Goal: Task Accomplishment & Management: Manage account settings

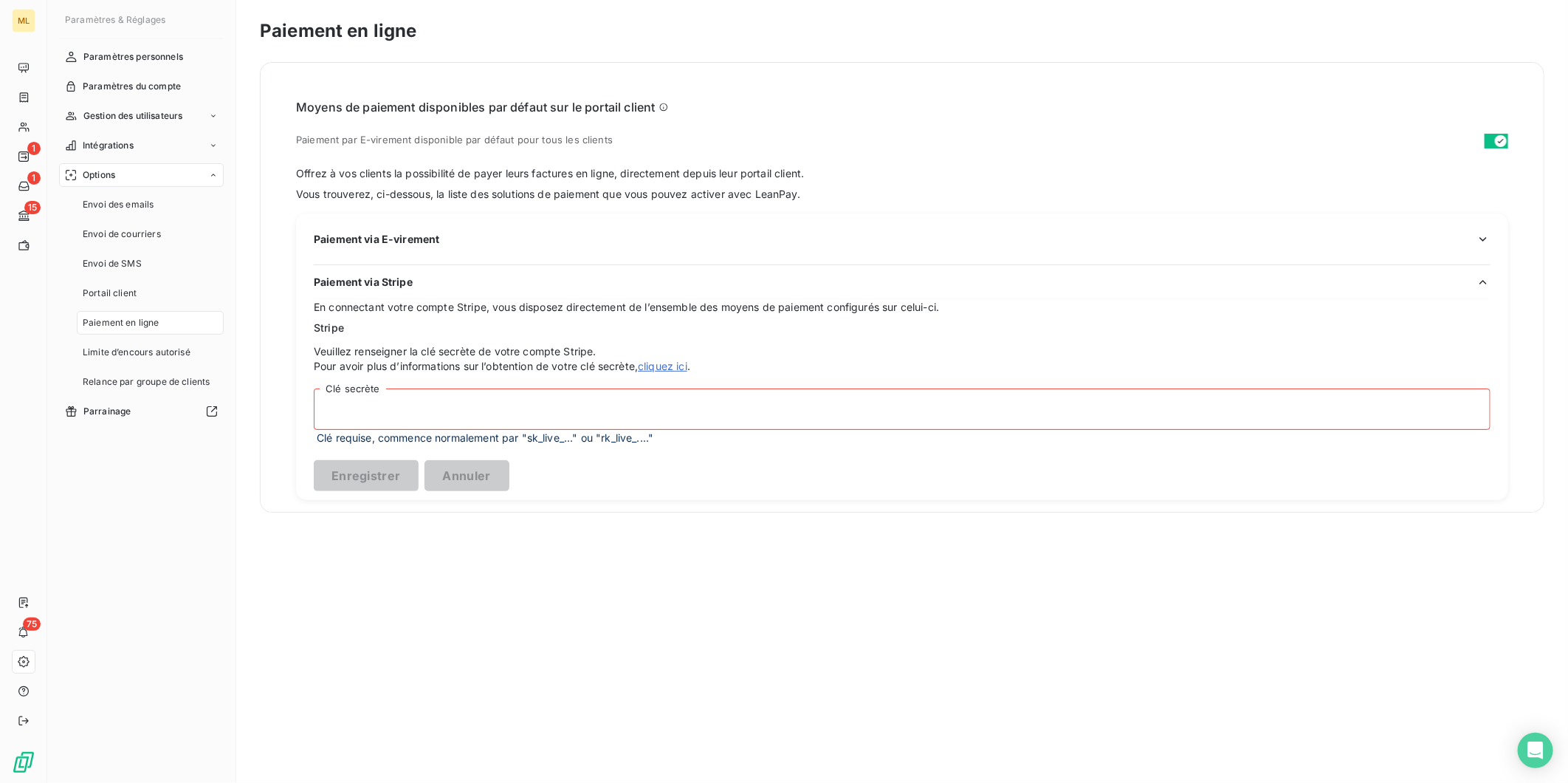
click at [510, 407] on input "Clé secrète" at bounding box center [903, 409] width 1177 height 41
click at [375, 401] on input "Clé secrète" at bounding box center [903, 409] width 1177 height 41
paste input "acct_1Rw2R9RuDMT8bKST"
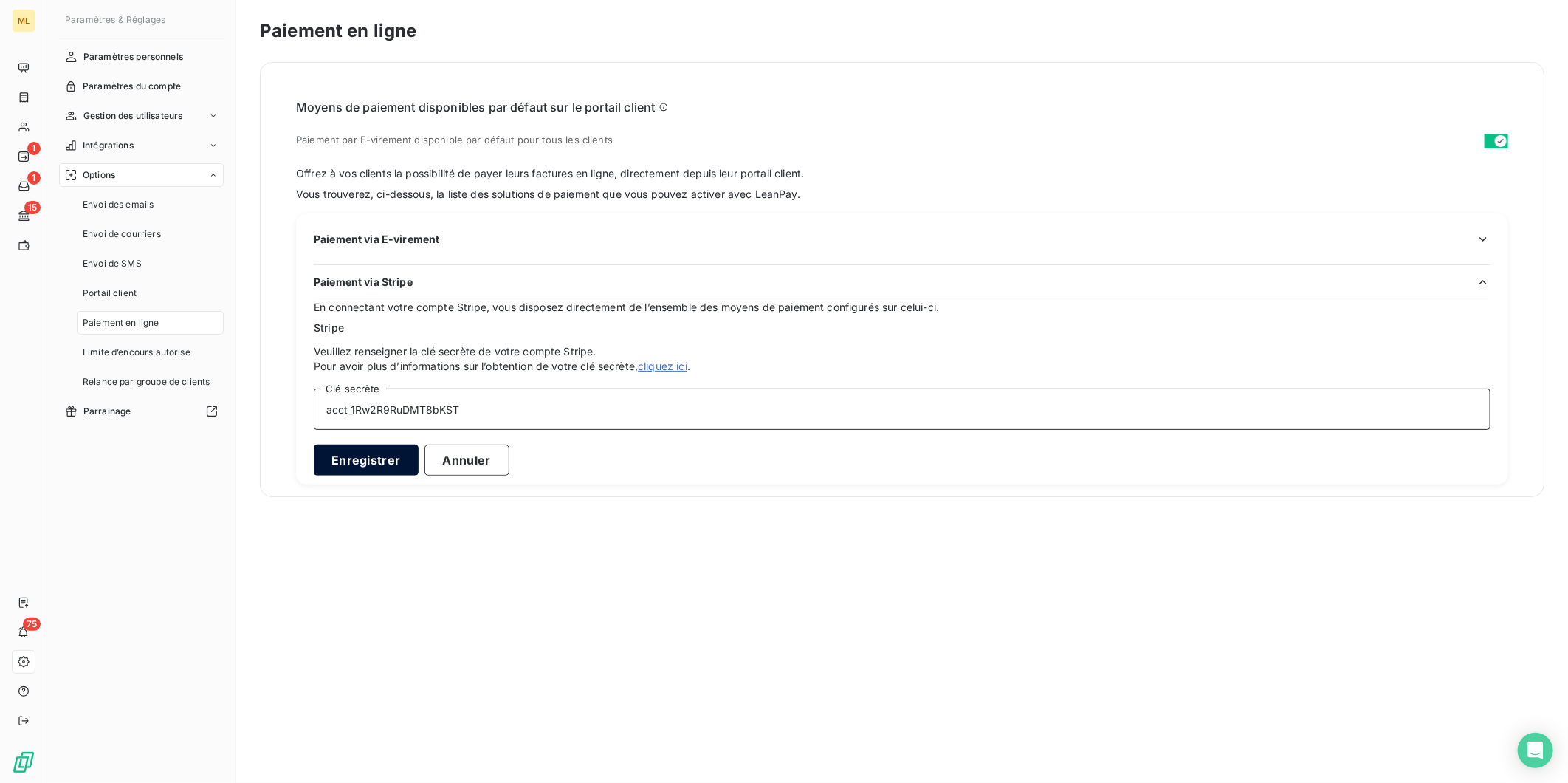
type input "acct_1Rw2R9RuDMT8bKST"
click at [380, 462] on button "Enregistrer" at bounding box center [367, 461] width 105 height 31
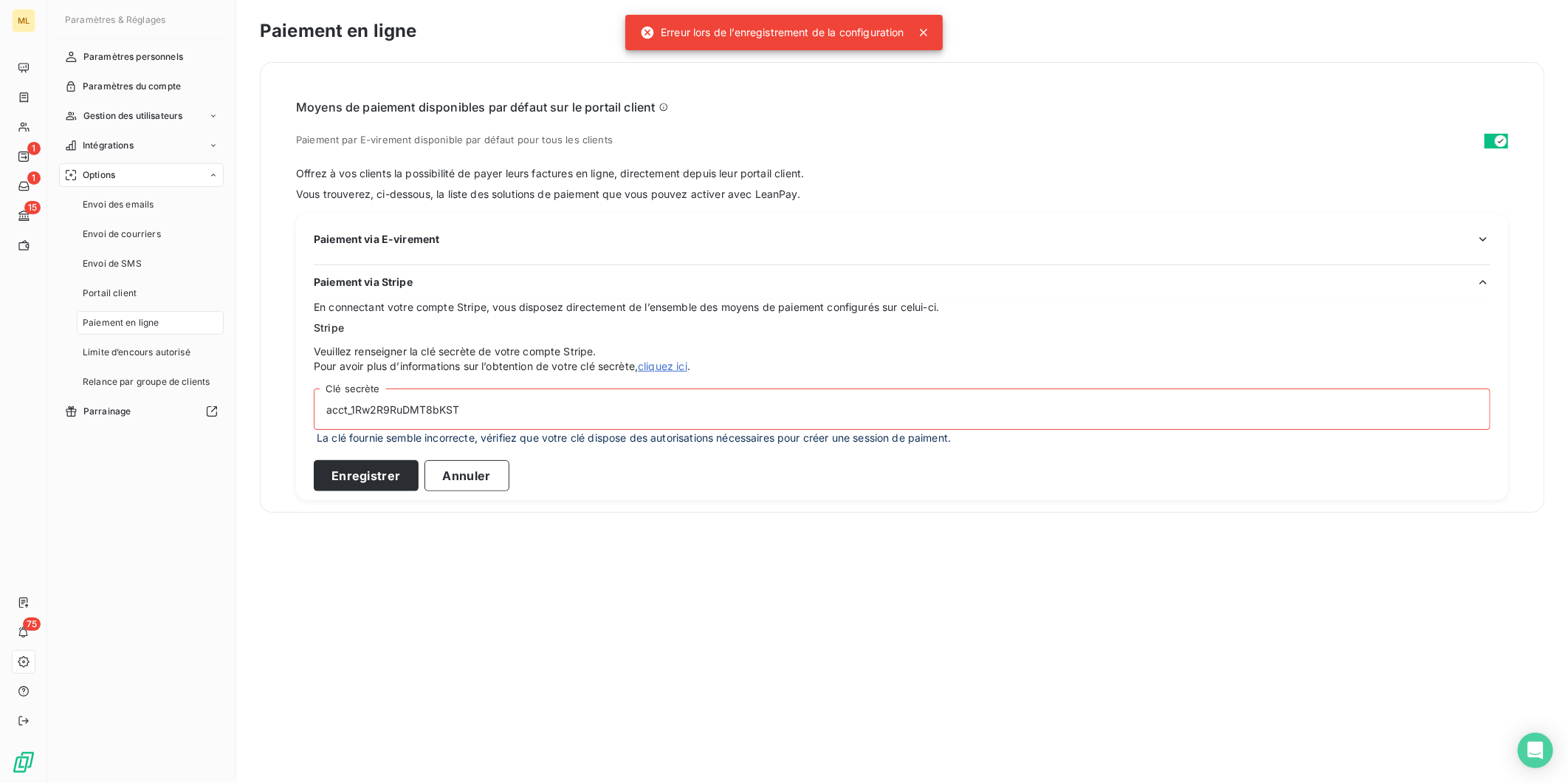
click at [519, 418] on input "acct_1Rw2R9RuDMT8bKST" at bounding box center [903, 409] width 1177 height 41
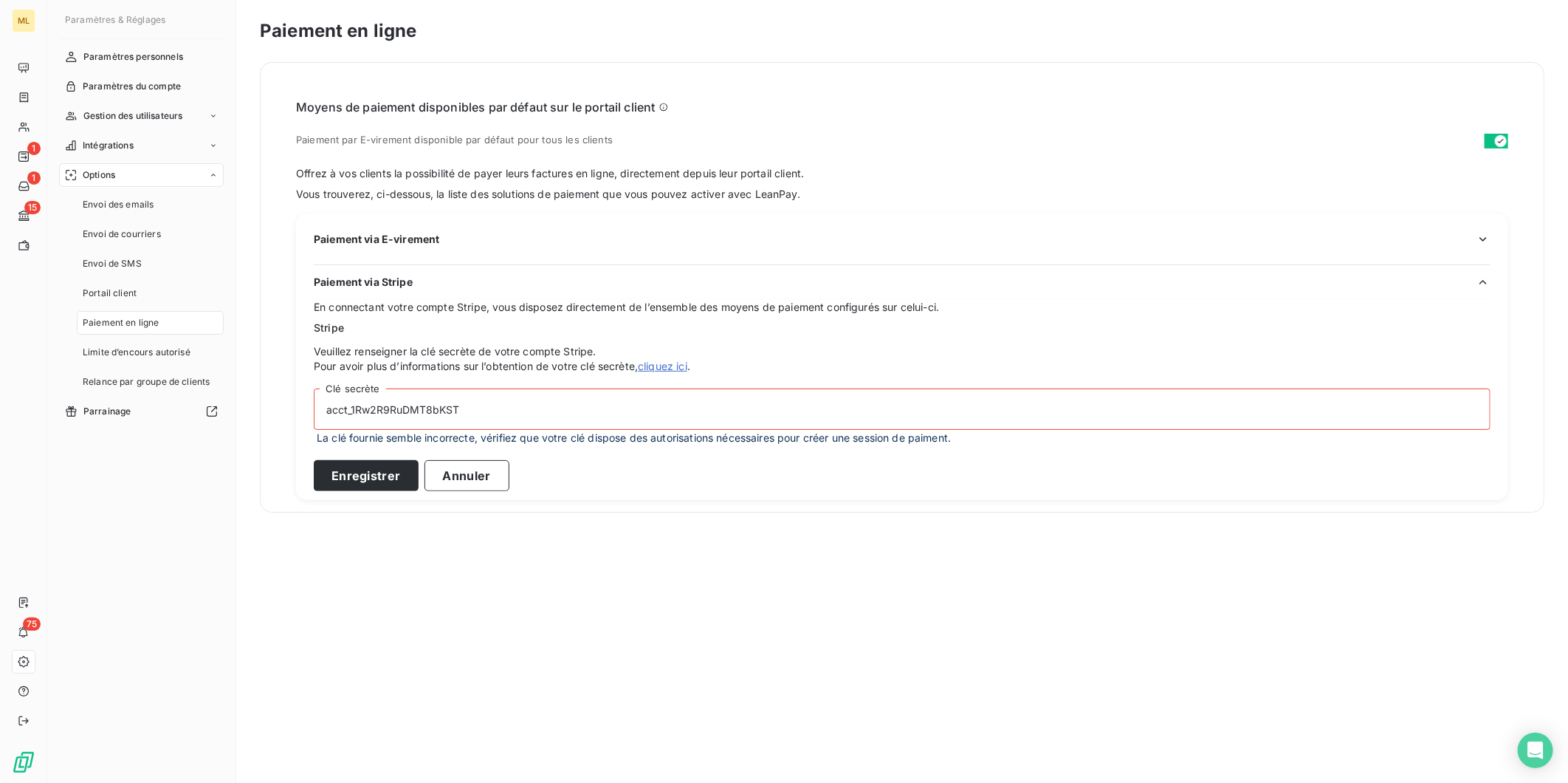
drag, startPoint x: 329, startPoint y: 410, endPoint x: 385, endPoint y: 378, distance: 64.5
click at [329, 409] on input "acct_1Rw2R9RuDMT8bKST" at bounding box center [903, 409] width 1177 height 41
drag, startPoint x: 558, startPoint y: 402, endPoint x: 261, endPoint y: 390, distance: 297.2
click at [261, 390] on div "Moyens de paiement disponibles par défaut sur le portail client Paiement par E-…" at bounding box center [902, 286] width 1283 height 449
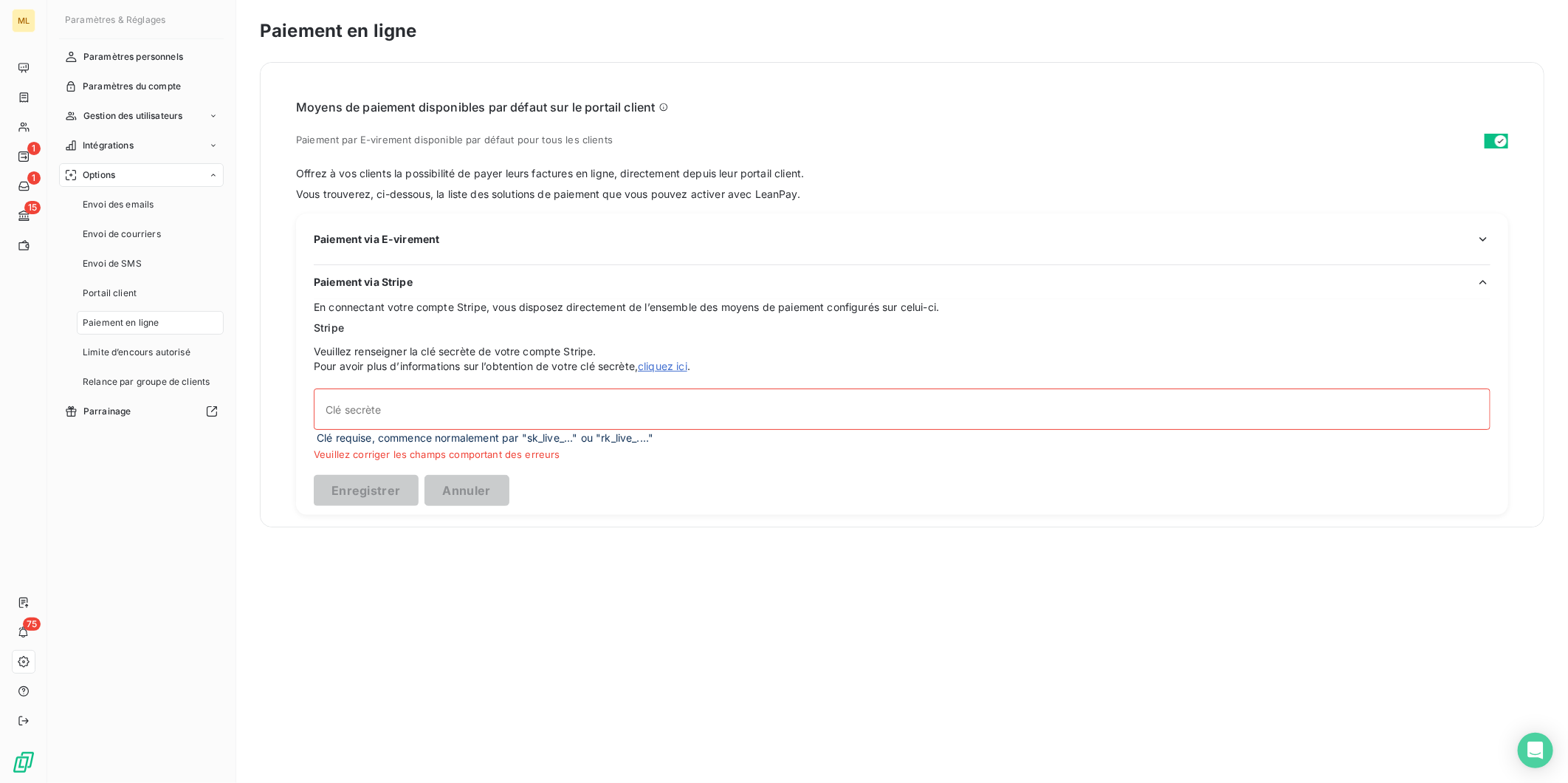
click at [650, 367] on link "cliquez ici" at bounding box center [663, 366] width 50 height 13
click at [396, 403] on input "Clé secrète" at bounding box center [903, 409] width 1177 height 41
paste input "sk_live_51Rw2R9RuDMT8bKSTj5UYvPsidpb7XQU3LQwD7FcgJ9XS7LJJsT3m9zfoX4CUUretF3gRjC…"
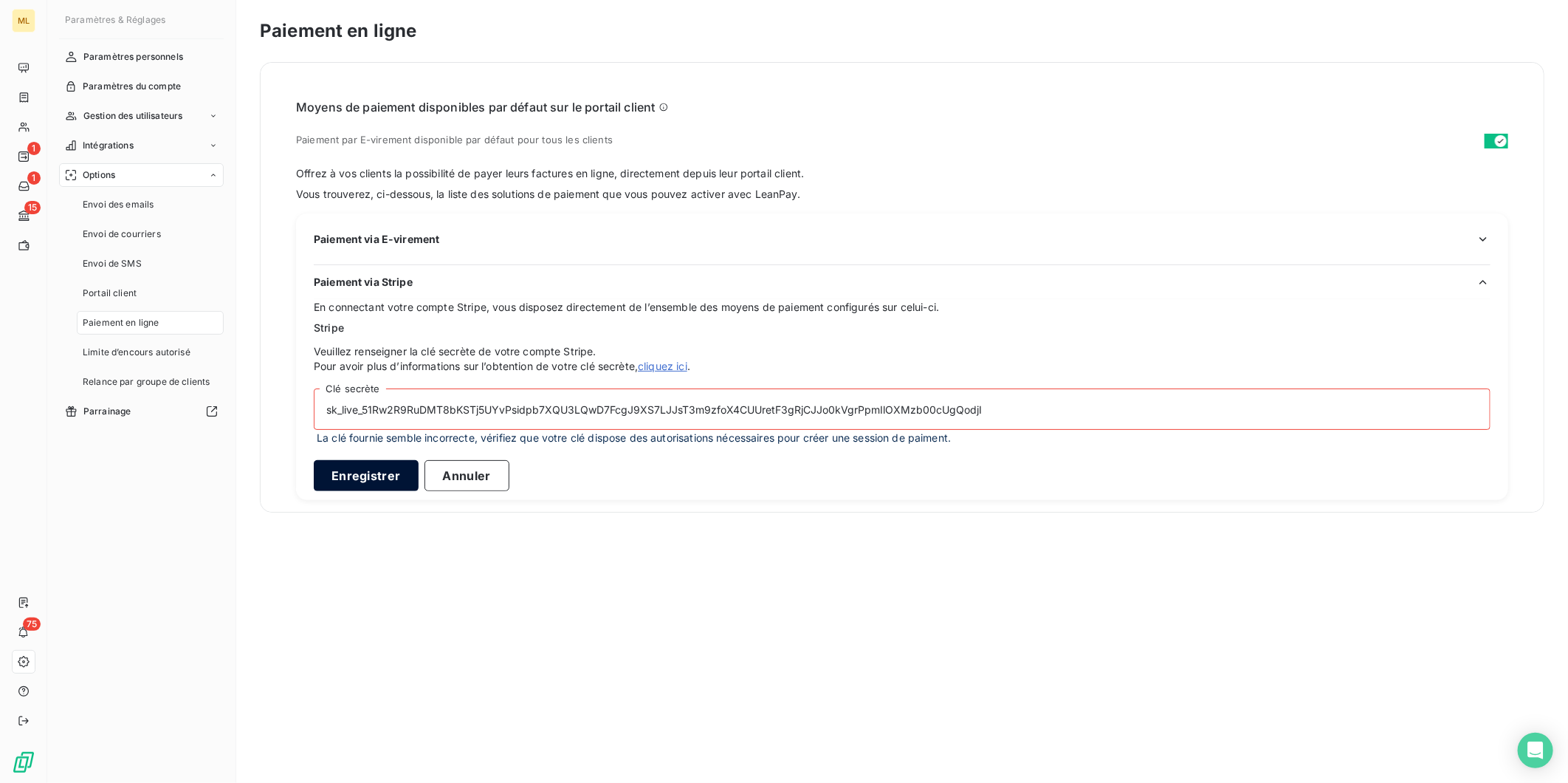
click at [385, 478] on button "Enregistrer" at bounding box center [367, 475] width 105 height 31
type input "···············································································…"
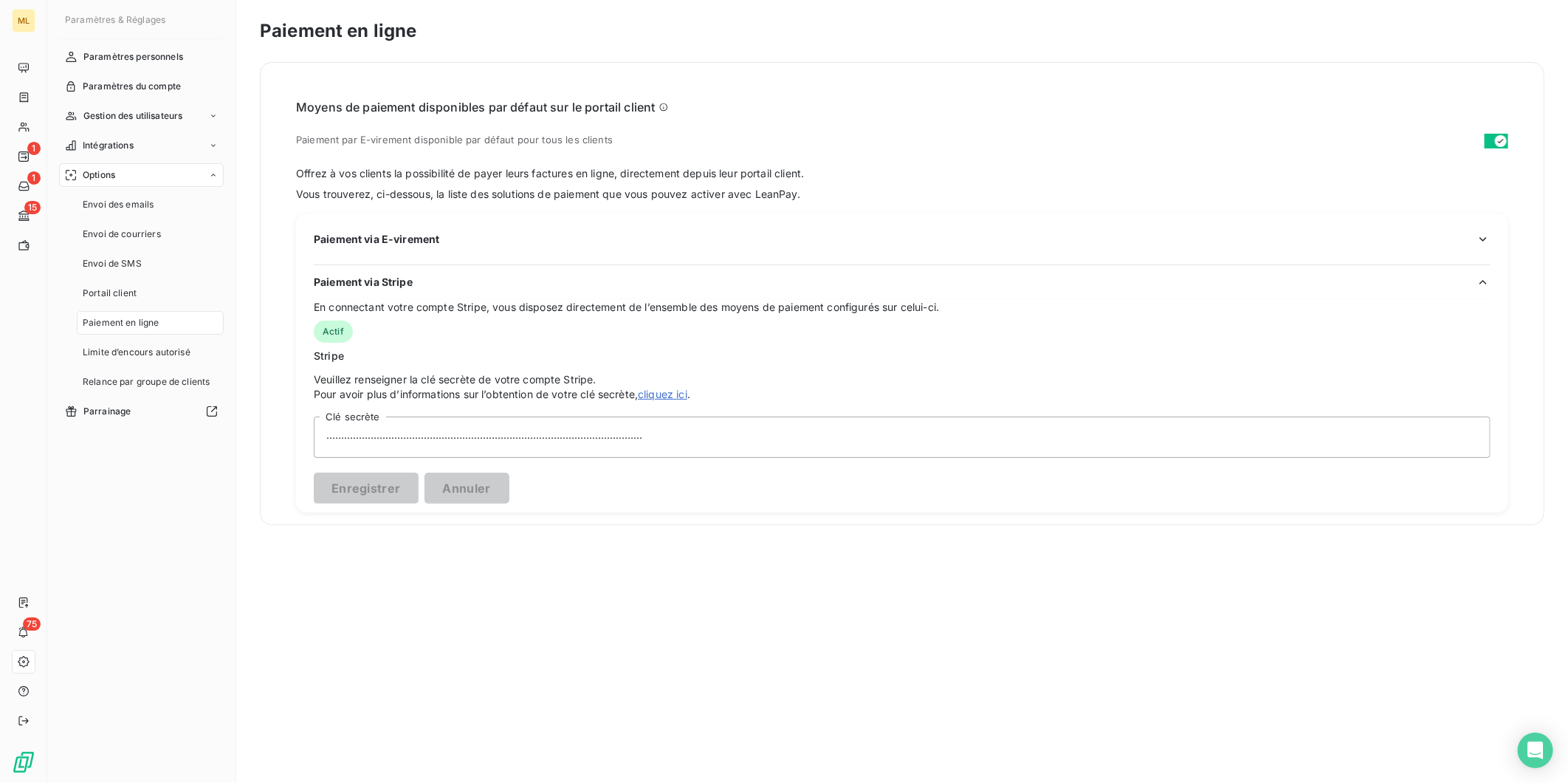
click at [135, 323] on span "Paiement en ligne" at bounding box center [121, 322] width 76 height 13
click at [850, 366] on div "Stripe Veuillez renseigner la clé secrète de votre compte Stripe. Pour avoir pl…" at bounding box center [903, 426] width 1177 height 155
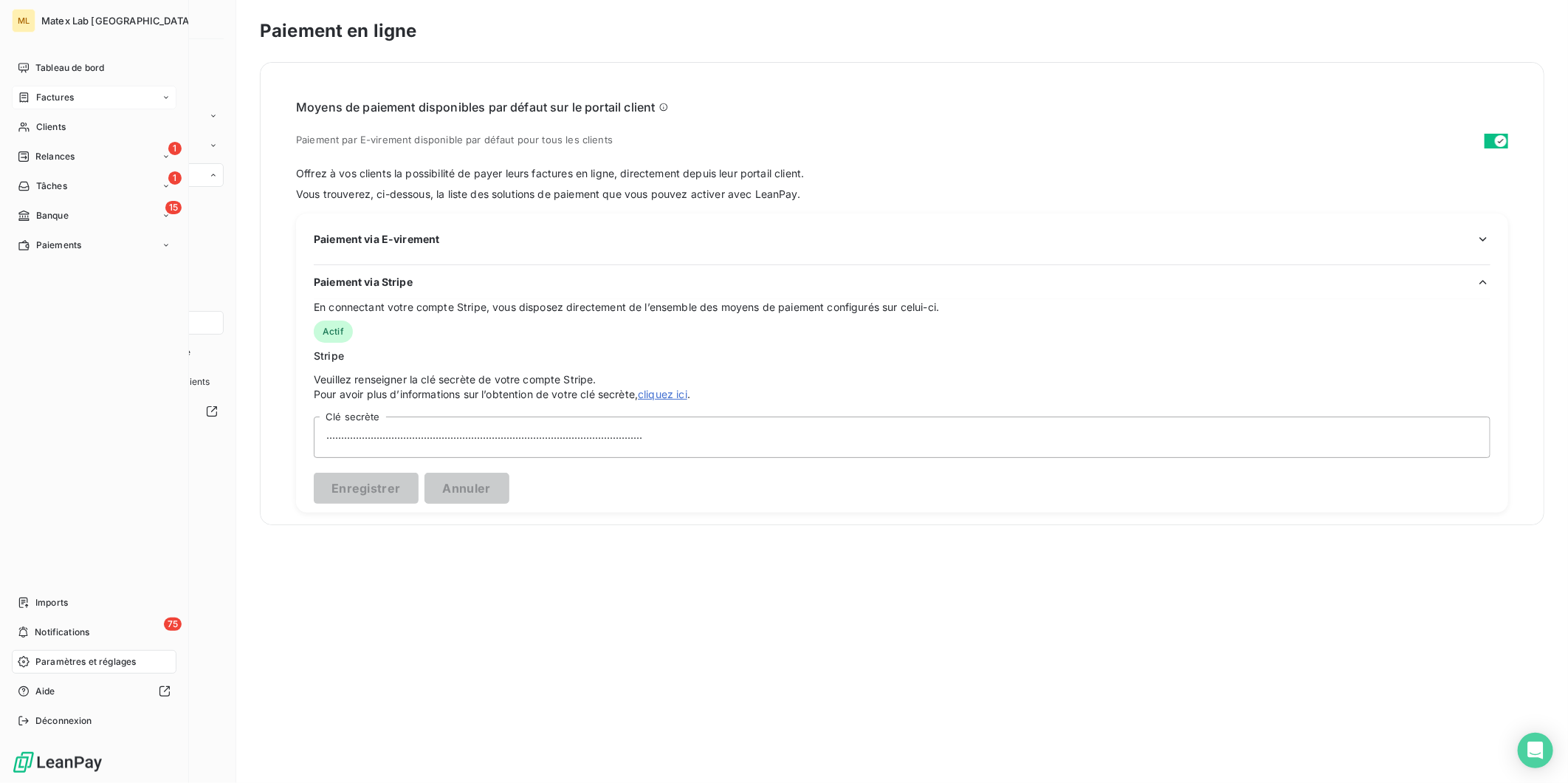
click at [78, 100] on div "Factures" at bounding box center [94, 98] width 165 height 24
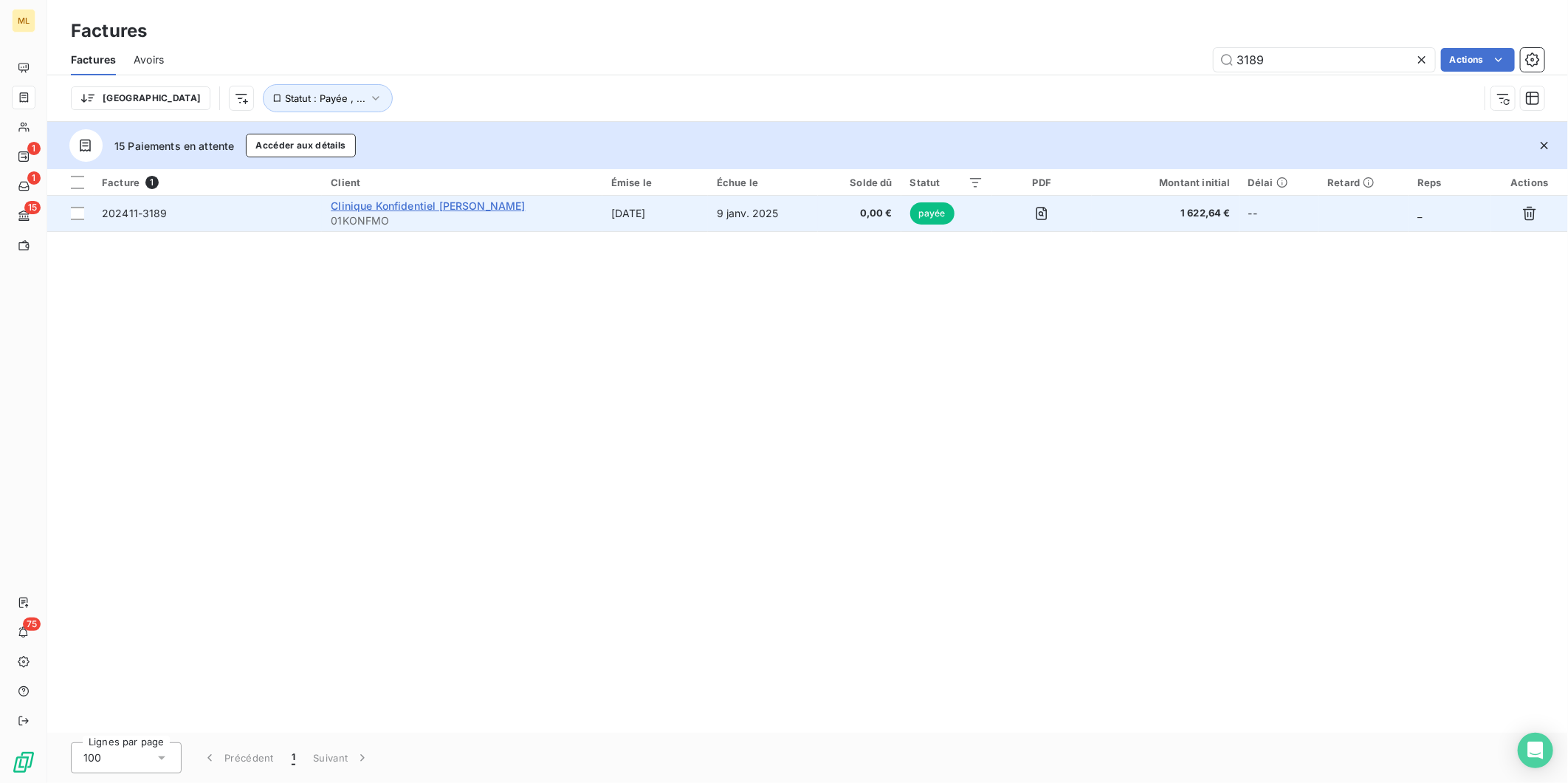
click at [455, 201] on span "Clinique Konfidentiel Montaigne" at bounding box center [427, 205] width 194 height 13
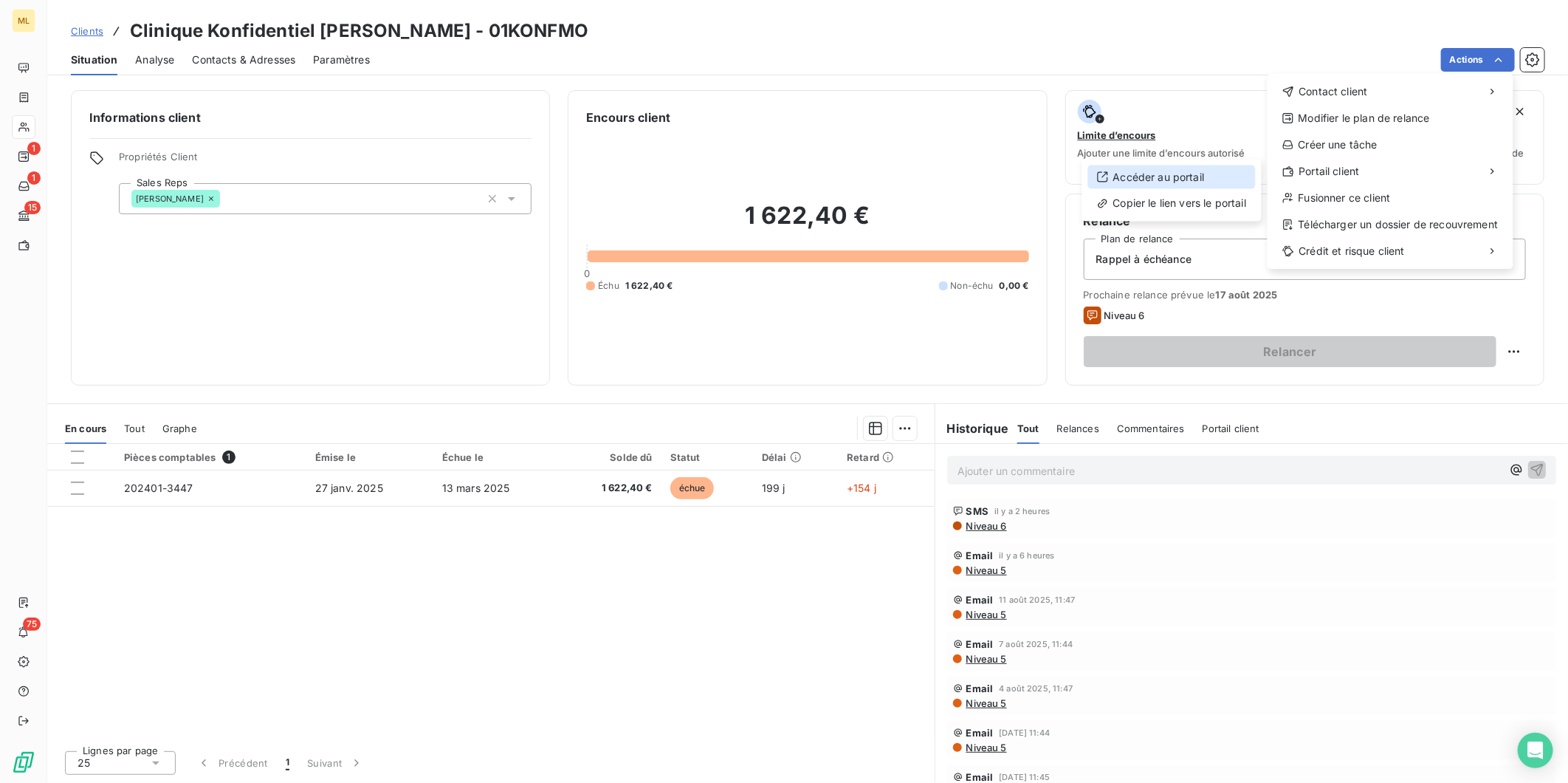
click at [1161, 171] on div "Accéder au portail" at bounding box center [1172, 178] width 168 height 24
click at [1137, 35] on html "ML 1 1 15 75 Clients Clinique Konfidentiel Montaigne - 01KONFMO Situation Analy…" at bounding box center [784, 392] width 1568 height 783
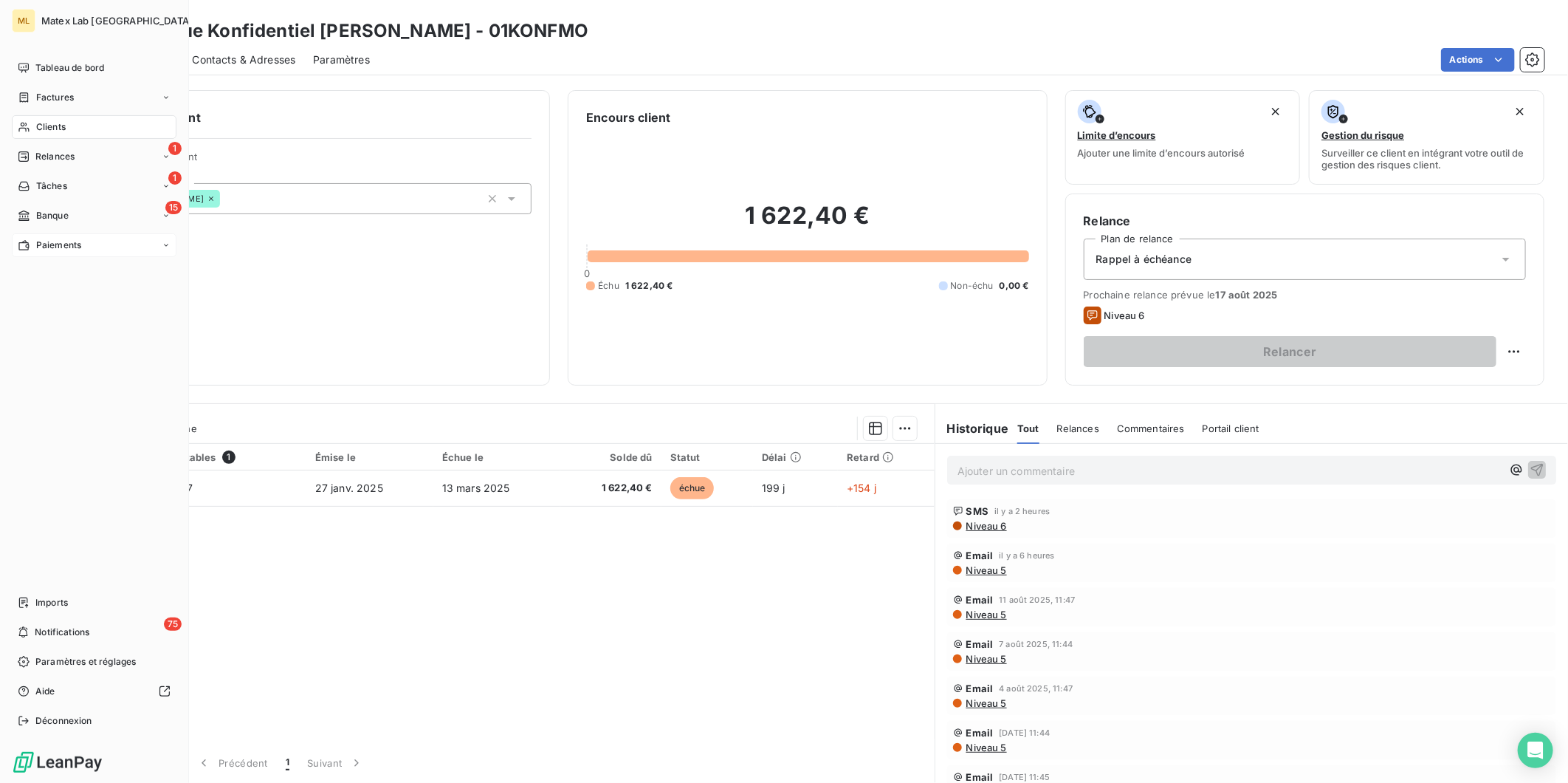
click at [61, 247] on span "Paiements" at bounding box center [58, 245] width 45 height 13
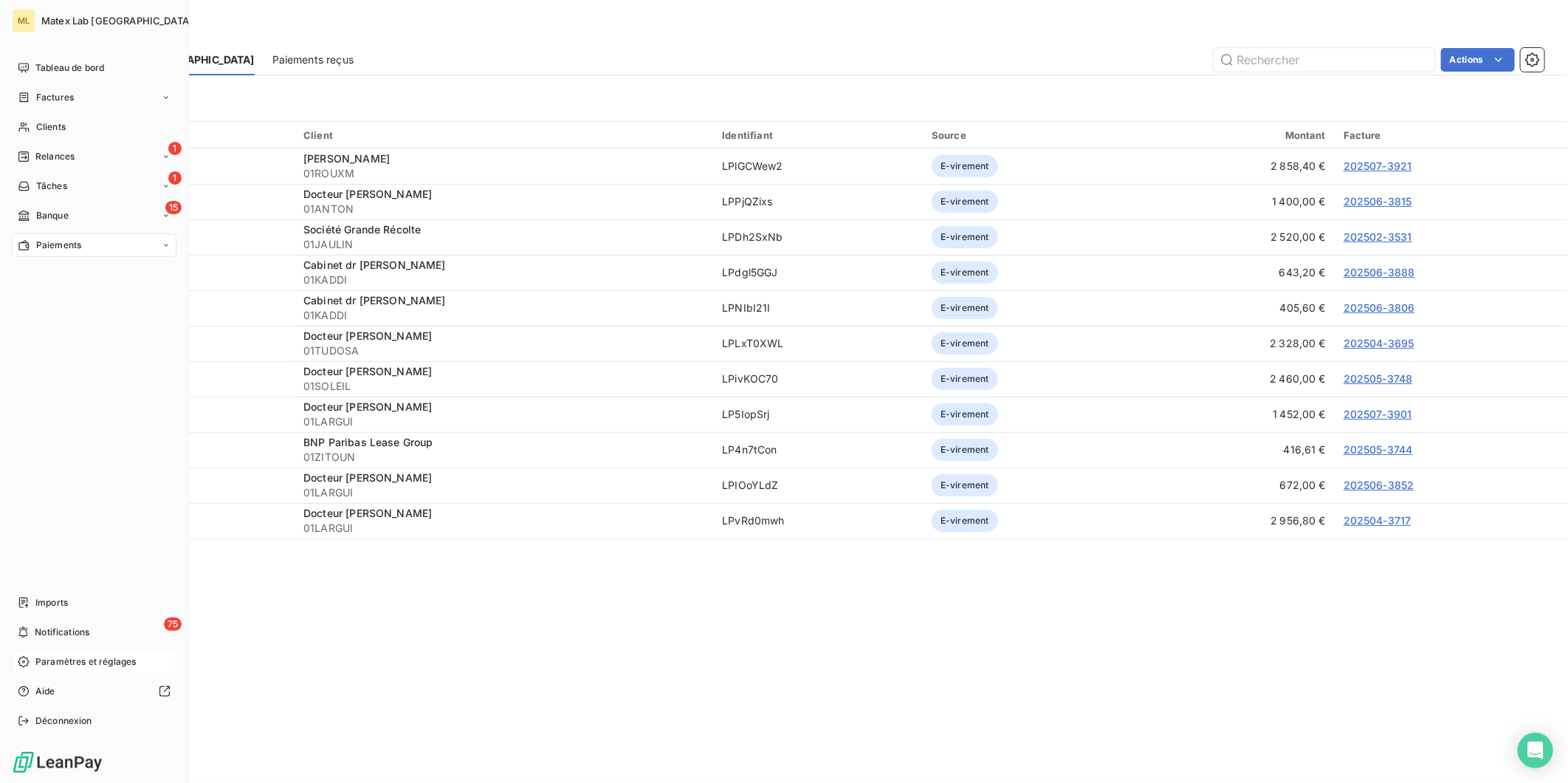
click at [84, 667] on span "Paramètres et réglages" at bounding box center [85, 661] width 100 height 13
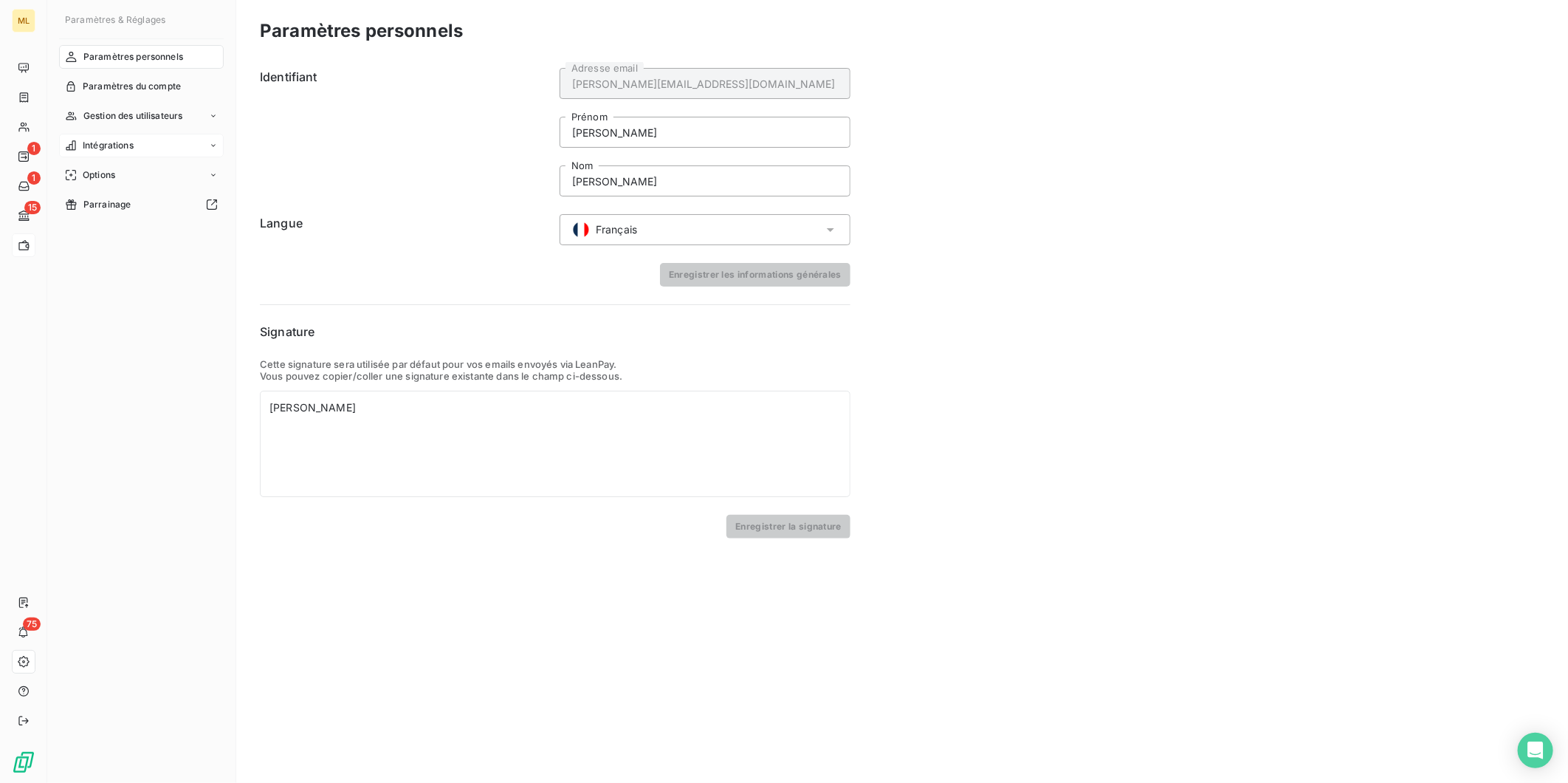
click at [123, 143] on span "Intégrations" at bounding box center [108, 146] width 51 height 13
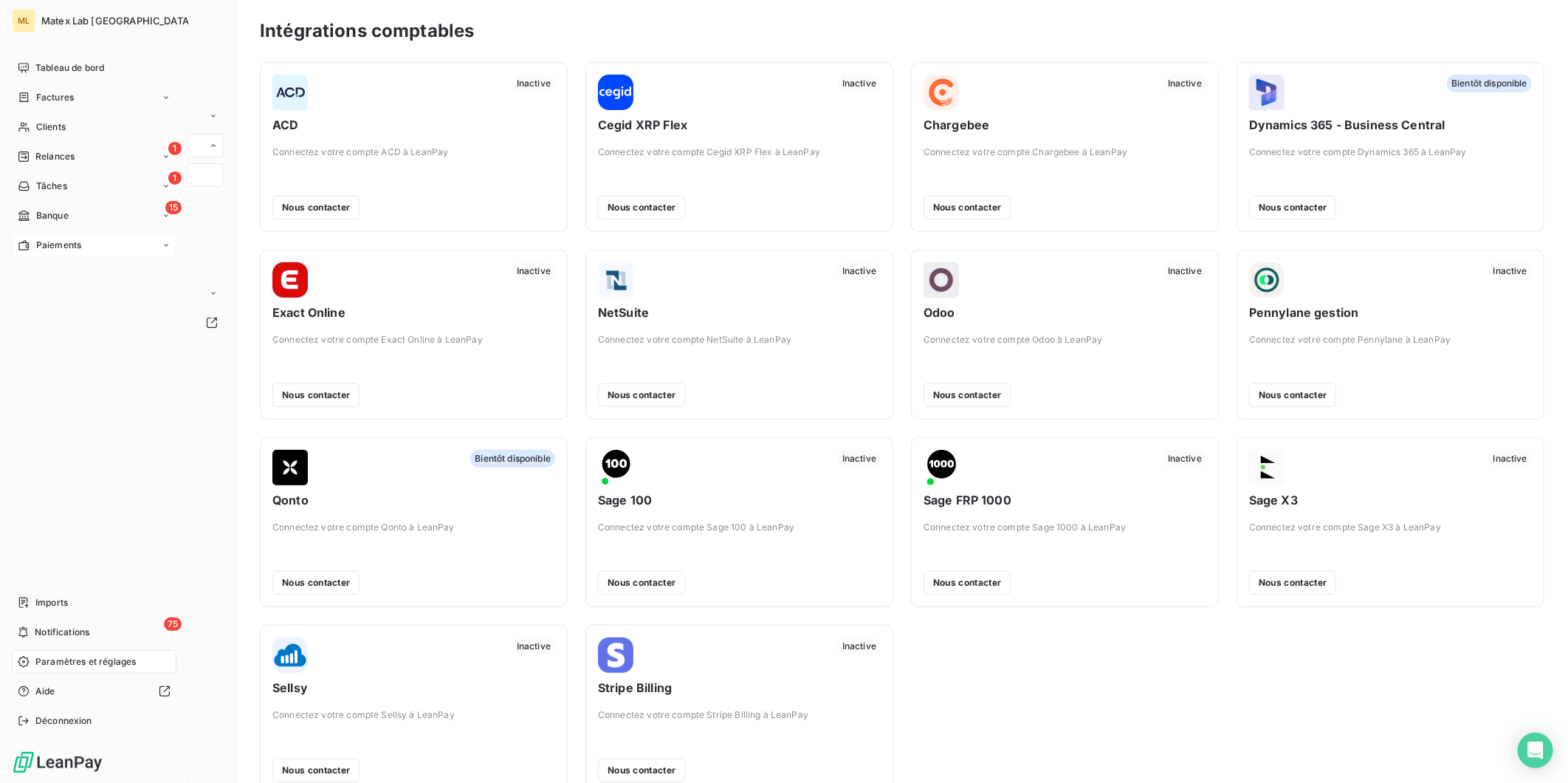
click at [65, 240] on span "Paiements" at bounding box center [58, 245] width 45 height 13
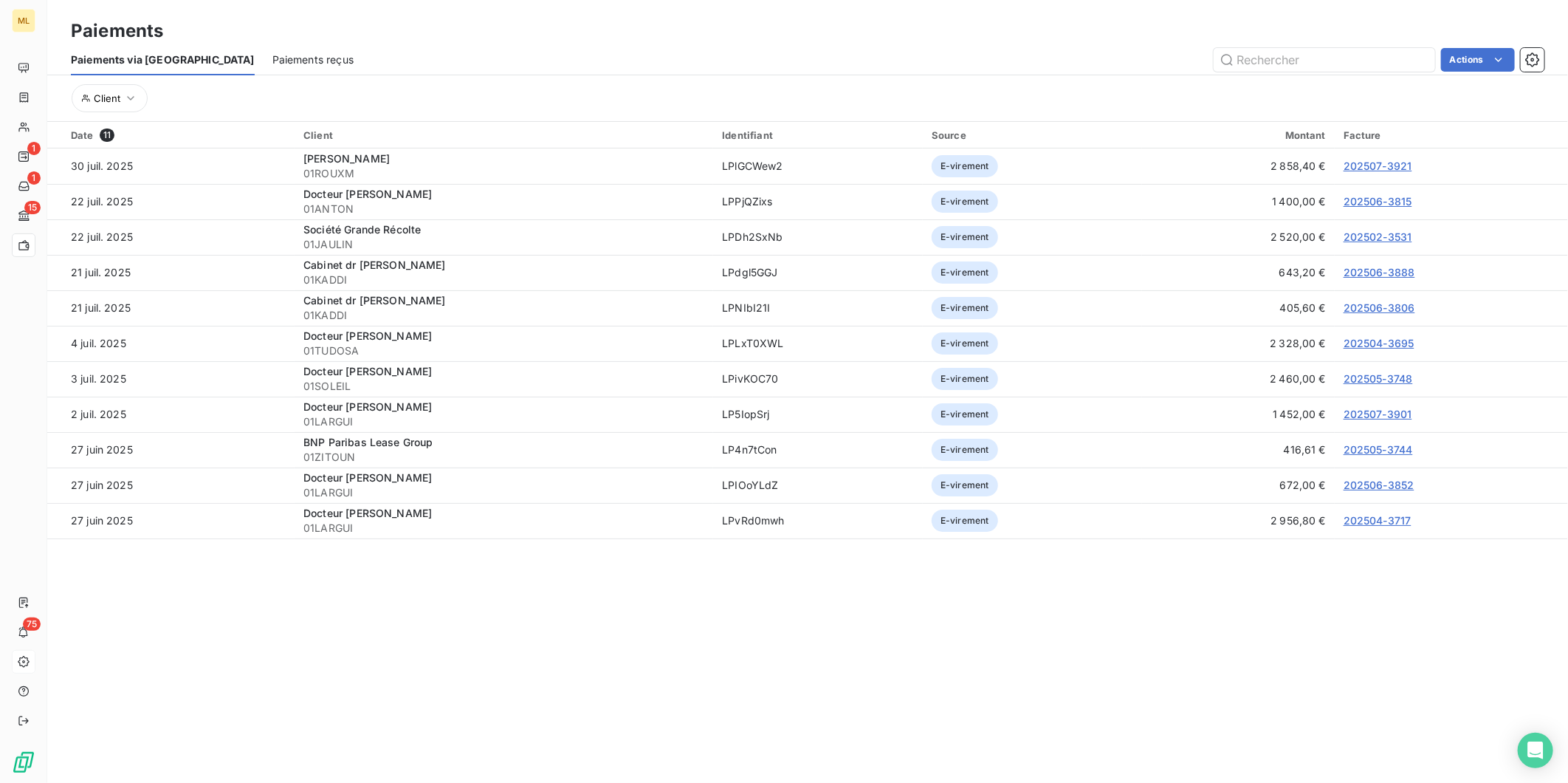
click at [273, 50] on div "Paiements reçus" at bounding box center [313, 60] width 81 height 31
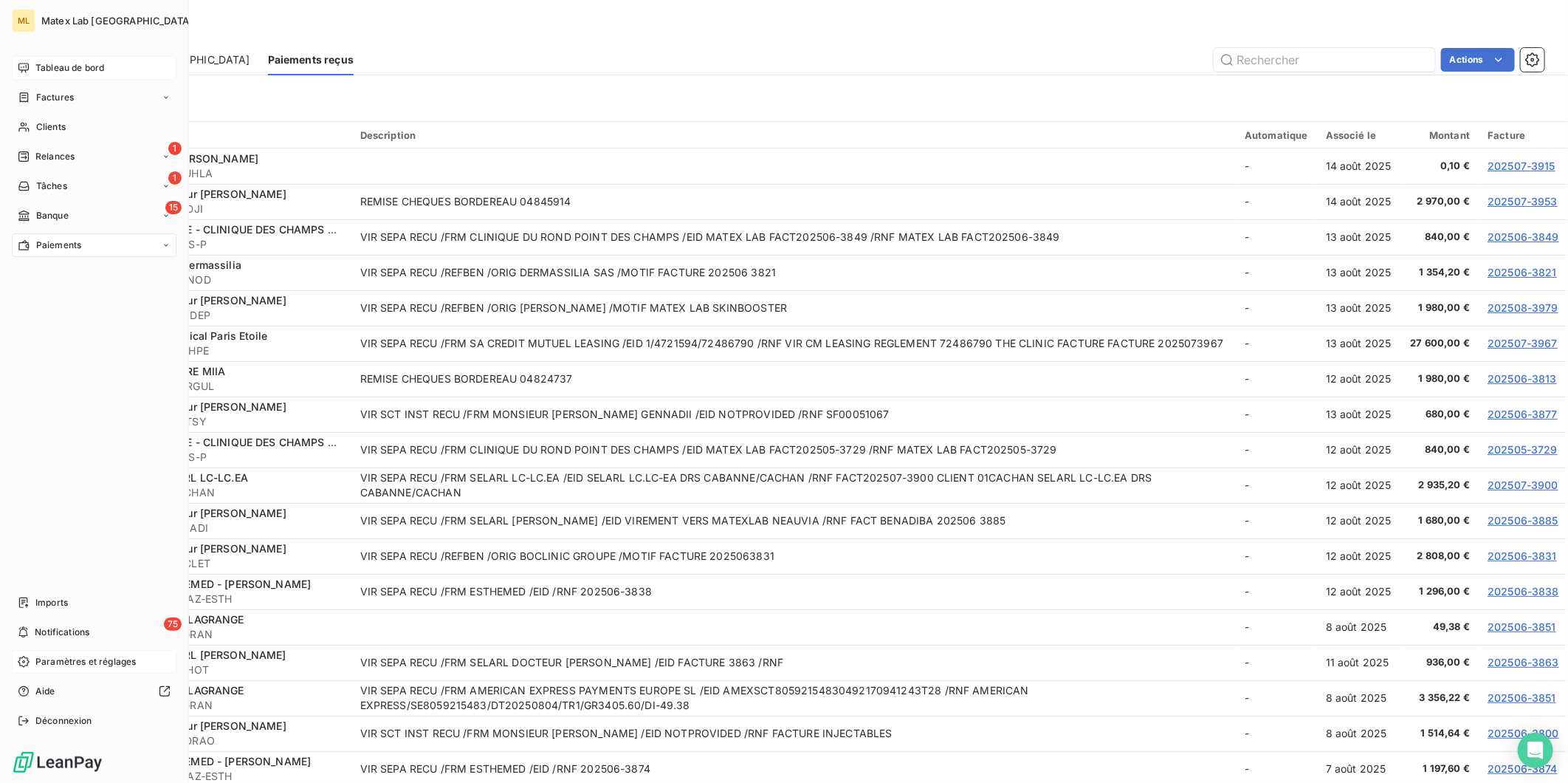
click at [46, 63] on span "Tableau de bord" at bounding box center [69, 68] width 69 height 13
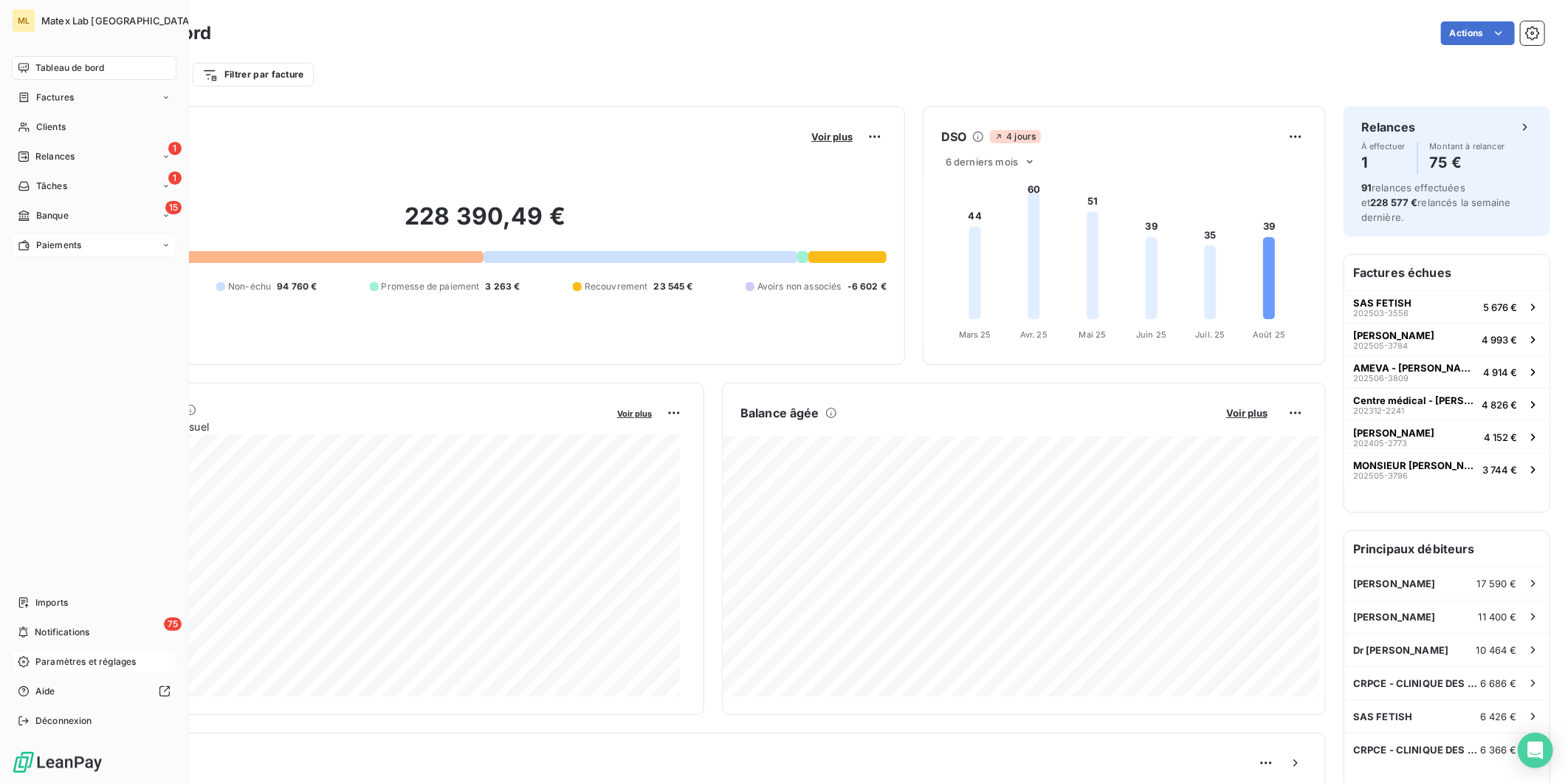
click at [53, 247] on span "Paiements" at bounding box center [58, 245] width 45 height 13
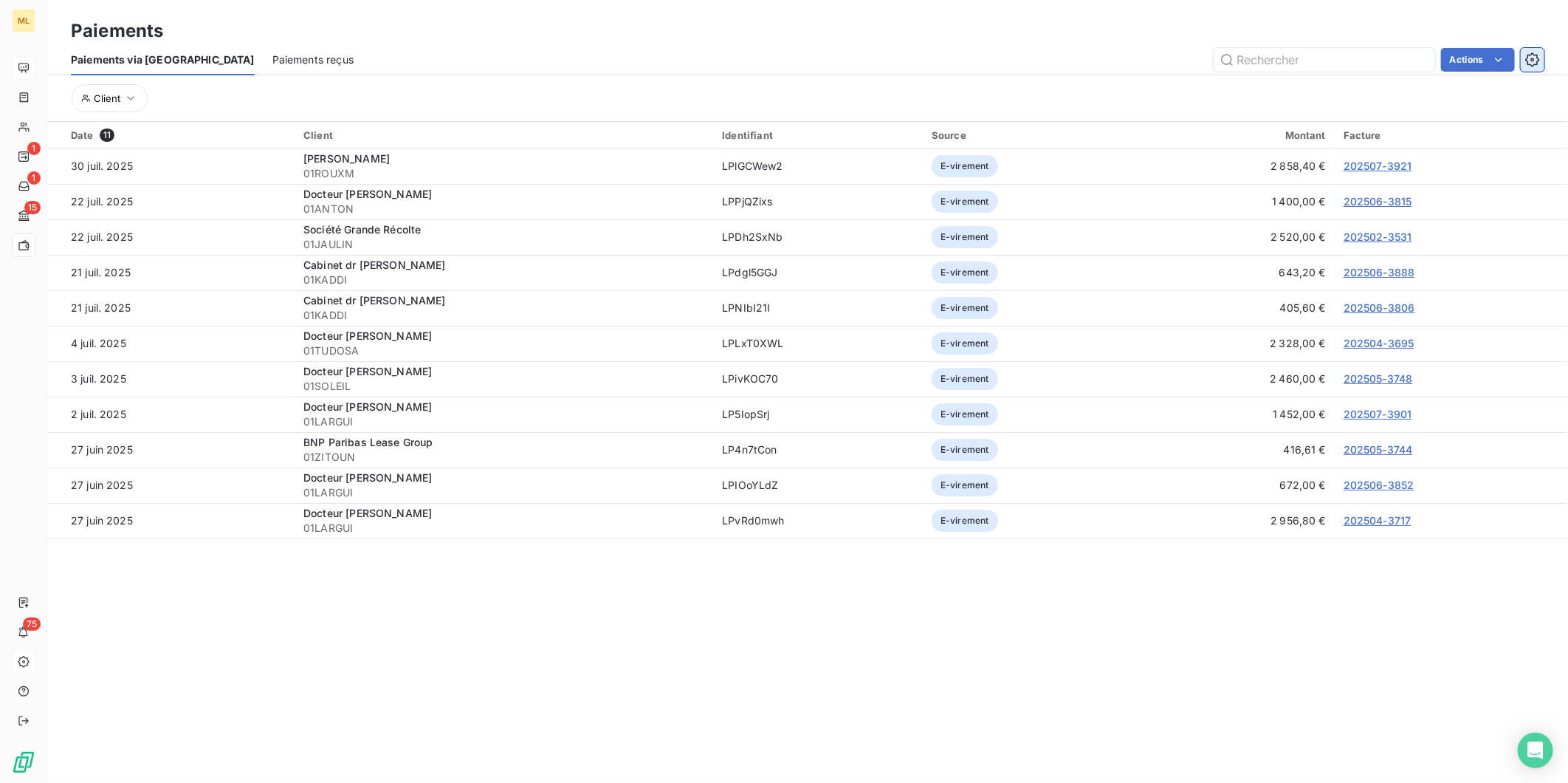
click at [1534, 62] on icon "button" at bounding box center [1533, 60] width 15 height 15
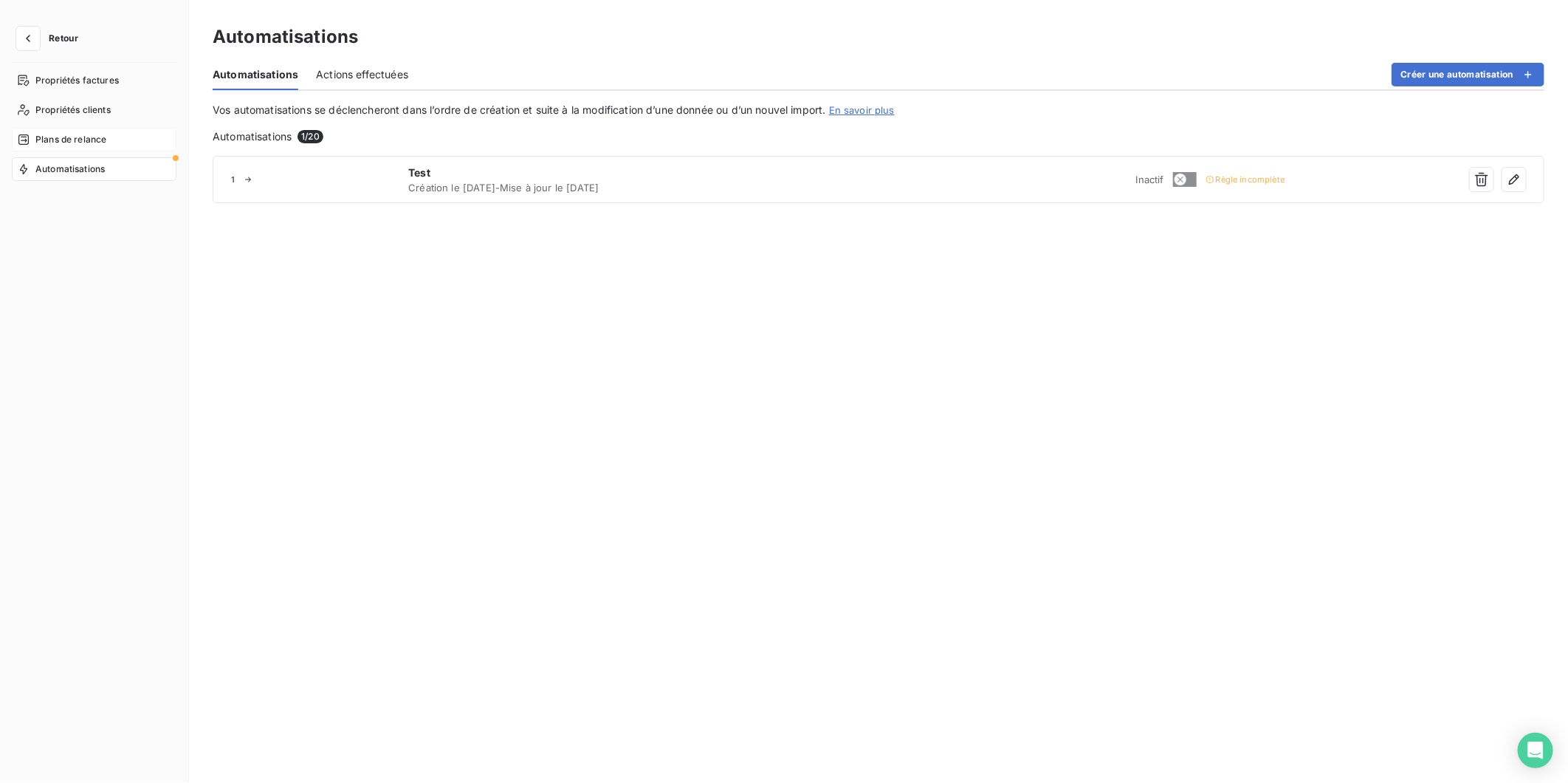
click at [76, 140] on span "Plans de relance" at bounding box center [70, 139] width 71 height 13
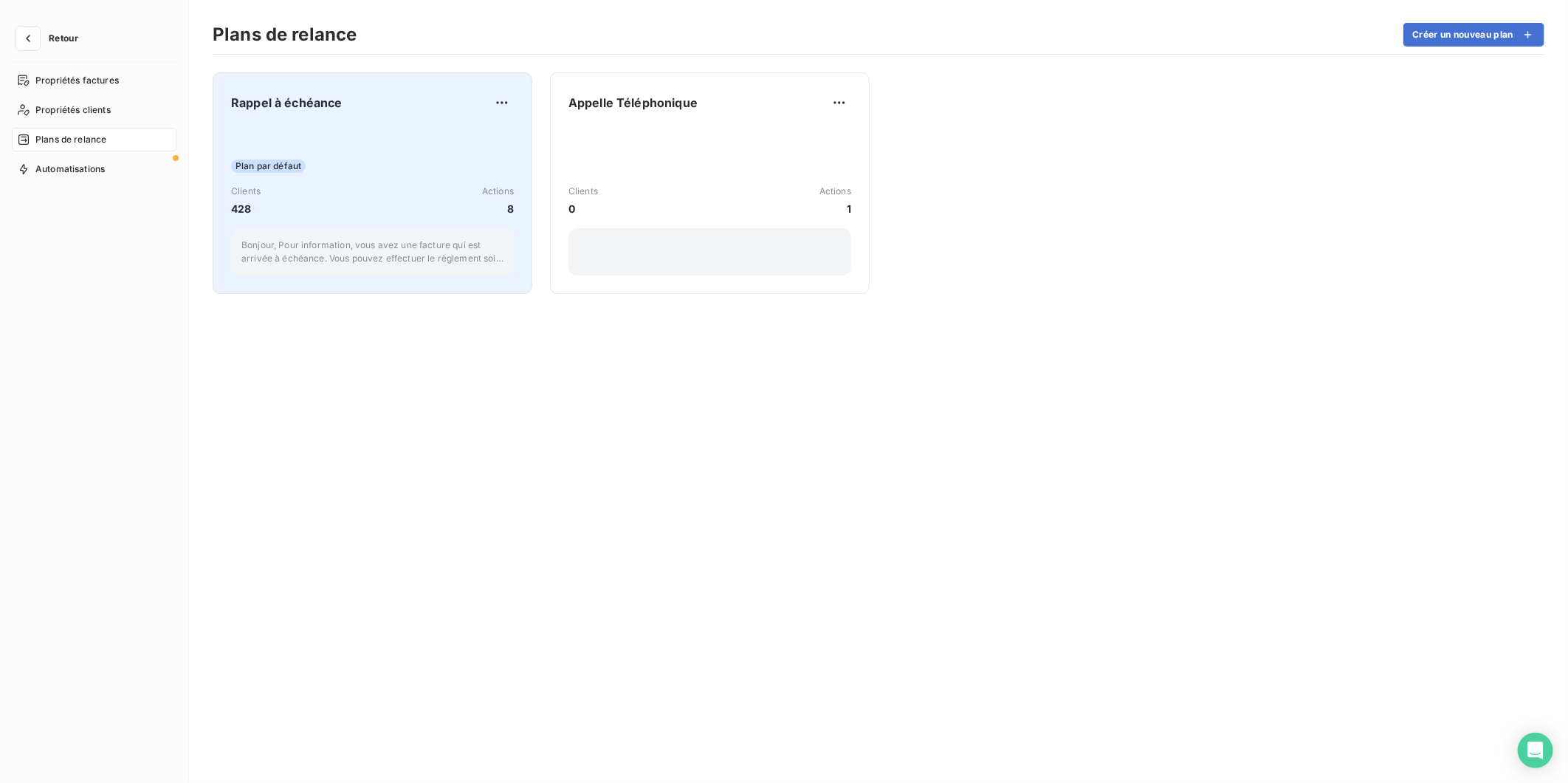
click at [345, 155] on div "Plan par défaut Clients 428 Actions 8 Bonjour, Pour information, vous avez une …" at bounding box center [372, 201] width 283 height 149
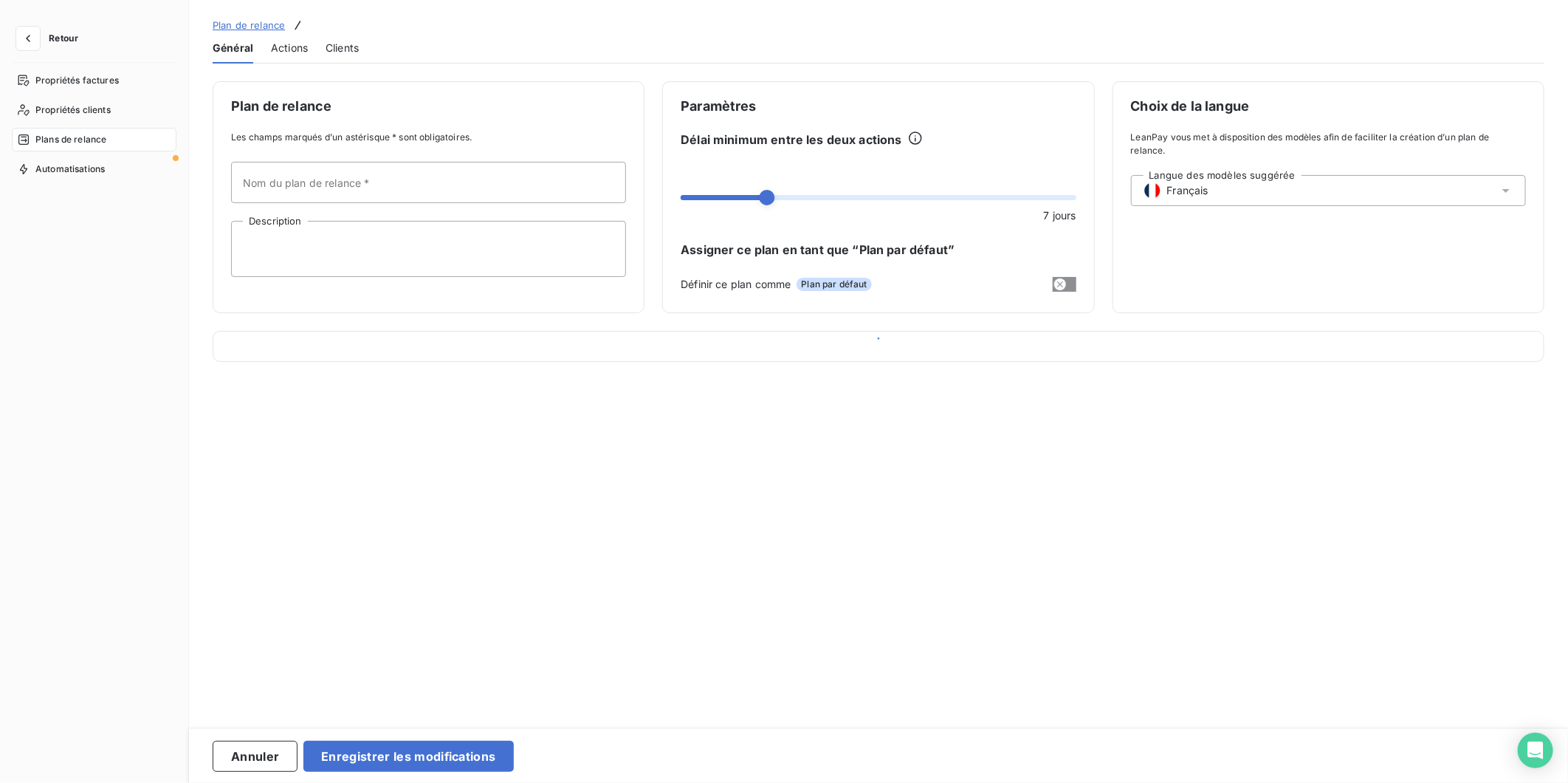
type input "Rappel à échéance"
type textarea "Bonjour, Pour information, vous avez une facture qui est arrivée à échéance. Vo…"
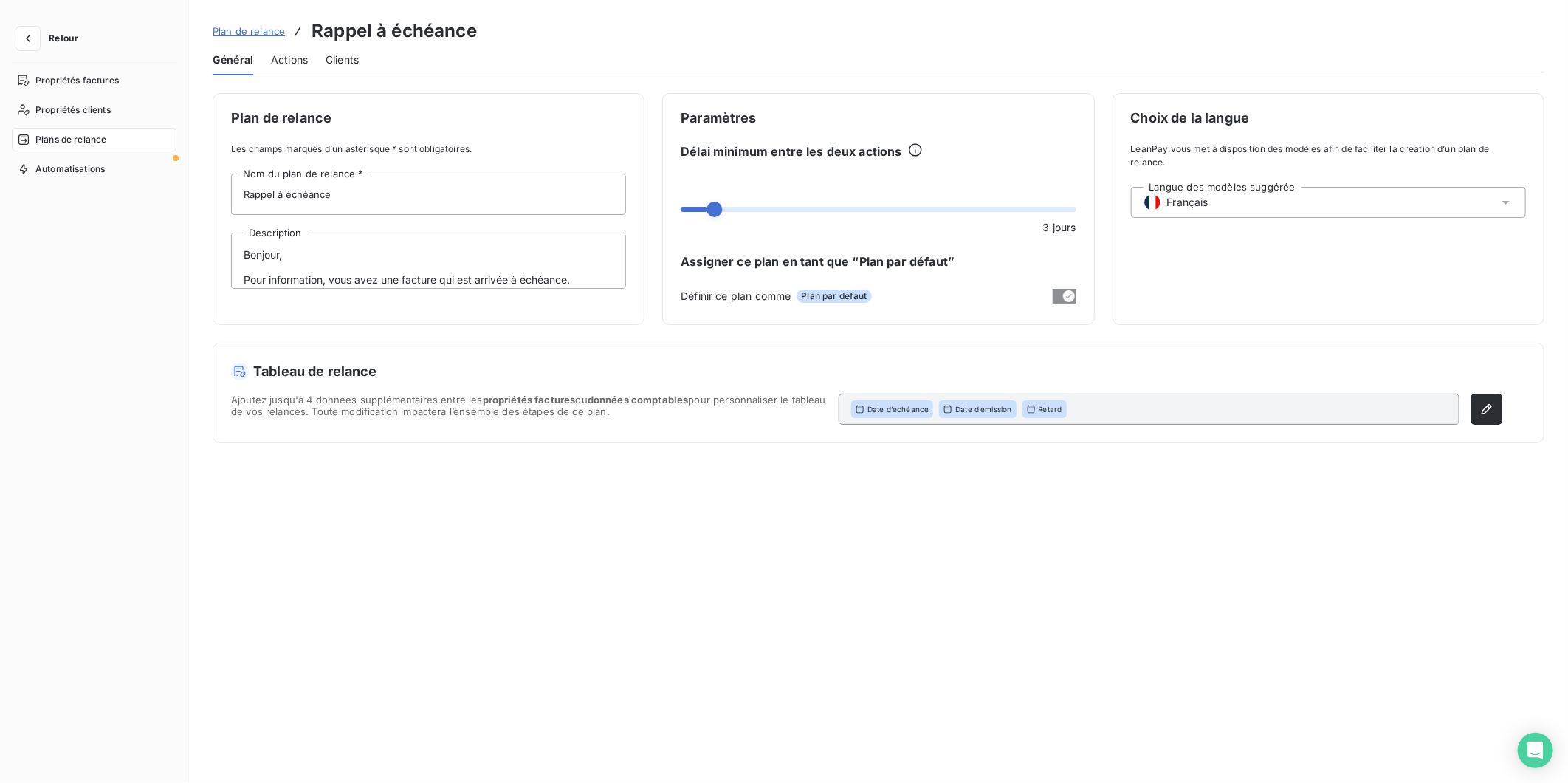
click at [292, 63] on span "Actions" at bounding box center [289, 60] width 37 height 15
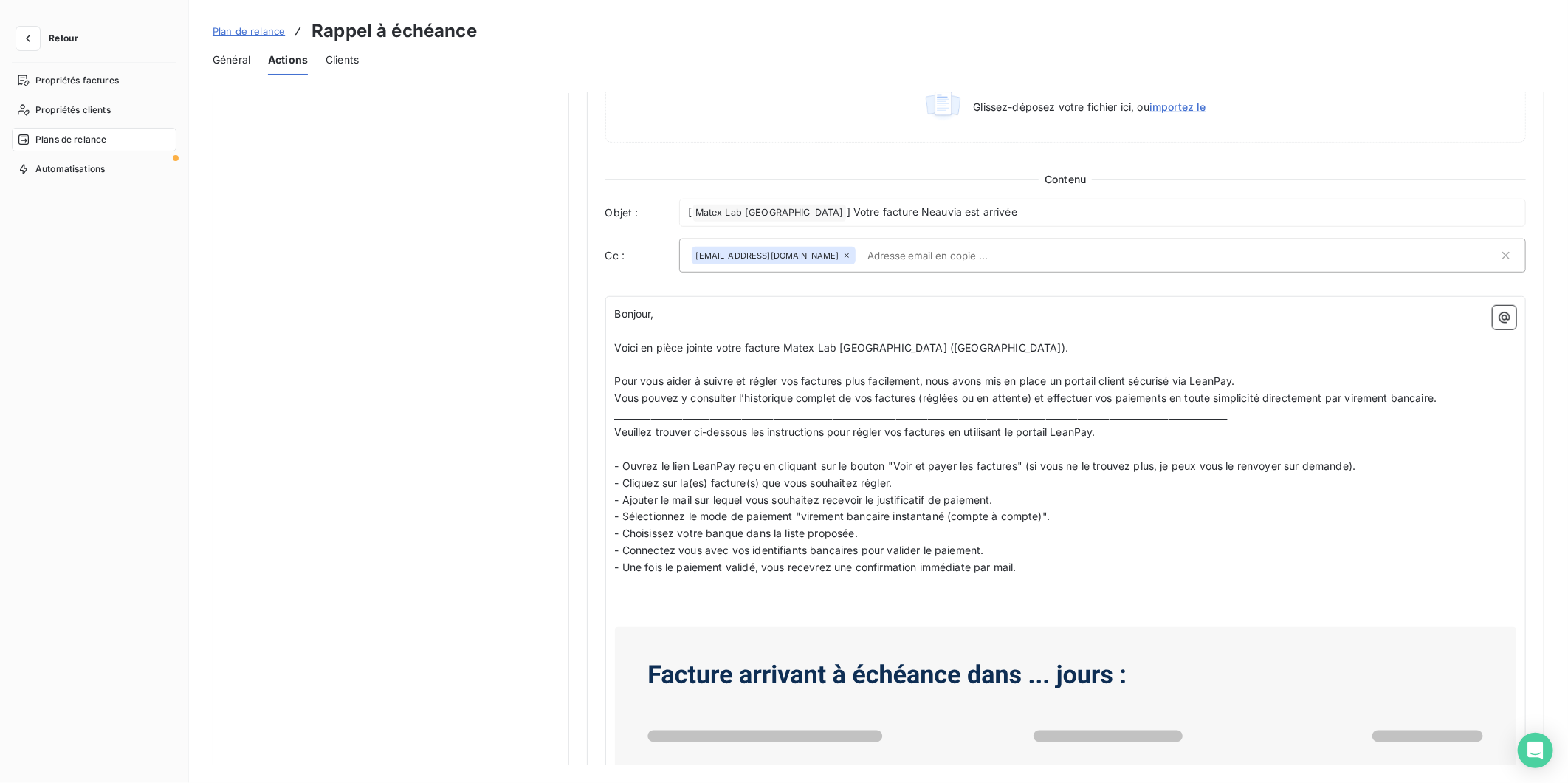
scroll to position [656, 0]
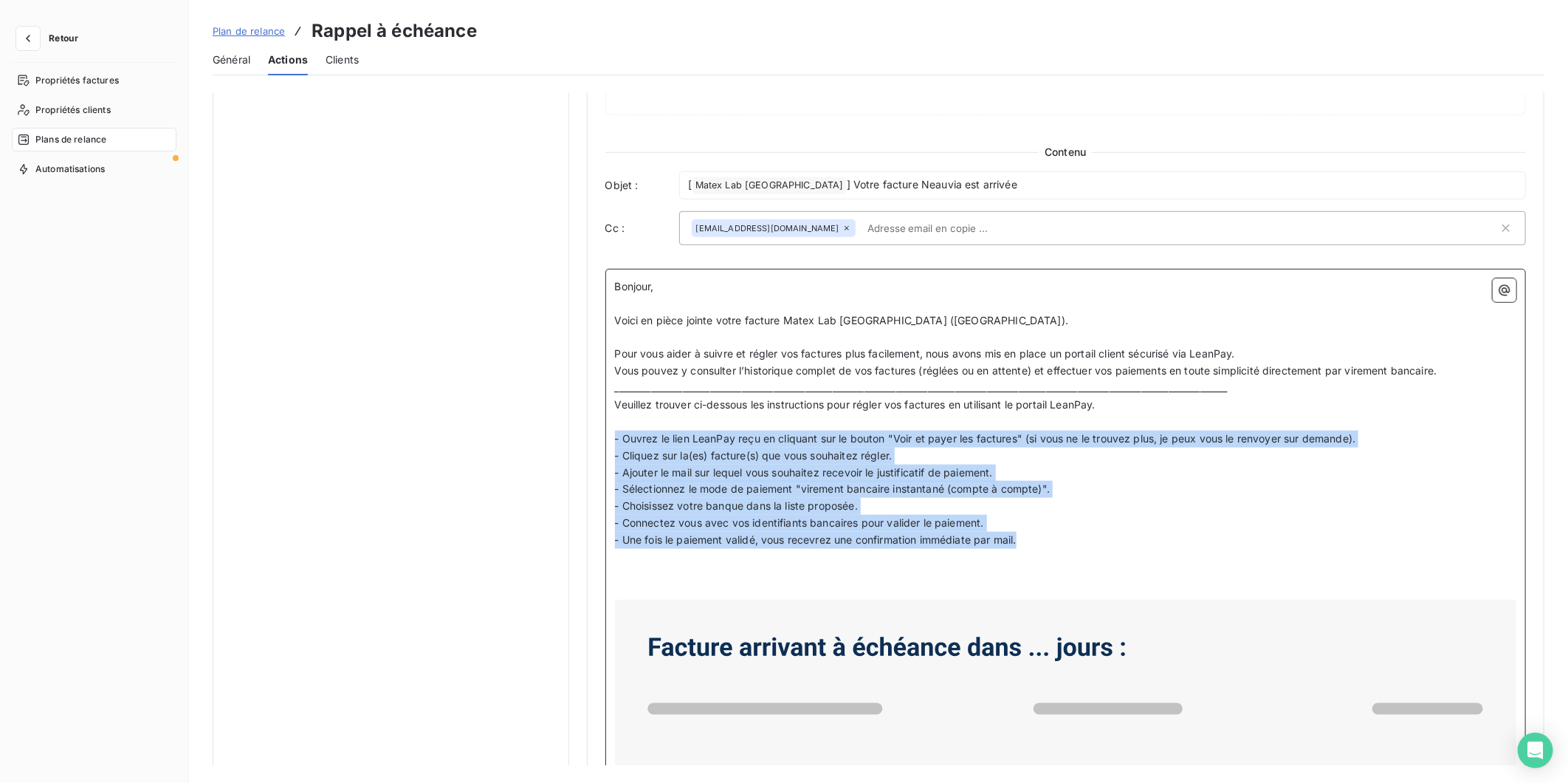
drag, startPoint x: 1029, startPoint y: 540, endPoint x: 610, endPoint y: 439, distance: 431.0
click at [601, 439] on div "Notification Paramètres Définir le nombre de jour avant échéance -44 Envoi J-X …" at bounding box center [1066, 228] width 958 height 1584
copy div "- Ouvrez le lien LeanPay reçu en cliquant sur le bouton "Voir et payer les fact…"
click at [977, 542] on span "- Une fois le paiement validé, vous recevrez une confirmation immédiate par mai…" at bounding box center [816, 540] width 402 height 13
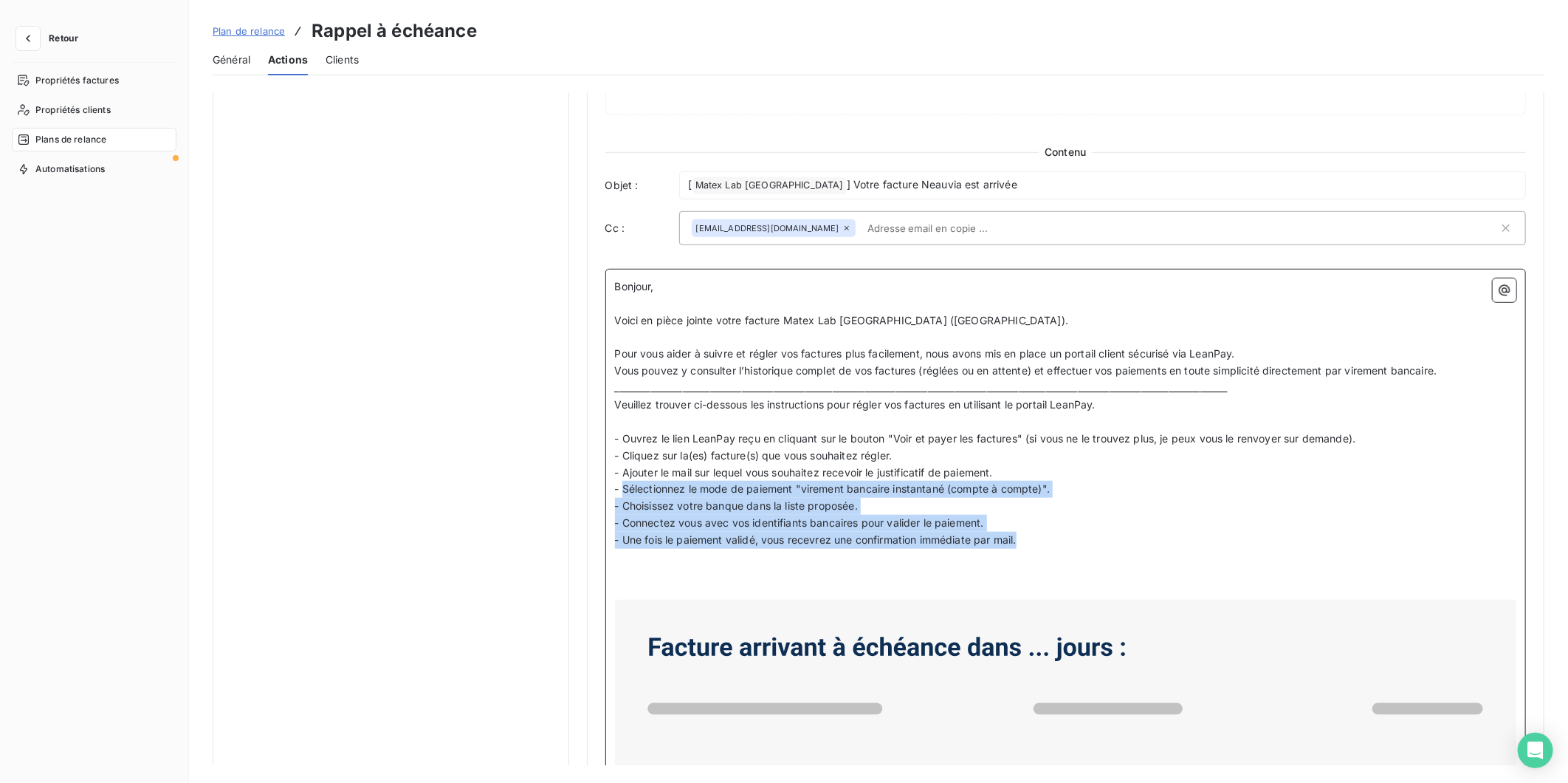
drag, startPoint x: 1047, startPoint y: 541, endPoint x: 621, endPoint y: 493, distance: 428.7
click at [621, 493] on div "Bonjour, ﻿ Voici en pièce jointe votre facture Matex Lab France (Neauvia). ﻿ Po…" at bounding box center [1066, 626] width 902 height 697
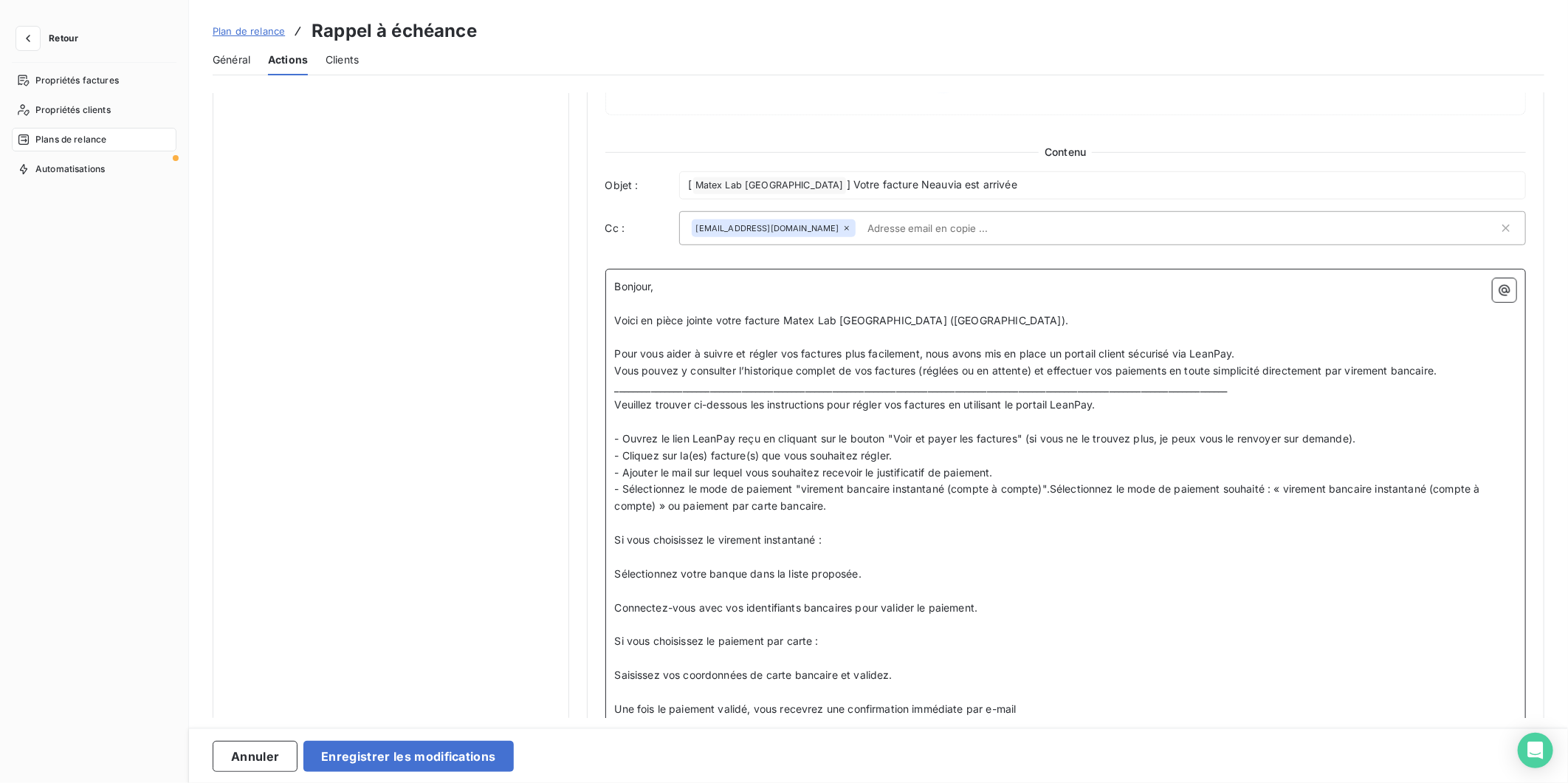
click at [875, 509] on p "- Sélectionnez le mode de paiement "virement bancaire instantané (compte à comp…" at bounding box center [1066, 497] width 902 height 34
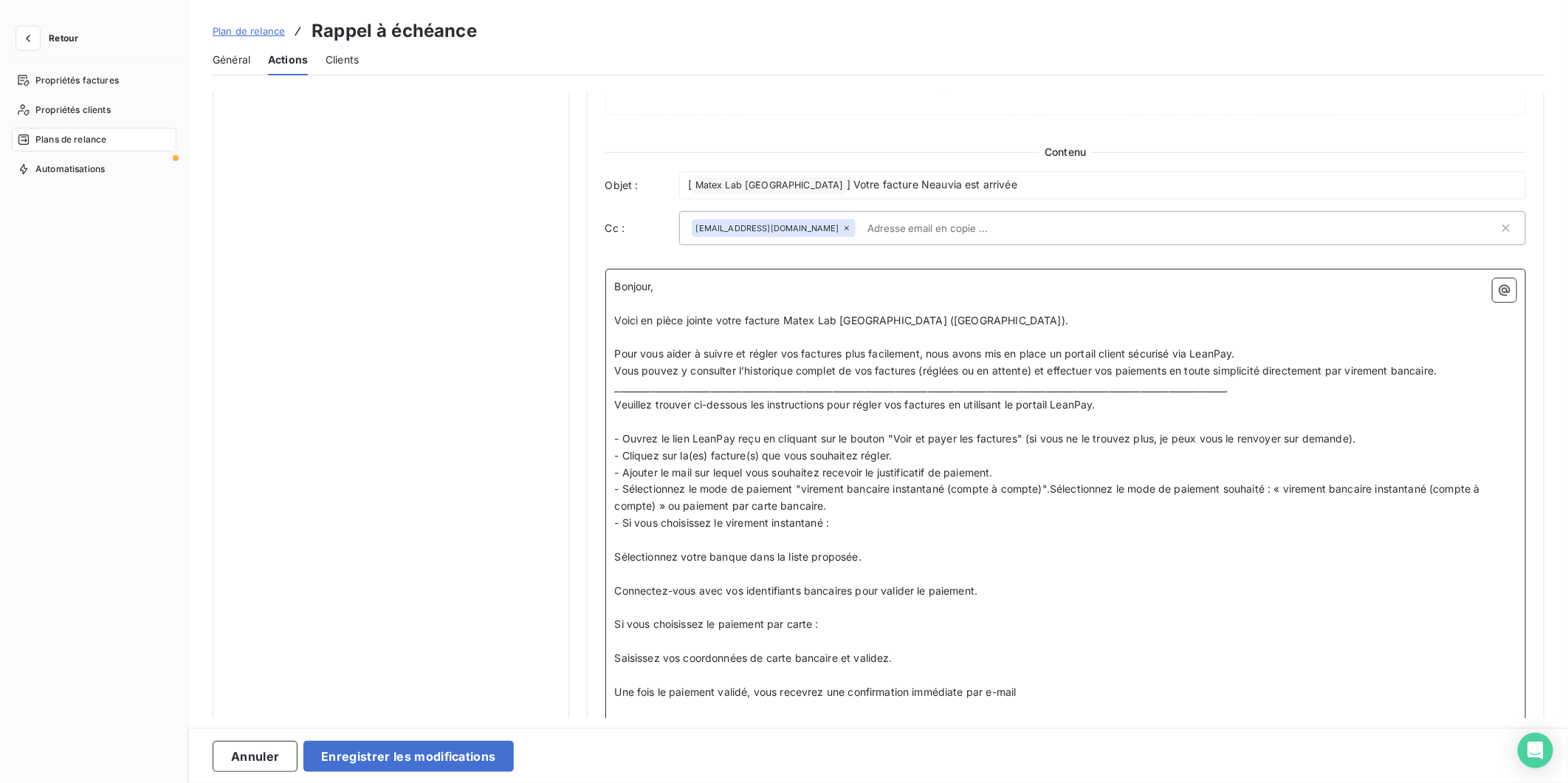
click at [869, 504] on p "- Sélectionnez le mode de paiement "virement bancaire instantané (compte à comp…" at bounding box center [1066, 497] width 902 height 34
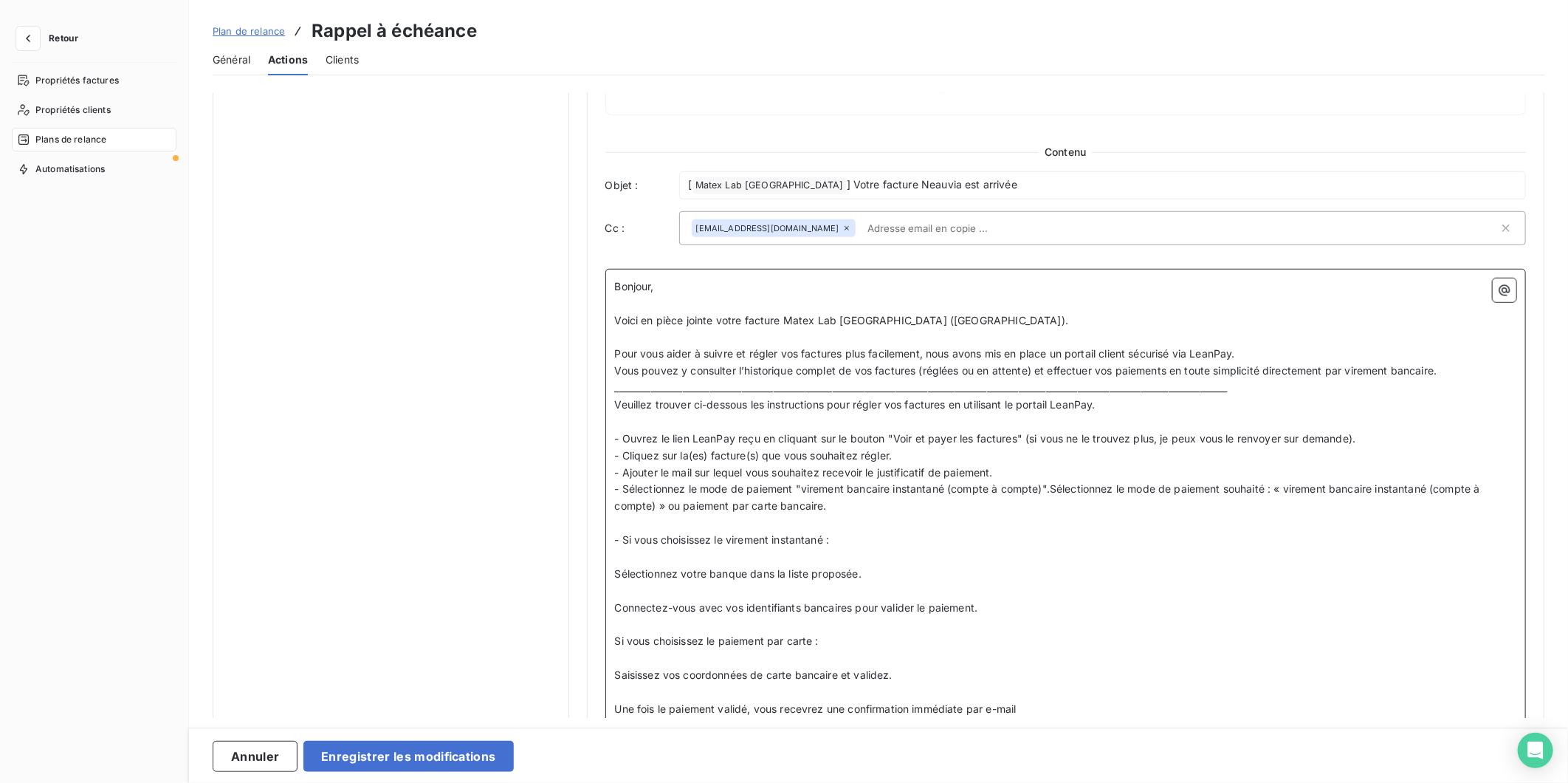
click at [843, 539] on p "- Si vous choisissez le virement instantané :" at bounding box center [1066, 540] width 902 height 17
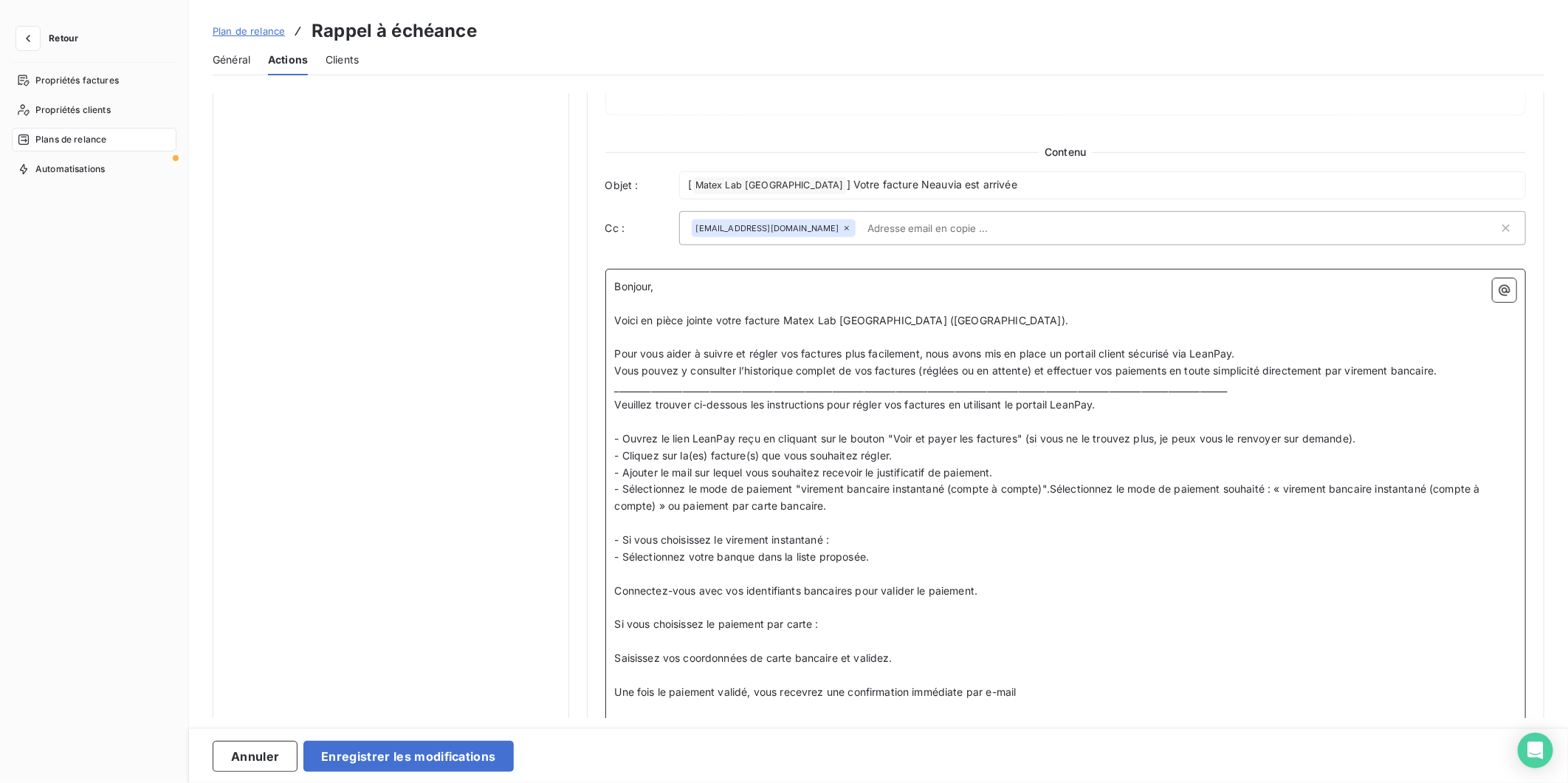
click at [661, 575] on p "﻿" at bounding box center [1066, 574] width 902 height 17
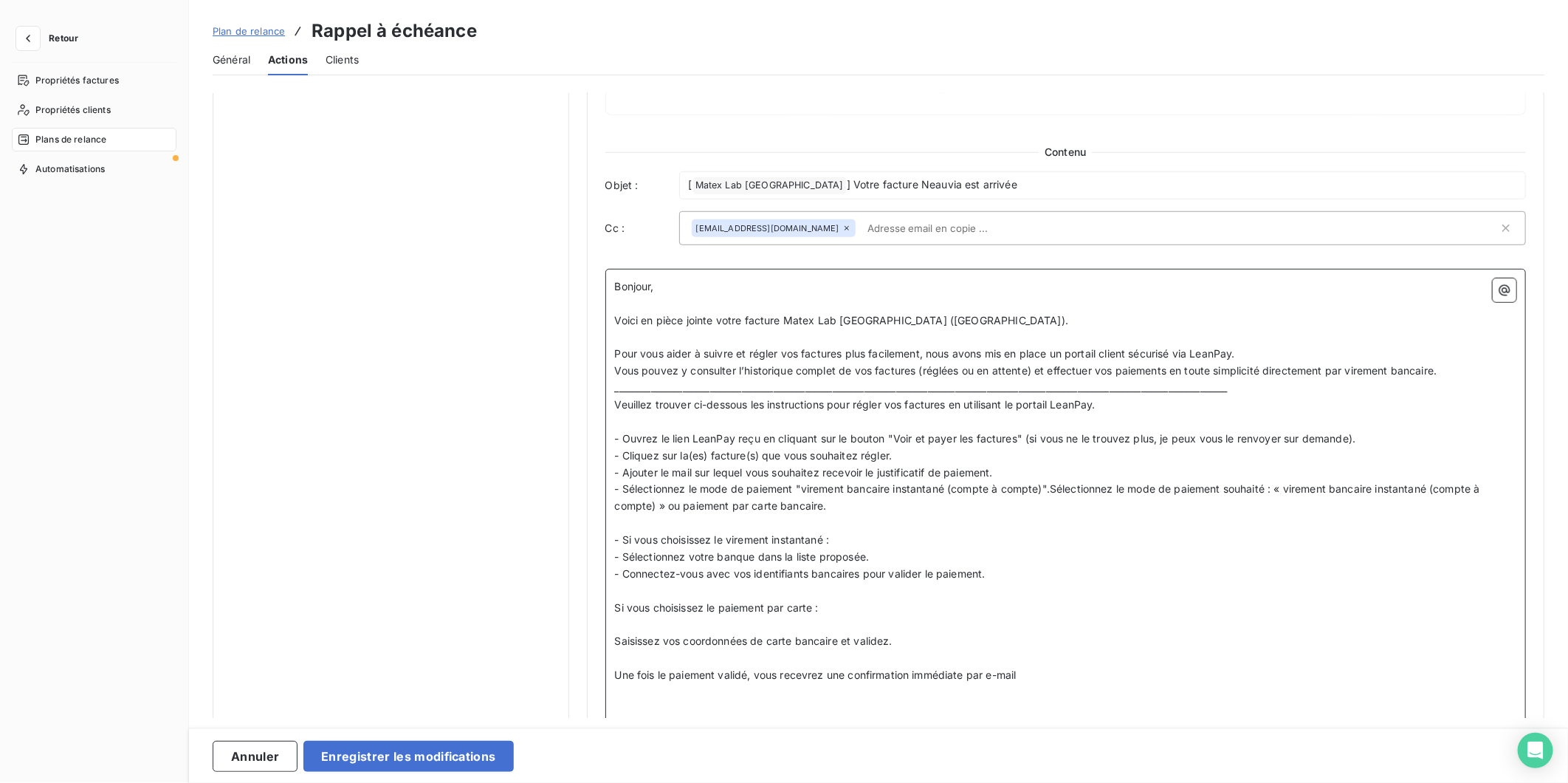
click at [652, 588] on p "﻿" at bounding box center [1066, 590] width 902 height 17
click at [615, 639] on span "Une fois le paiement validé, vous recevrez une confirmation immédiate par e-mail" at bounding box center [816, 641] width 402 height 13
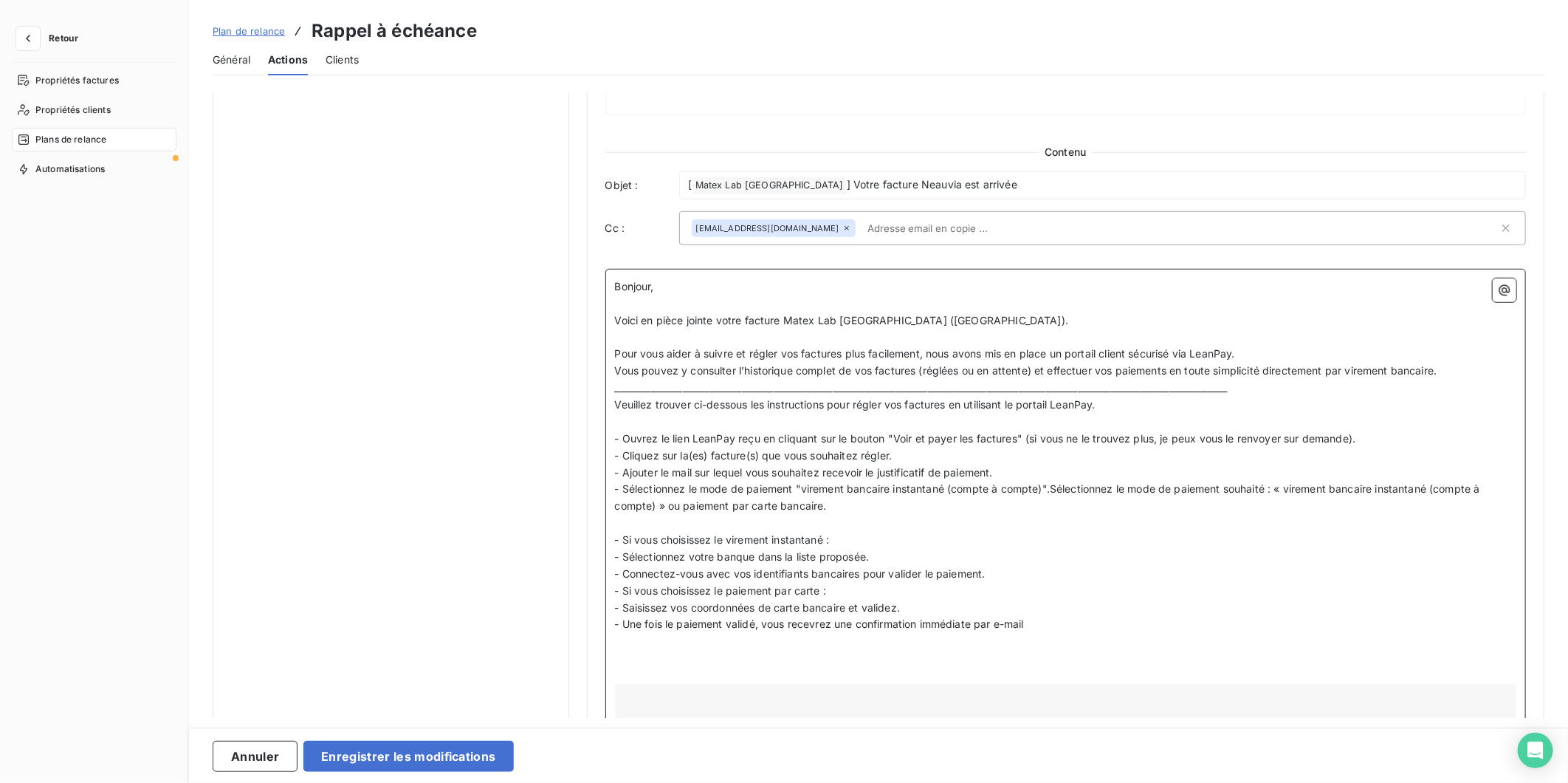
click at [954, 407] on span "Veuillez trouver ci-dessous les instructions pour régler vos factures en utilis…" at bounding box center [856, 404] width 481 height 13
click at [1037, 441] on span "- Ouvrez le lien LeanPay reçu en cliquant sur le bouton "Voir et payer les fact…" at bounding box center [986, 438] width 742 height 13
click at [954, 407] on span "Veuillez trouver ci-dessous les instructions pour régler vos factures par carte…" at bounding box center [958, 404] width 685 height 13
drag, startPoint x: 1361, startPoint y: 434, endPoint x: 1037, endPoint y: 438, distance: 324.0
click at [1030, 434] on p "- Ouvrez le lien LeanPay reçu en cliquant sur le bouton "Voir et payer les fact…" at bounding box center [1066, 438] width 902 height 17
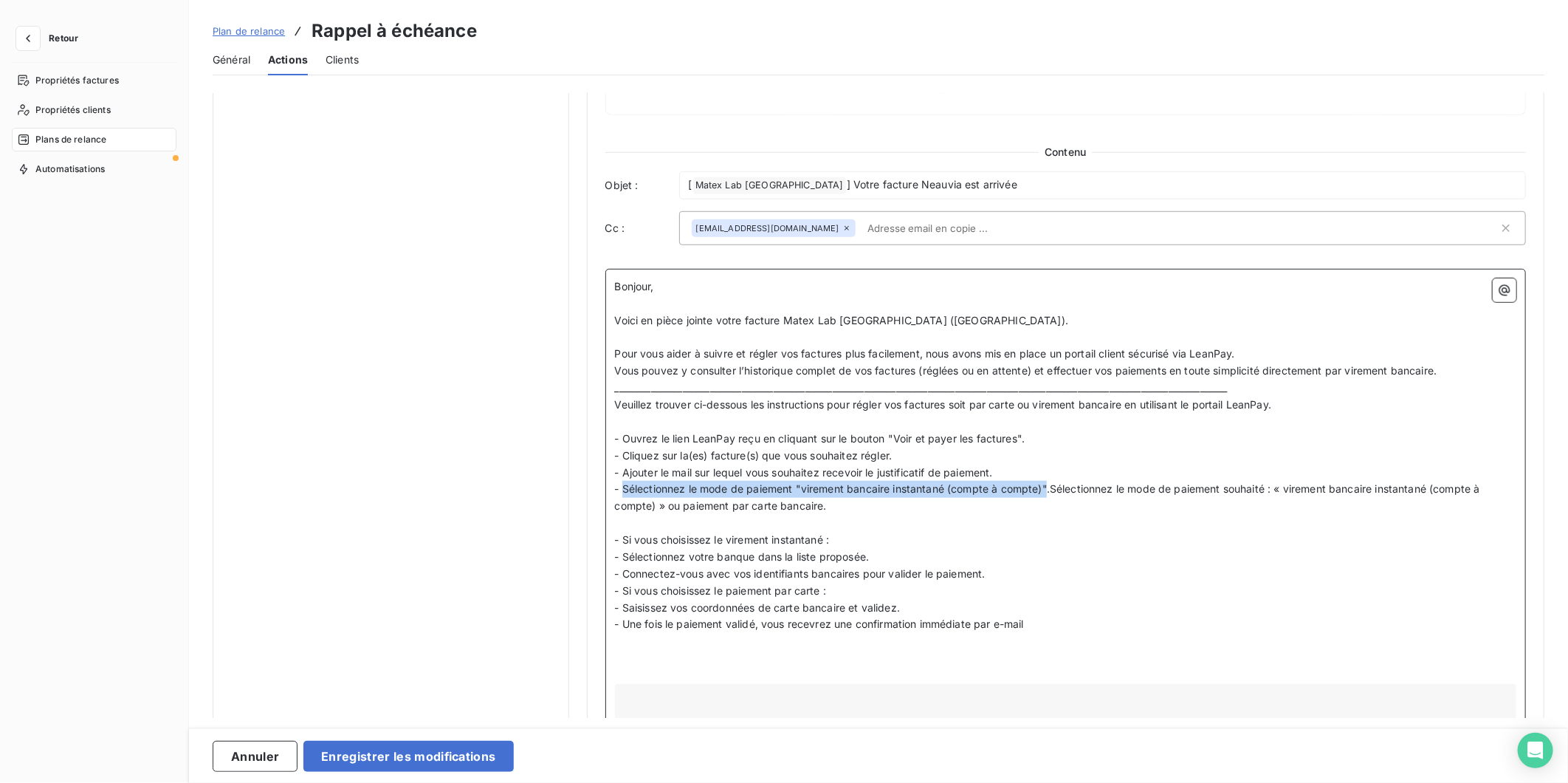
drag, startPoint x: 1048, startPoint y: 488, endPoint x: 623, endPoint y: 491, distance: 425.0
click at [623, 491] on span "- Sélectionnez le mode de paiement "virement bancaire instantané (compte à comp…" at bounding box center [1049, 497] width 869 height 29
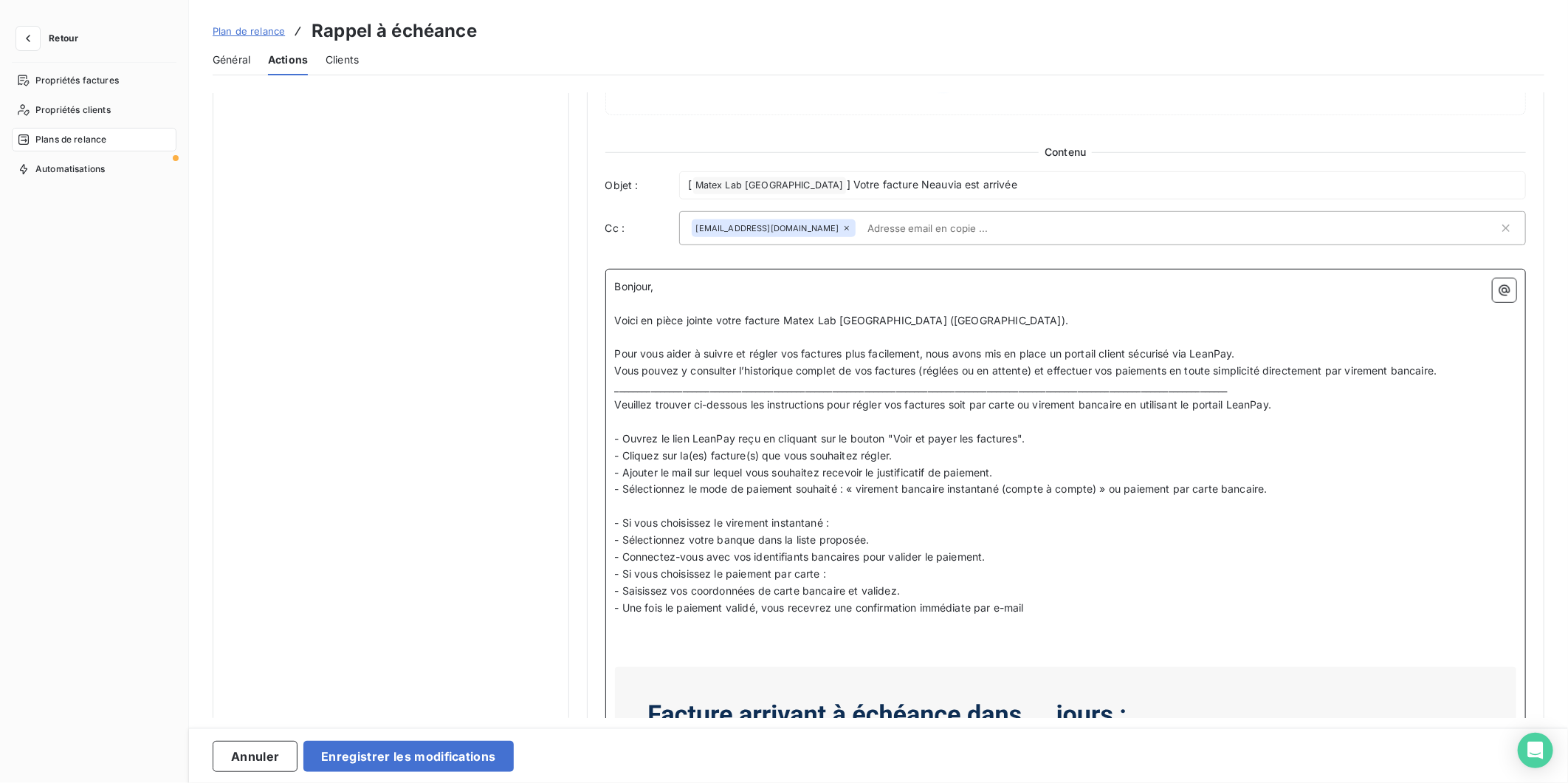
click at [661, 556] on span "- Connectez-vous avec vos identifiants bancaires pour valider le paiement." at bounding box center [801, 556] width 370 height 13
drag, startPoint x: 661, startPoint y: 556, endPoint x: 808, endPoint y: 564, distance: 147.2
click at [808, 564] on p "- Connectez-vous avec vos identifiants bancaires pour valider le paiement." at bounding box center [1066, 557] width 902 height 17
click at [665, 555] on span "- Connectez-vous avec vos identifiants bancaires pour valider le paiement." at bounding box center [801, 556] width 370 height 13
click at [622, 569] on span "- Si vous choisissez le paiement par carte :" at bounding box center [721, 574] width 212 height 13
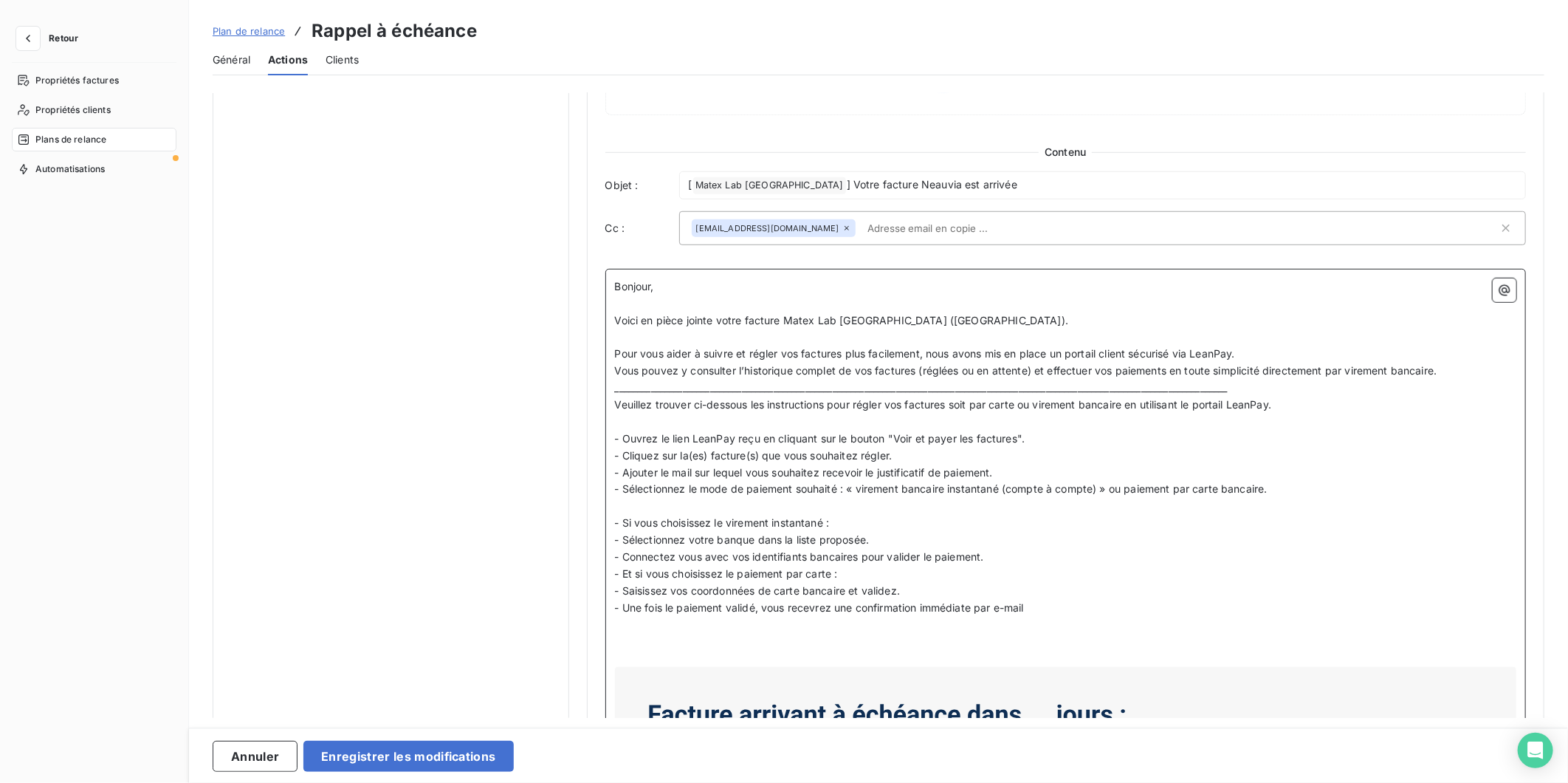
click at [861, 575] on p "- Et si vous choisissez le paiement par carte :" at bounding box center [1066, 574] width 902 height 17
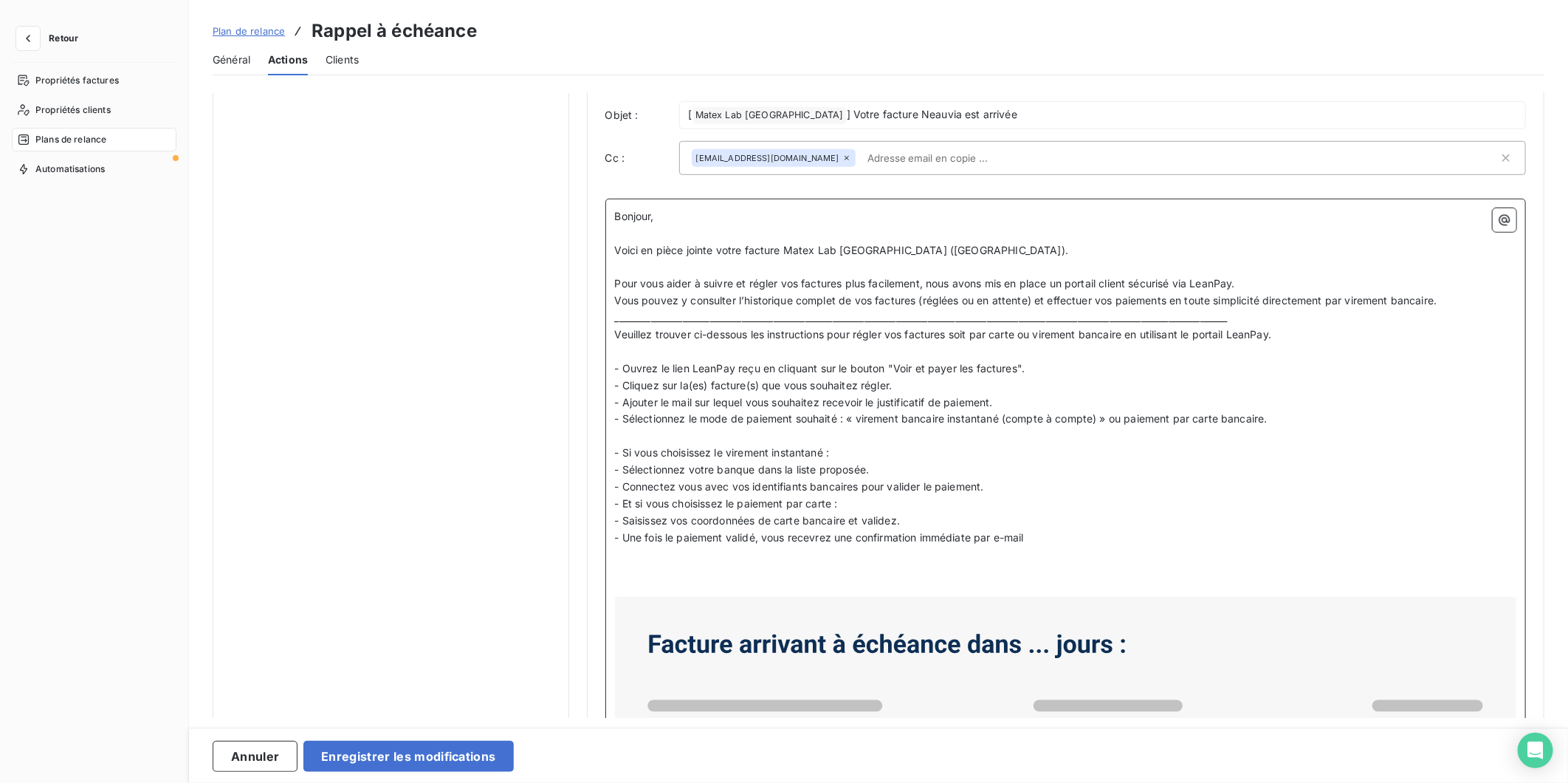
scroll to position [697, 0]
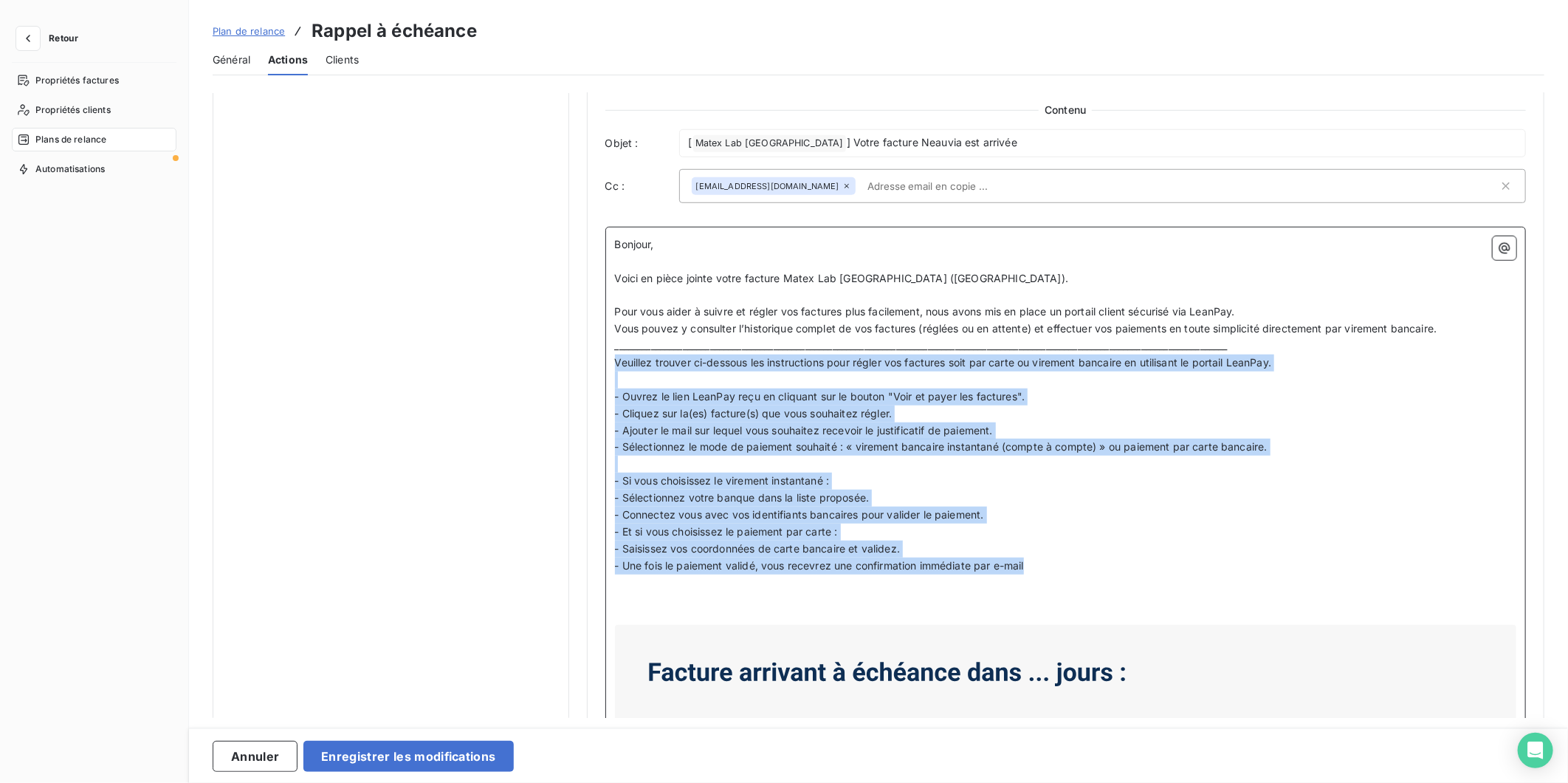
drag, startPoint x: 1046, startPoint y: 567, endPoint x: 613, endPoint y: 367, distance: 477.0
click at [615, 367] on div "Bonjour, ﻿ Voici en pièce jointe votre facture Matex Lab France (Neauvia). ﻿ Po…" at bounding box center [1066, 618] width 902 height 765
copy div "Veuillez trouver ci-dessous les instructions pour régler vos factures soit par …"
click at [403, 750] on button "Enregistrer les modifications" at bounding box center [408, 756] width 210 height 31
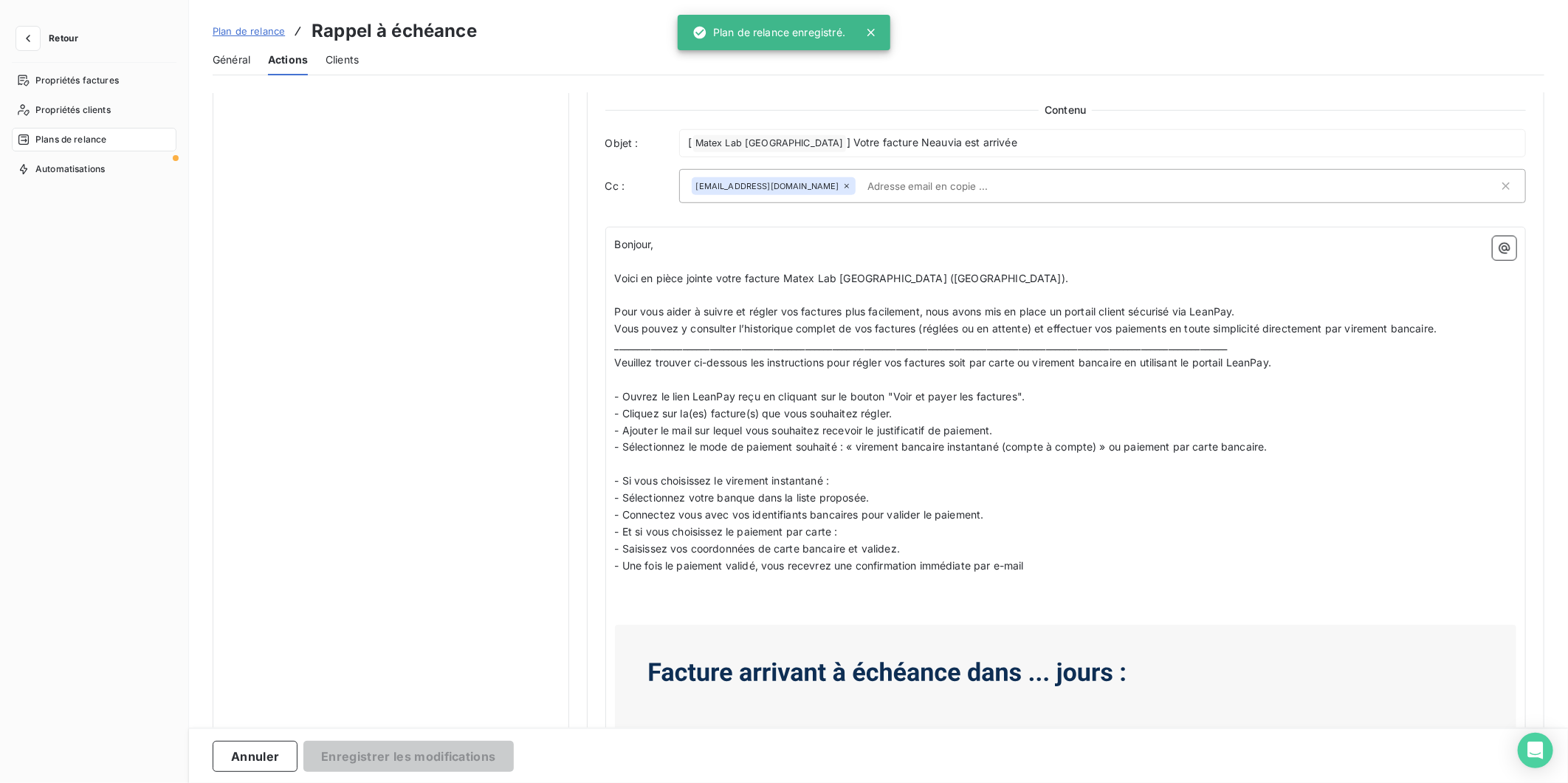
scroll to position [0, 0]
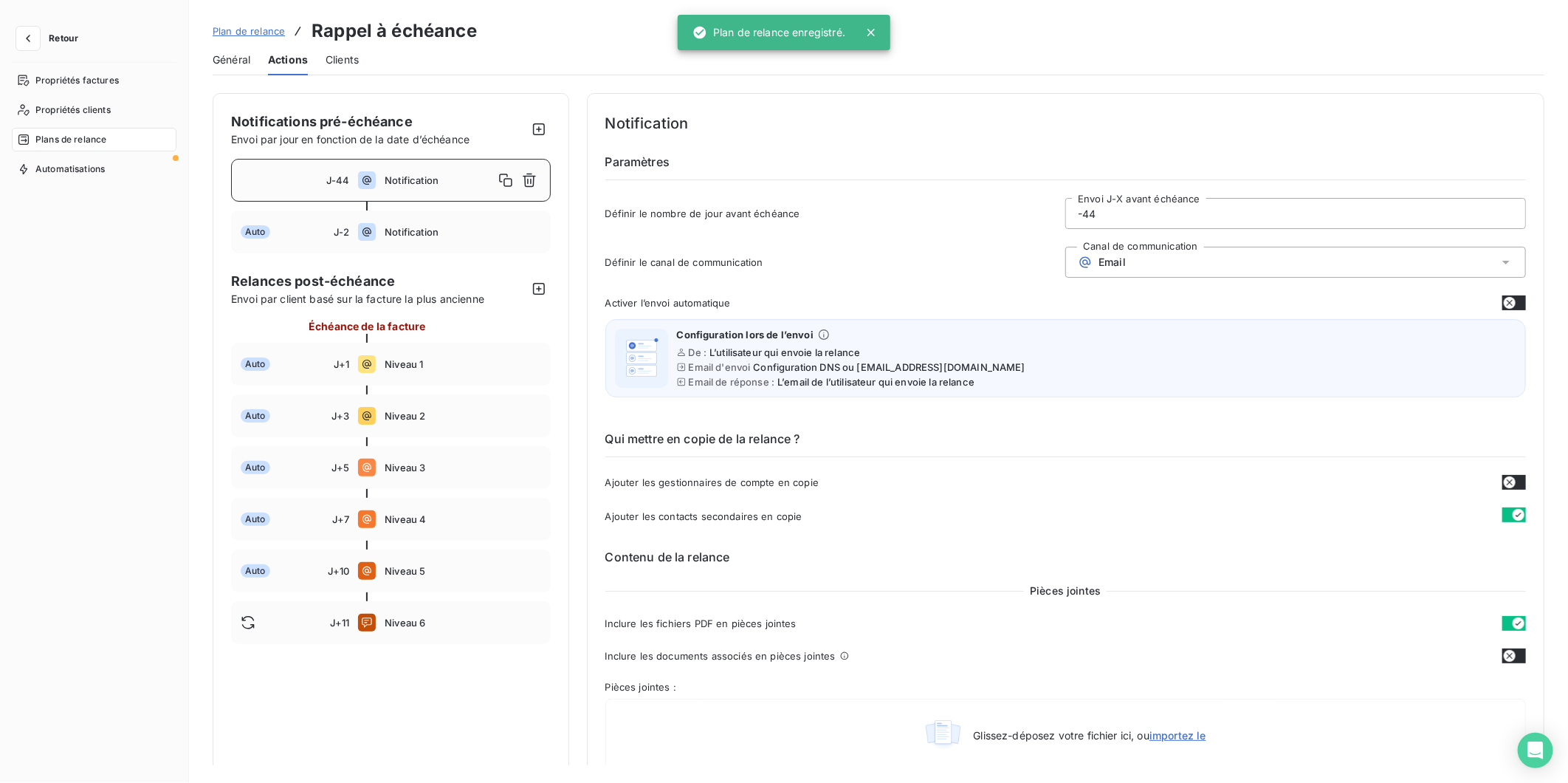
click at [443, 180] on span "Notification" at bounding box center [439, 180] width 109 height 12
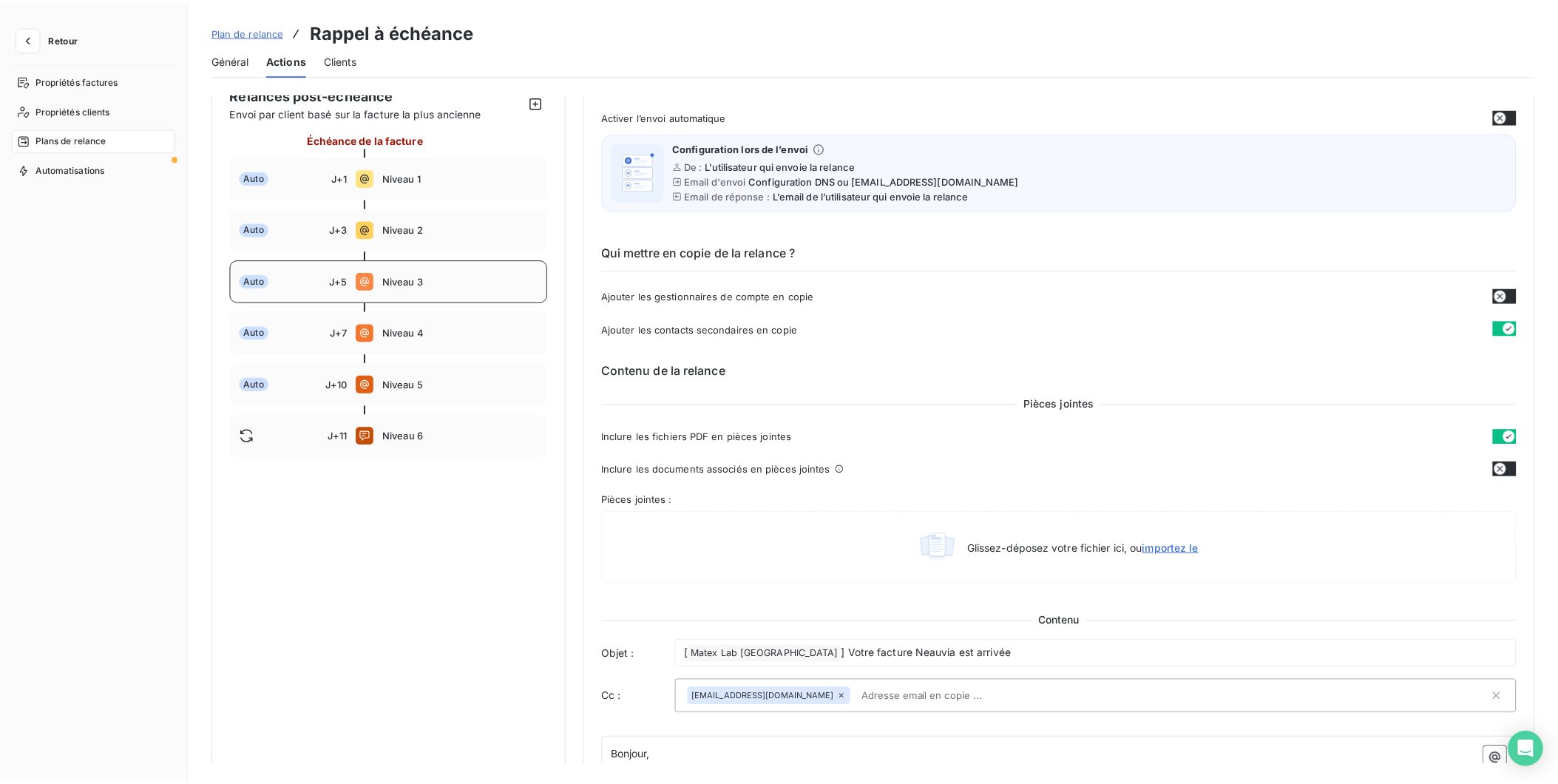
scroll to position [164, 0]
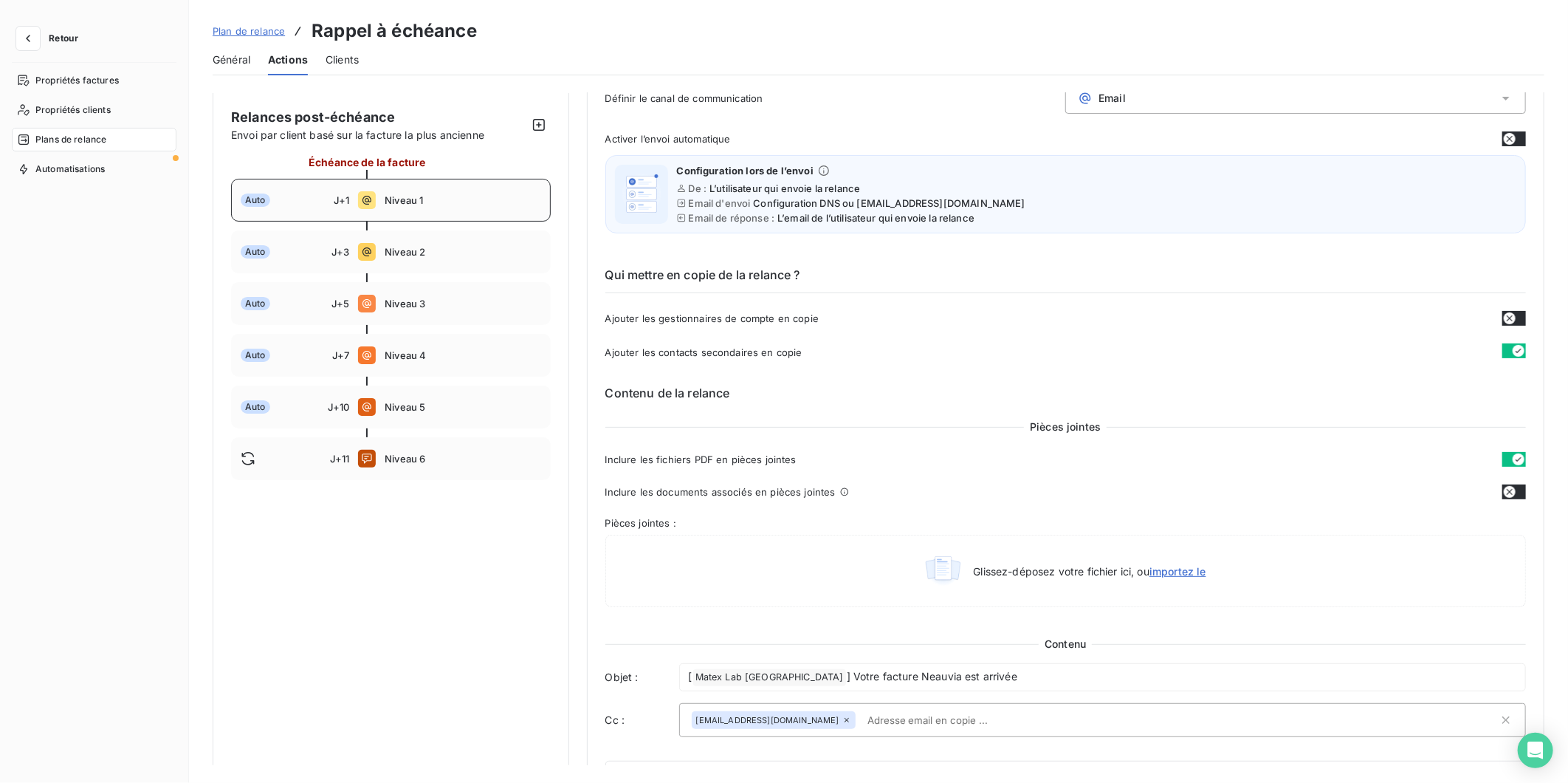
click at [422, 188] on div "Auto J+1 Niveau 1" at bounding box center [391, 200] width 320 height 42
type input "1"
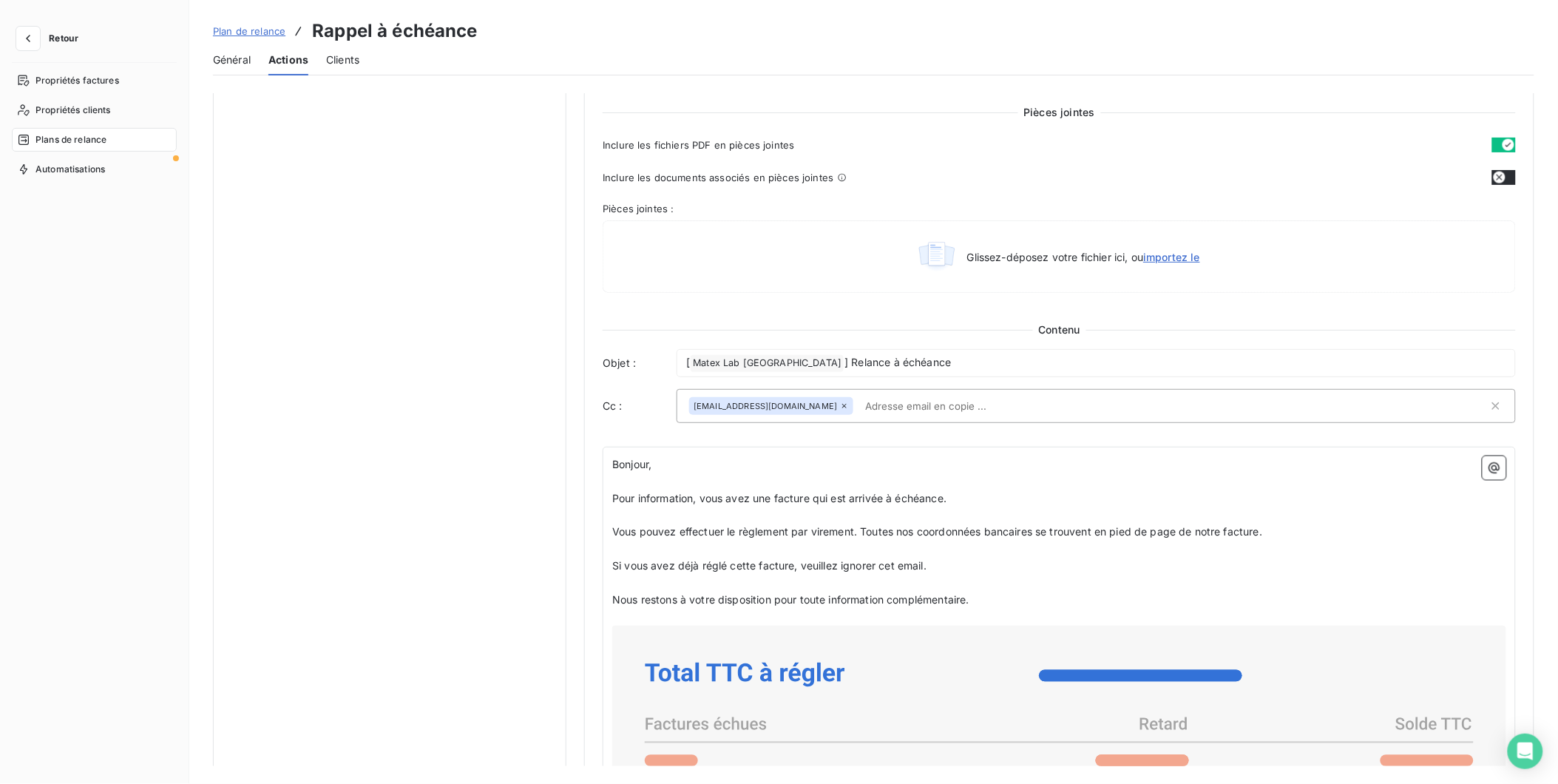
scroll to position [643, 0]
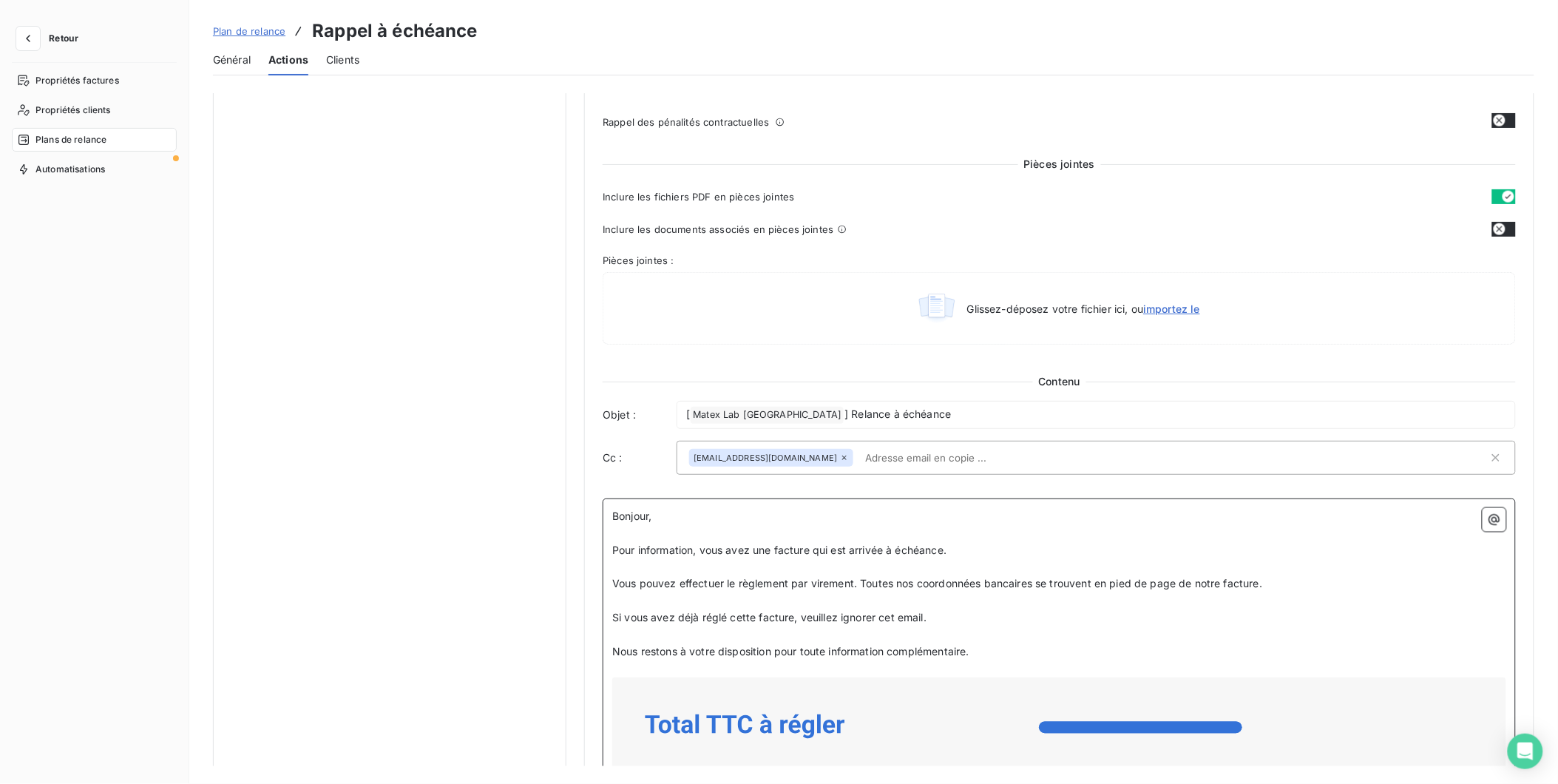
click at [856, 585] on span "Vous pouvez effectuer le règlement par virement. Toutes nos coordonnées bancair…" at bounding box center [937, 583] width 650 height 13
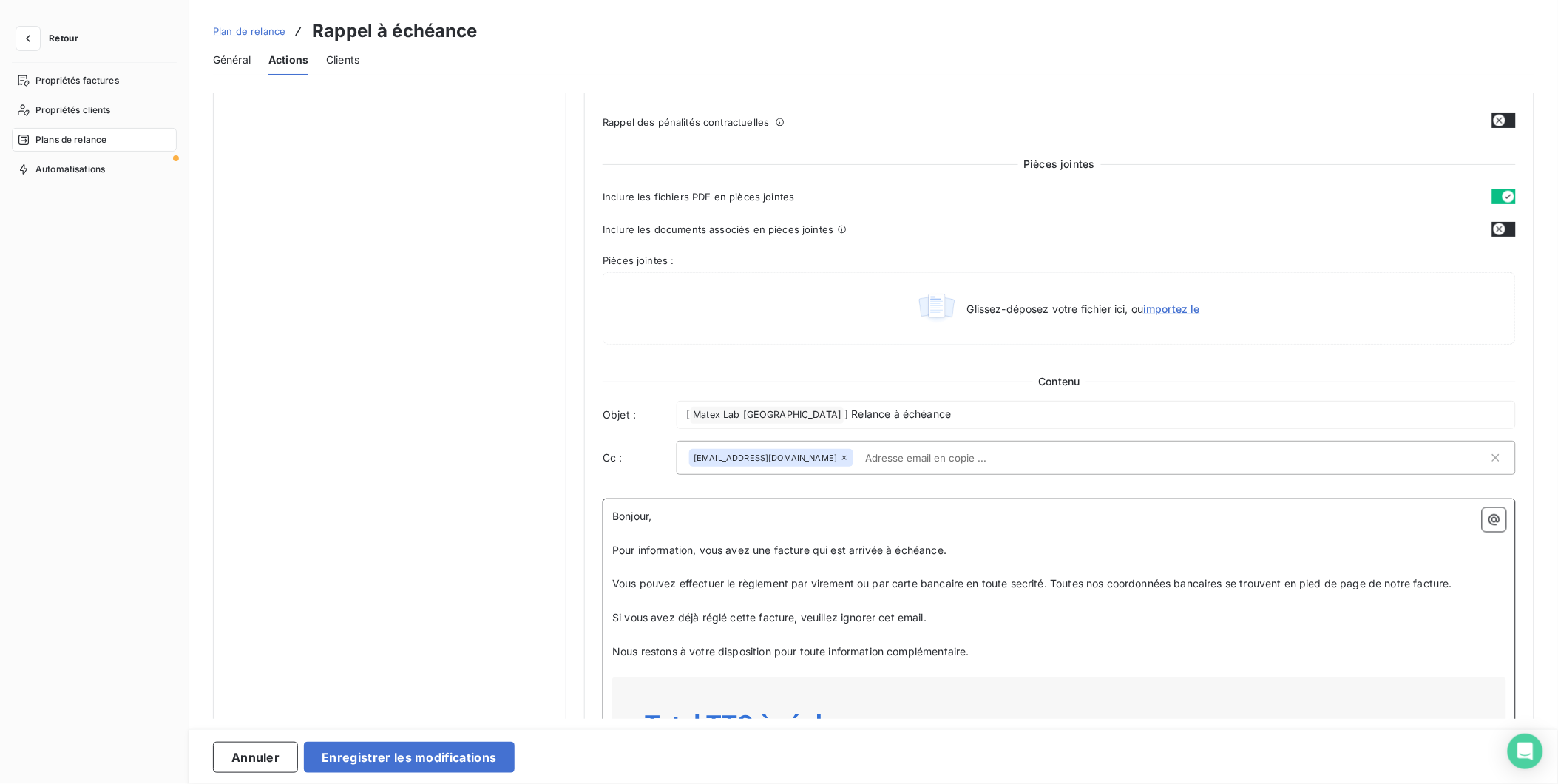
click at [1130, 596] on p "﻿" at bounding box center [1059, 600] width 894 height 17
click at [1023, 580] on span "Vous pouvez effectuer le règlement par virement ou par carte bancaire en toute …" at bounding box center [1032, 583] width 840 height 13
drag, startPoint x: 1063, startPoint y: 586, endPoint x: 1483, endPoint y: 579, distance: 420.1
click at [1483, 579] on p "Vous pouvez effectuer le règlement par virement ou par carte bancaire en toute …" at bounding box center [1059, 584] width 894 height 17
click at [1042, 584] on span "Vous pouvez effectuer le règlement par virement ou par carte bancaire en toute …" at bounding box center [833, 583] width 441 height 13
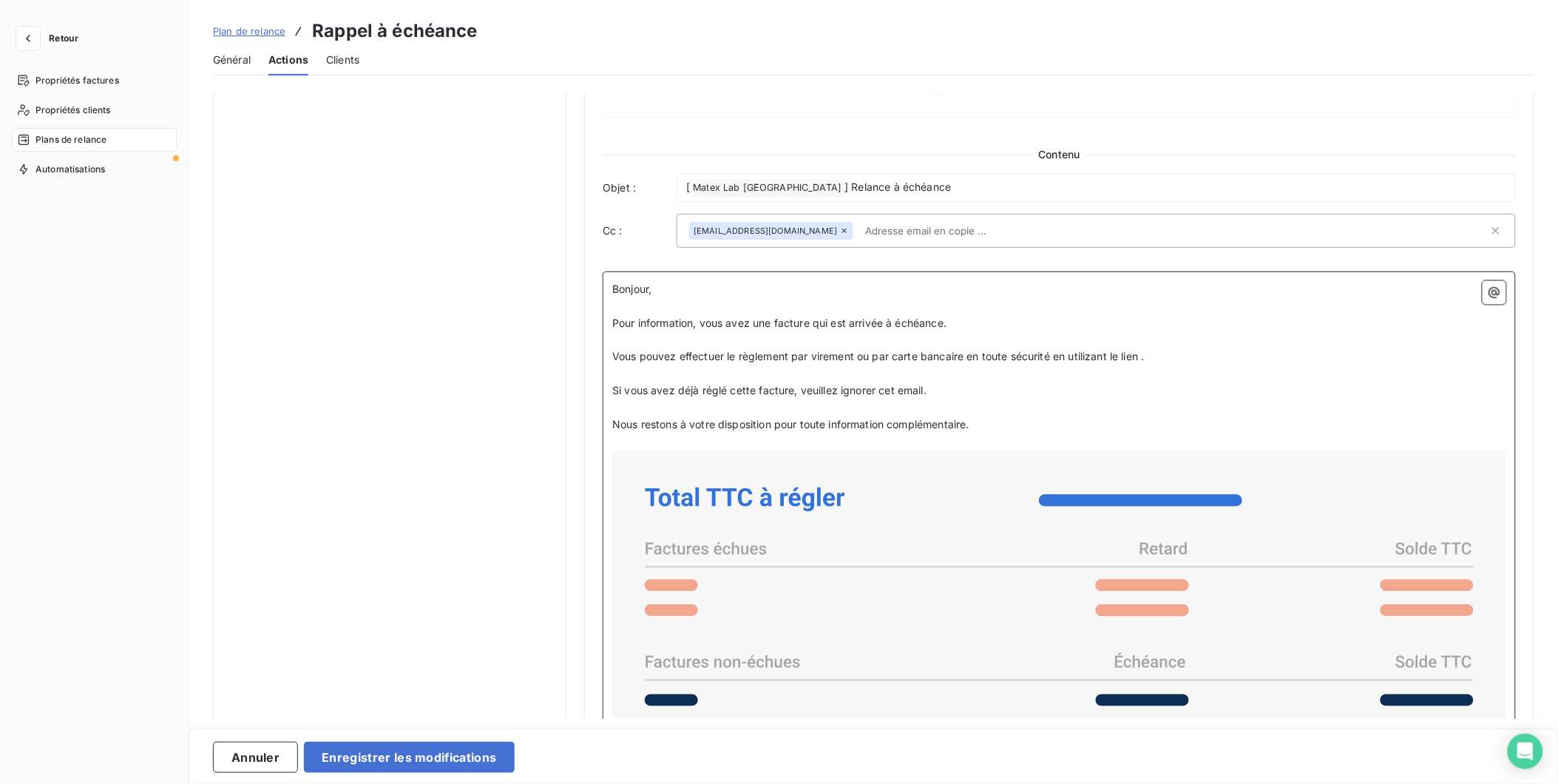
scroll to position [854, 0]
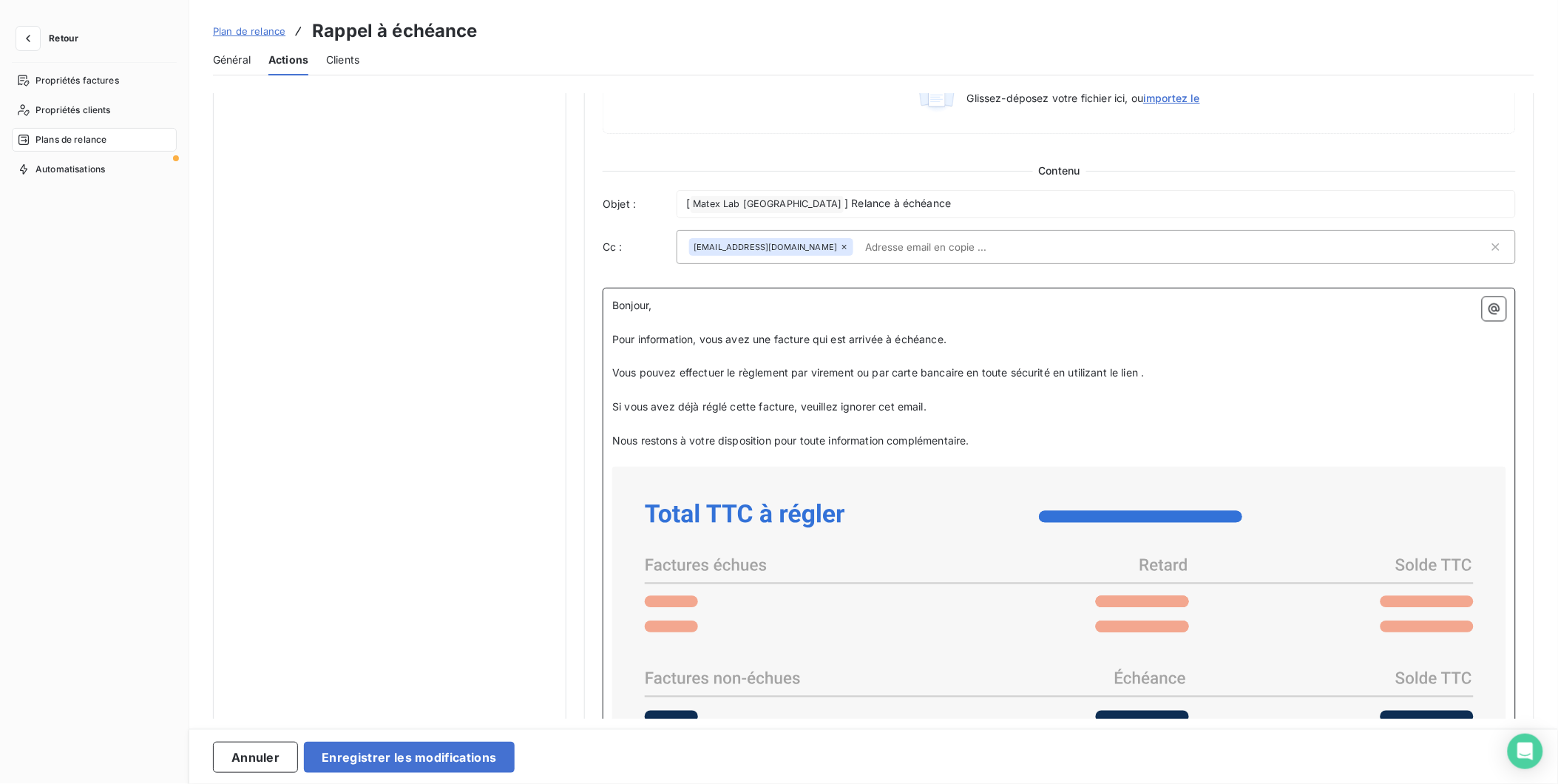
click at [1088, 370] on span "Vous pouvez effectuer le règlement par virement ou par carte bancaire en toute …" at bounding box center [878, 373] width 532 height 13
click at [1142, 371] on span "Vous pouvez effectuer le règlement par virement ou par carte bancaire en toute …" at bounding box center [977, 373] width 729 height 13
click at [964, 411] on p "Si vous avez déjà réglé cette facture, veuillez ignorer cet email." at bounding box center [1059, 407] width 894 height 17
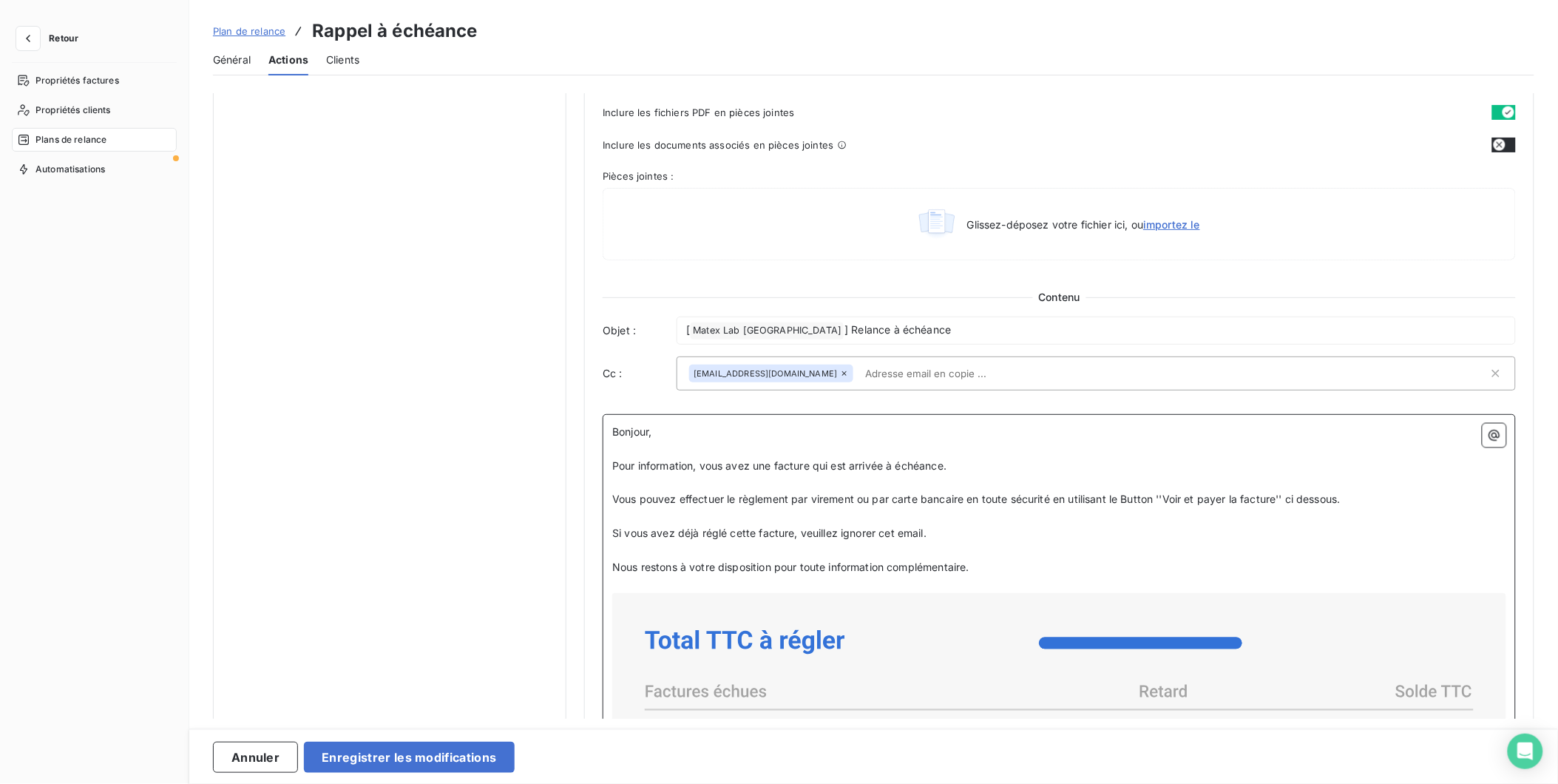
scroll to position [690, 0]
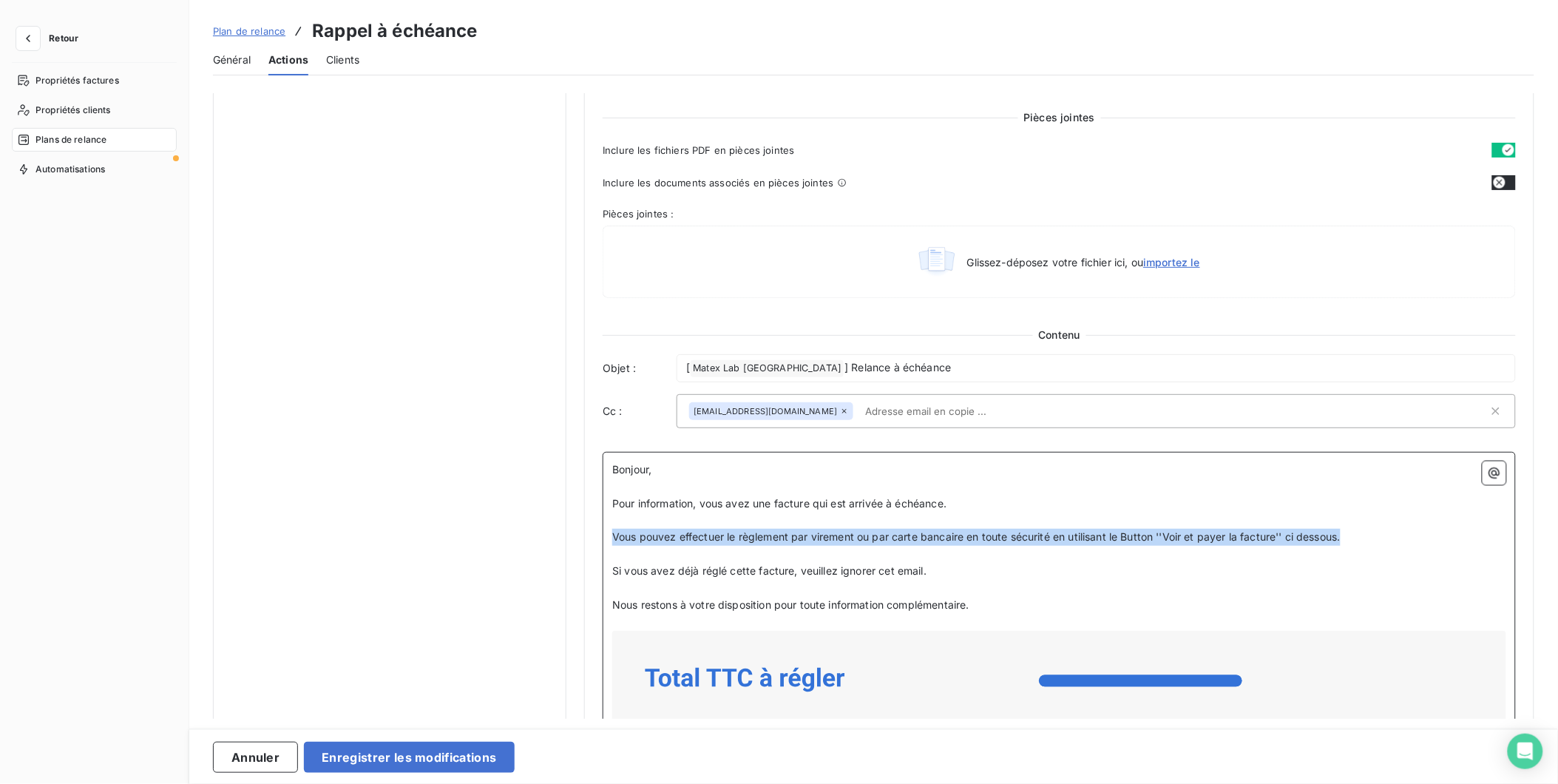
drag, startPoint x: 1371, startPoint y: 538, endPoint x: 610, endPoint y: 535, distance: 761.0
copy span "Vous pouvez effectuer le règlement par virement ou par carte bancaire en toute …"
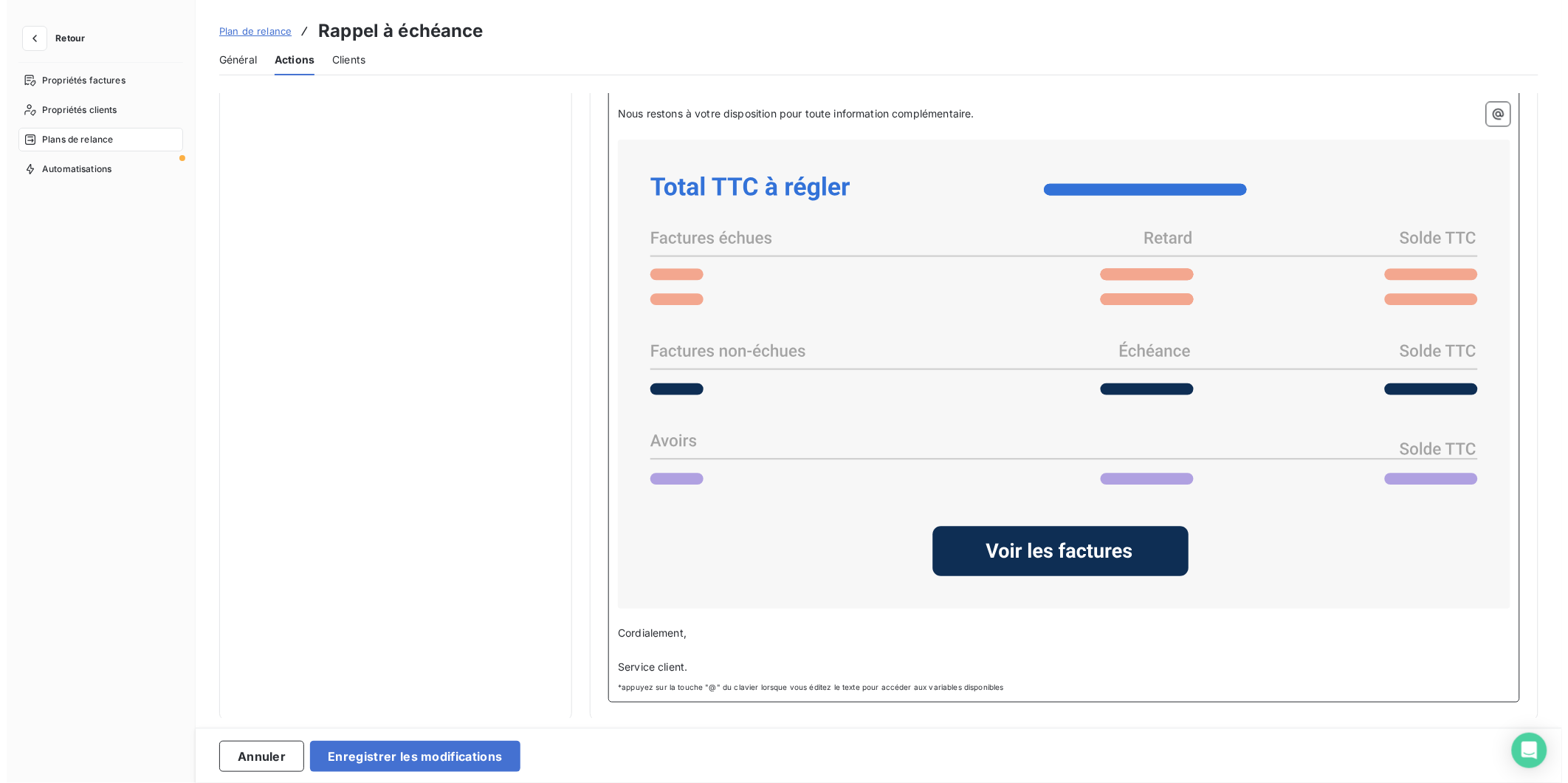
scroll to position [1181, 0]
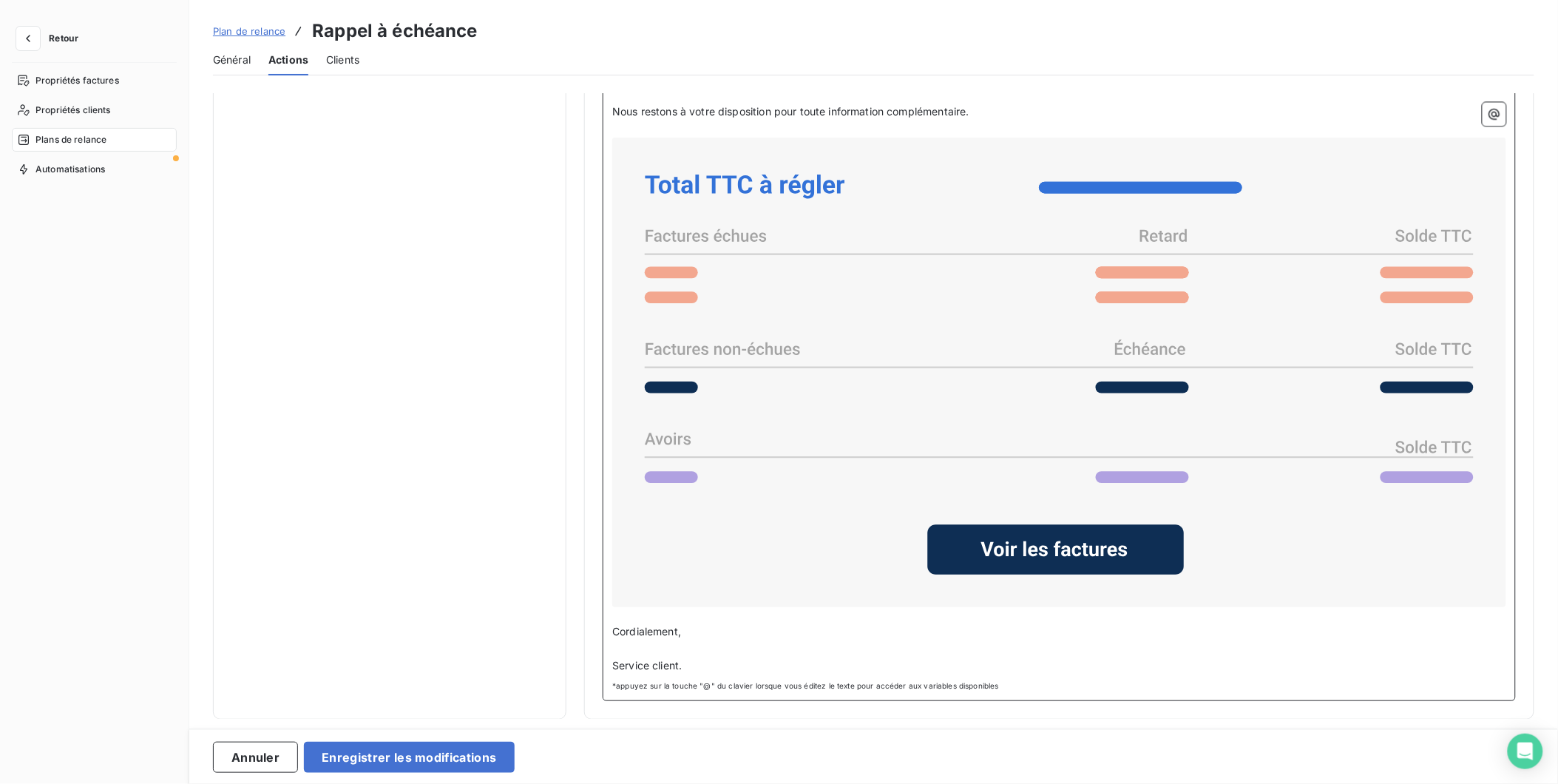
click at [680, 661] on span "Service client." at bounding box center [647, 665] width 69 height 13
click at [419, 755] on button "Enregistrer les modifications" at bounding box center [409, 757] width 210 height 31
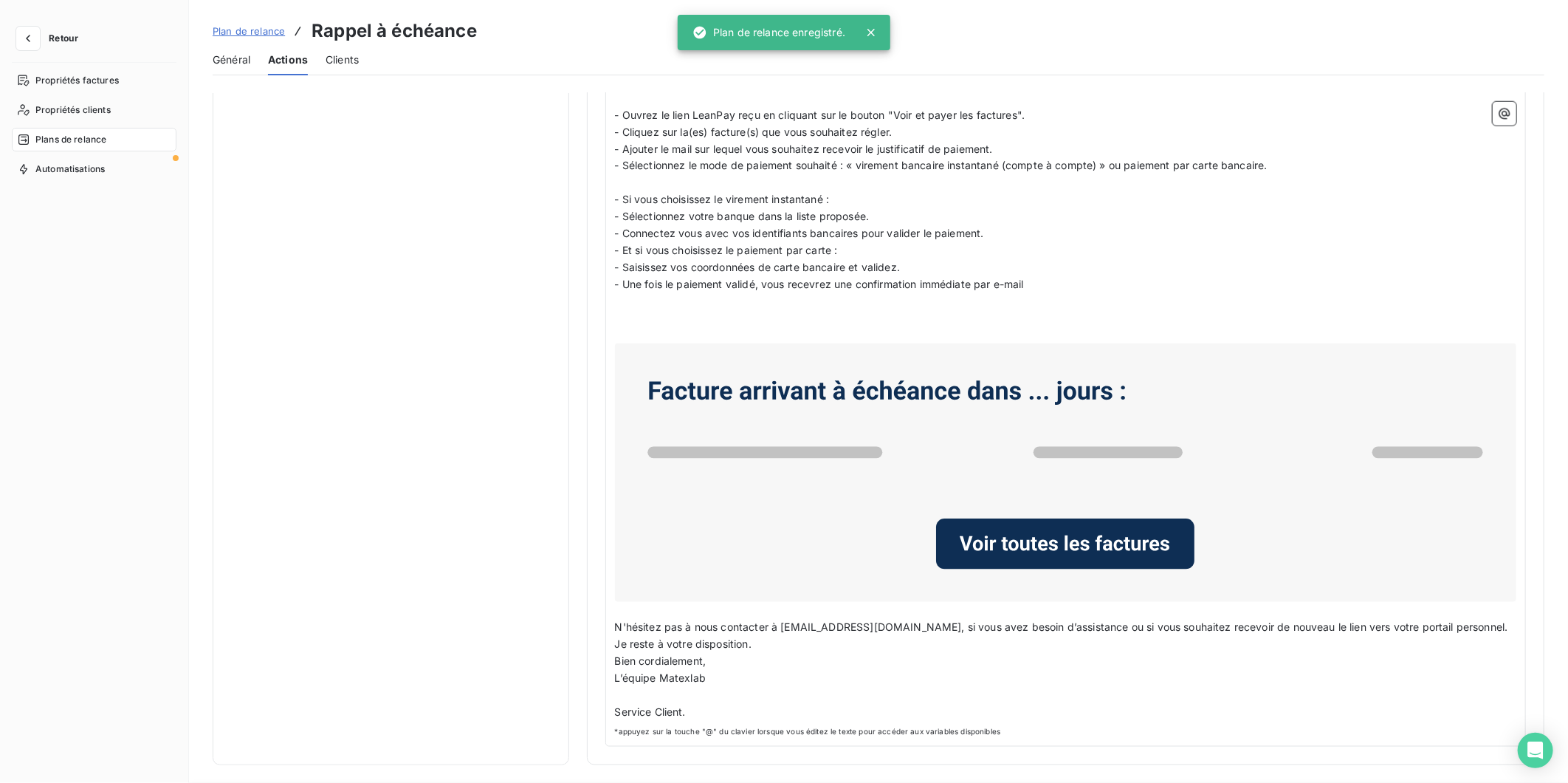
scroll to position [0, 0]
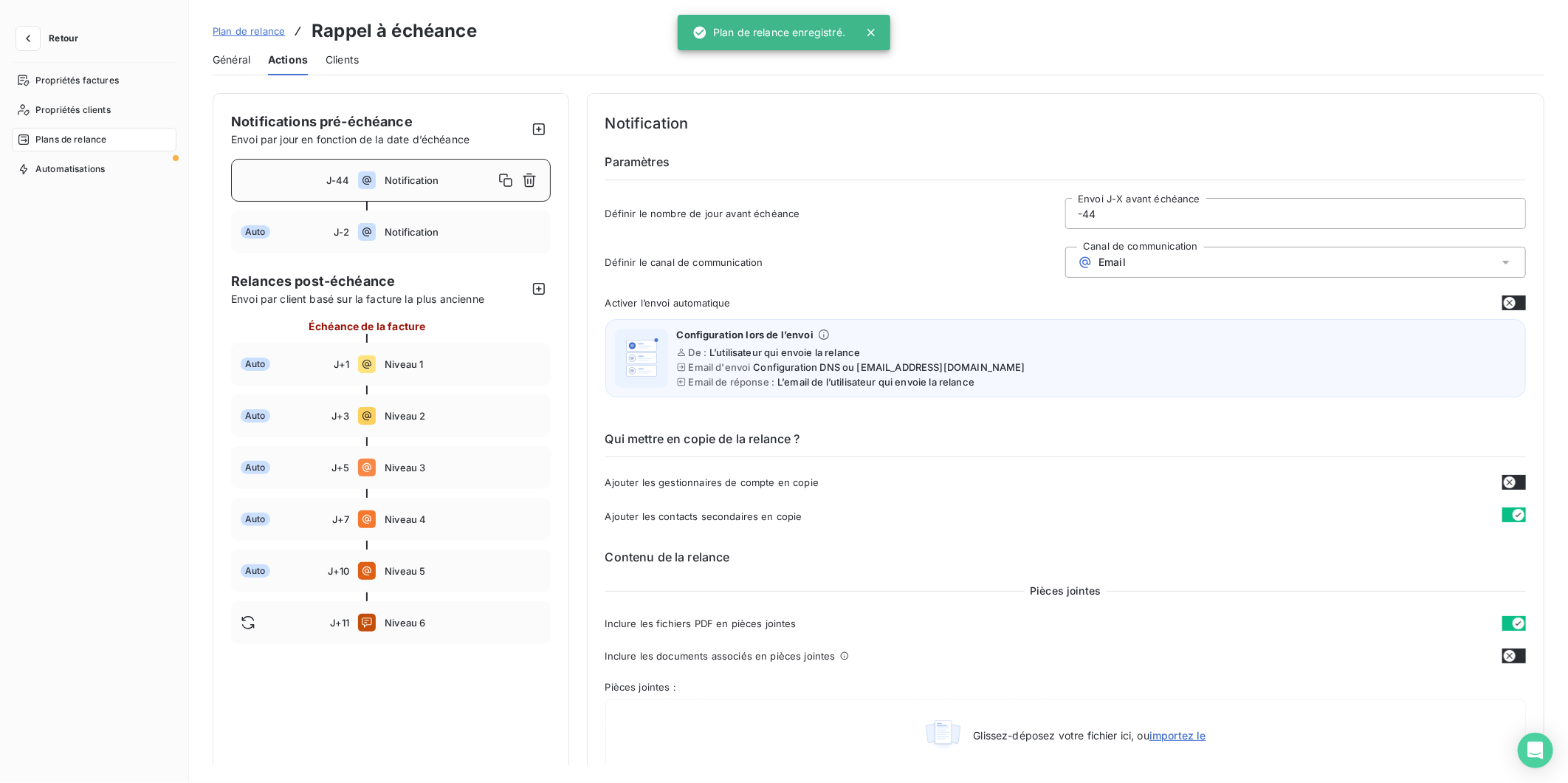
click at [422, 176] on span "Notification" at bounding box center [439, 180] width 109 height 12
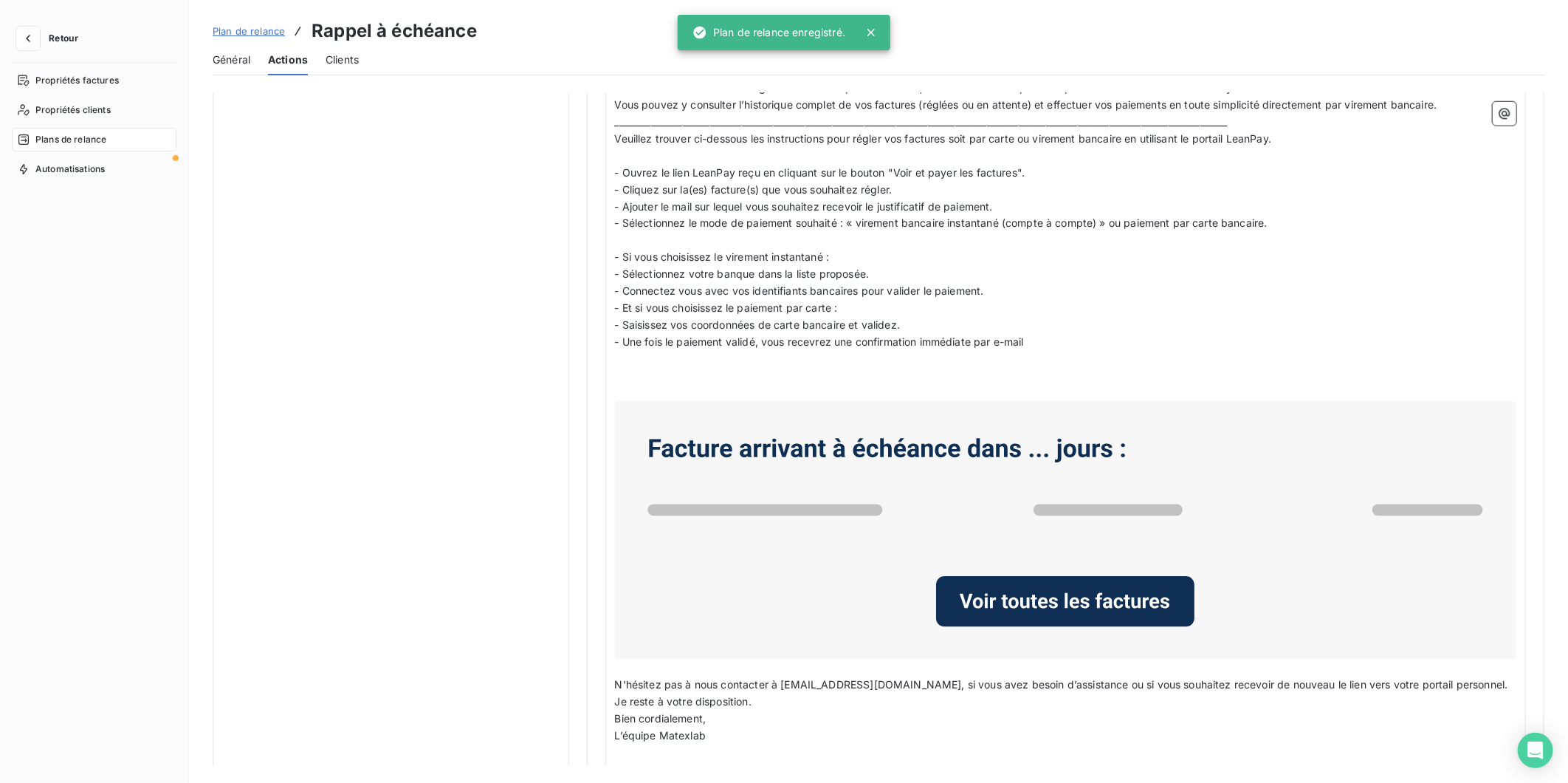
scroll to position [978, 0]
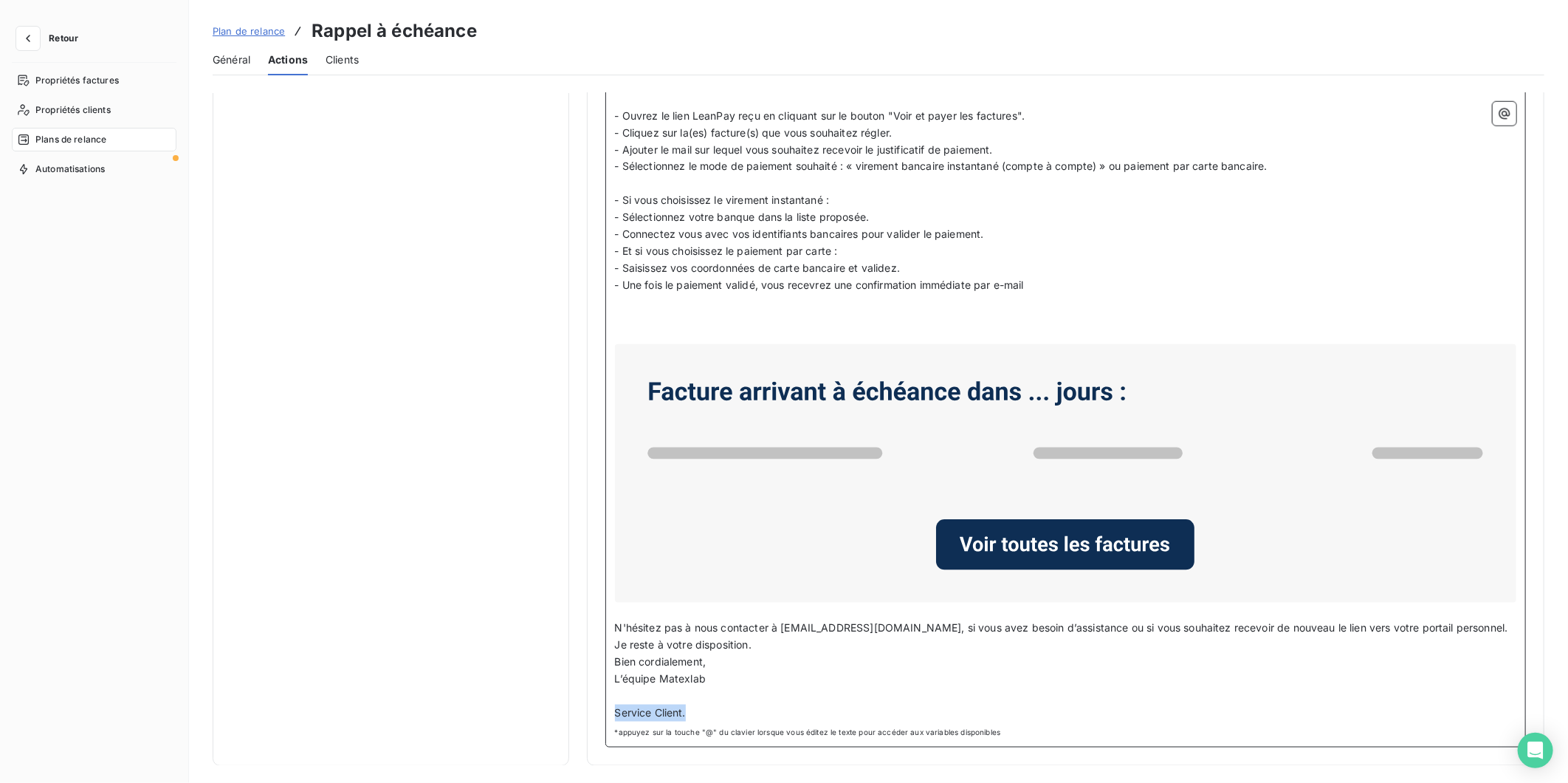
drag, startPoint x: 696, startPoint y: 709, endPoint x: 587, endPoint y: 705, distance: 109.1
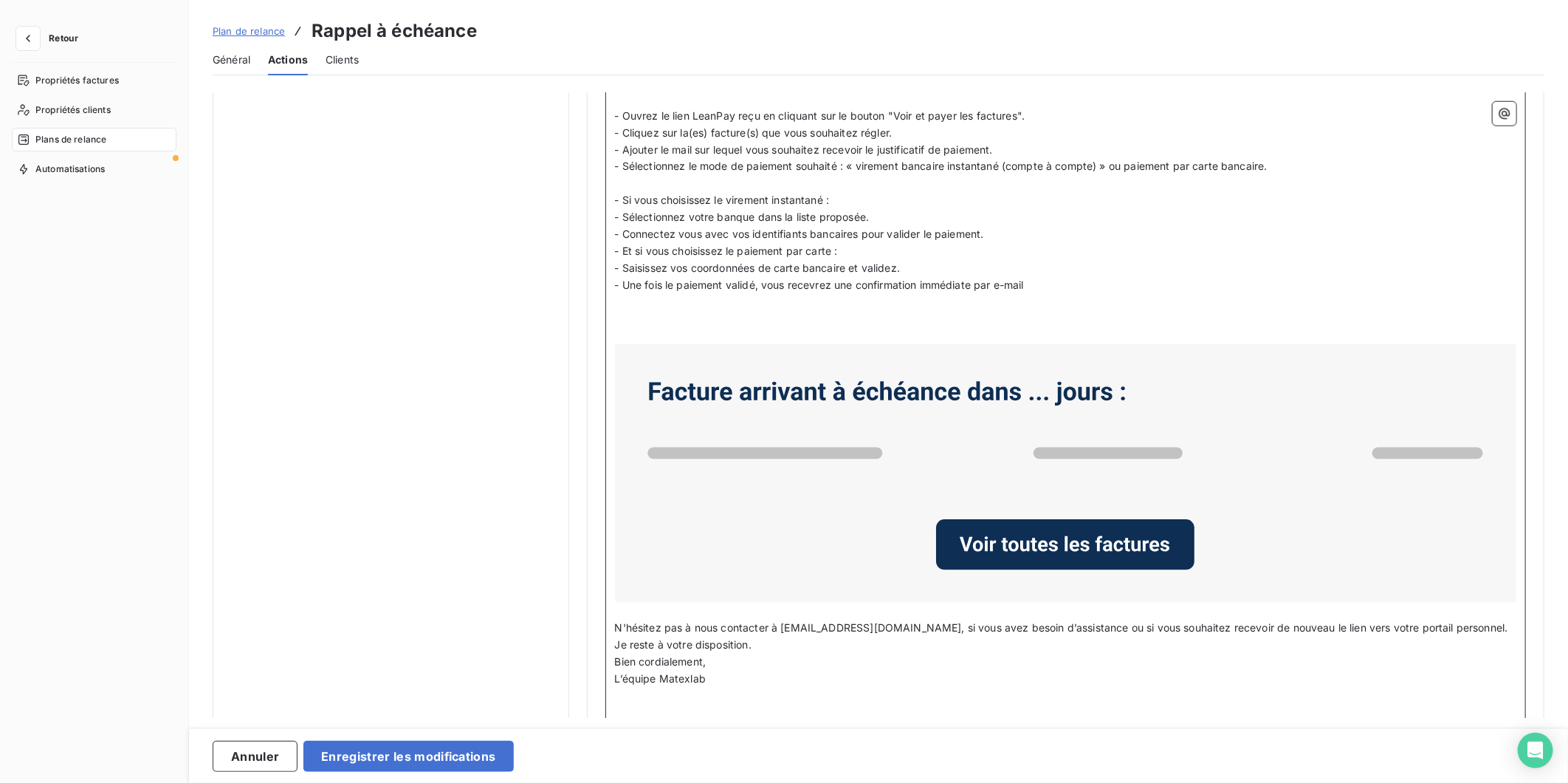
click at [729, 660] on p "Bien cordialement," at bounding box center [1066, 661] width 902 height 17
click at [778, 646] on p "Je reste à votre disposition." at bounding box center [1066, 645] width 902 height 17
click at [438, 754] on button "Enregistrer les modifications" at bounding box center [408, 756] width 210 height 31
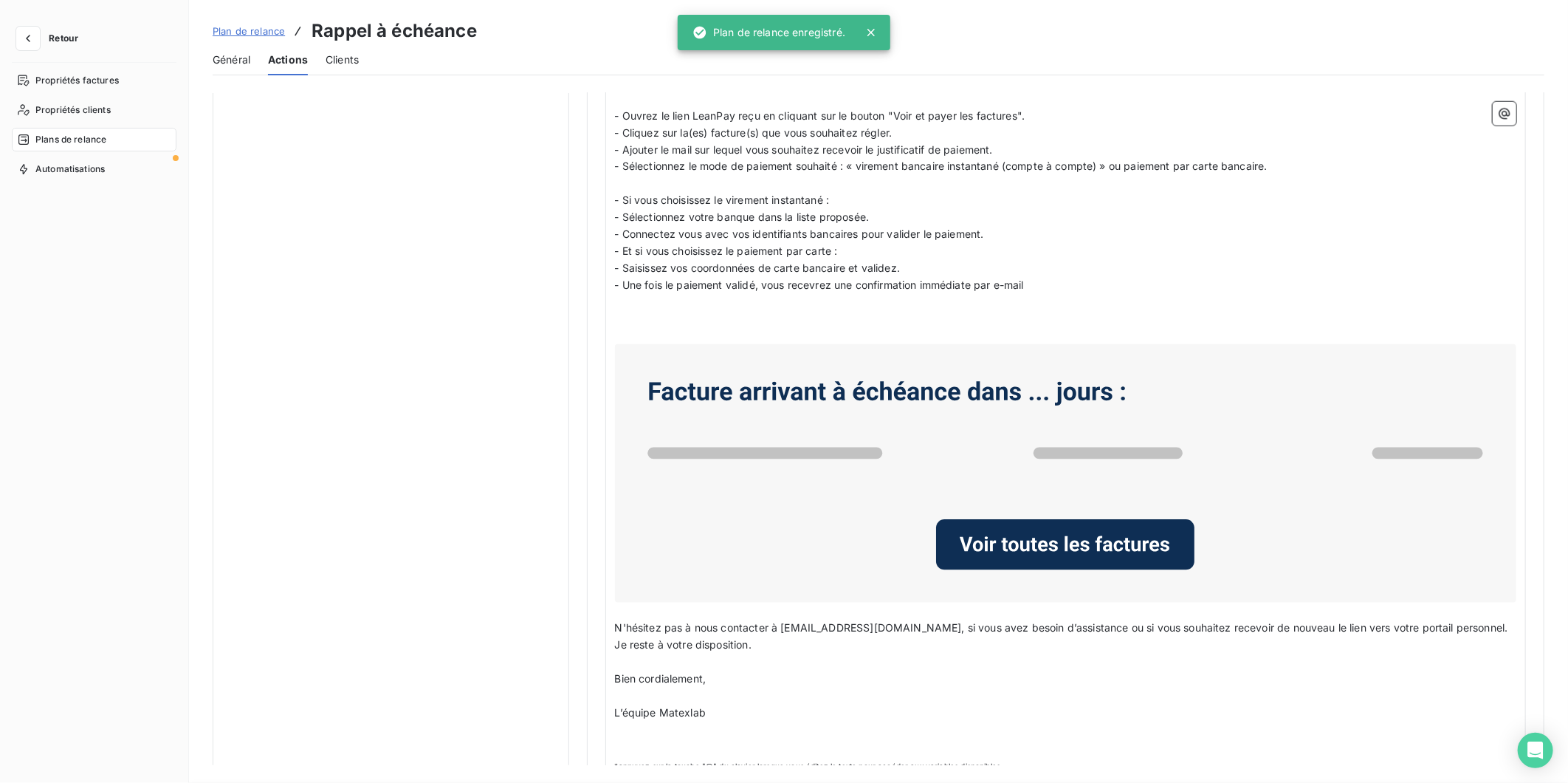
scroll to position [0, 0]
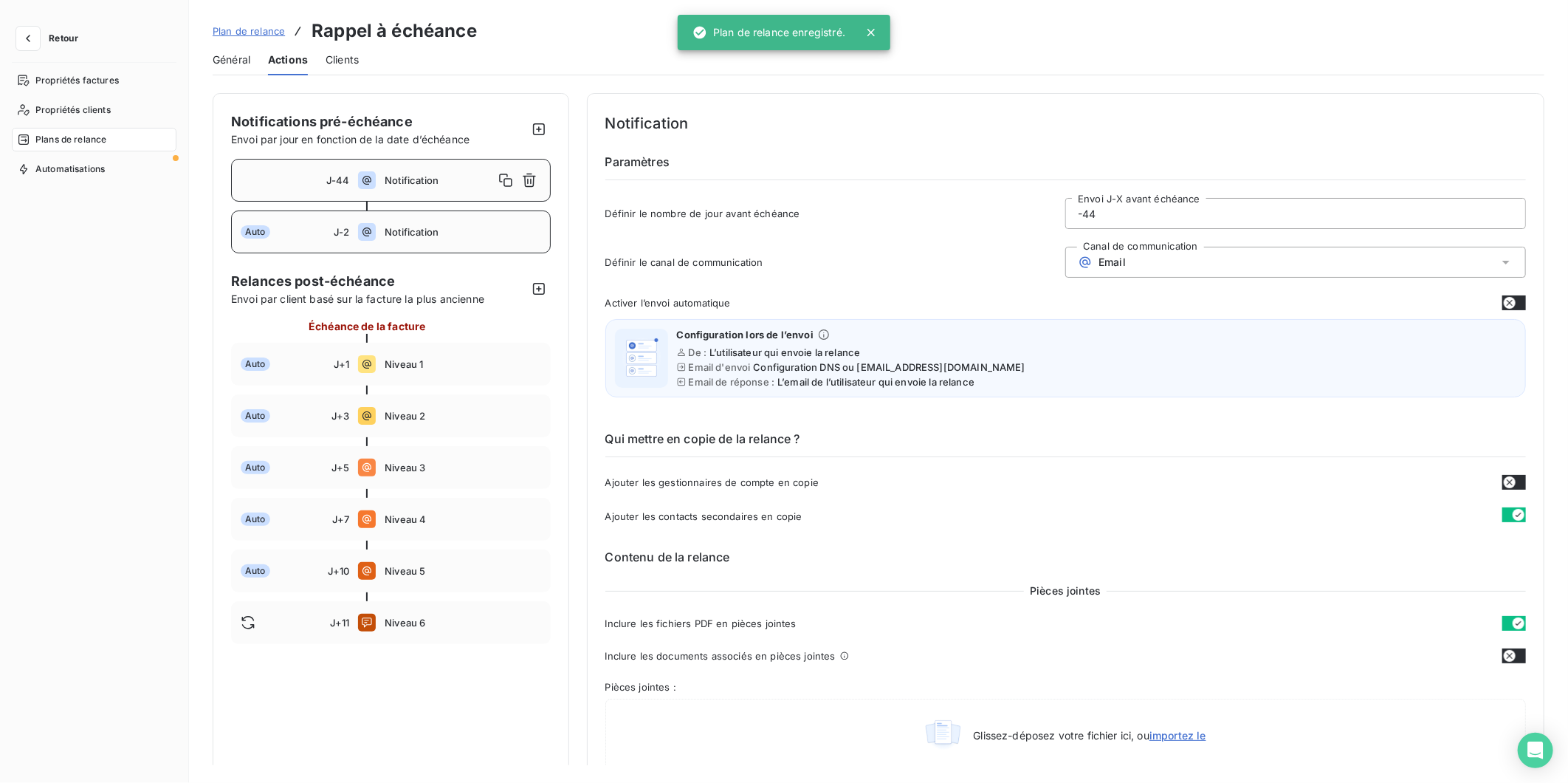
click at [404, 222] on div "Auto J-2 Notification" at bounding box center [391, 231] width 320 height 42
type input "-2"
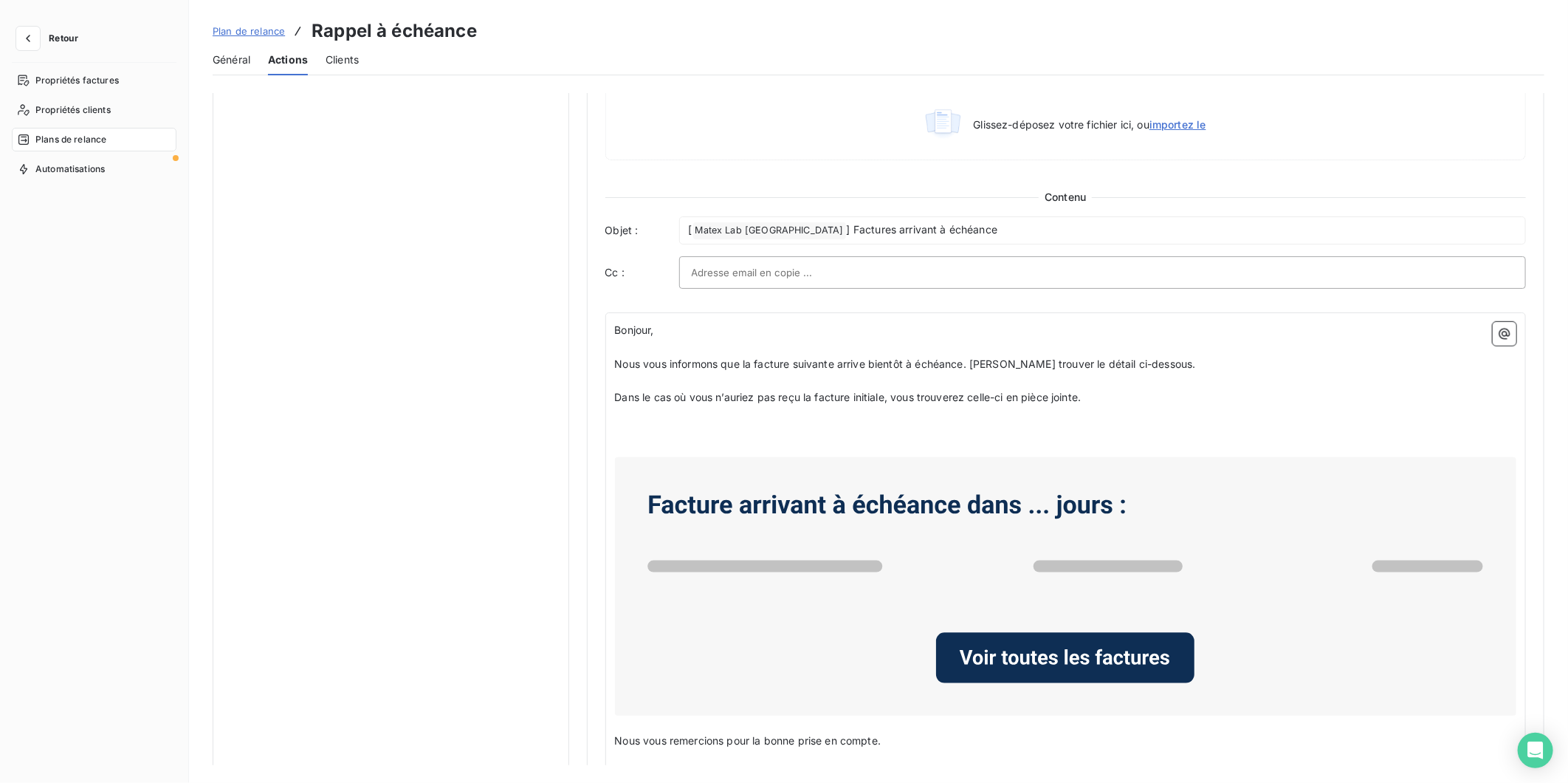
scroll to position [656, 0]
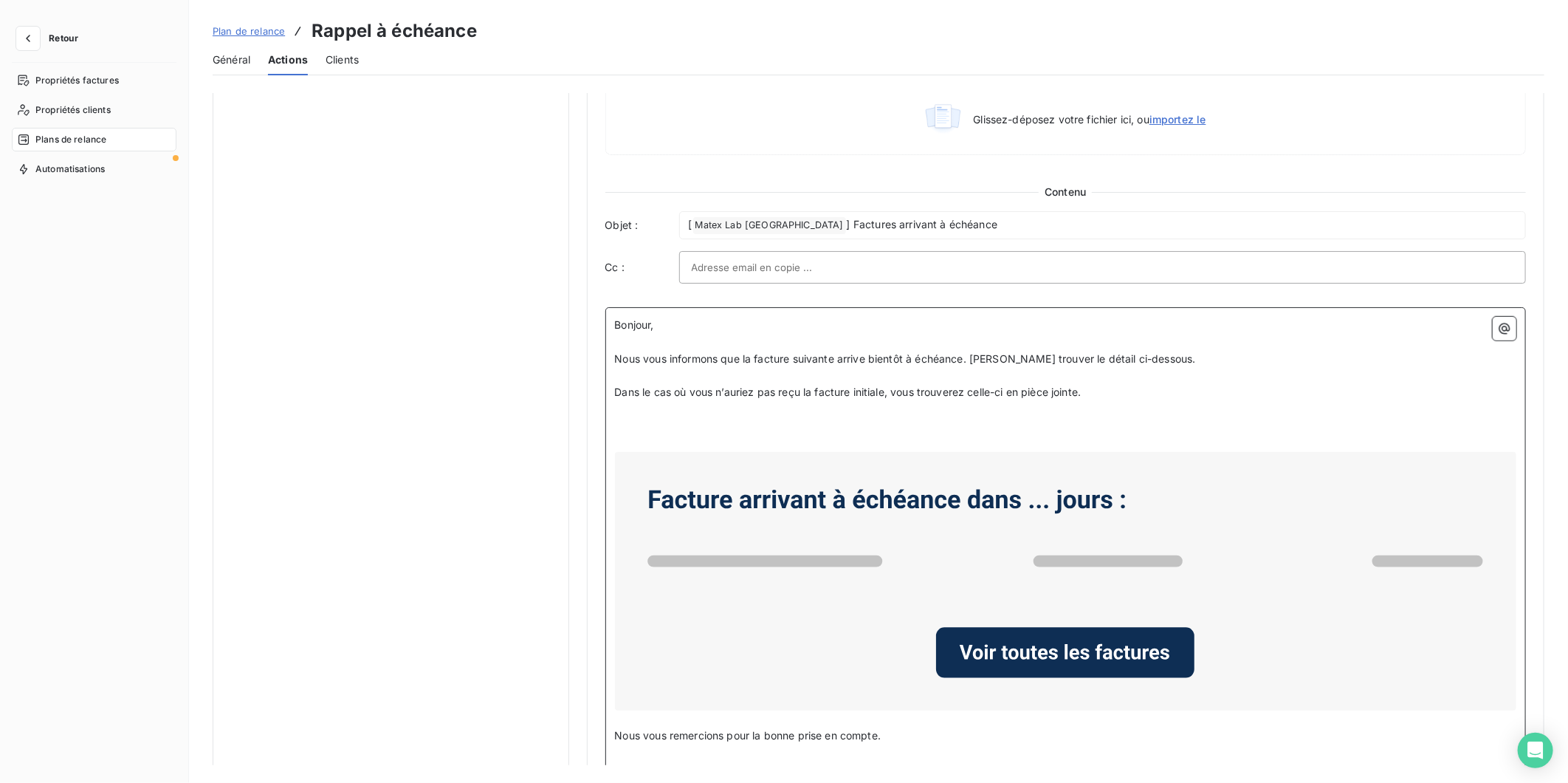
click at [975, 359] on span "Nous vous informons que la facture suivante arrive bientôt à échéance. Veuillez…" at bounding box center [906, 358] width 581 height 13
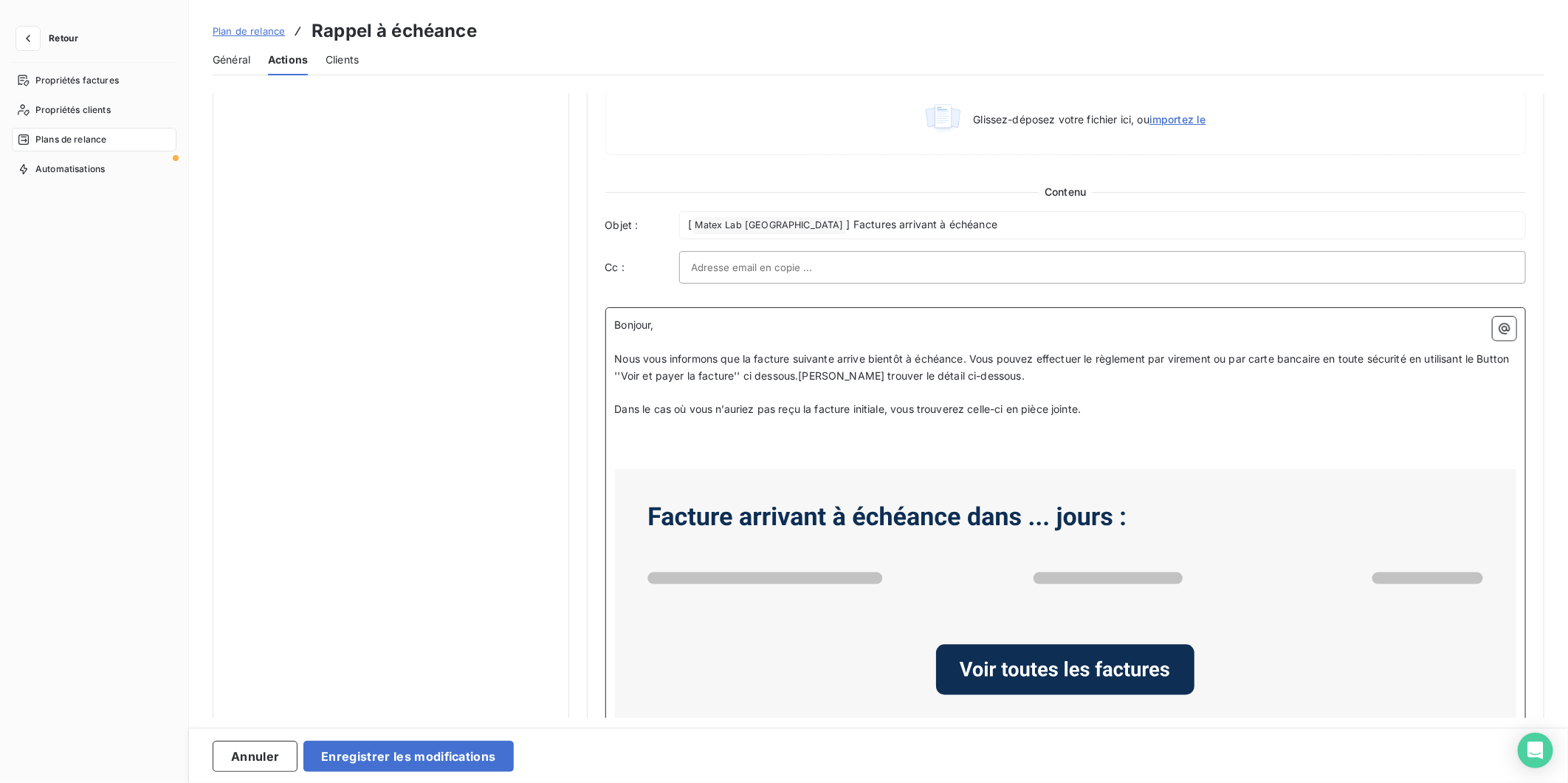
click at [975, 356] on span "Nous vous informons que la facture suivante arrive bientôt à échéance. Vous pou…" at bounding box center [1064, 367] width 898 height 29
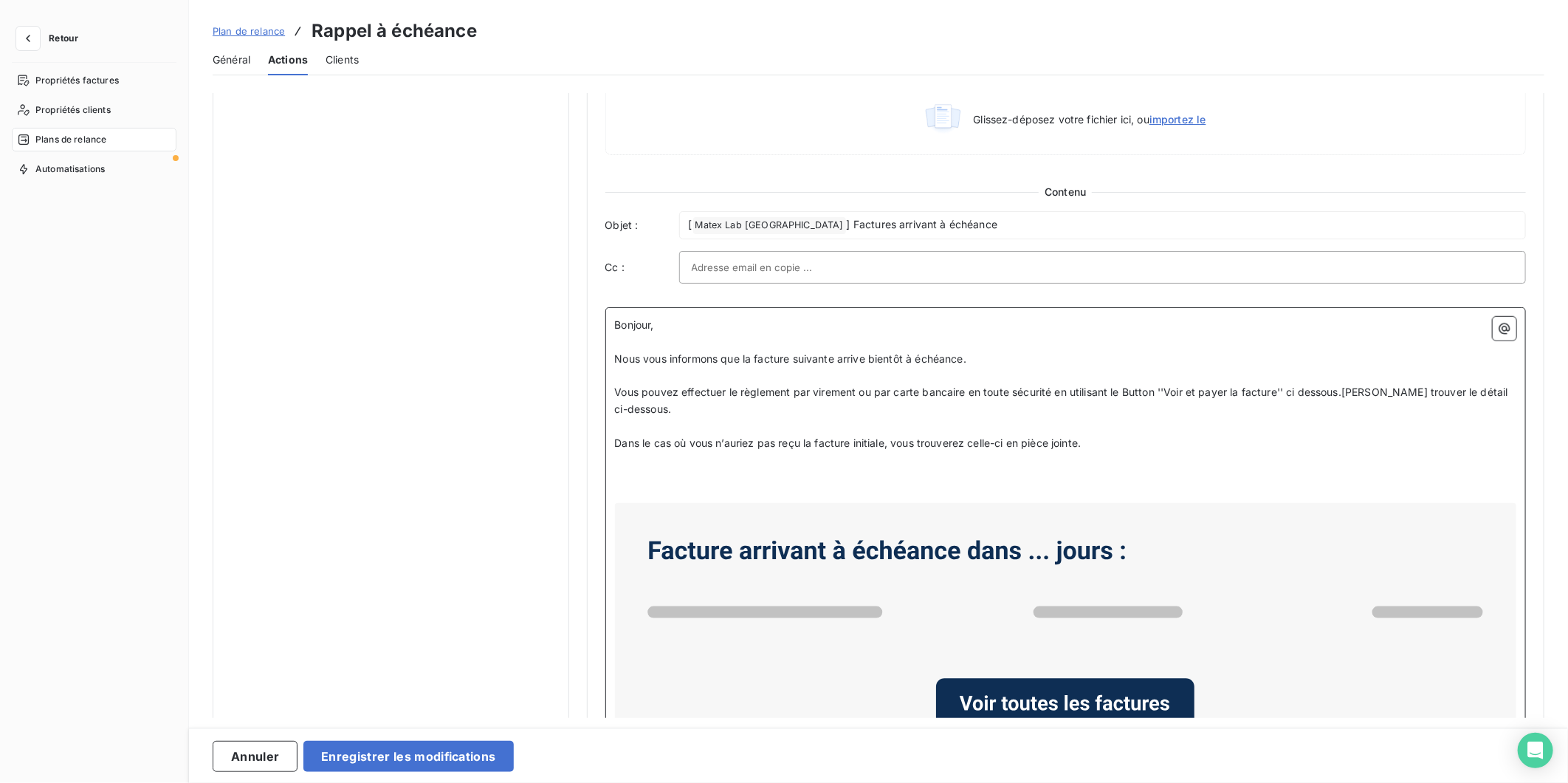
drag, startPoint x: 1349, startPoint y: 392, endPoint x: 1377, endPoint y: 385, distance: 28.9
click at [1355, 389] on span "Vous pouvez effectuer le règlement par virement ou par carte bancaire en toute …" at bounding box center [1063, 400] width 896 height 29
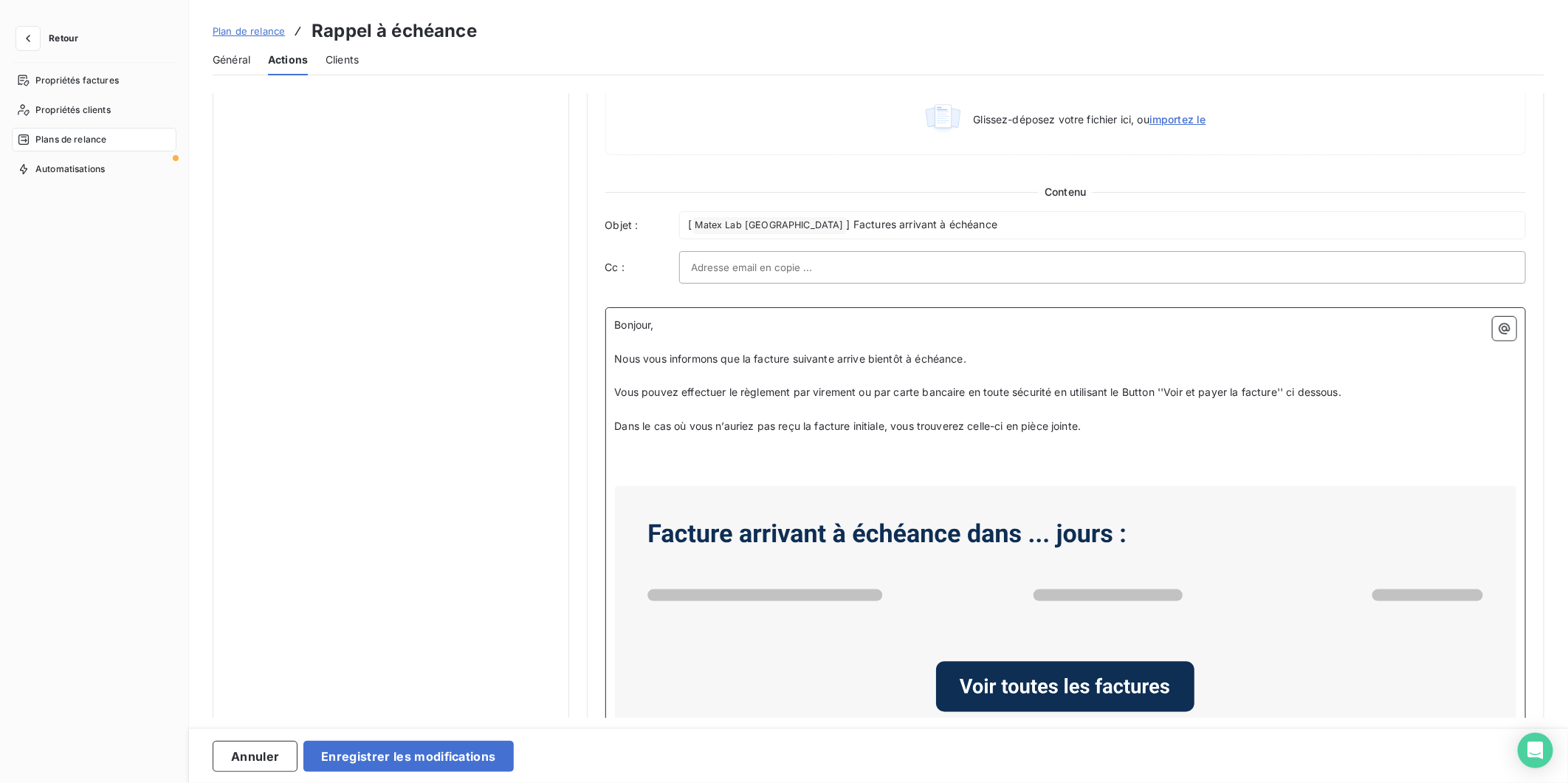
click at [1082, 428] on span "Dans le cas où vous n’auriez pas reçu la facture initiale, vous trouverez celle…" at bounding box center [848, 426] width 467 height 13
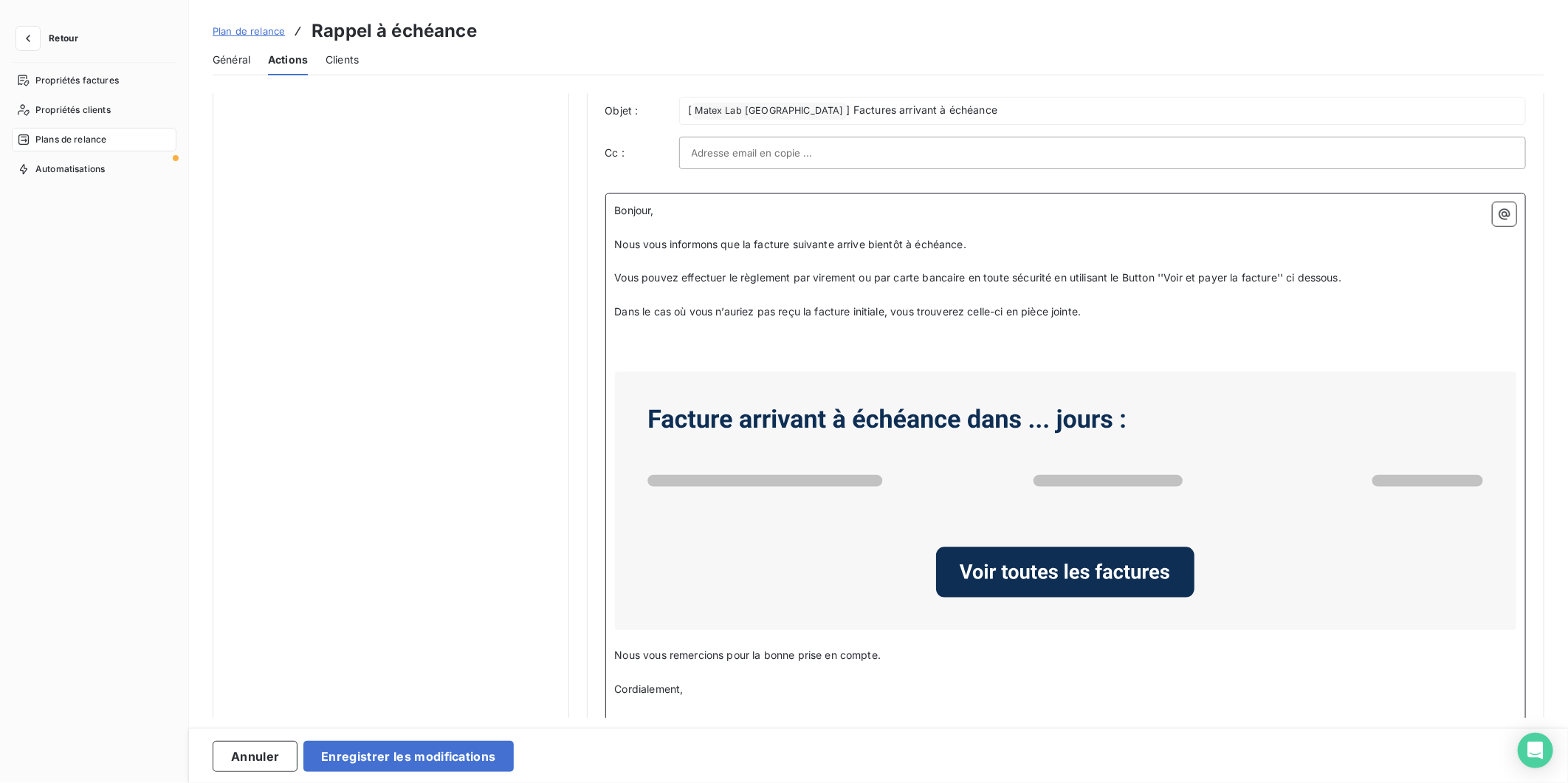
scroll to position [828, 0]
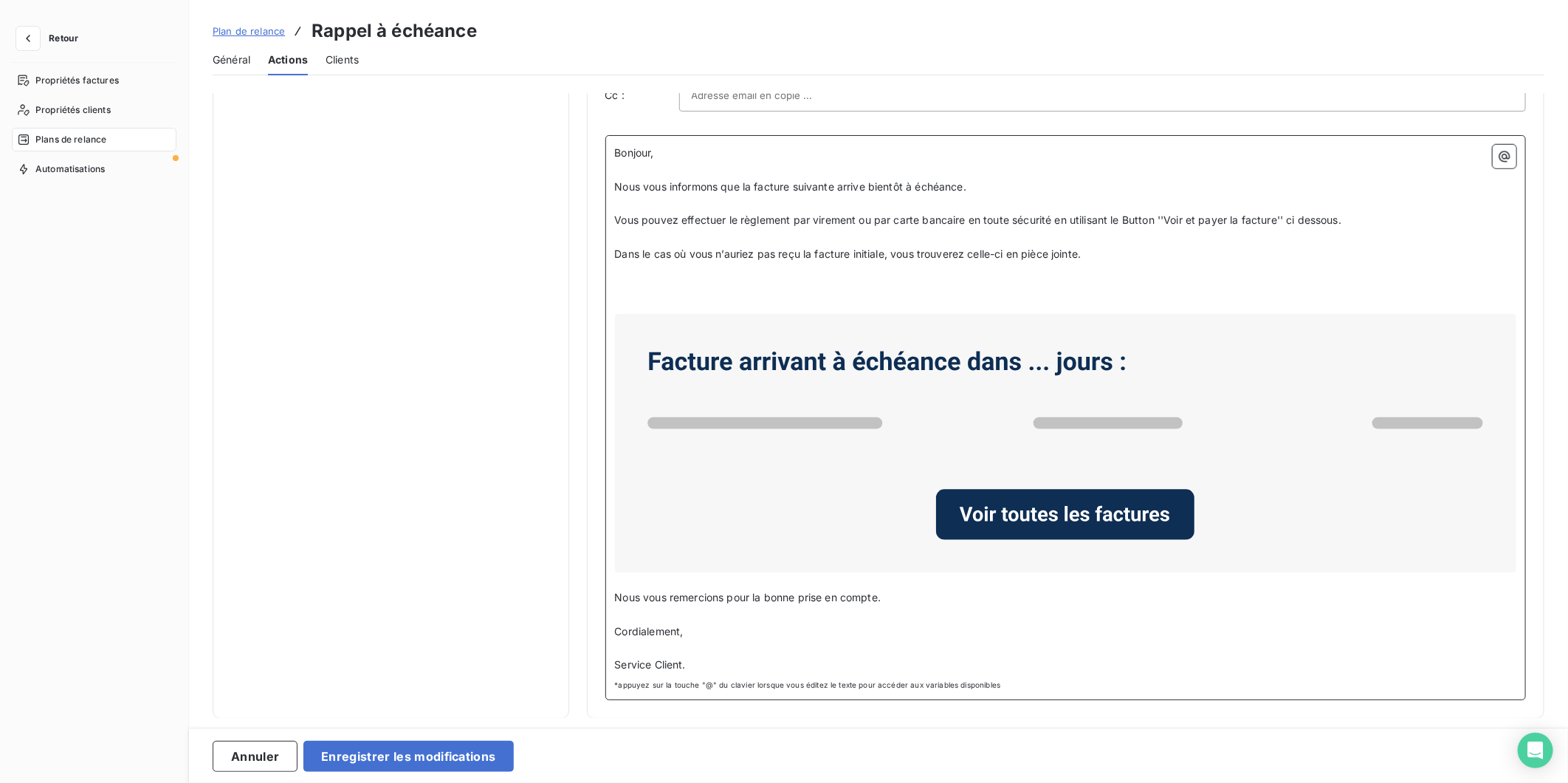
drag, startPoint x: 683, startPoint y: 660, endPoint x: 693, endPoint y: 658, distance: 10.2
click at [684, 660] on span "Service Client." at bounding box center [650, 664] width 71 height 13
click at [371, 750] on button "Enregistrer les modifications" at bounding box center [408, 756] width 210 height 31
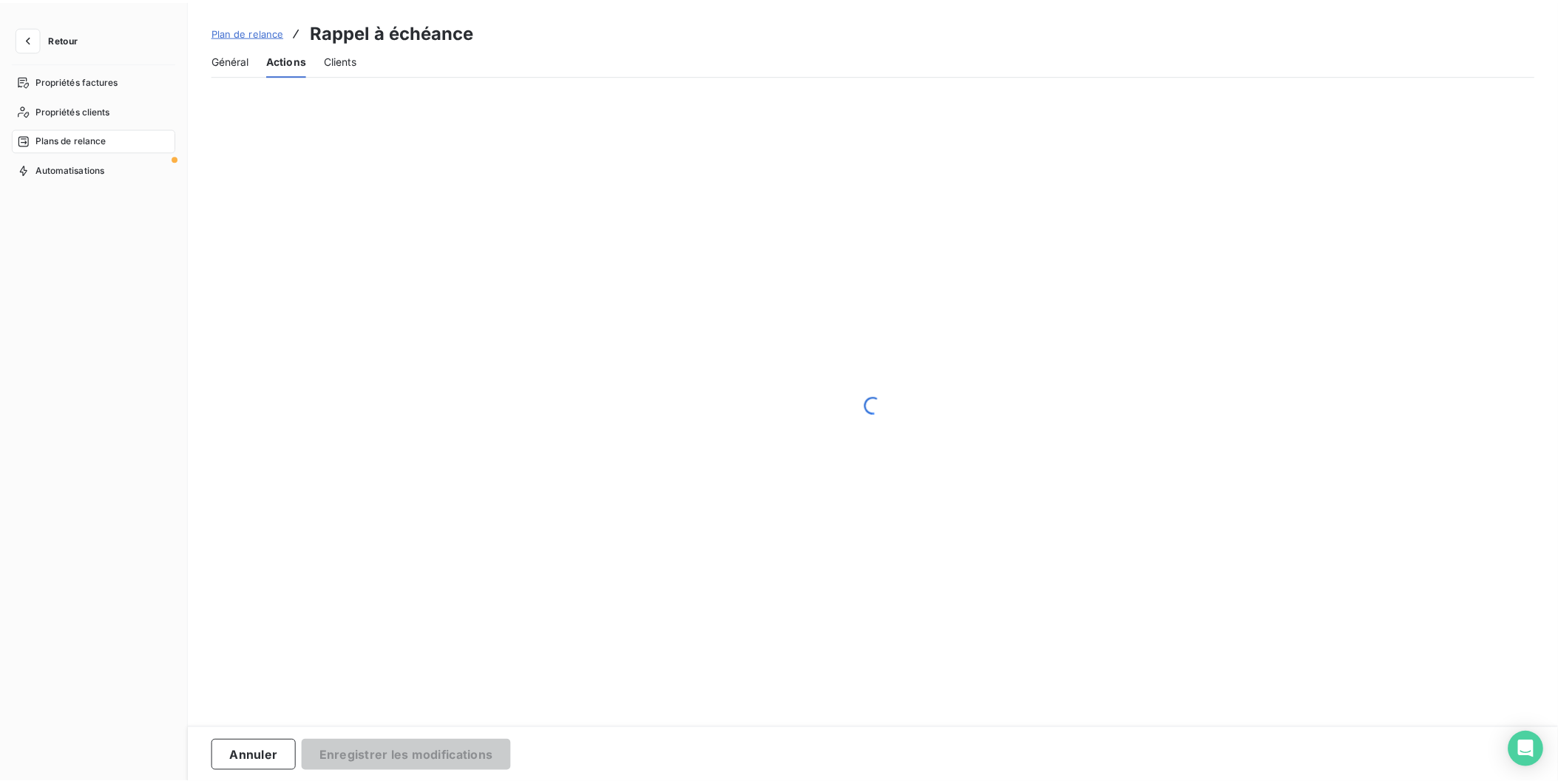
scroll to position [0, 0]
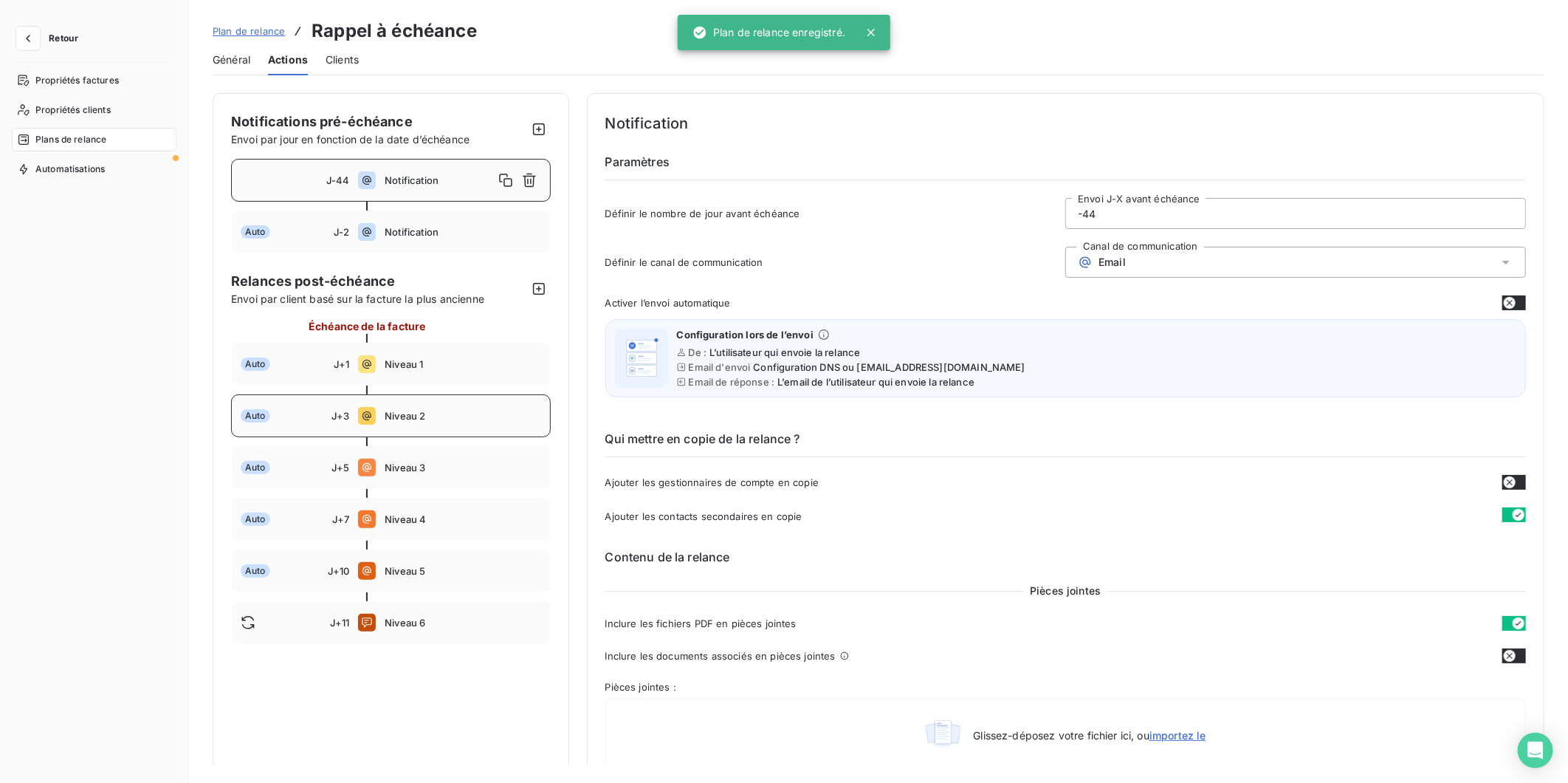
click at [408, 411] on span "Niveau 2" at bounding box center [462, 415] width 156 height 12
type input "3"
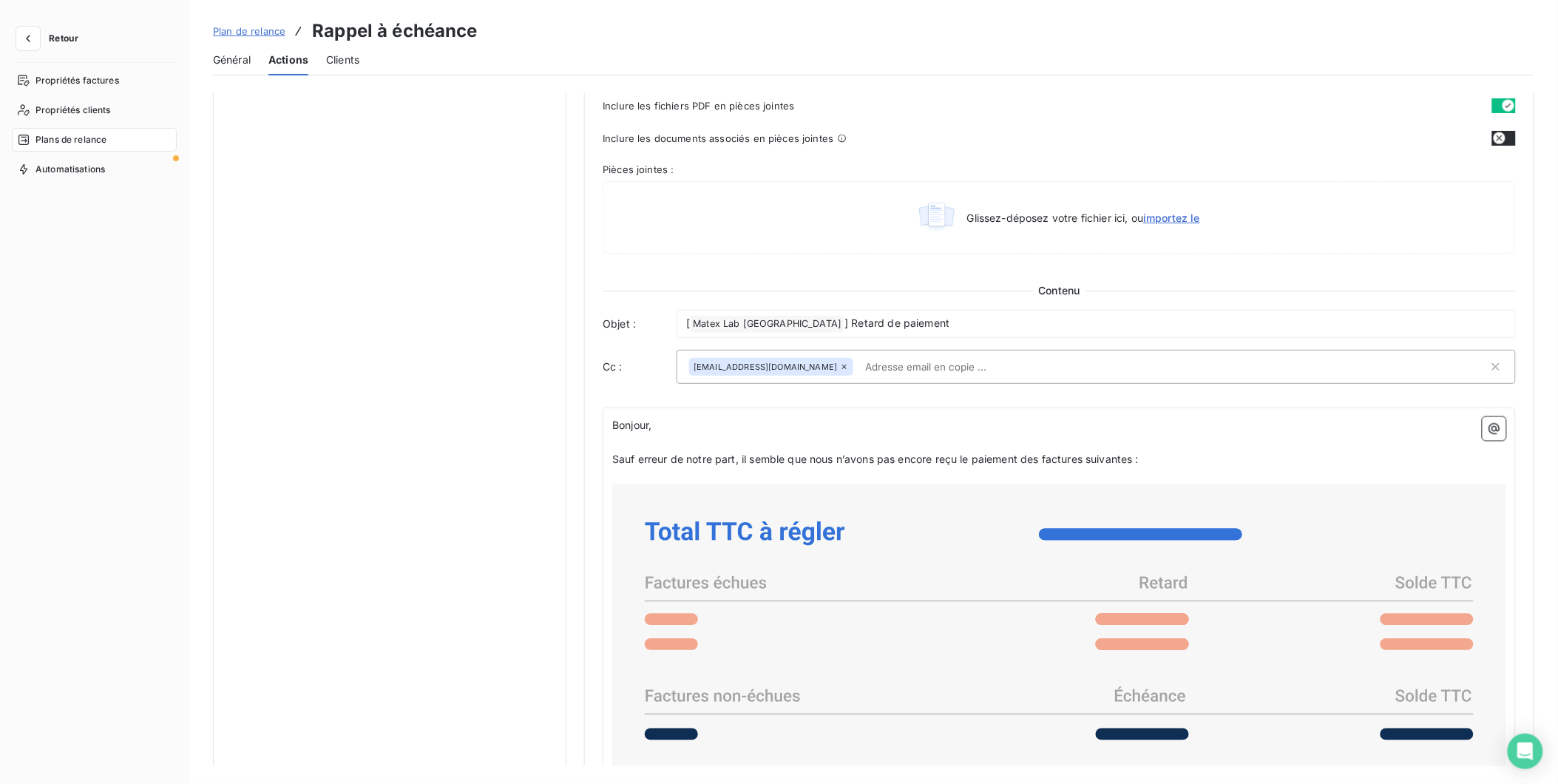
scroll to position [822, 0]
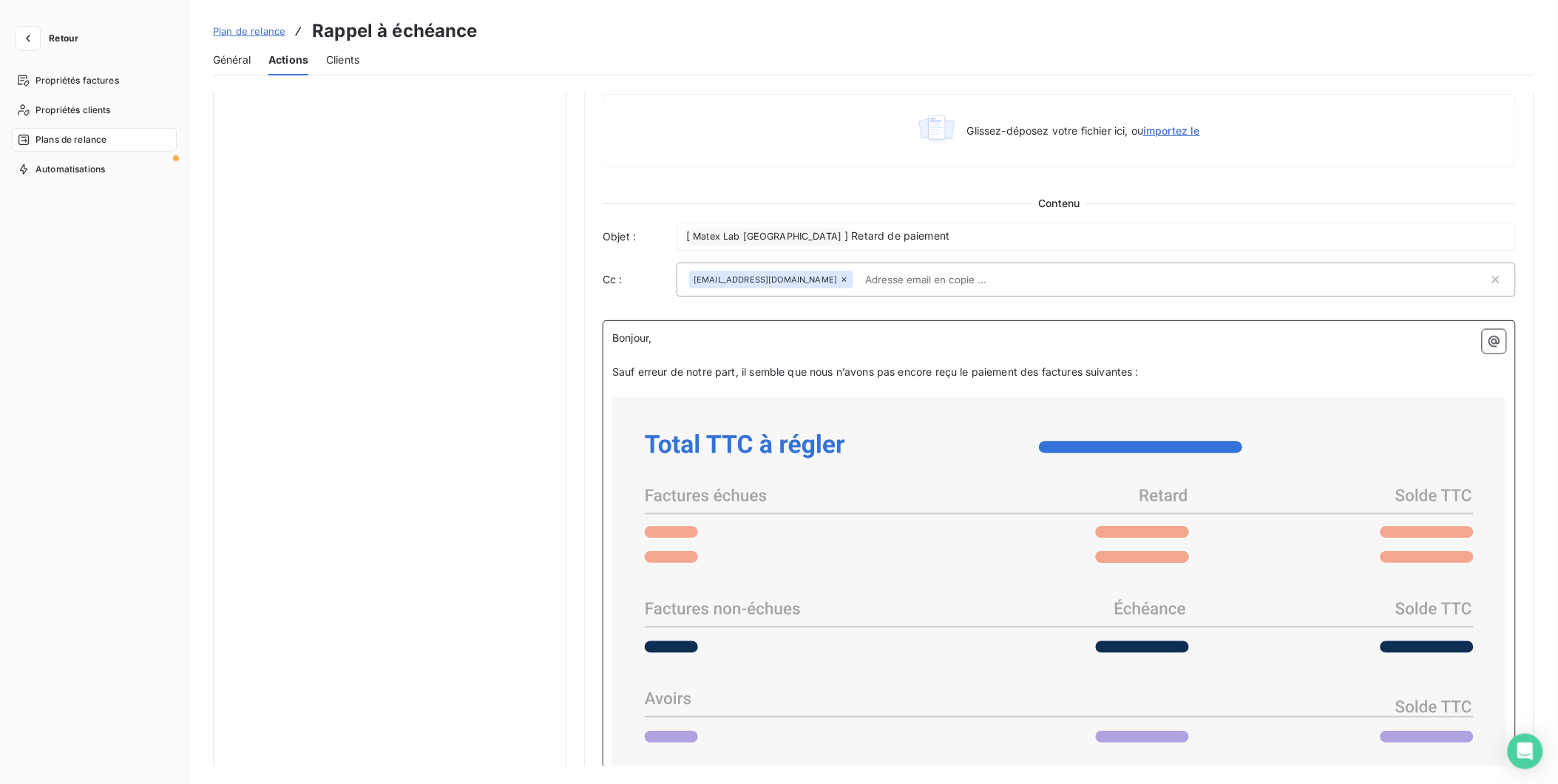
click at [777, 374] on span "Sauf erreur de notre part, il semble que nous n’avons pas encore reçu le paieme…" at bounding box center [875, 372] width 527 height 13
click at [1135, 373] on span "Sauf erreur de notre part, il semble que nous n’avons pas encore reçu le paieme…" at bounding box center [875, 372] width 527 height 13
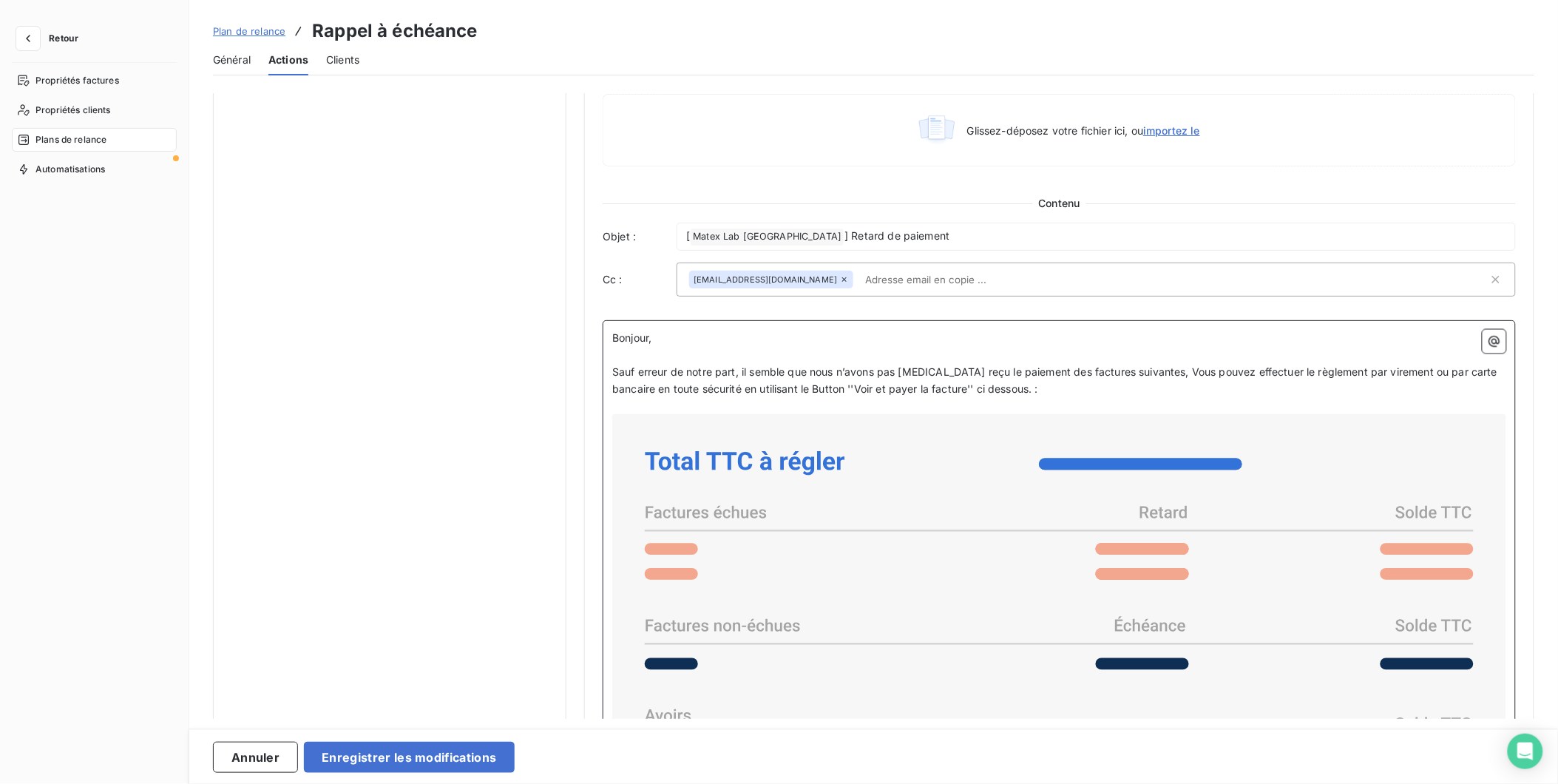
click at [1149, 375] on span "Sauf erreur de notre part, il semble que nous n’avons pas encore reçu le paieme…" at bounding box center [1056, 380] width 888 height 30
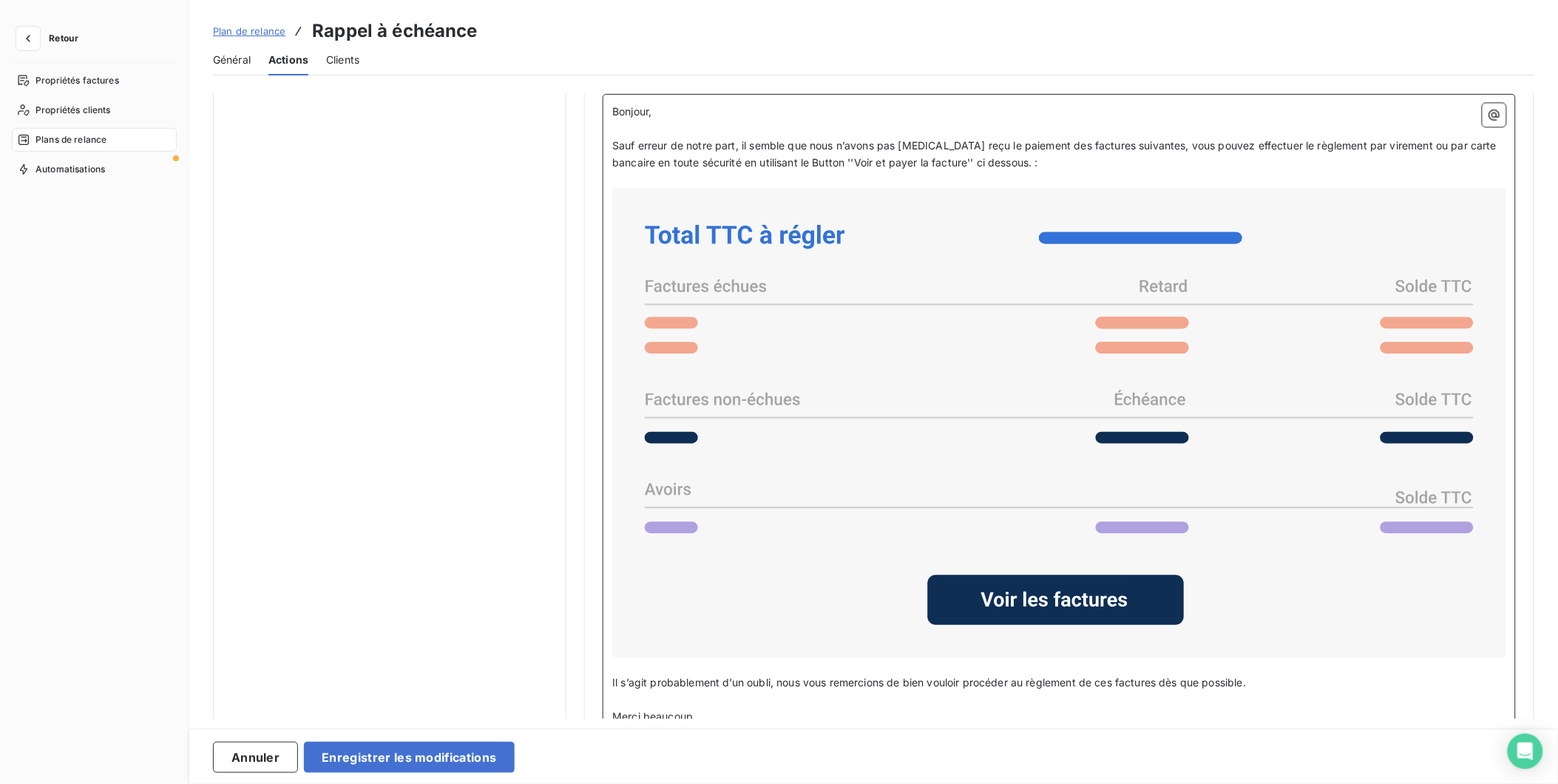
scroll to position [1149, 0]
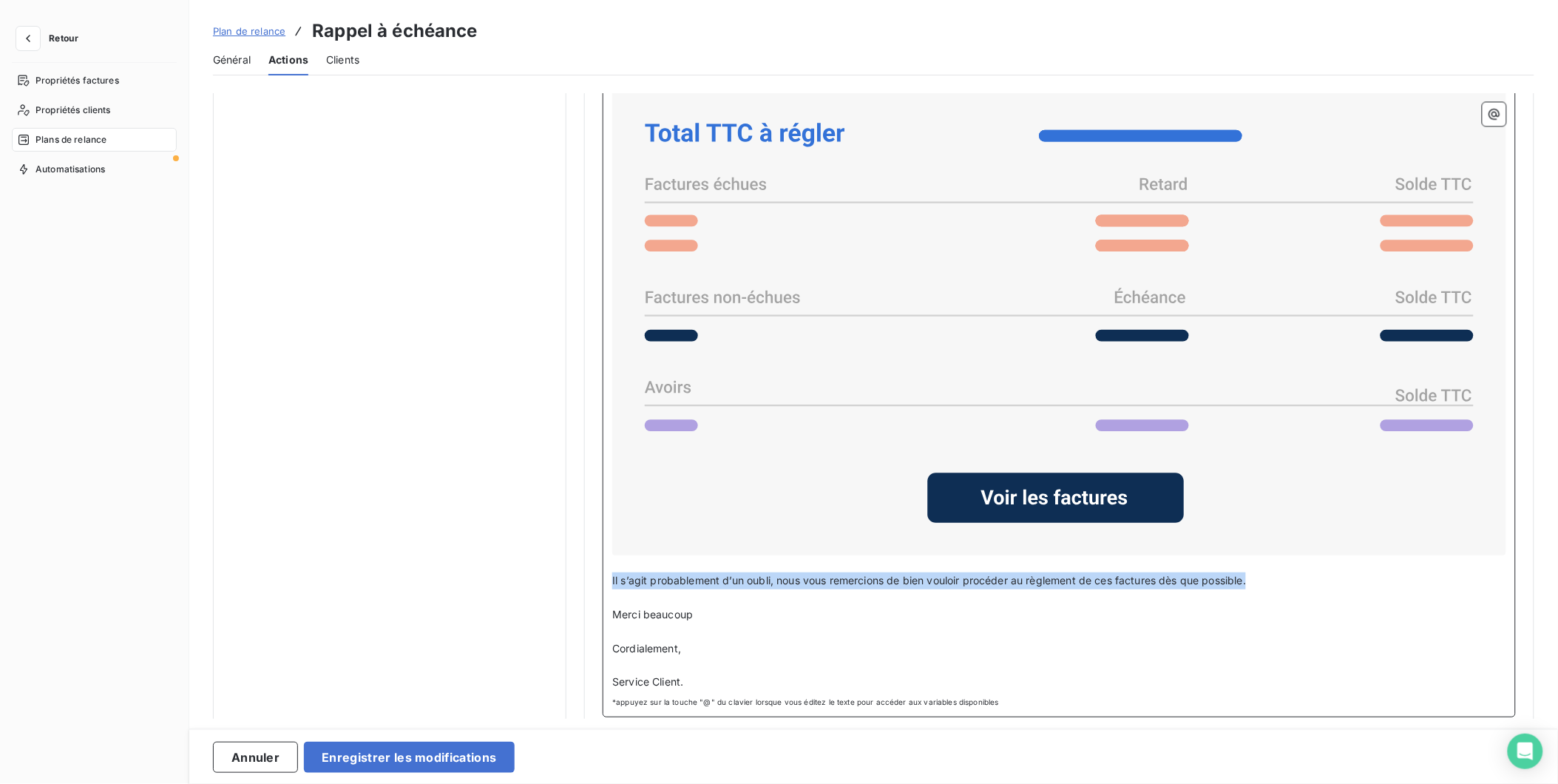
drag, startPoint x: 1269, startPoint y: 579, endPoint x: 580, endPoint y: 569, distance: 689.1
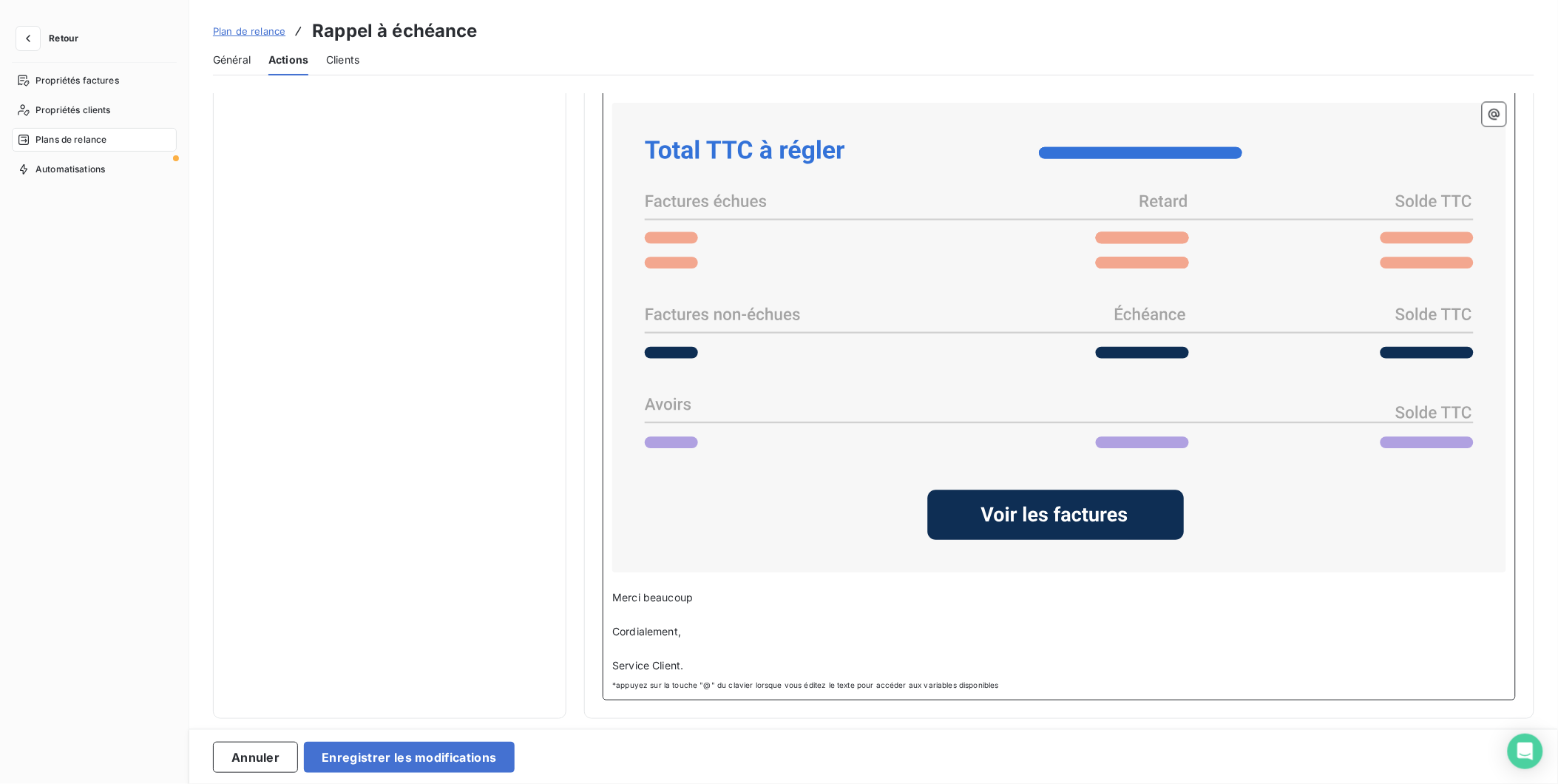
scroll to position [1133, 0]
click at [680, 660] on span "Service Client." at bounding box center [648, 665] width 71 height 13
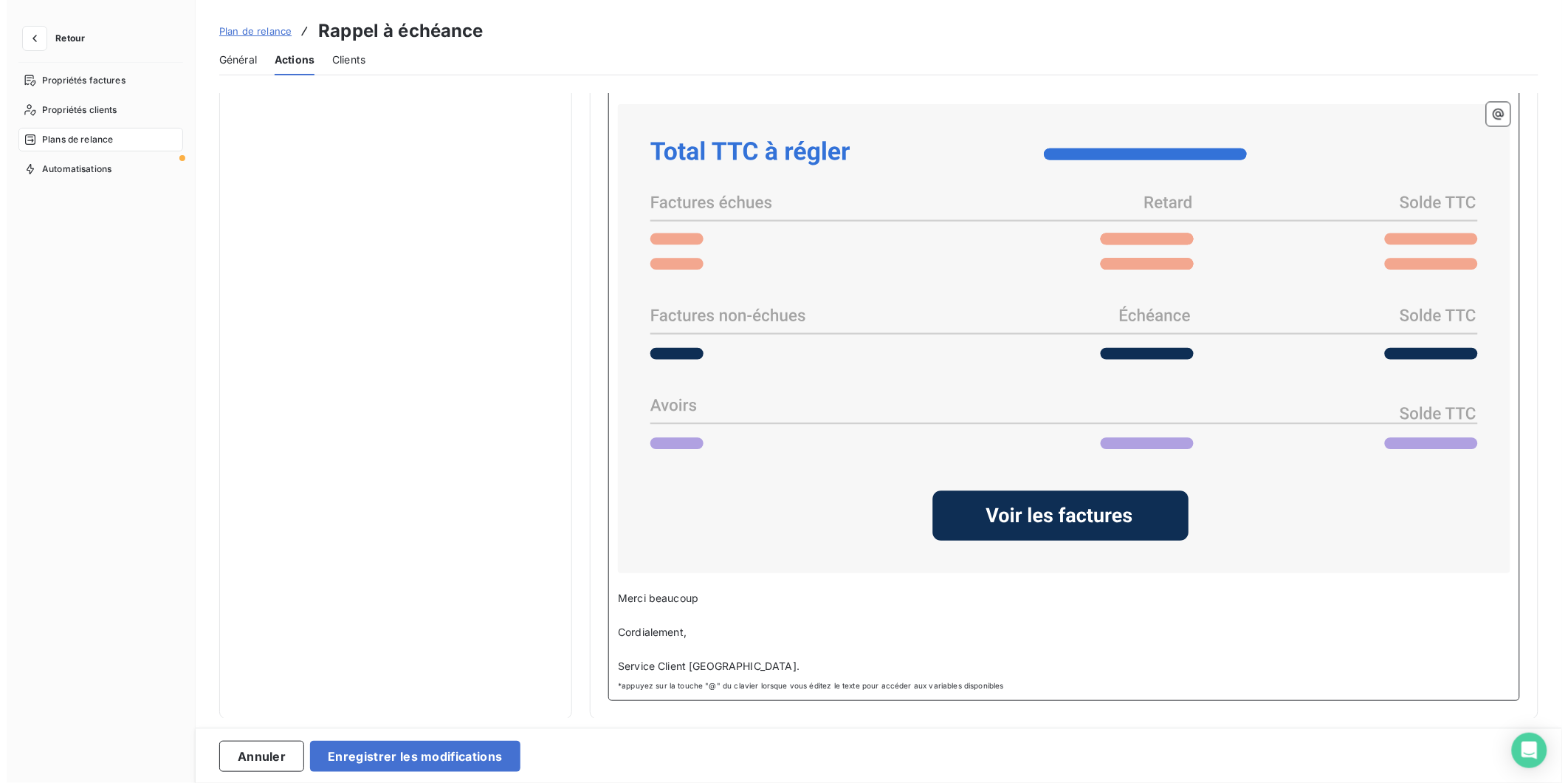
scroll to position [1130, 0]
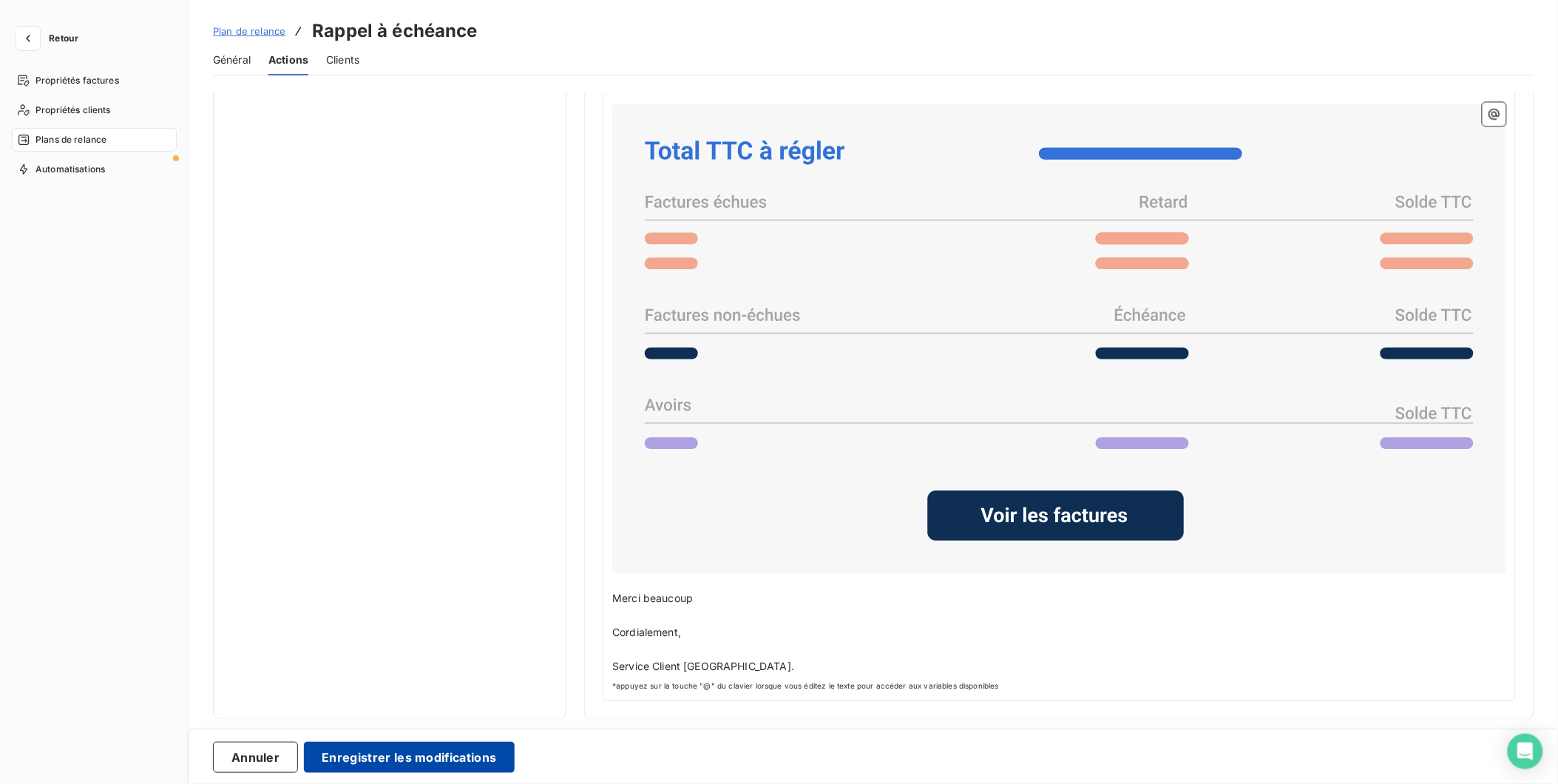
click at [430, 751] on button "Enregistrer les modifications" at bounding box center [409, 757] width 210 height 31
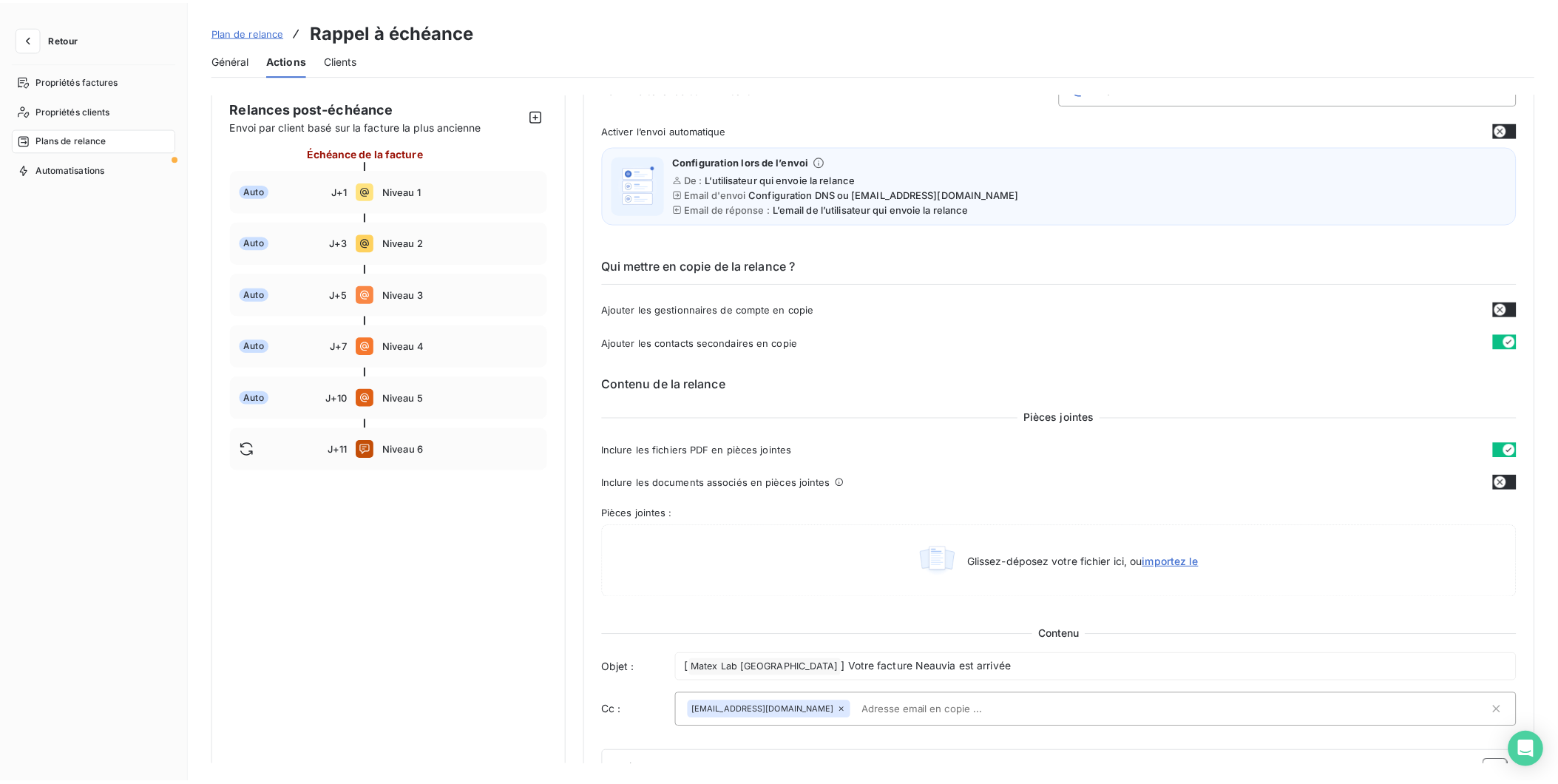
scroll to position [0, 0]
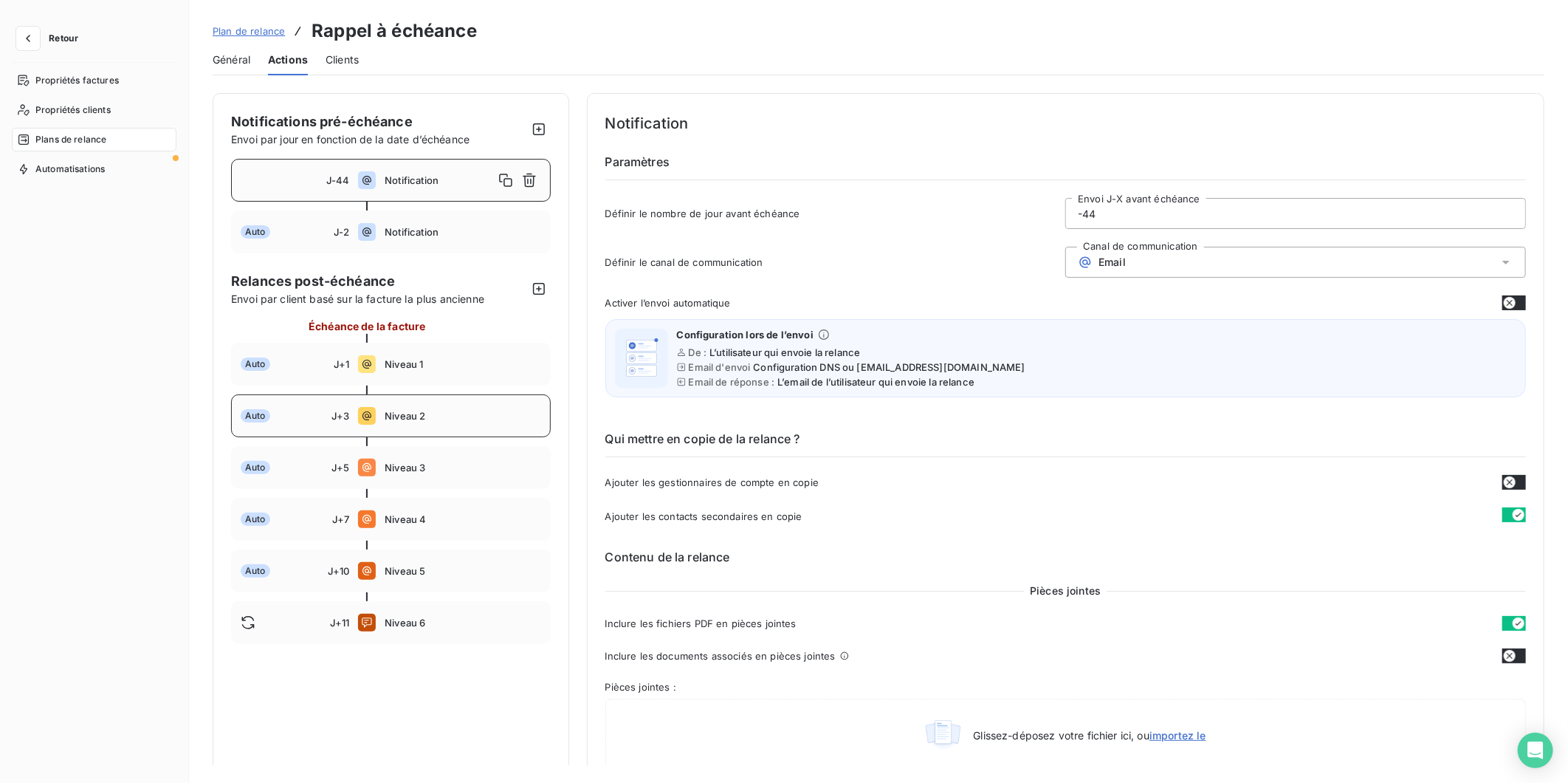
click at [447, 414] on span "Niveau 2" at bounding box center [462, 415] width 156 height 12
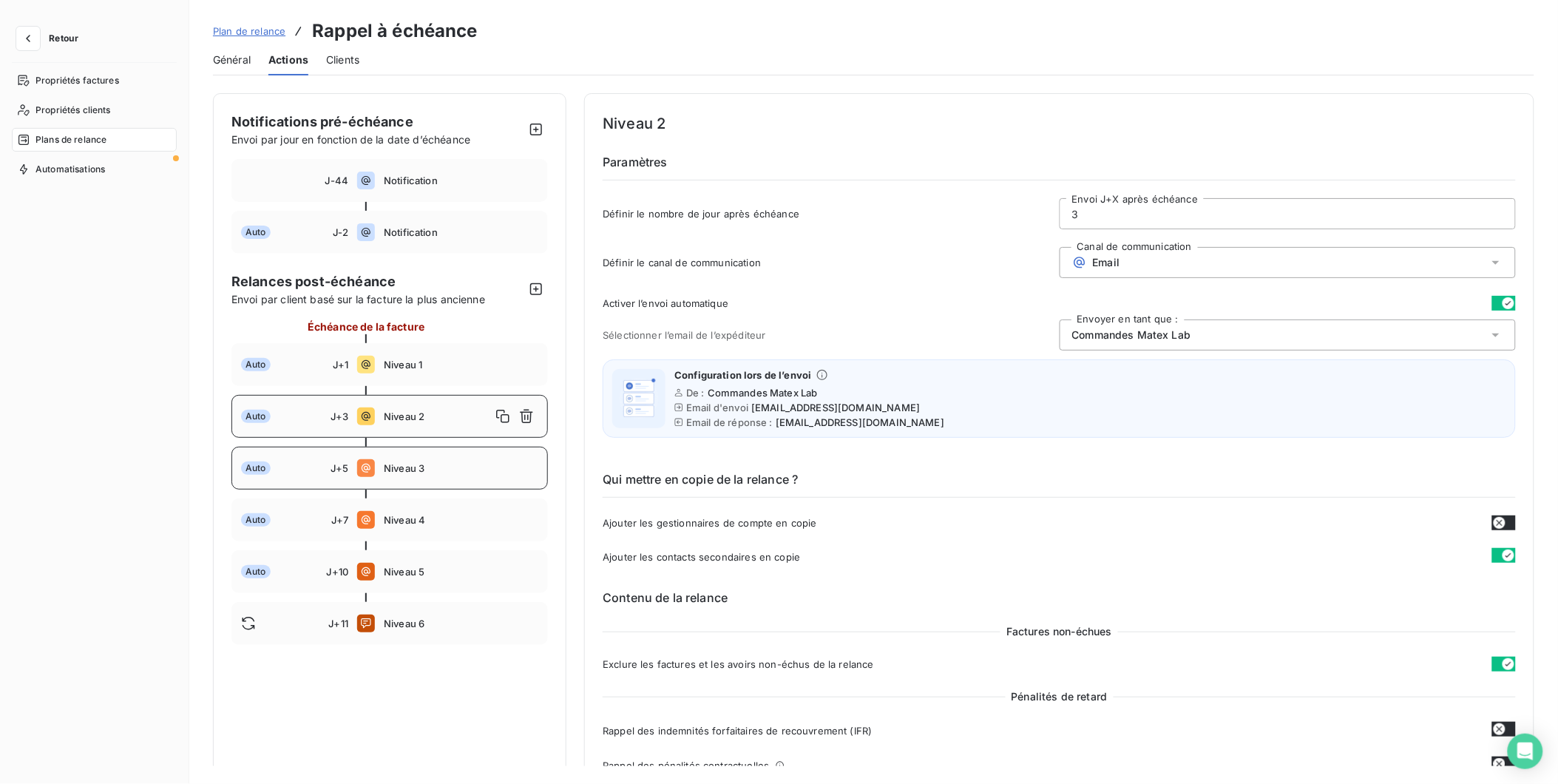
click at [400, 467] on span "Niveau 3" at bounding box center [461, 468] width 155 height 12
type input "5"
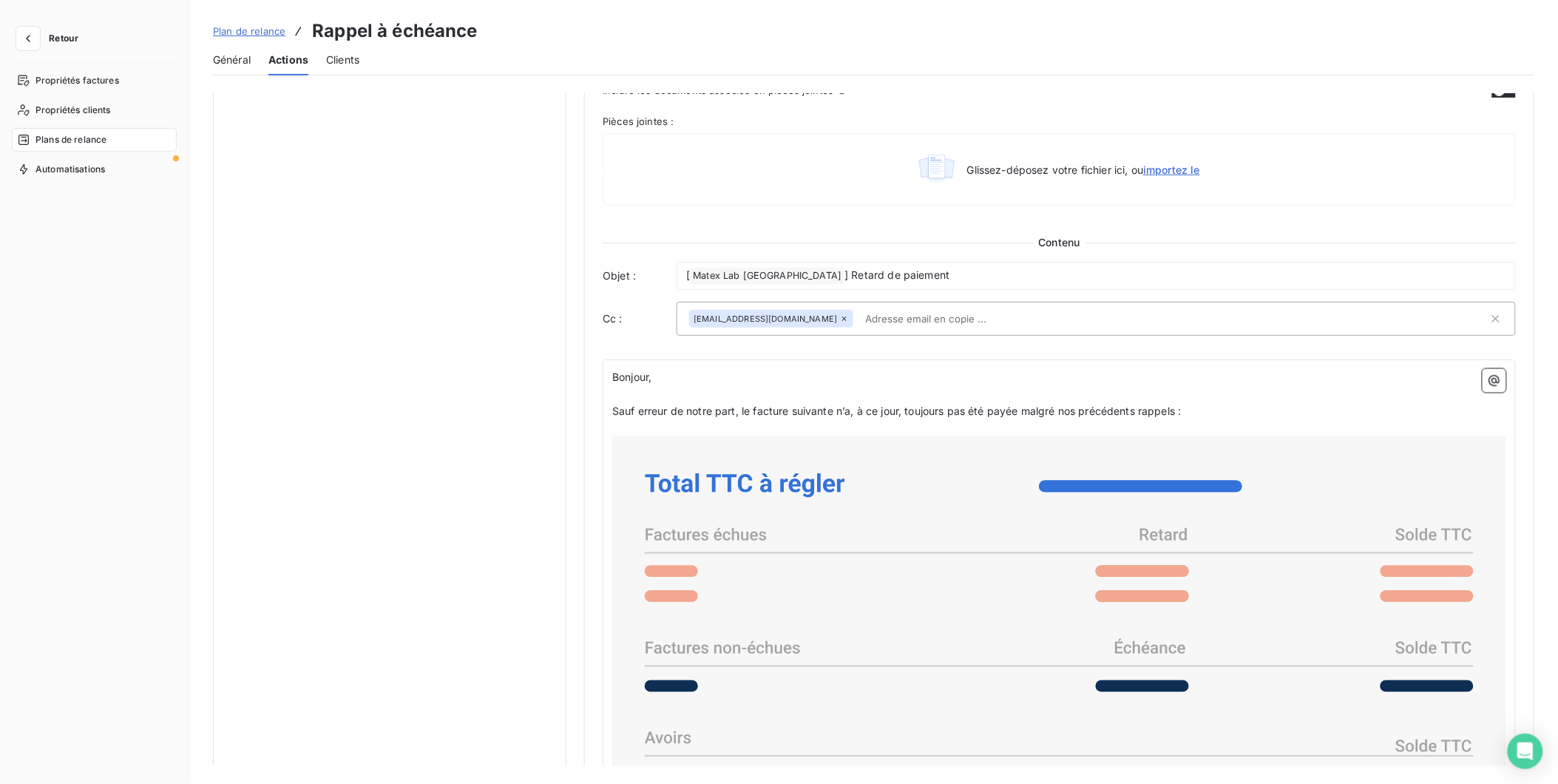
scroll to position [822, 0]
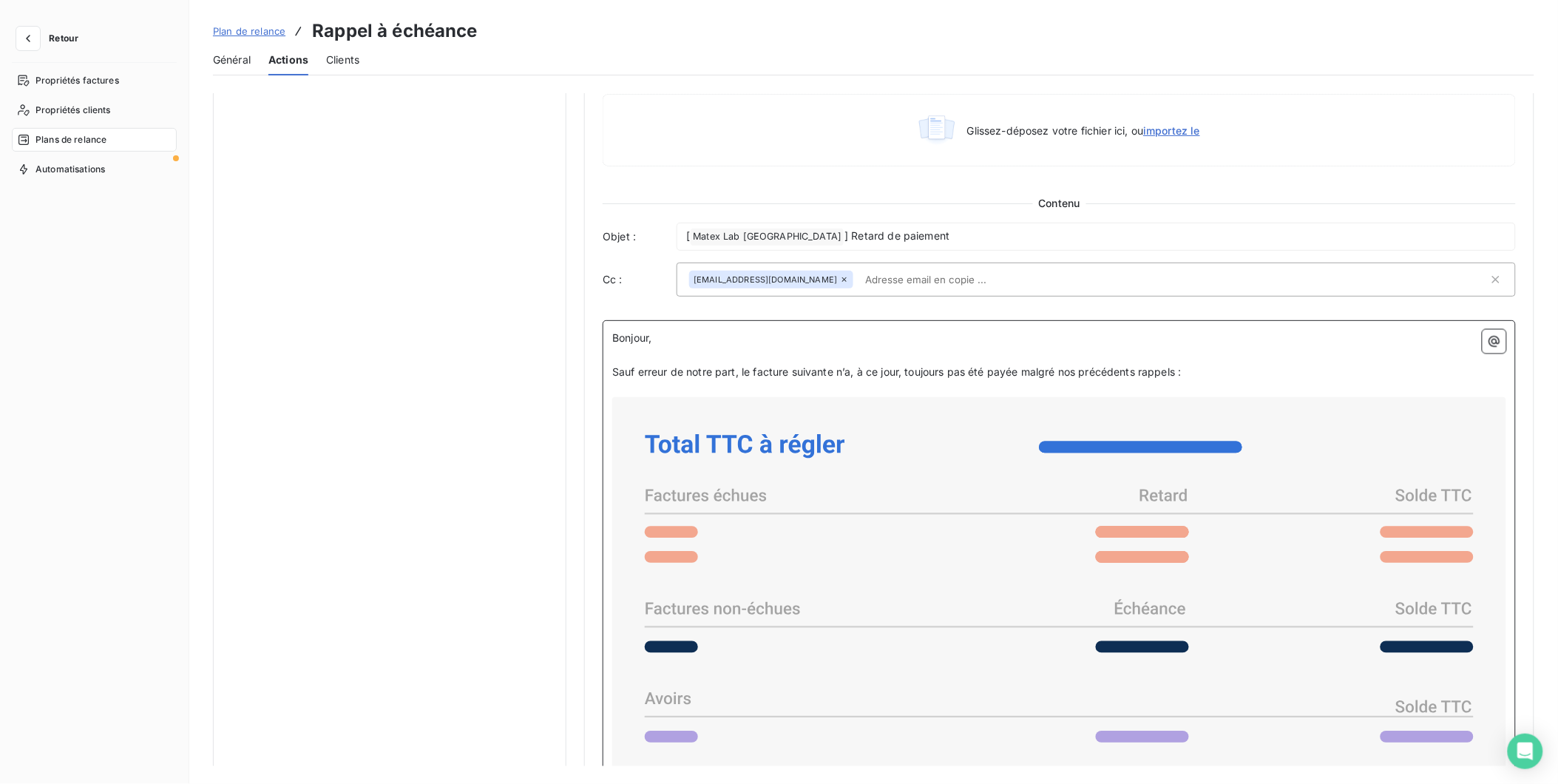
click at [1199, 374] on p "Sauf erreur de notre part, le facture suivante n’a, à ce jour, toujours pas été…" at bounding box center [1059, 372] width 894 height 17
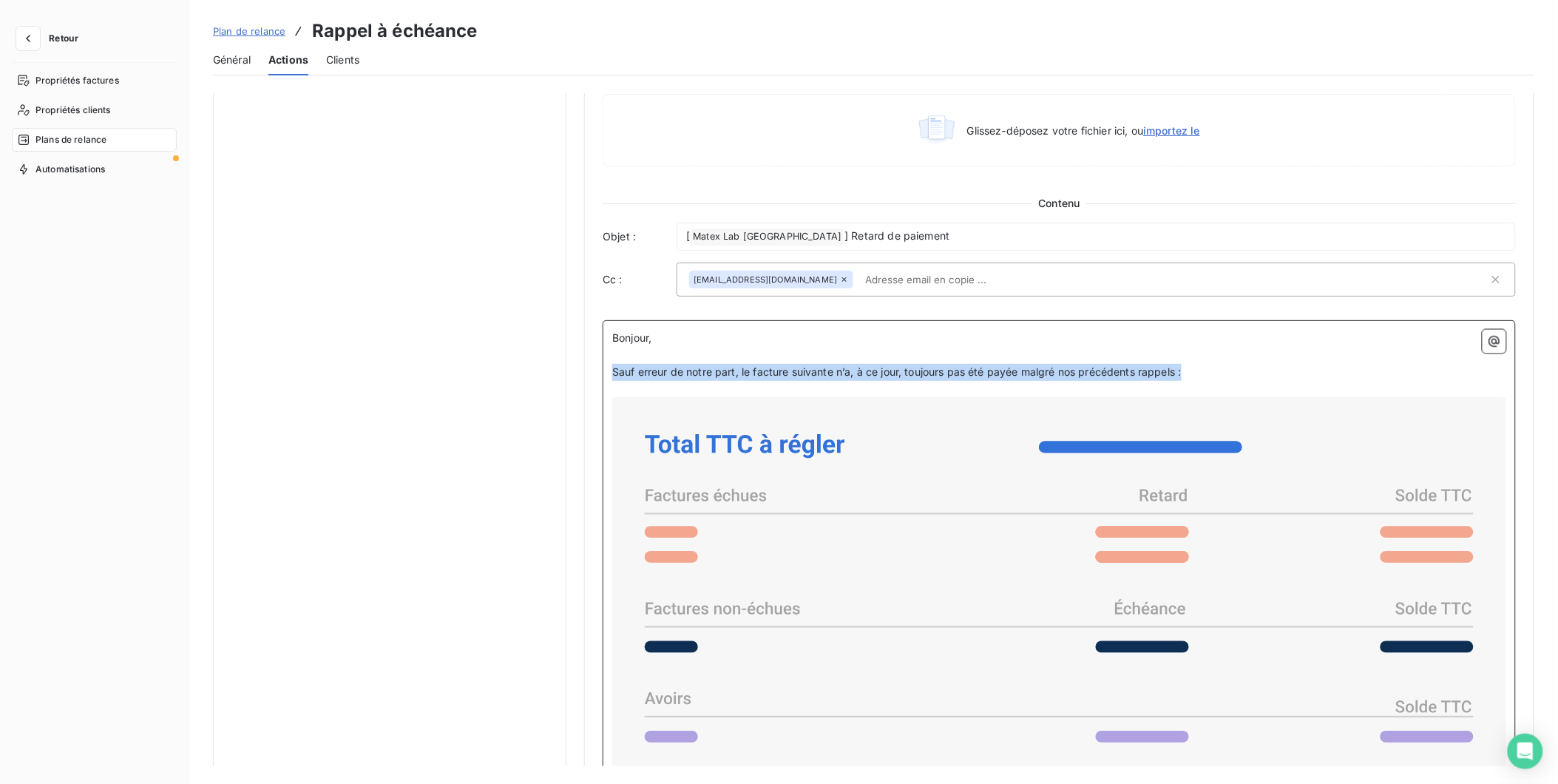
drag, startPoint x: 1209, startPoint y: 371, endPoint x: 578, endPoint y: 370, distance: 631.0
click at [578, 370] on div "Notifications pré-échéance Envoi par jour en fonction de la date d’échéance J-4…" at bounding box center [874, 159] width 1321 height 1776
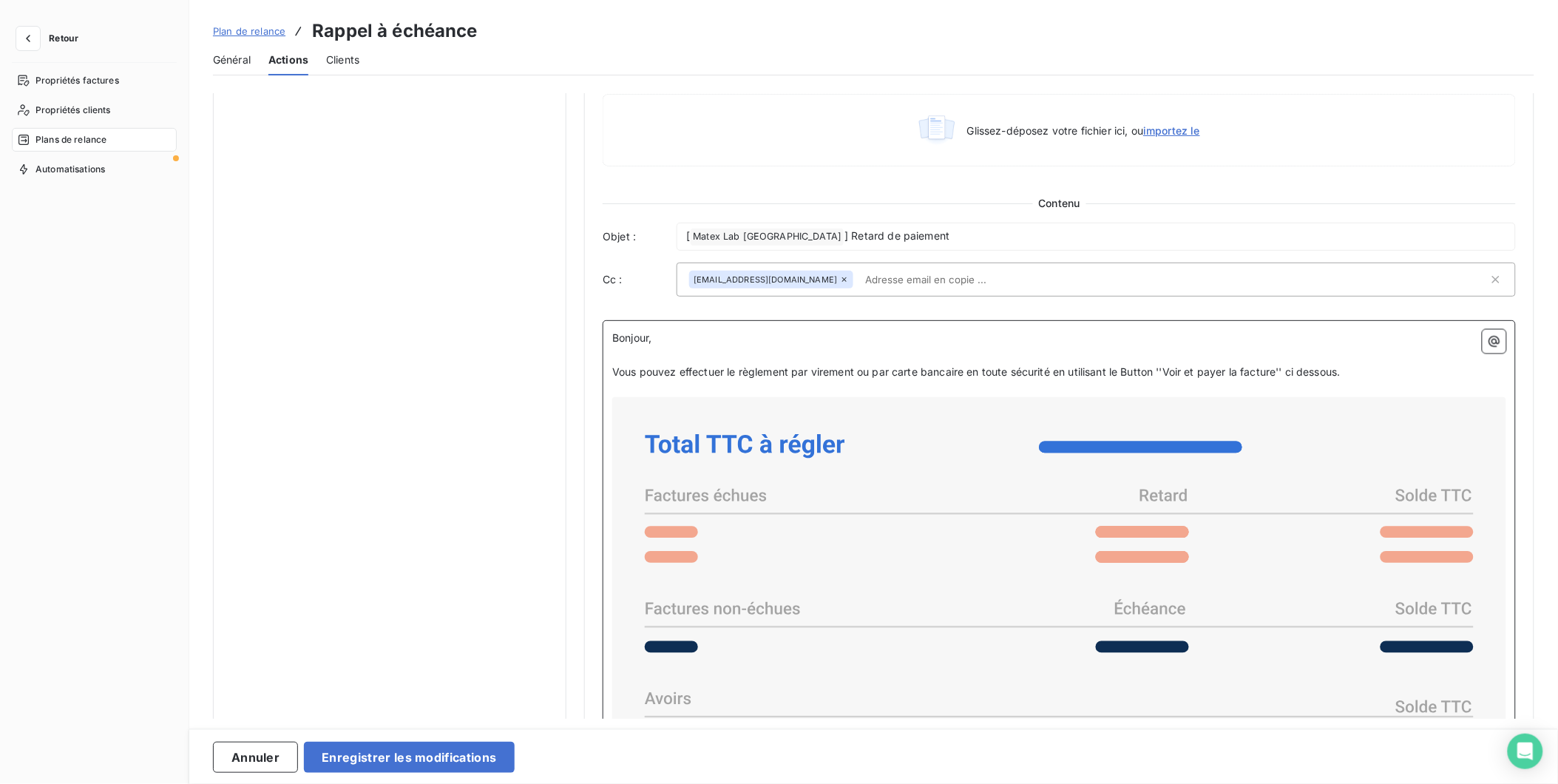
click at [612, 368] on span "Vous pouvez effectuer le règlement par virement ou par carte bancaire en toute …" at bounding box center [977, 372] width 729 height 13
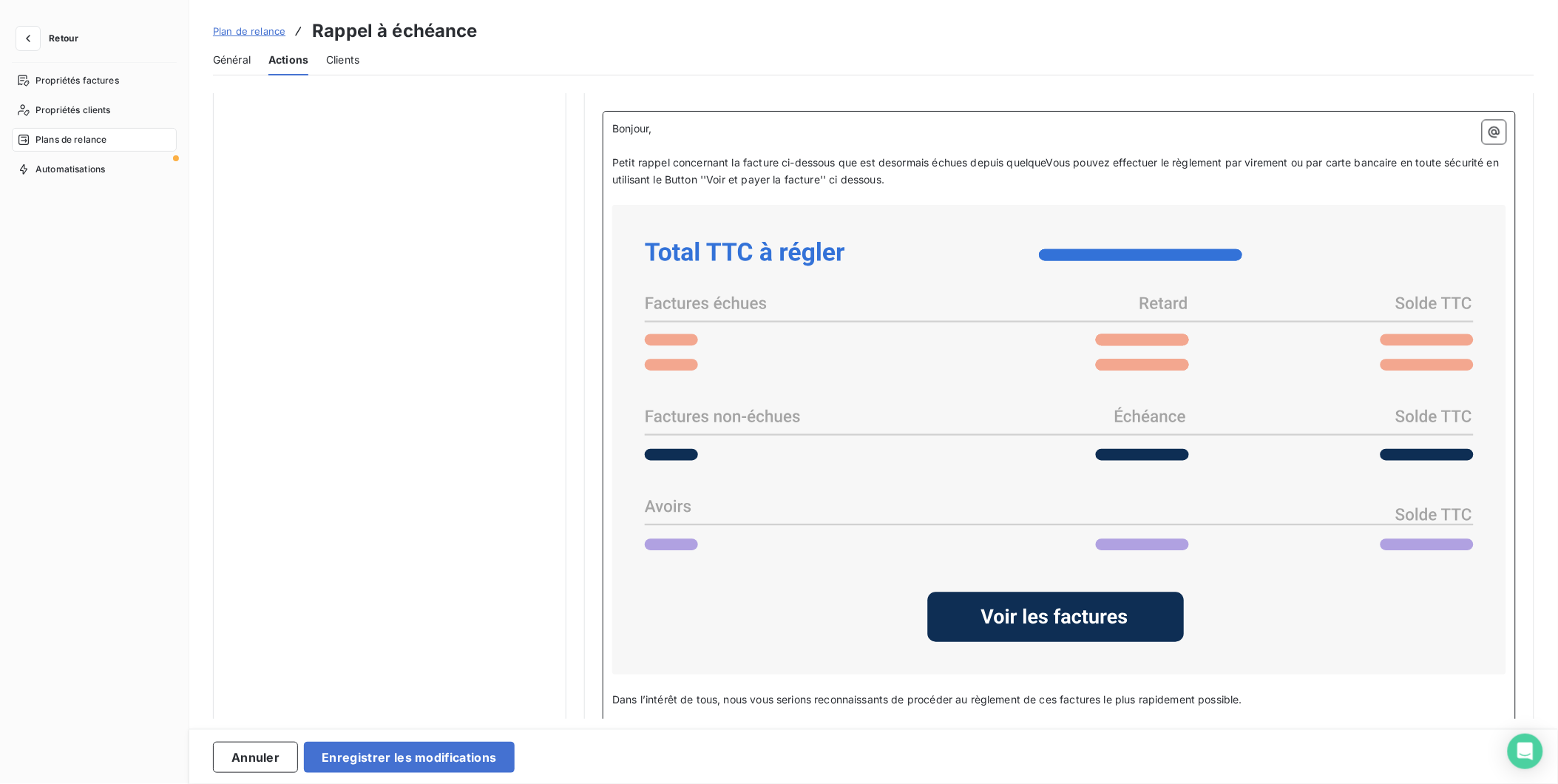
scroll to position [1067, 0]
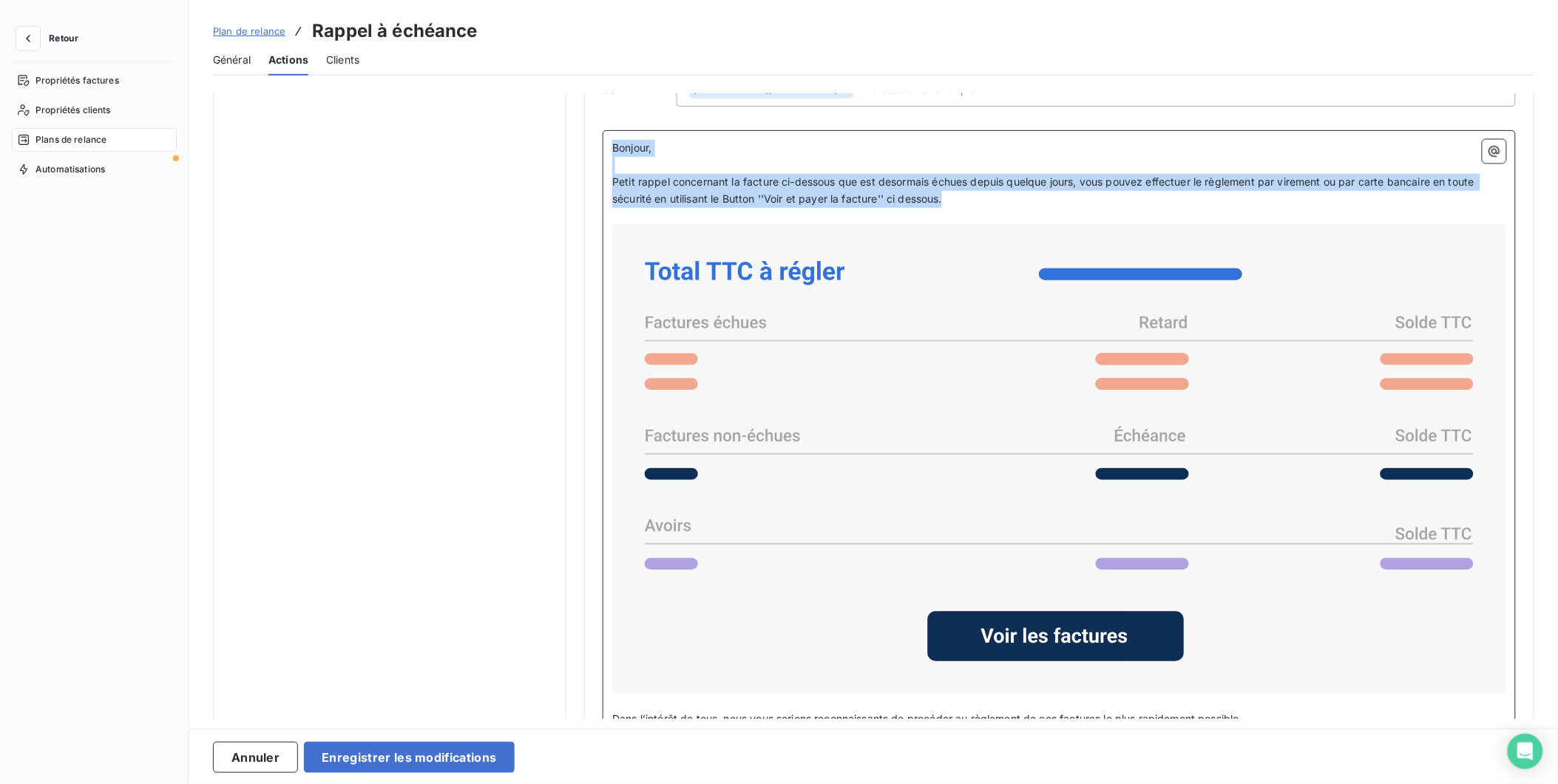
drag, startPoint x: 949, startPoint y: 147, endPoint x: 596, endPoint y: 107, distance: 355.3
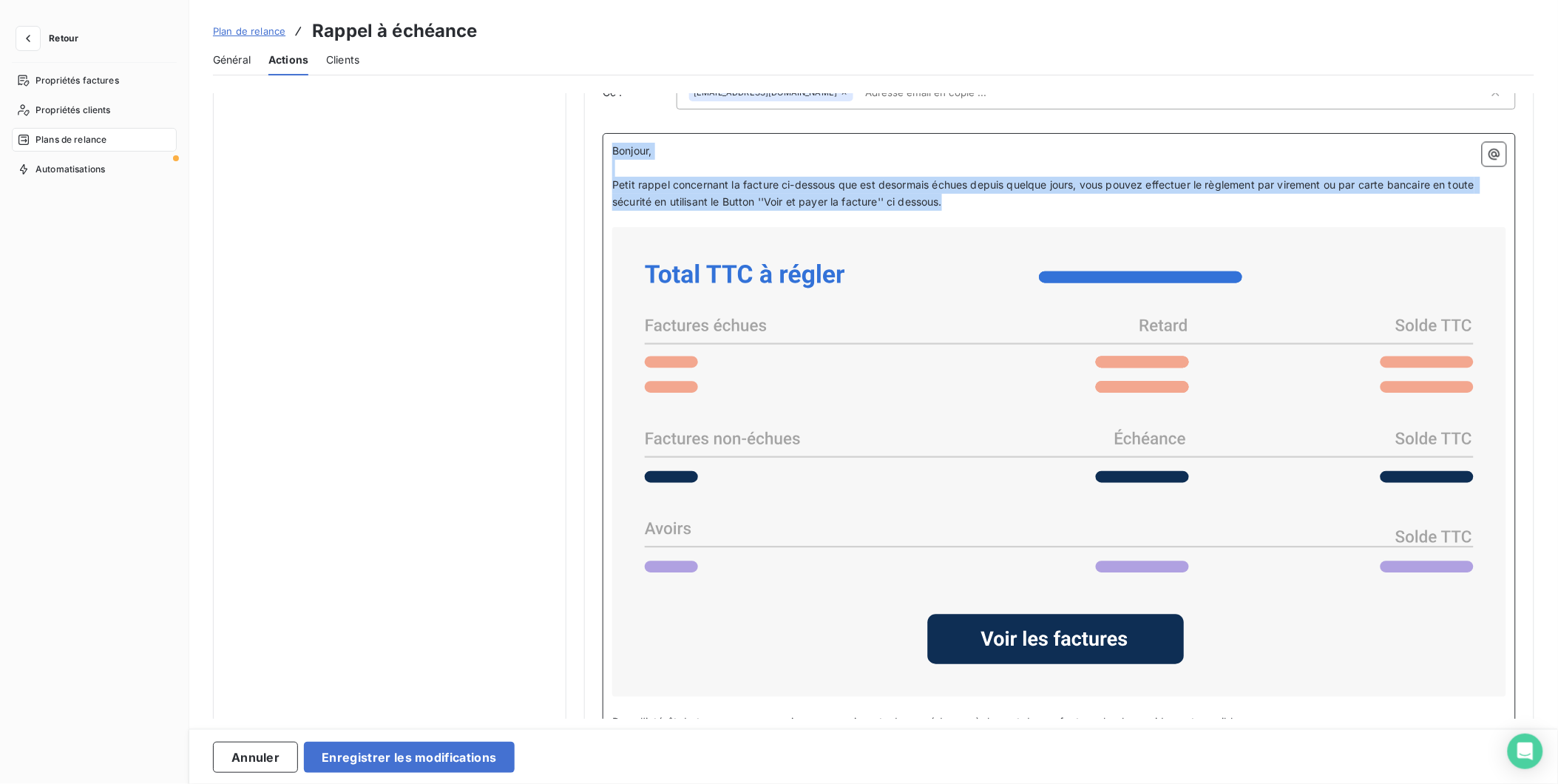
copy div "Bonjour, ﻿ Petit rappel concernant la facture ci-dessous que est desormais échu…"
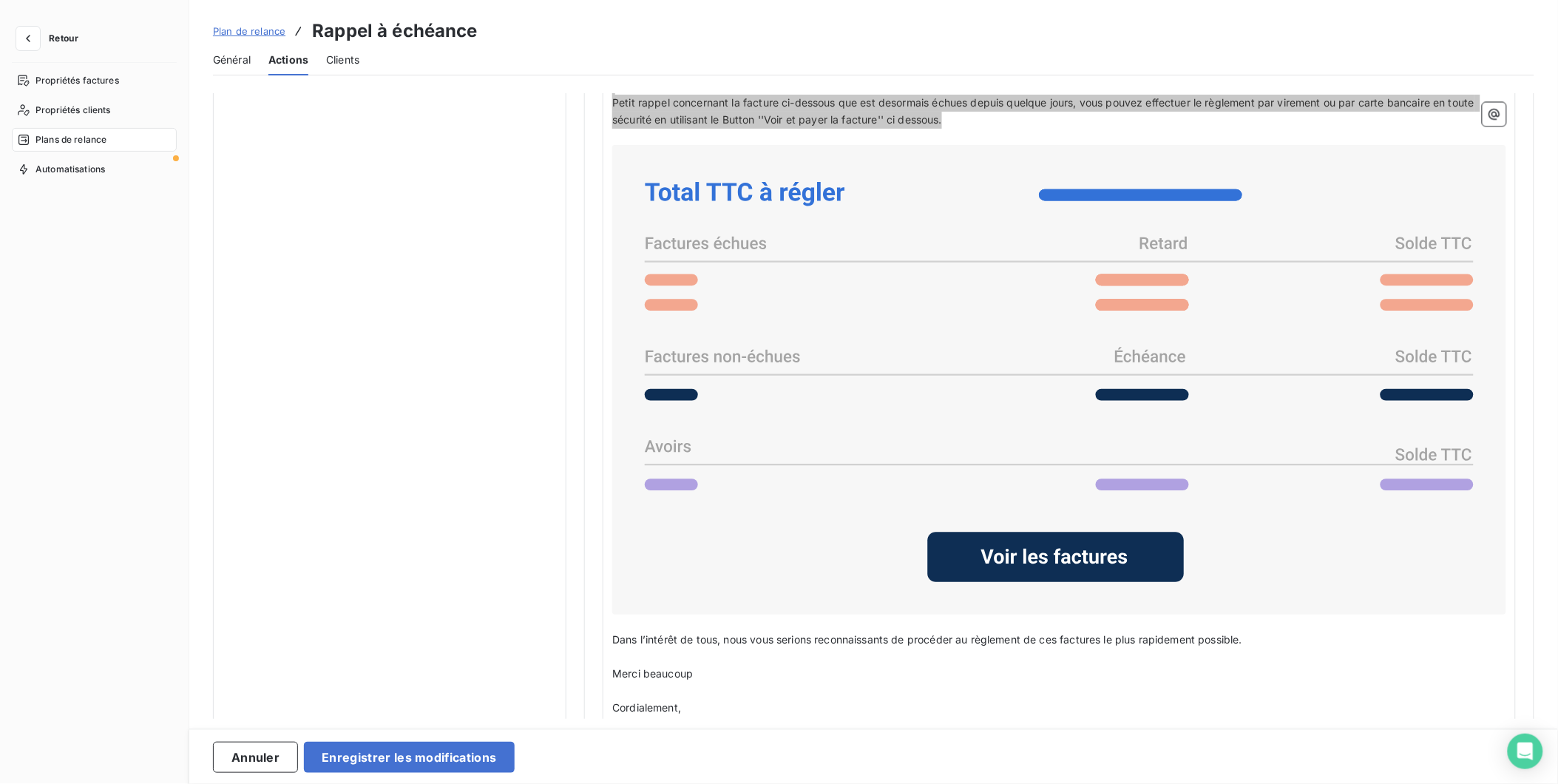
scroll to position [1165, 0]
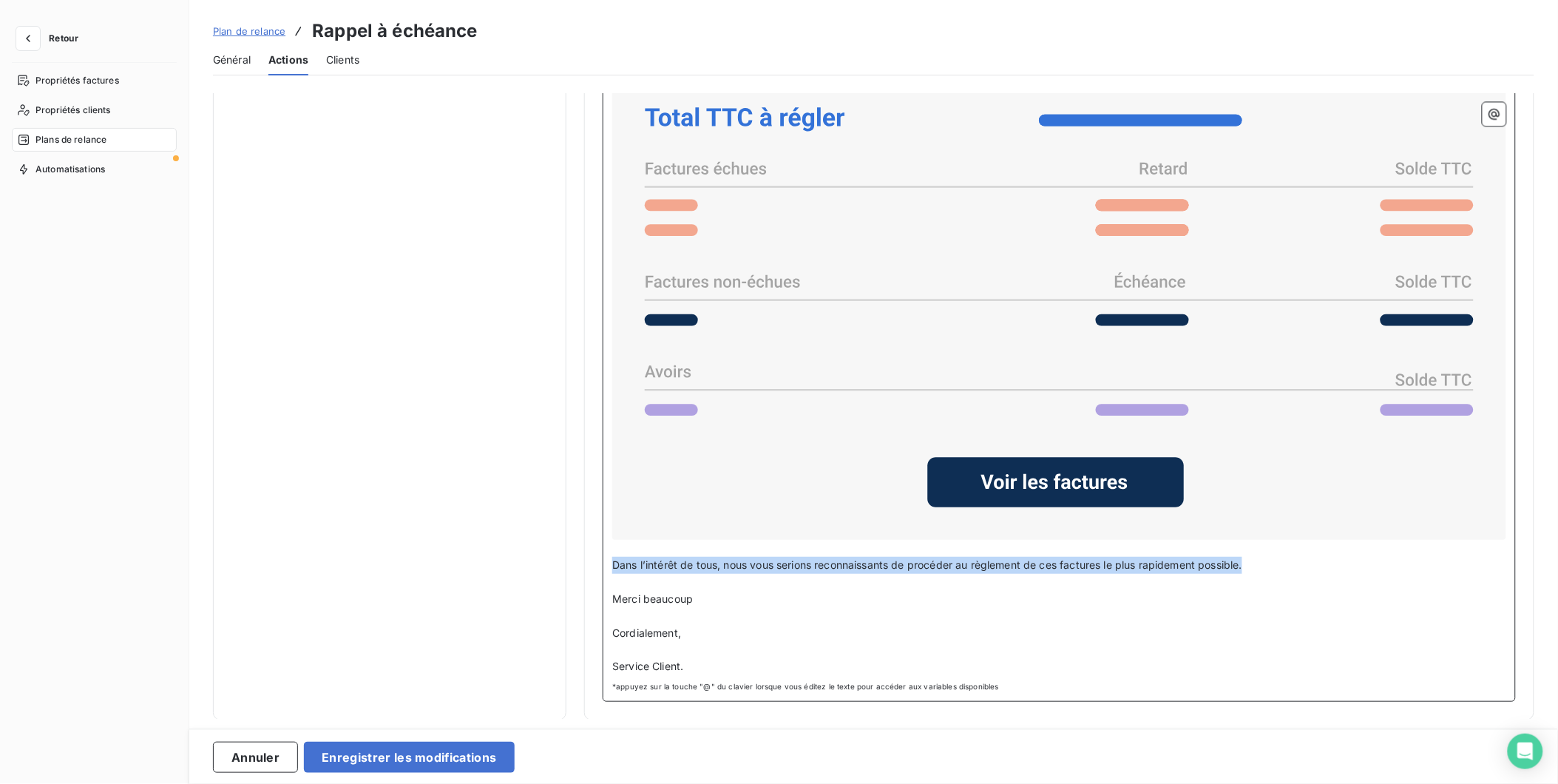
drag, startPoint x: 1261, startPoint y: 562, endPoint x: 584, endPoint y: 561, distance: 677.0
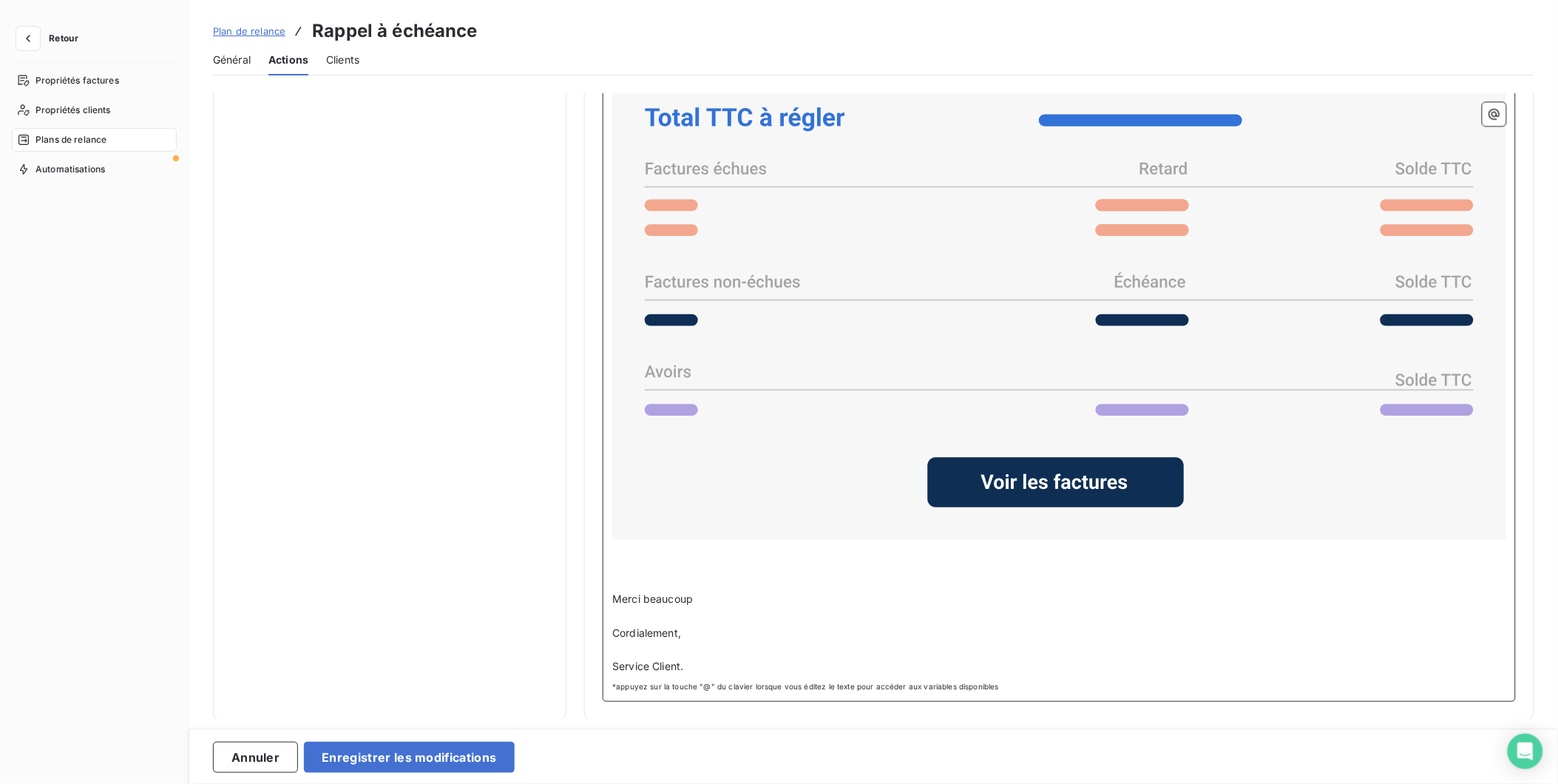
scroll to position [1149, 0]
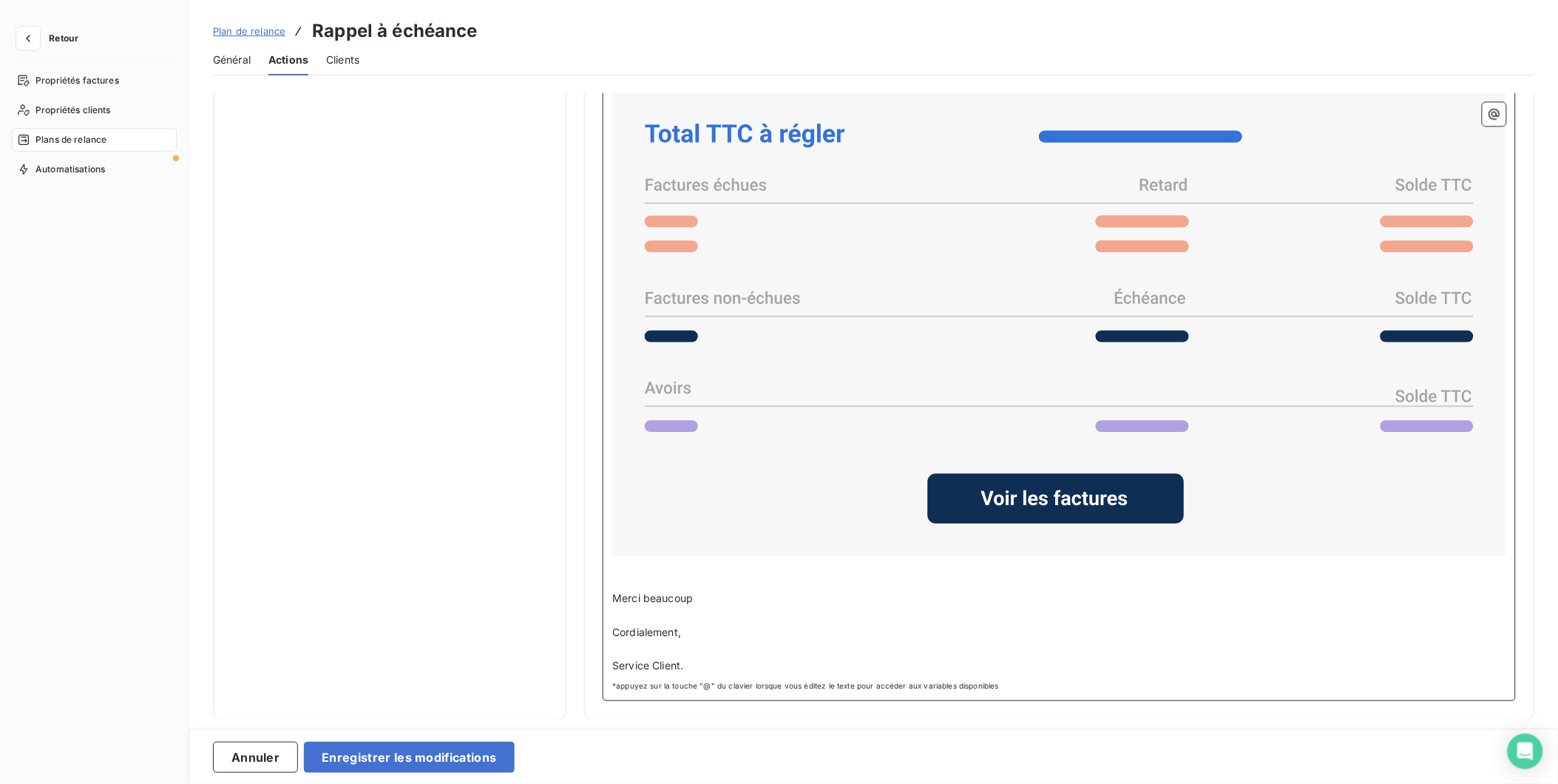
click at [680, 662] on span "Service Client." at bounding box center [648, 665] width 71 height 13
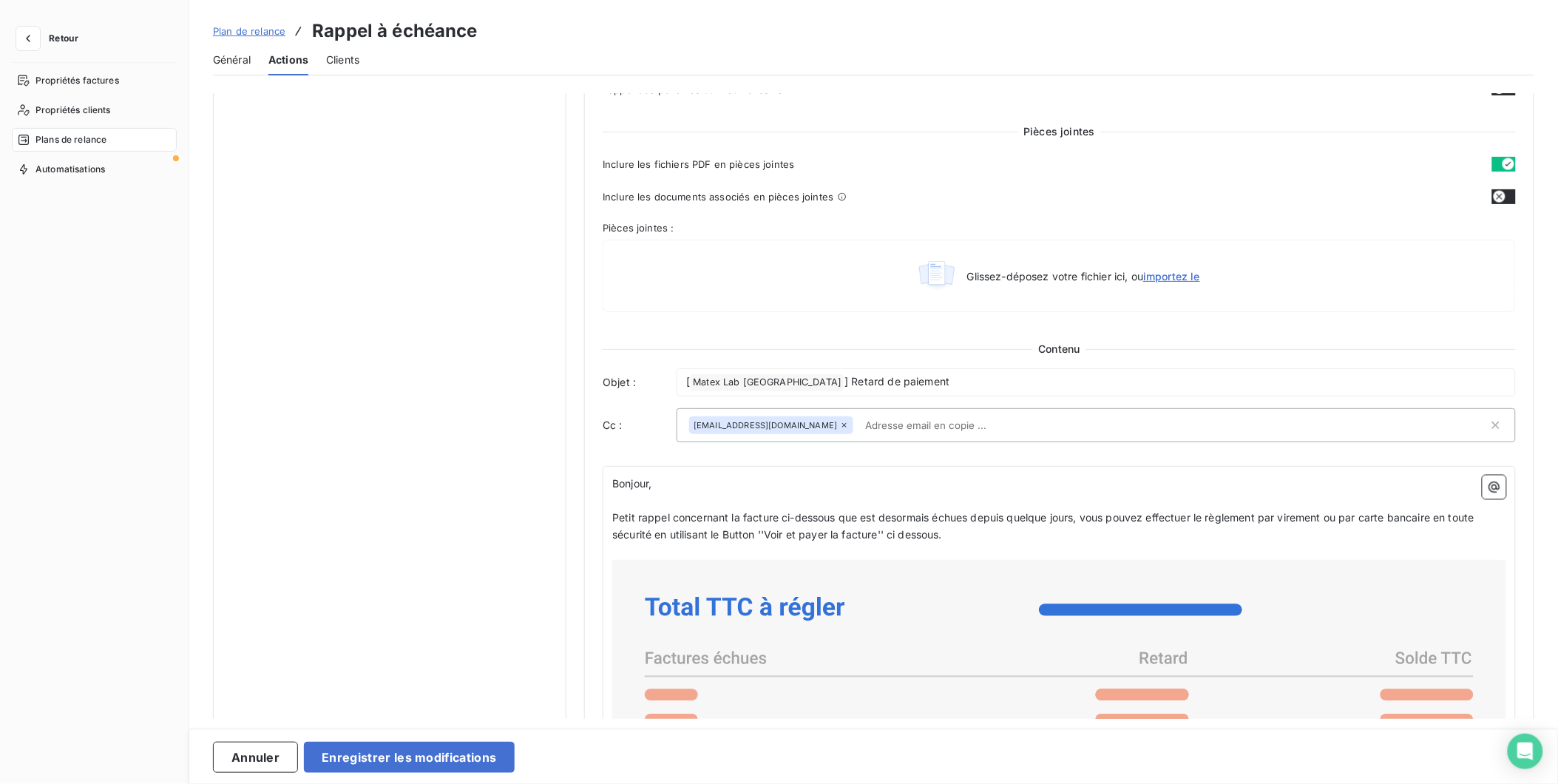
scroll to position [656, 0]
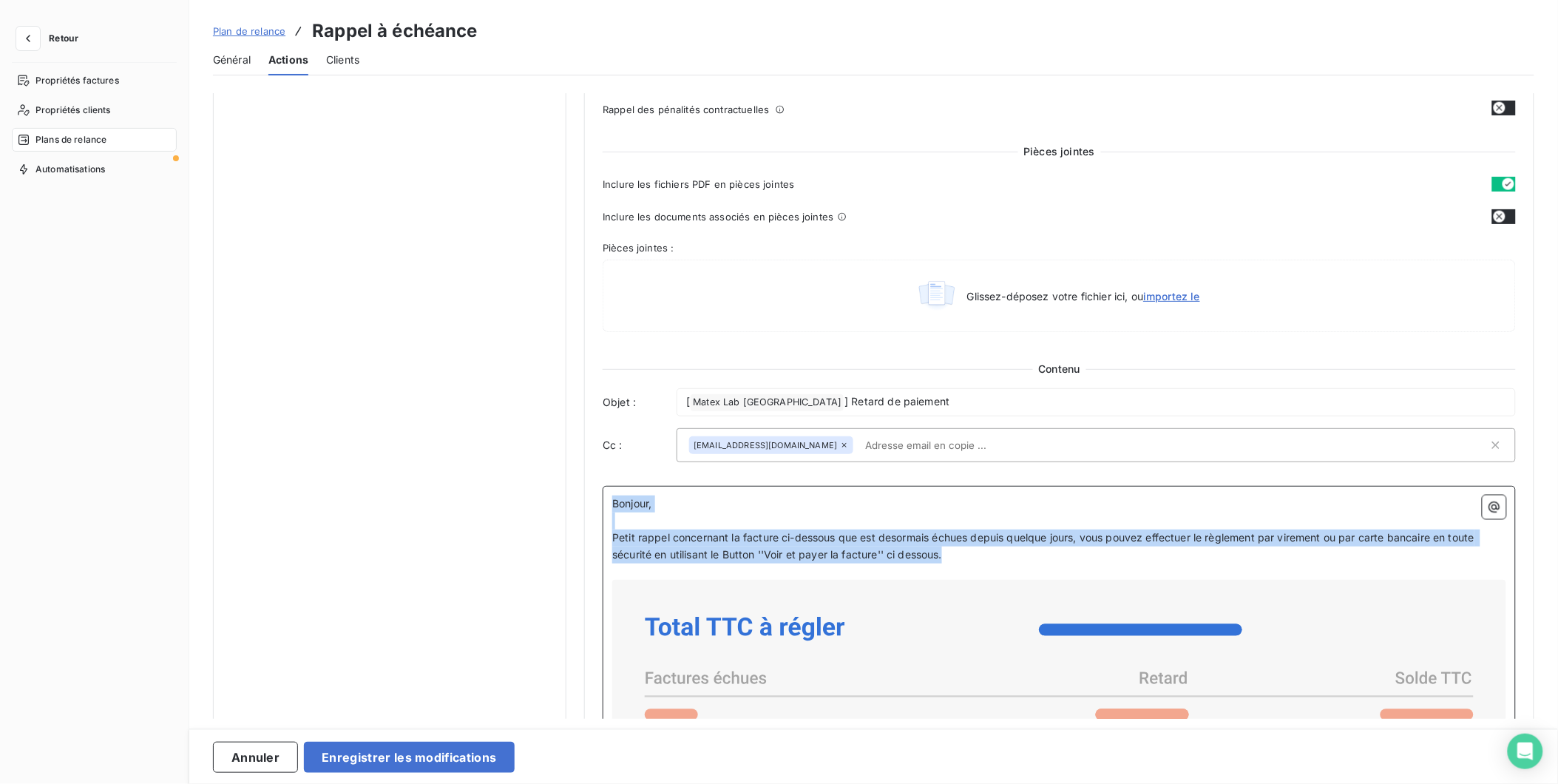
drag, startPoint x: 959, startPoint y: 558, endPoint x: 609, endPoint y: 505, distance: 354.0
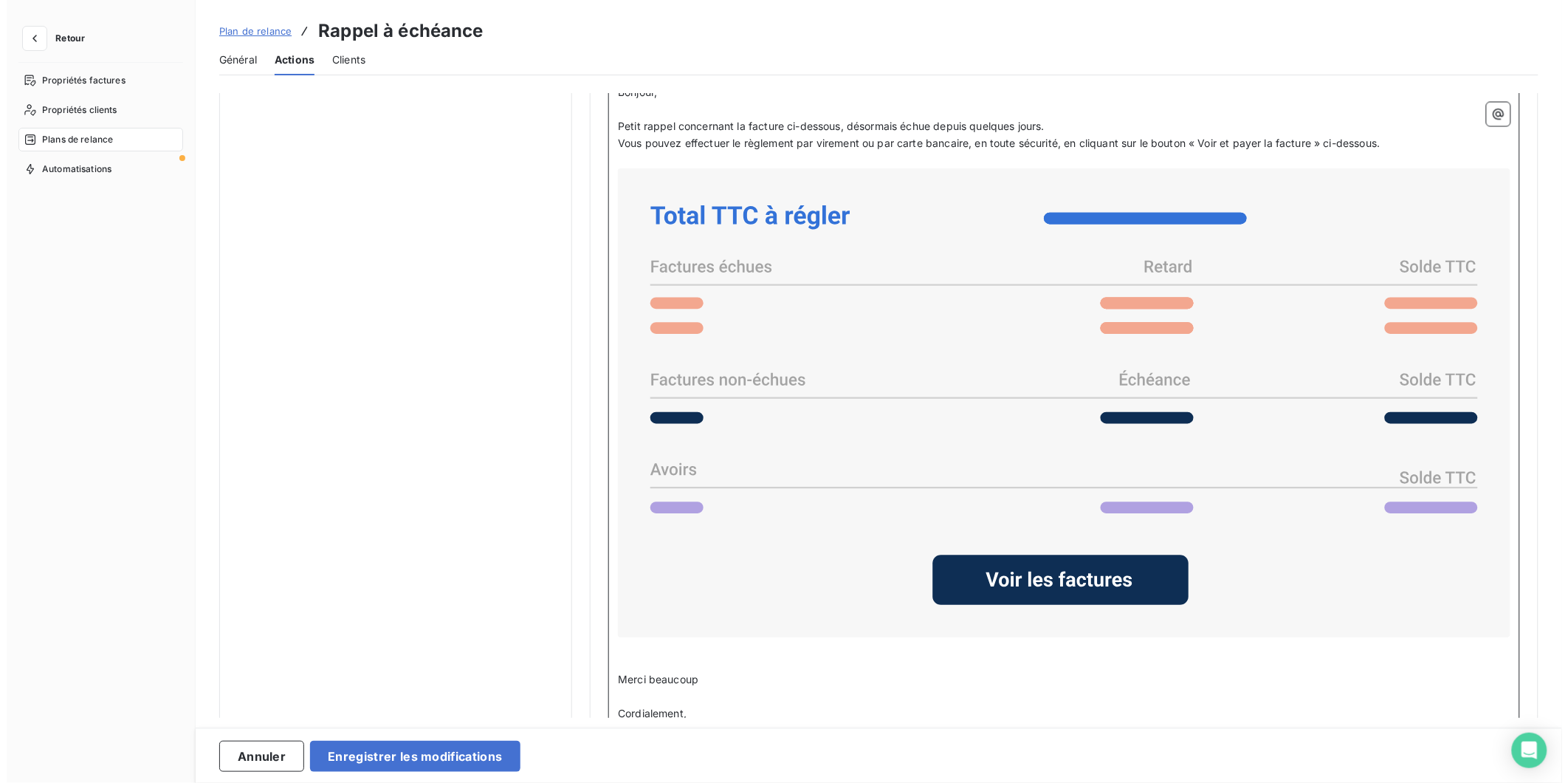
scroll to position [1148, 0]
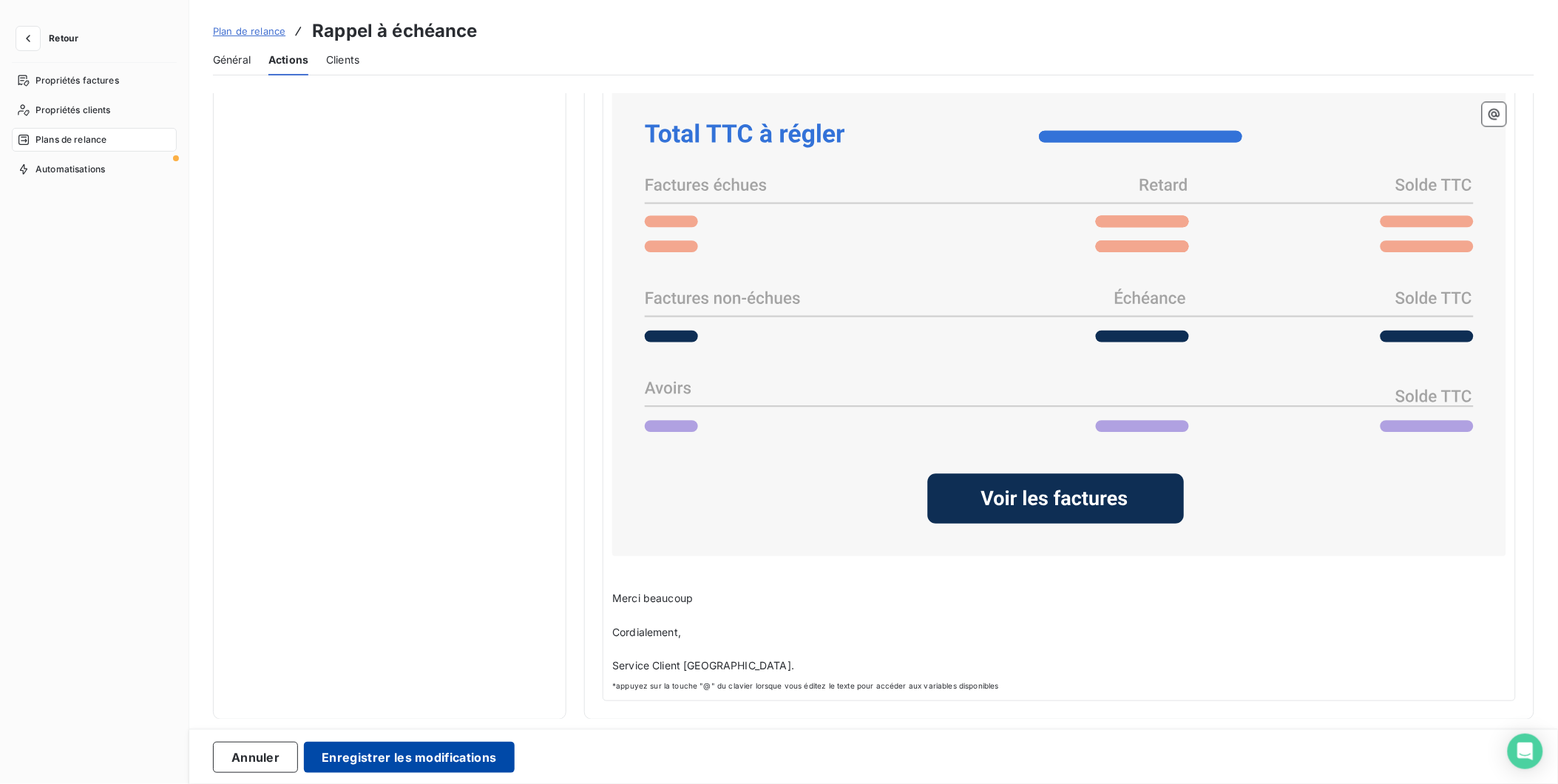
click at [434, 755] on button "Enregistrer les modifications" at bounding box center [409, 757] width 210 height 31
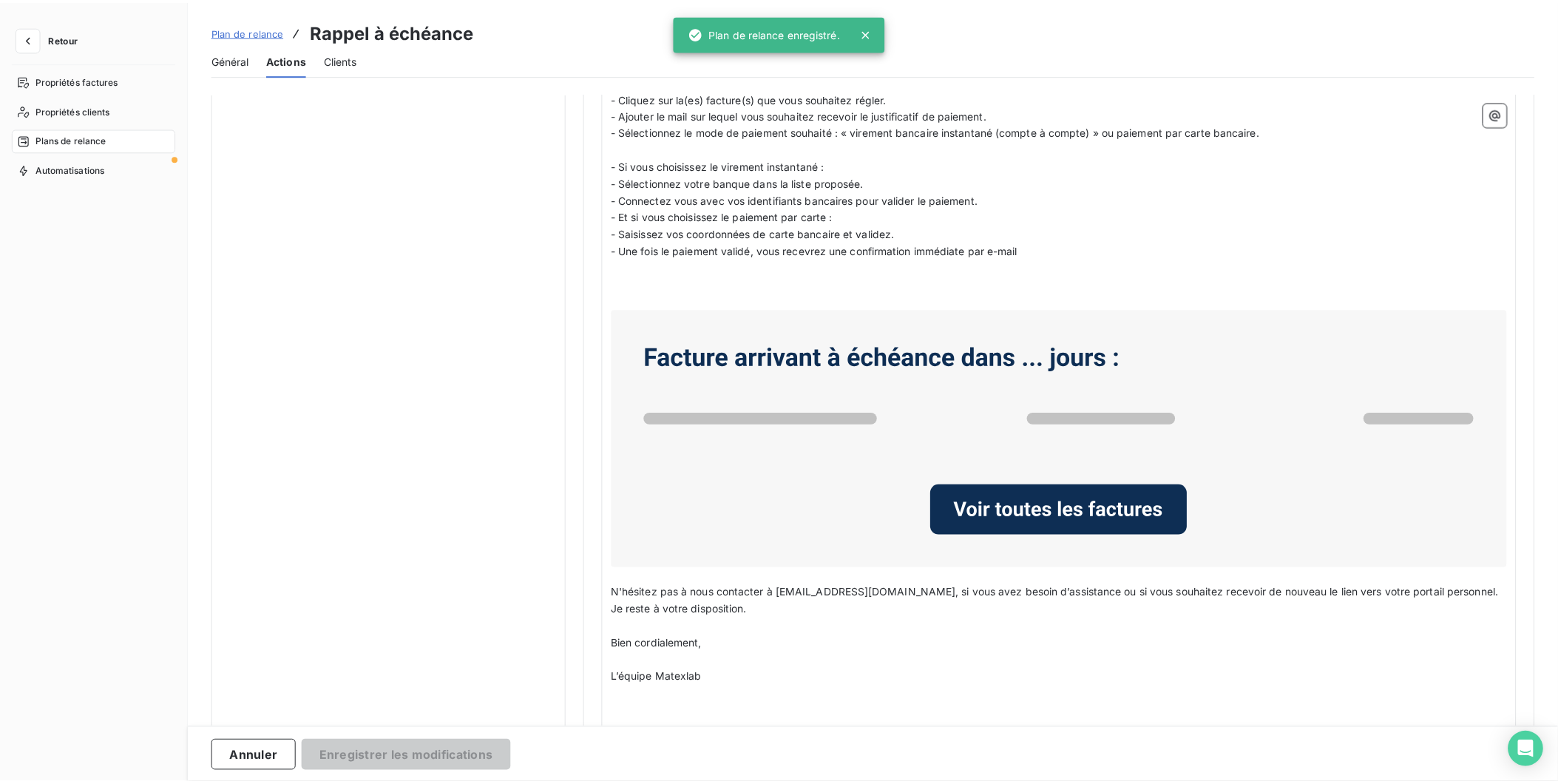
scroll to position [0, 0]
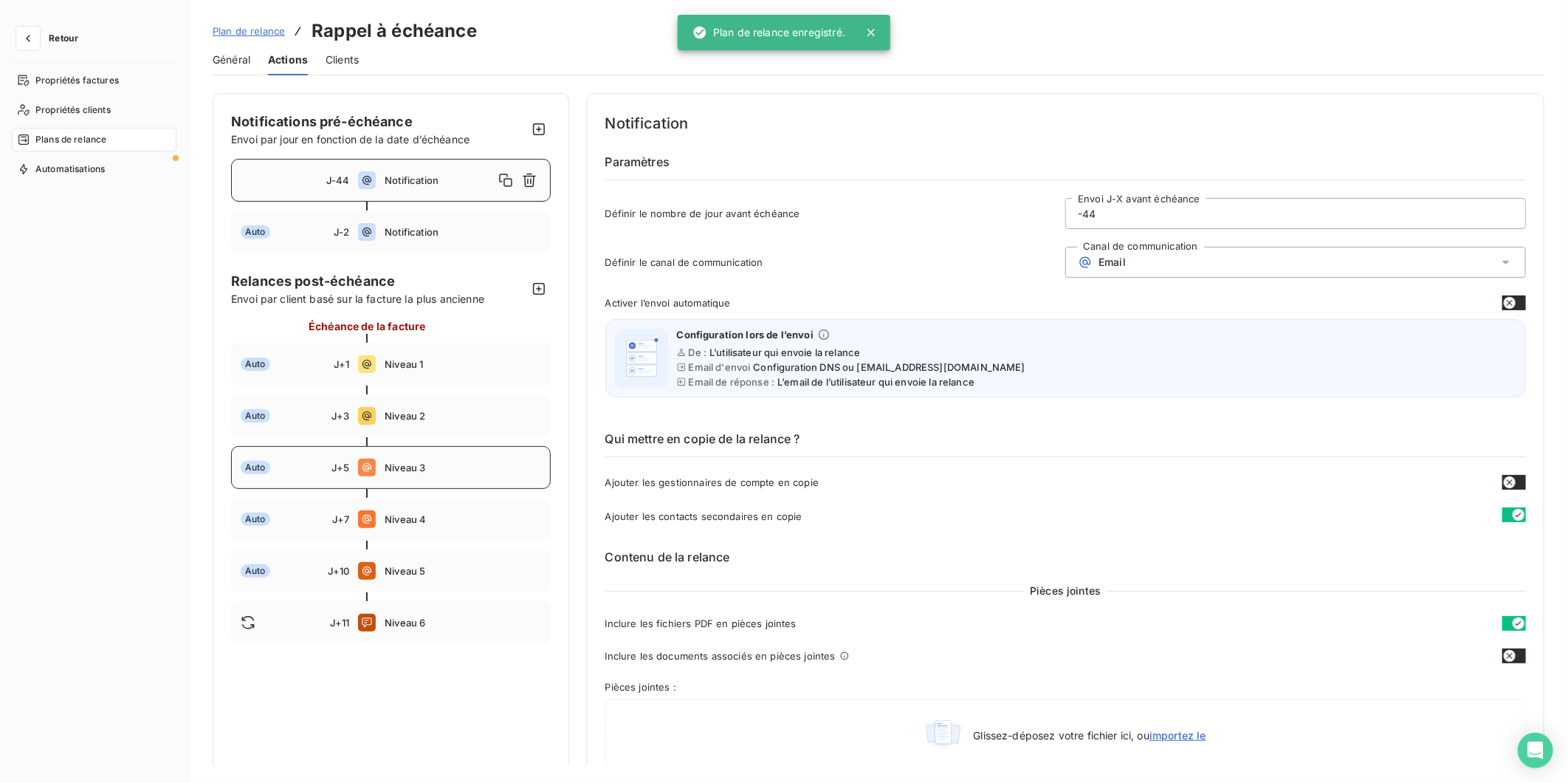
click at [386, 467] on span "Niveau 3" at bounding box center [462, 467] width 156 height 12
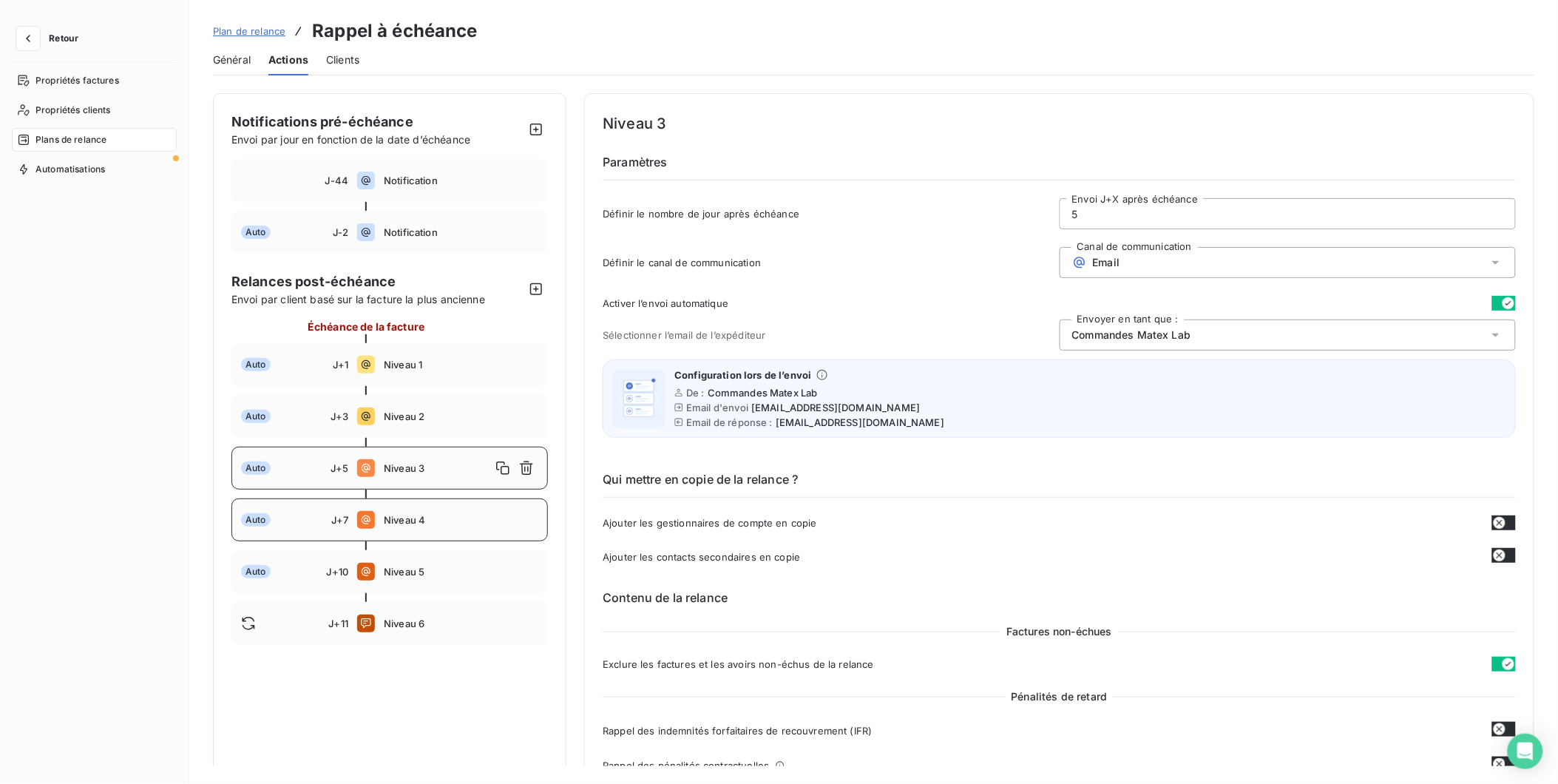
click at [408, 519] on span "Niveau 4" at bounding box center [461, 519] width 155 height 12
type input "7"
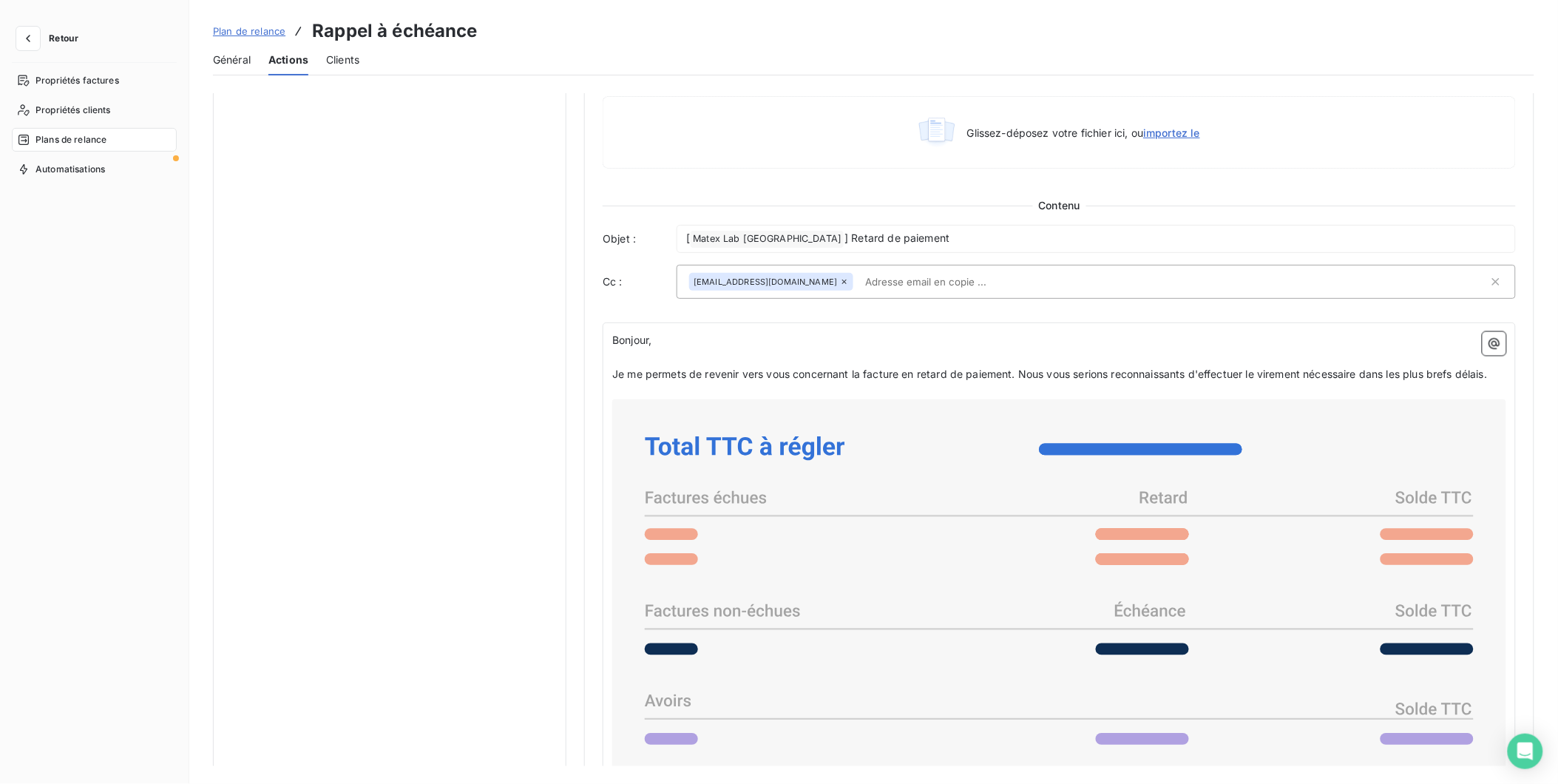
scroll to position [822, 0]
click at [793, 372] on span "Je me permets de revenir vers vous concernant la facture en retard de paiement.…" at bounding box center [1050, 372] width 874 height 13
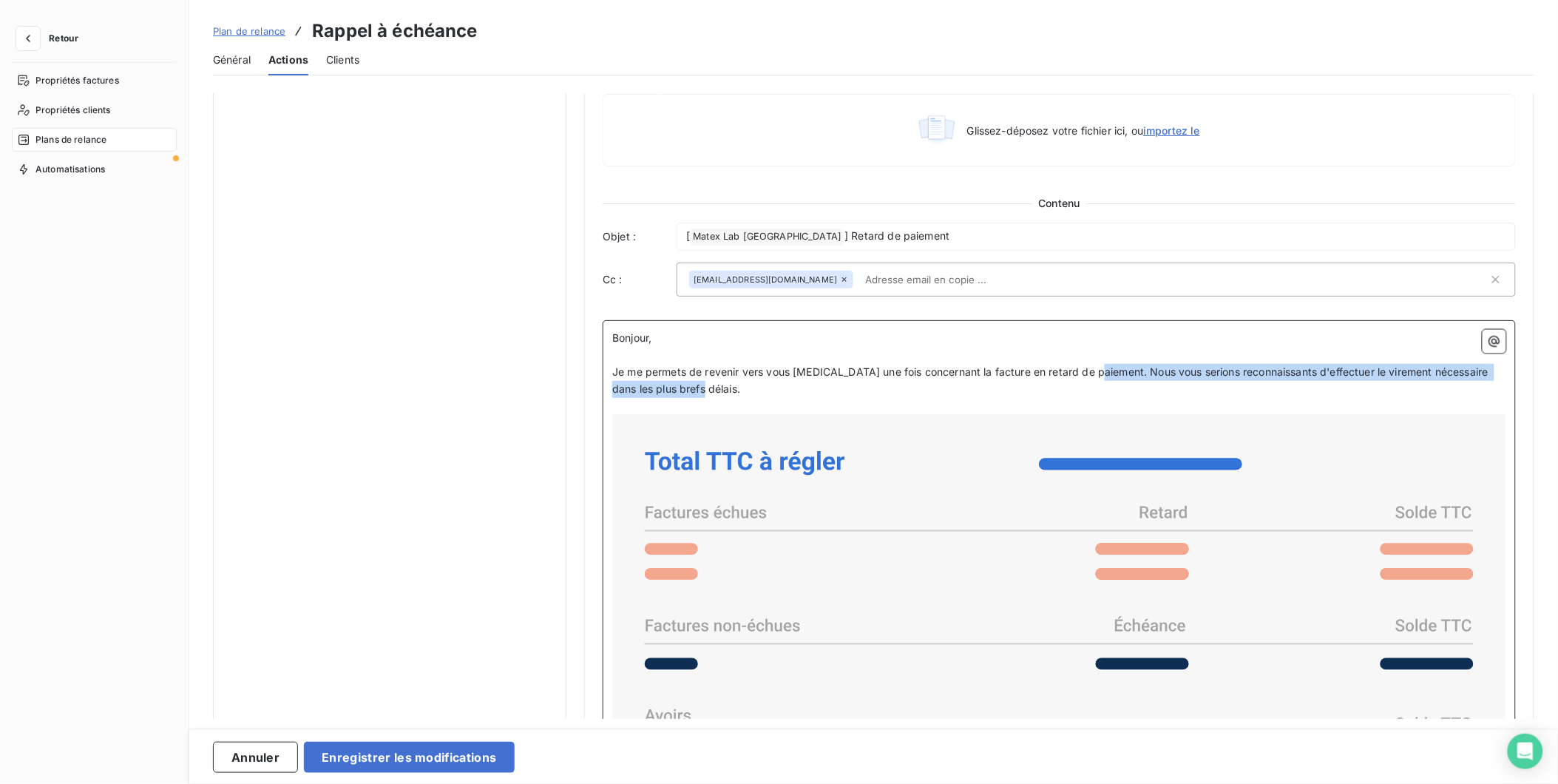
drag, startPoint x: 1098, startPoint y: 374, endPoint x: 1160, endPoint y: 396, distance: 65.8
click at [1160, 396] on p "Je me permets de revenir vers vous encore une fois concernant la facture en ret…" at bounding box center [1059, 380] width 894 height 34
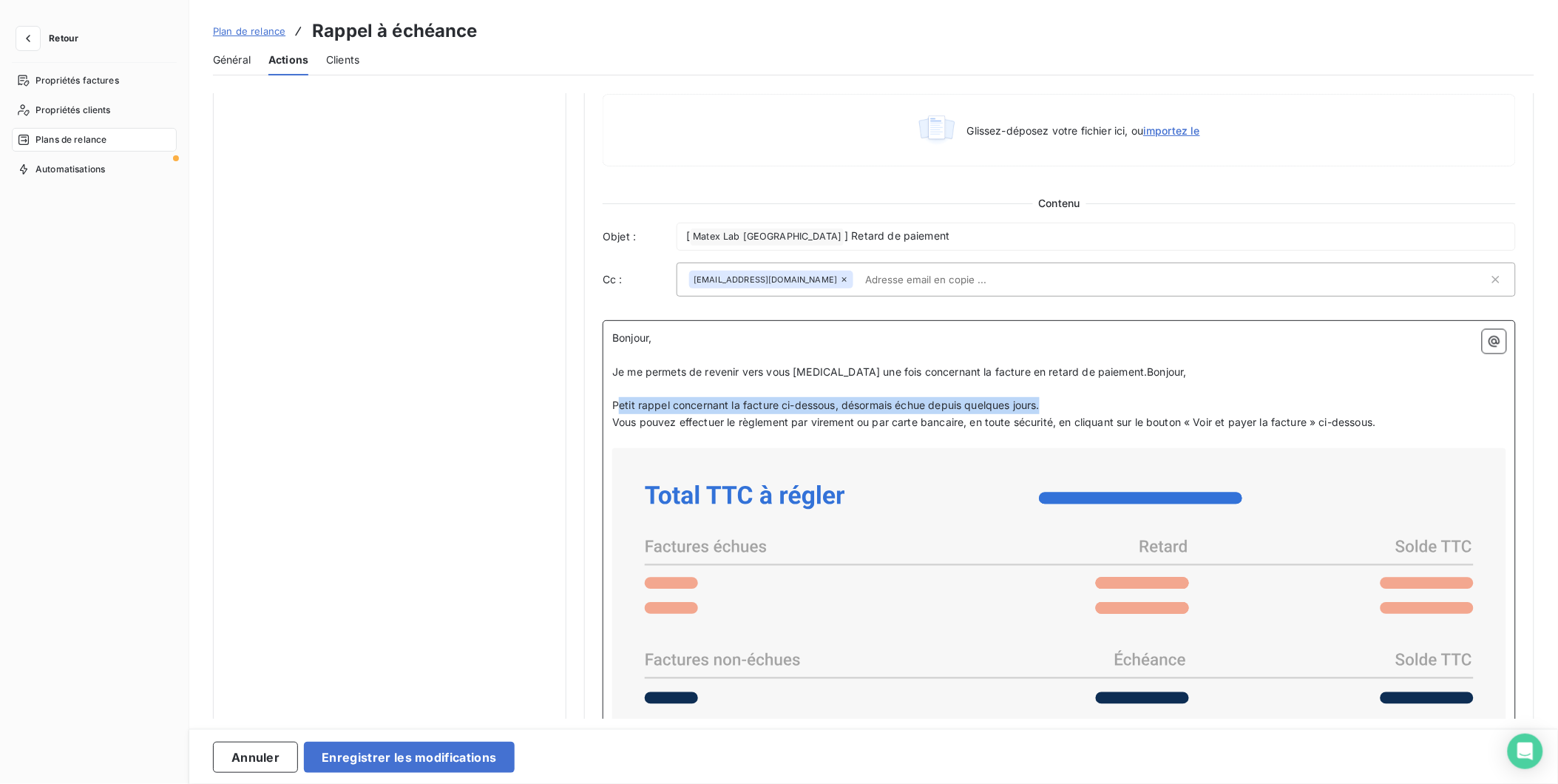
drag, startPoint x: 1089, startPoint y: 401, endPoint x: 615, endPoint y: 400, distance: 474.0
click at [615, 400] on p "Petit rappel concernant la facture ci-dessous, désormais échue depuis quelques …" at bounding box center [1059, 405] width 894 height 17
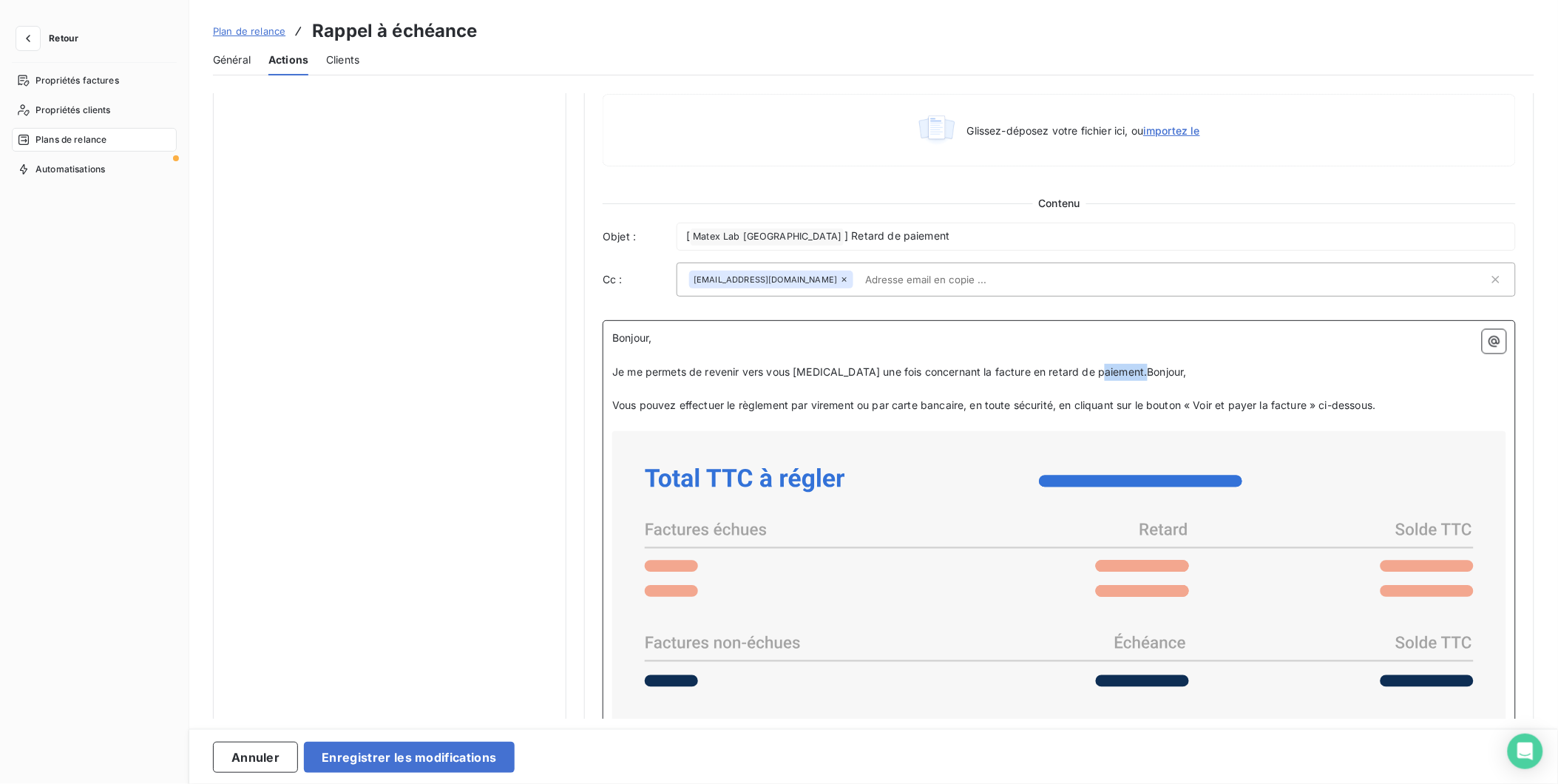
drag, startPoint x: 1157, startPoint y: 366, endPoint x: 1099, endPoint y: 370, distance: 58.1
click at [1099, 370] on p "Je me permets de revenir vers vous encore une fois concernant la facture en ret…" at bounding box center [1059, 372] width 894 height 17
click at [1186, 372] on p "Je me permets de revenir vers vous encore une fois concernant la facture en ret…" at bounding box center [1059, 372] width 894 height 17
click at [981, 367] on span "Je me permets de revenir vers vous encore une fois concernant la facture en ret…" at bounding box center [880, 372] width 535 height 13
click at [1182, 408] on span "Vous pouvez effectuer le règlement par virement ou par carte bancaire, en toute…" at bounding box center [993, 405] width 763 height 13
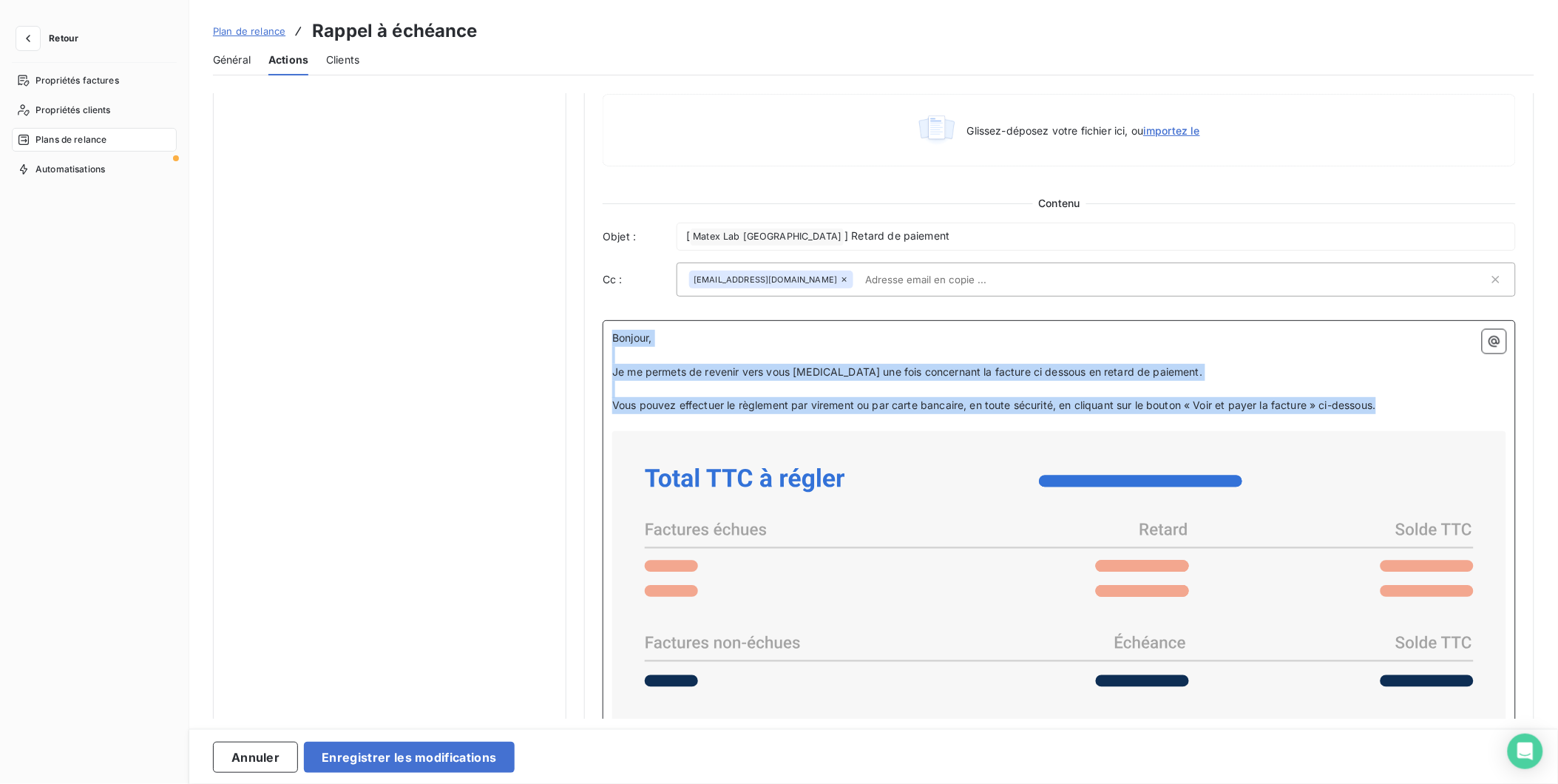
drag, startPoint x: 1384, startPoint y: 404, endPoint x: 598, endPoint y: 329, distance: 789.6
click at [598, 329] on div "Niveau 4 Paramètres Définir le nombre de jour après échéance 7 Envoi J+X après …" at bounding box center [1059, 167] width 950 height 1792
copy div "Bonjour, ﻿ Je me permets de revenir vers vous encore une fois concernant la fac…"
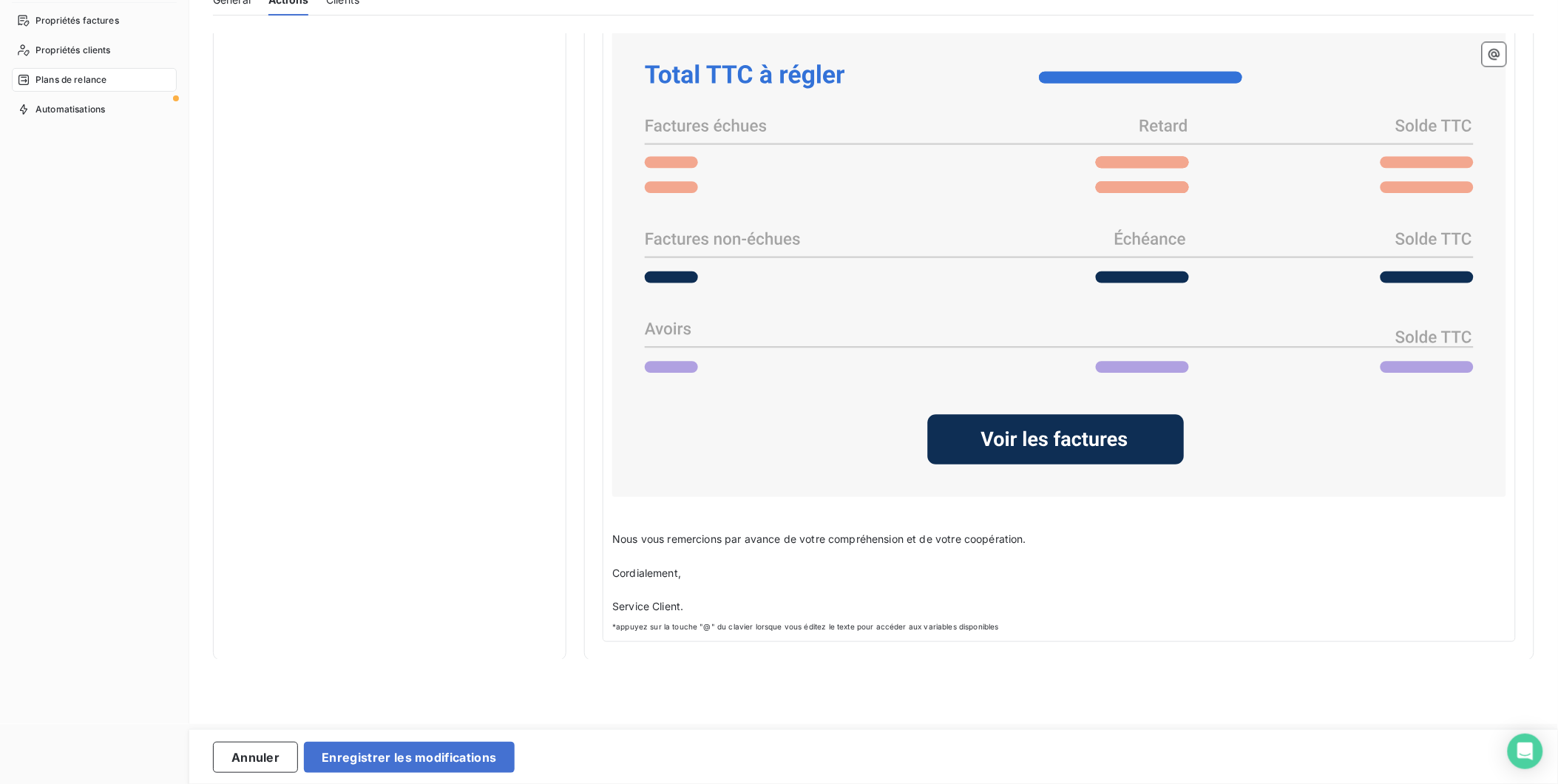
scroll to position [134, 0]
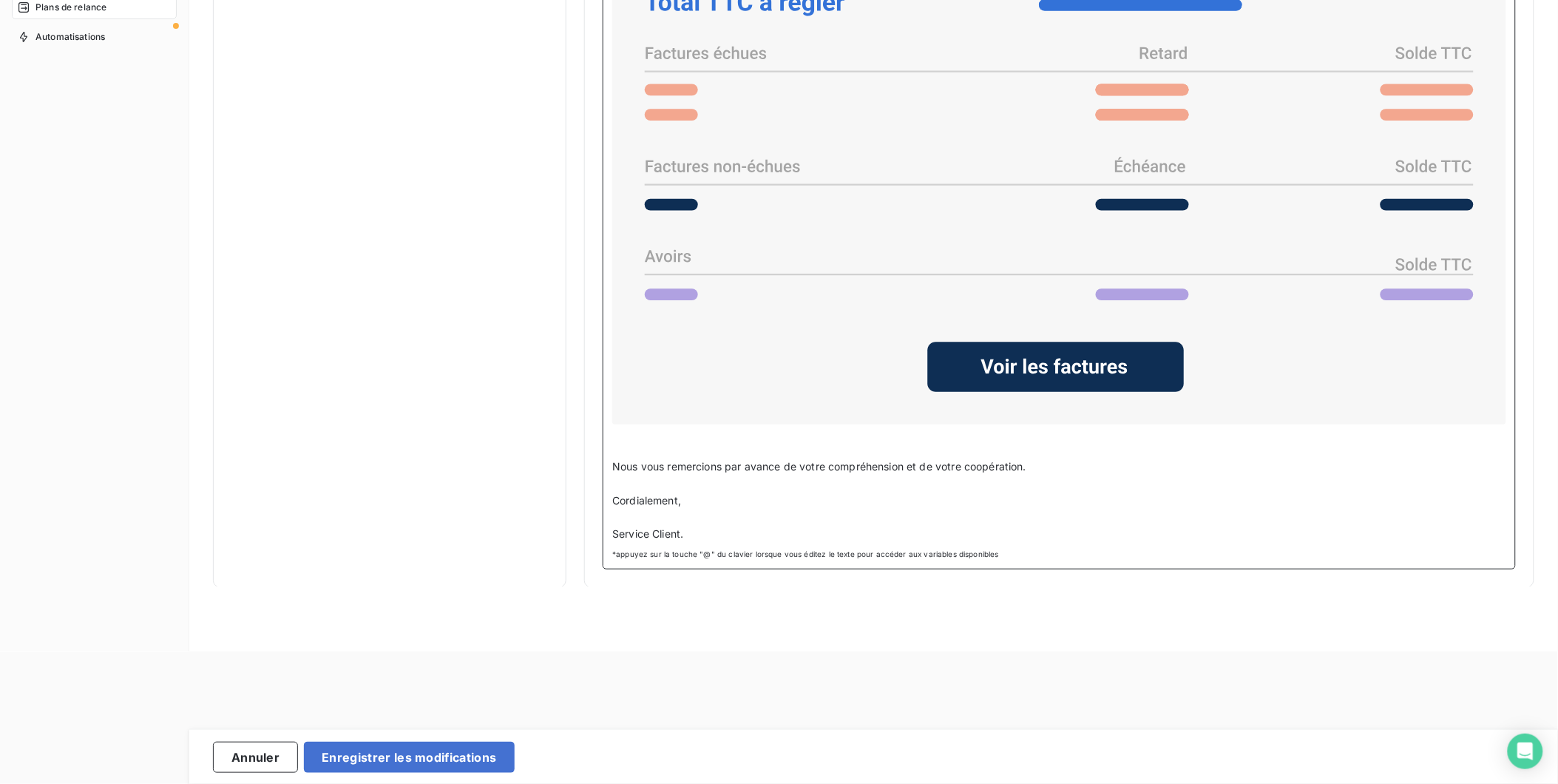
drag, startPoint x: 679, startPoint y: 529, endPoint x: 689, endPoint y: 529, distance: 10.0
click at [679, 529] on span "Service Client." at bounding box center [648, 534] width 71 height 13
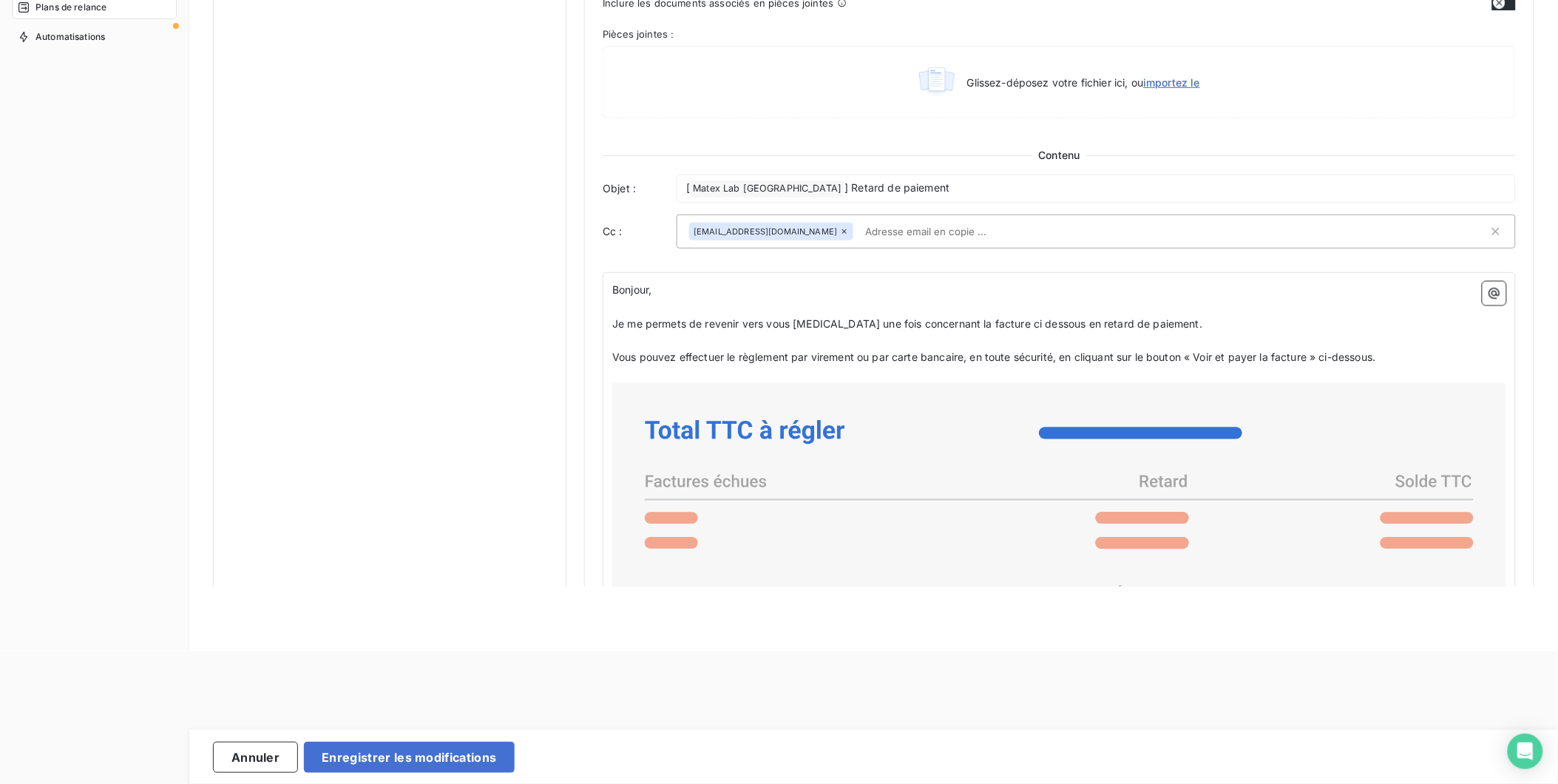
scroll to position [740, 0]
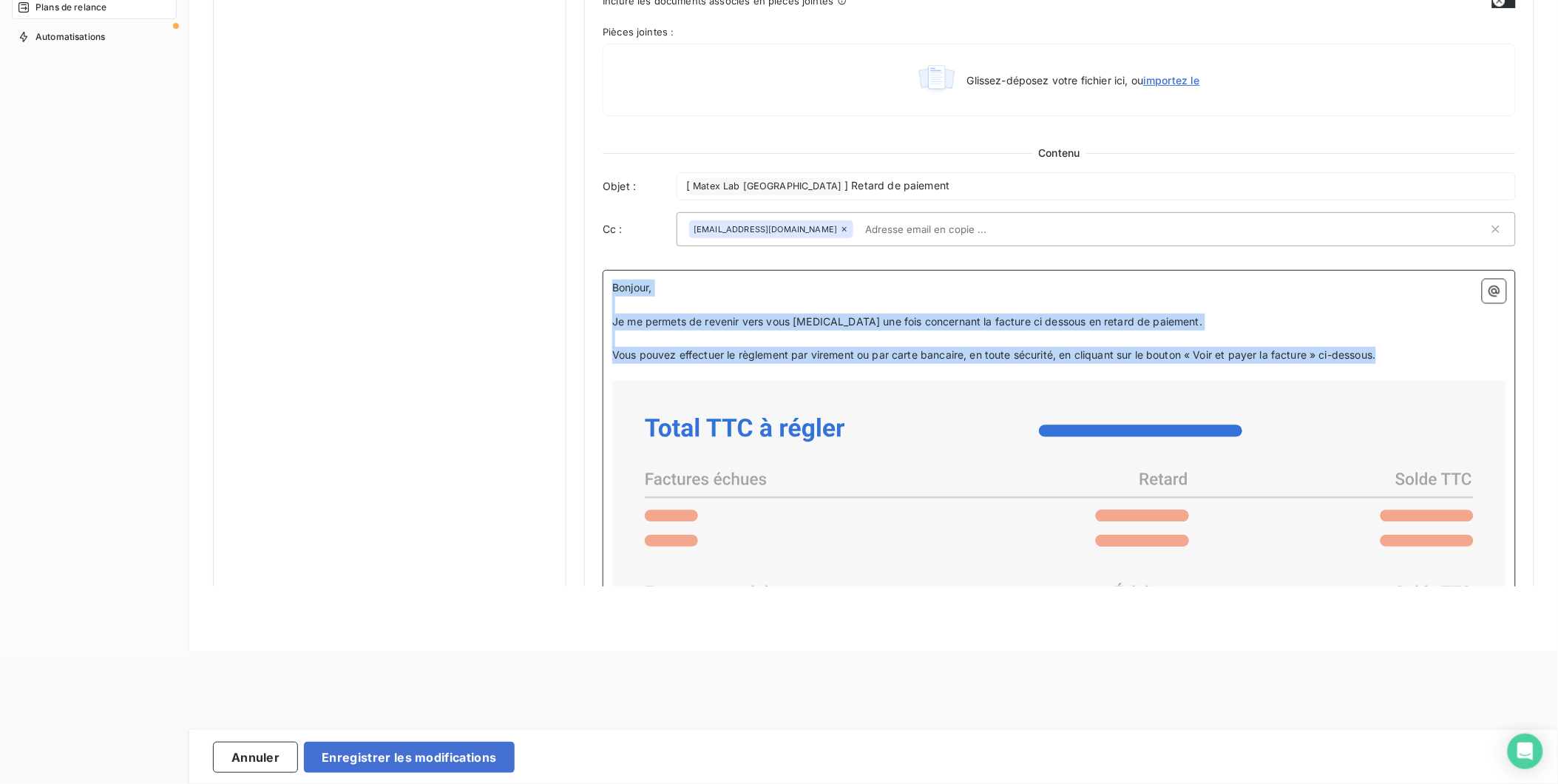
drag, startPoint x: 1454, startPoint y: 352, endPoint x: 592, endPoint y: 277, distance: 865.3
click at [592, 277] on div "Niveau 4 Paramètres Définir le nombre de jour après échéance 7 Envoi J+X après …" at bounding box center [1059, 117] width 950 height 1792
drag, startPoint x: 619, startPoint y: 283, endPoint x: 1247, endPoint y: 322, distance: 629.2
click at [1269, 323] on p "Je me permets de revenir vers vous encore une fois concernant la facture ci des…" at bounding box center [1059, 322] width 894 height 17
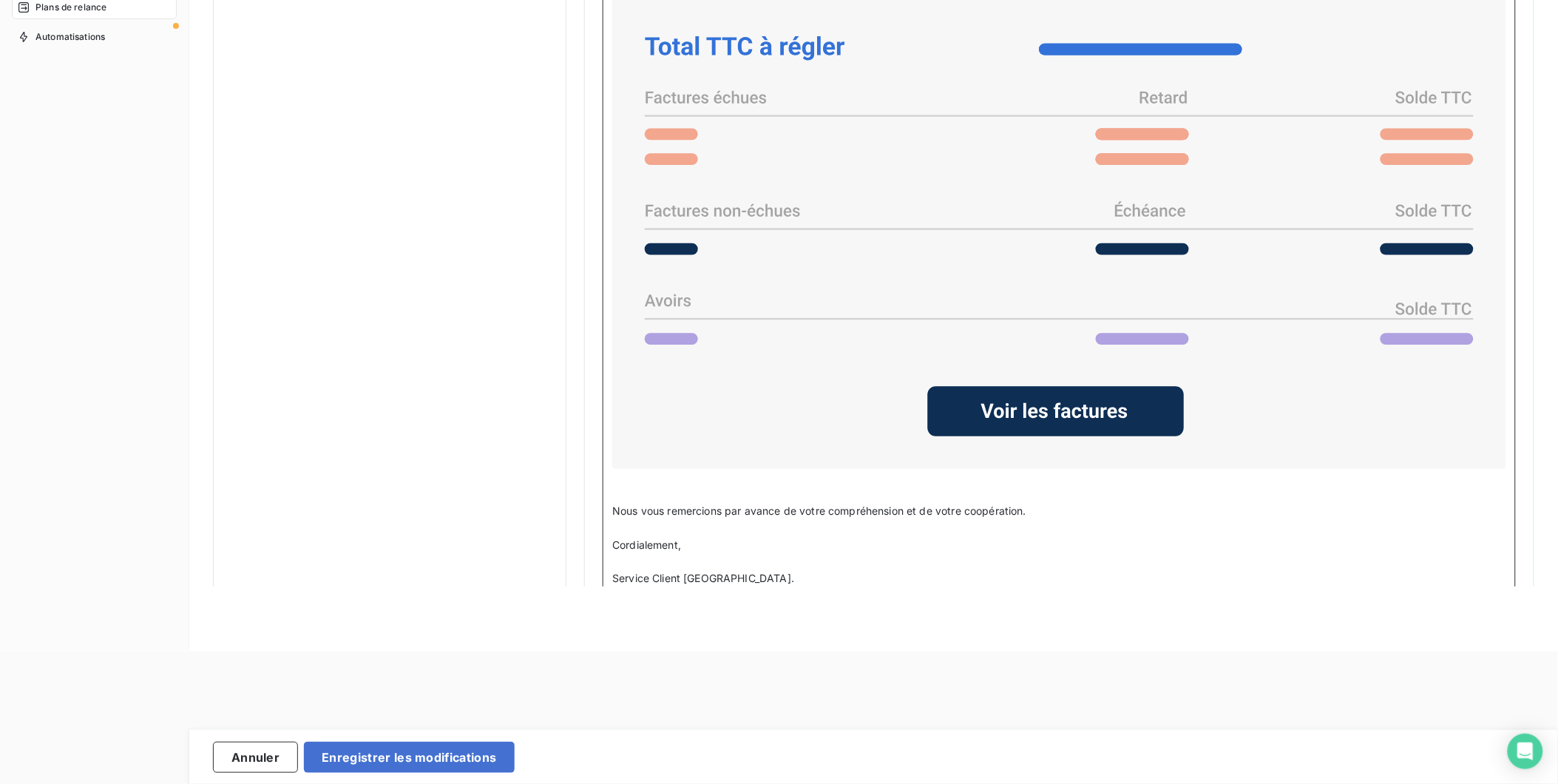
scroll to position [1165, 0]
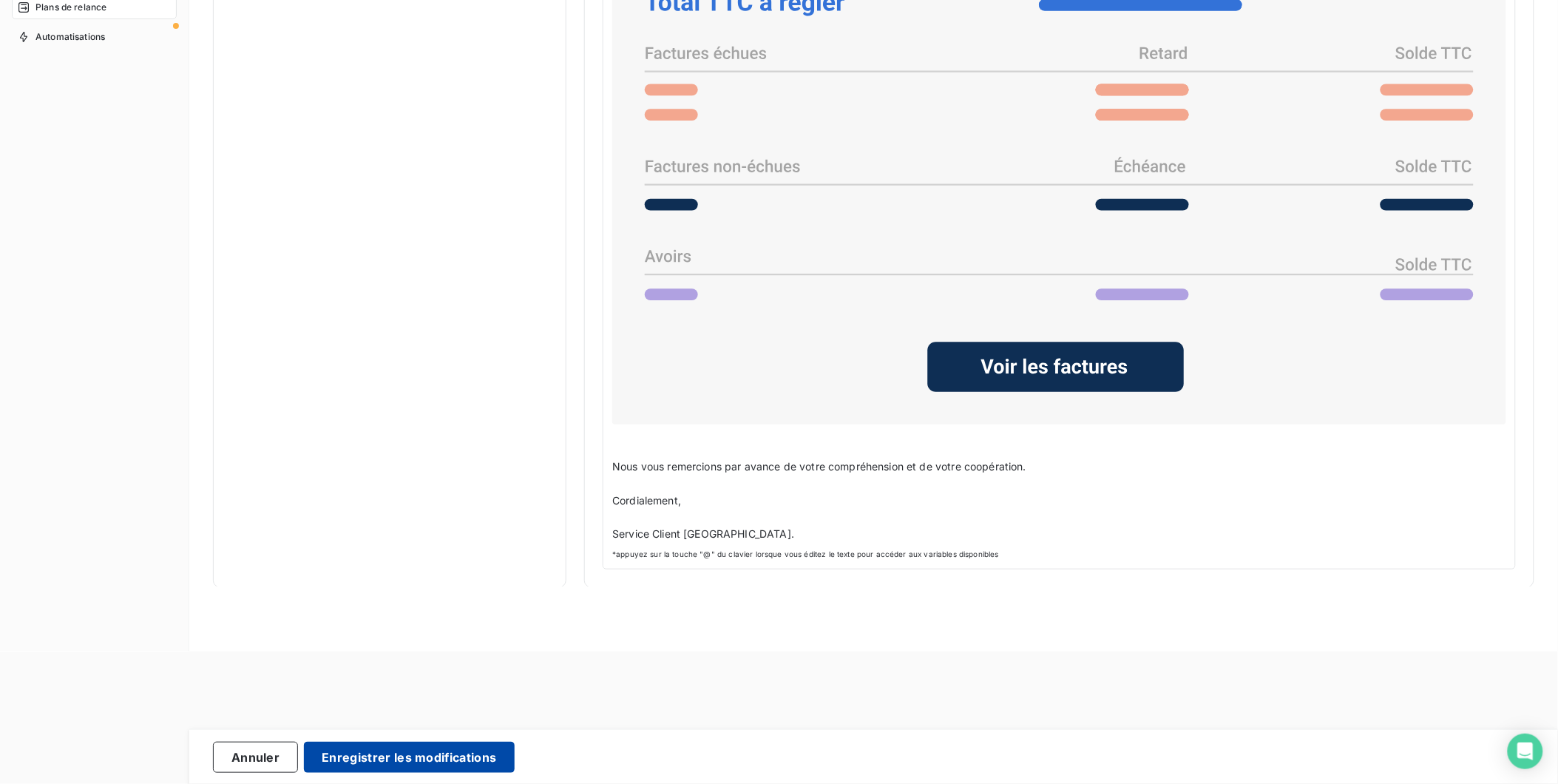
click at [419, 754] on button "Enregistrer les modifications" at bounding box center [409, 757] width 210 height 31
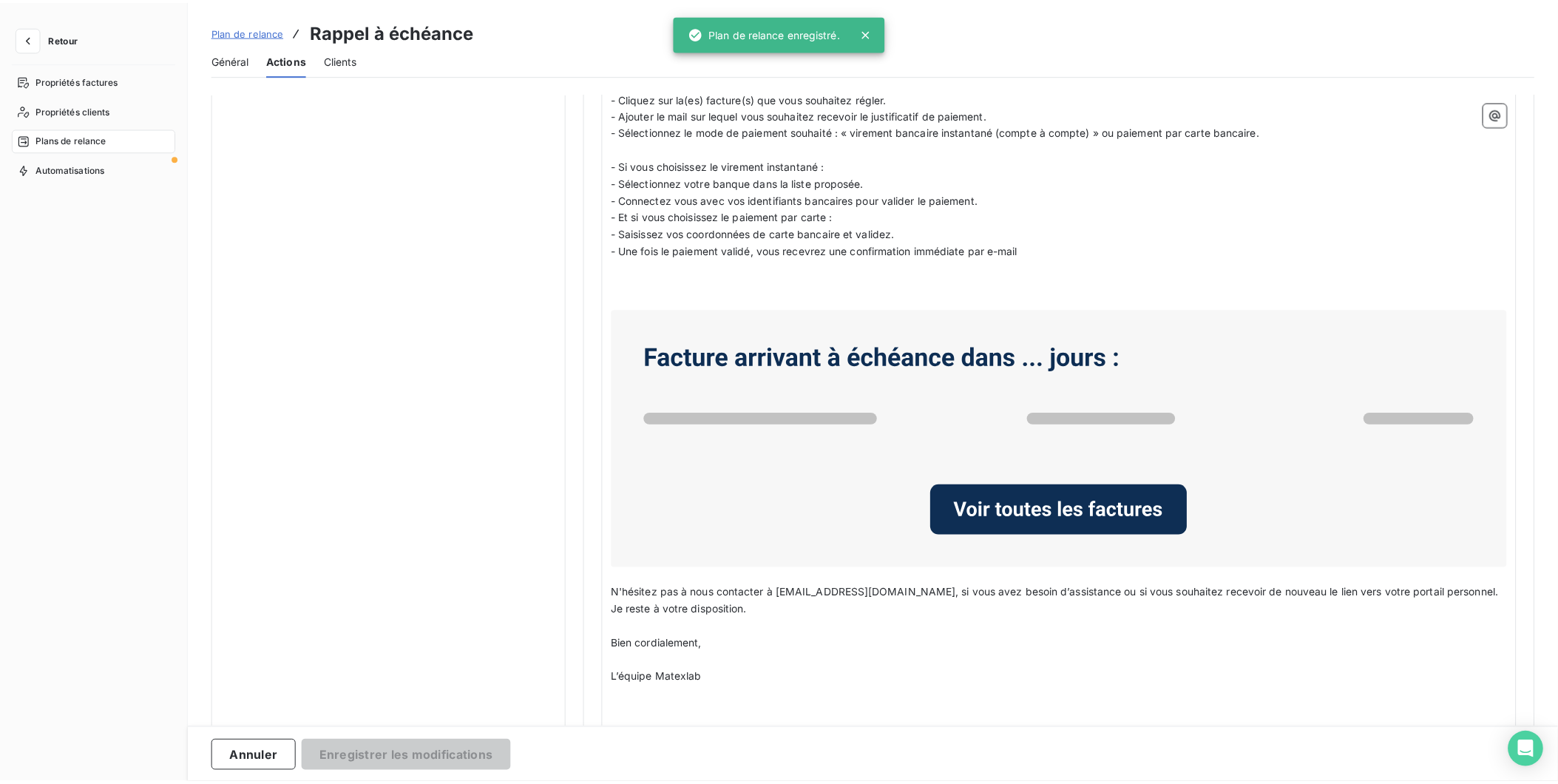
scroll to position [0, 0]
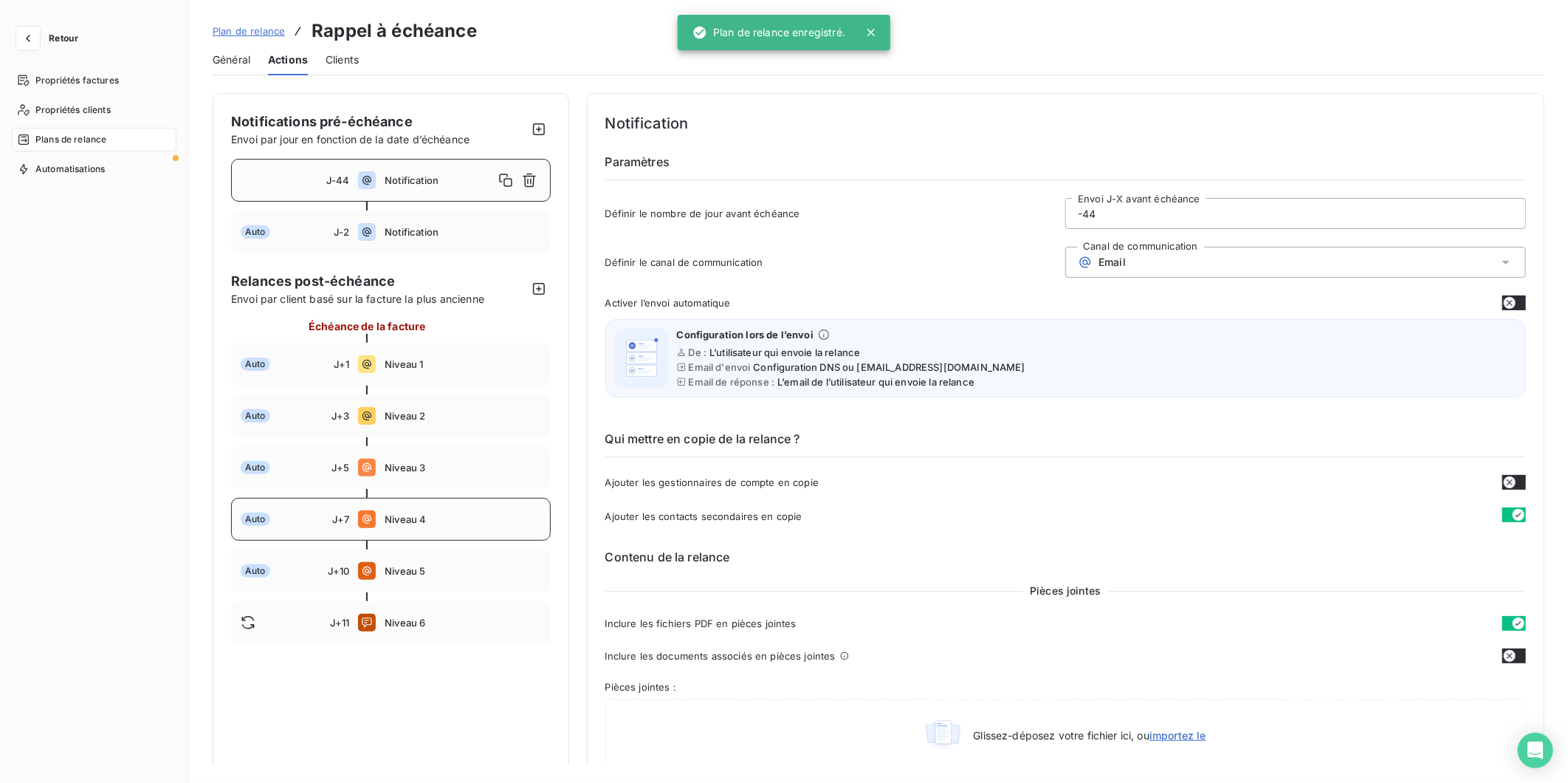
click at [447, 515] on span "Niveau 4" at bounding box center [462, 519] width 156 height 12
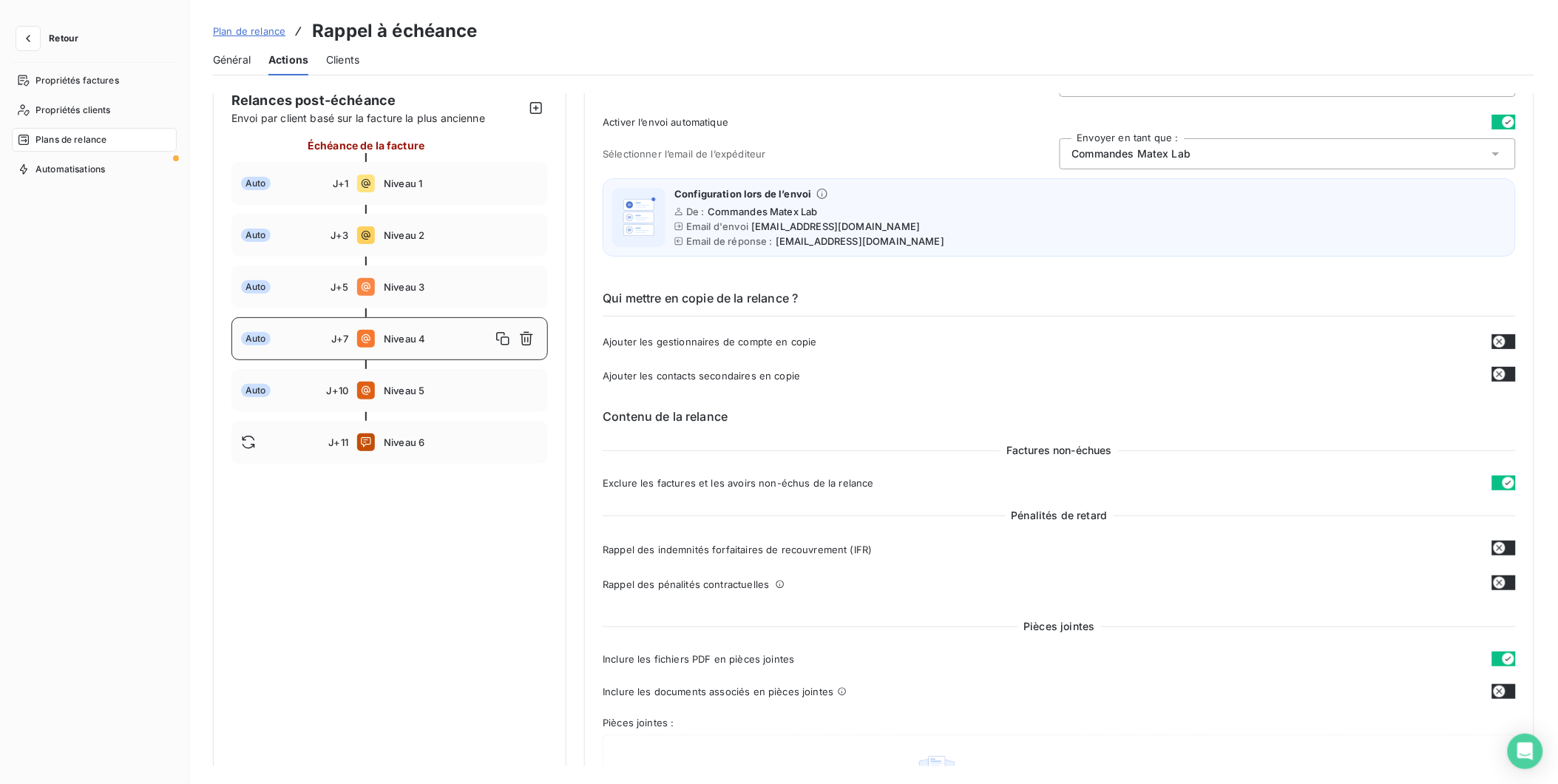
scroll to position [164, 0]
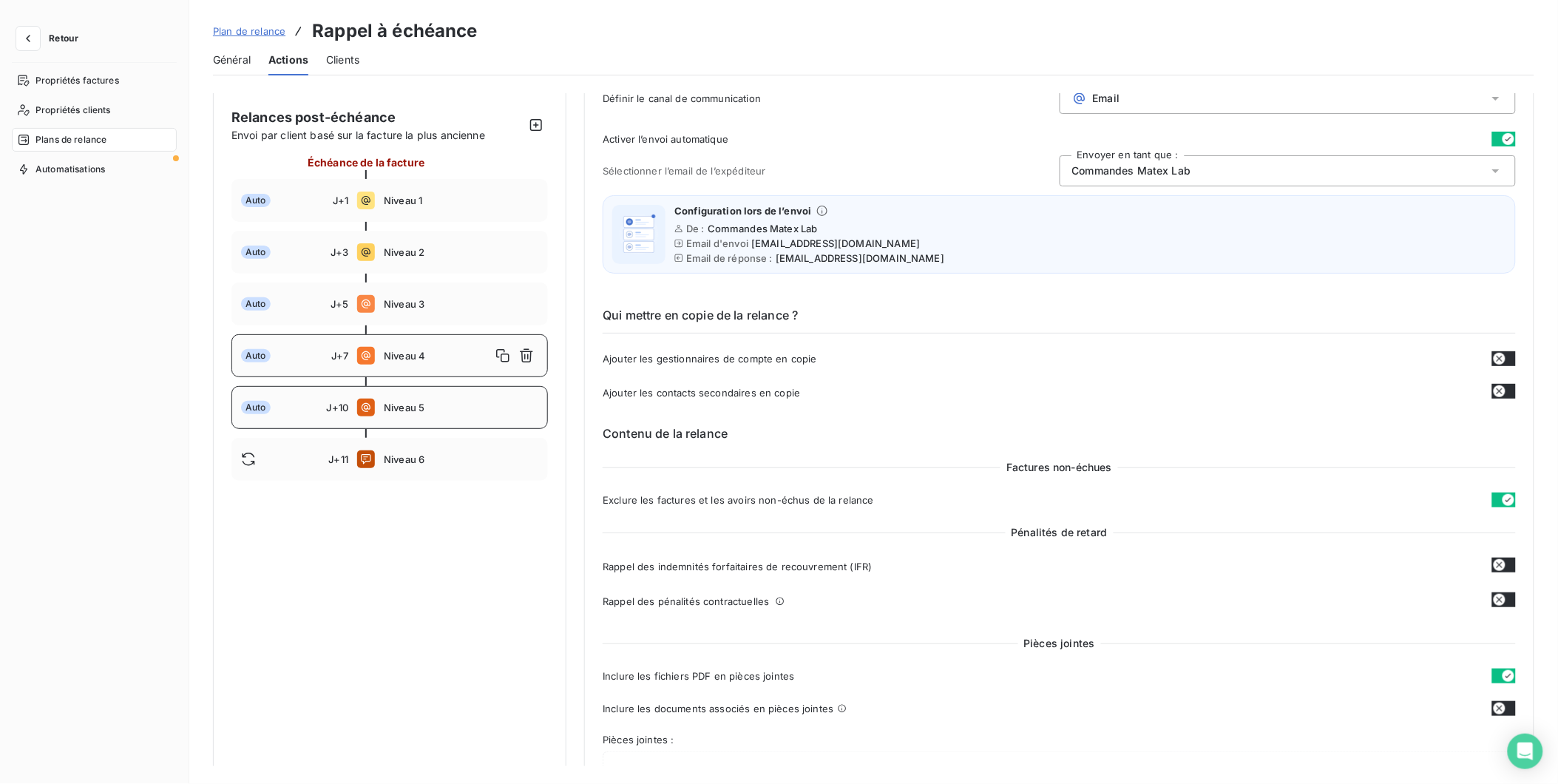
click at [422, 405] on span "Niveau 5" at bounding box center [461, 407] width 155 height 12
type input "10"
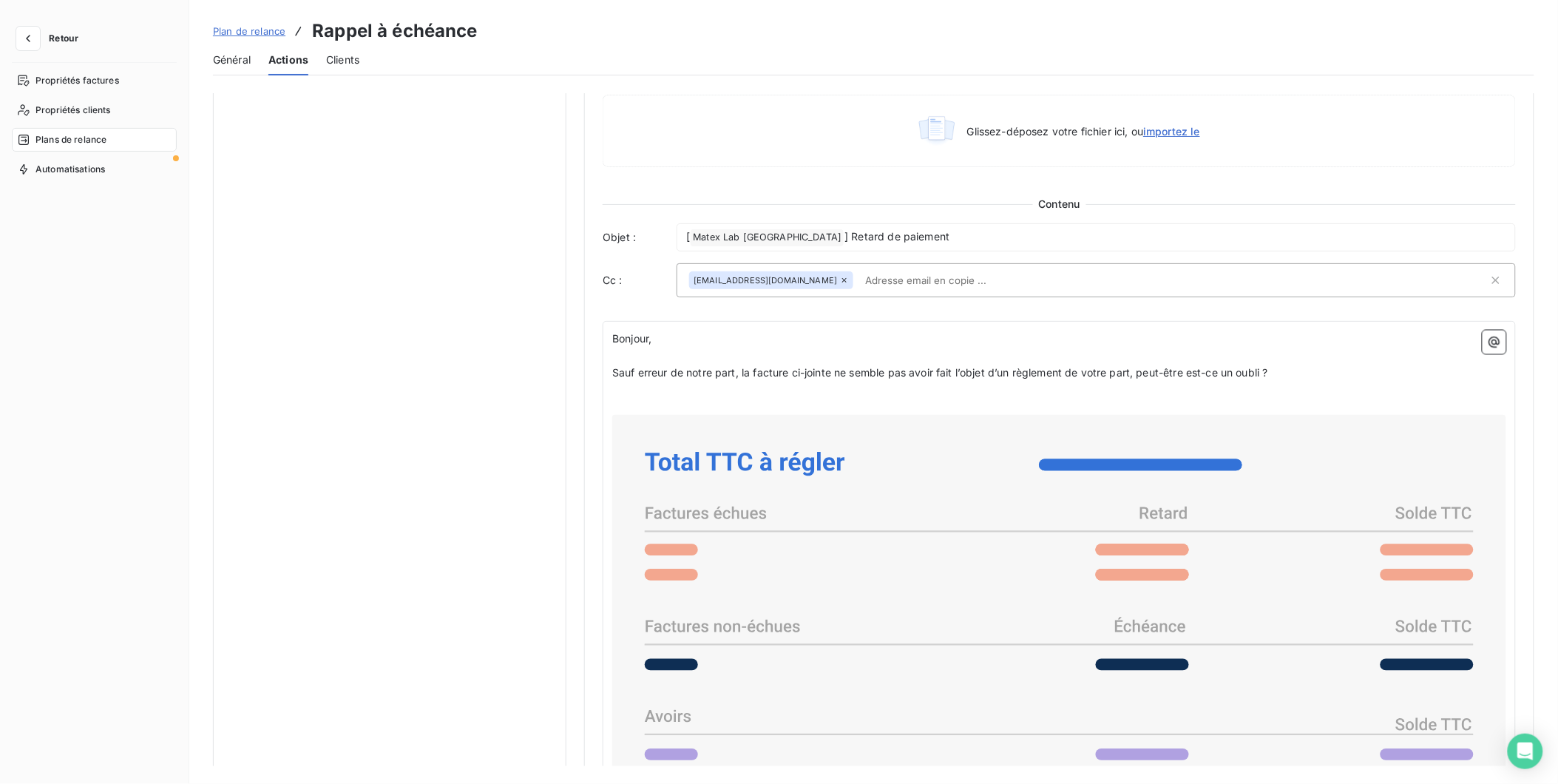
scroll to position [822, 0]
click at [1283, 378] on p "Sauf erreur de notre part, la facture ci-jointe ne semble pas avoir fait l’obje…" at bounding box center [1059, 372] width 894 height 17
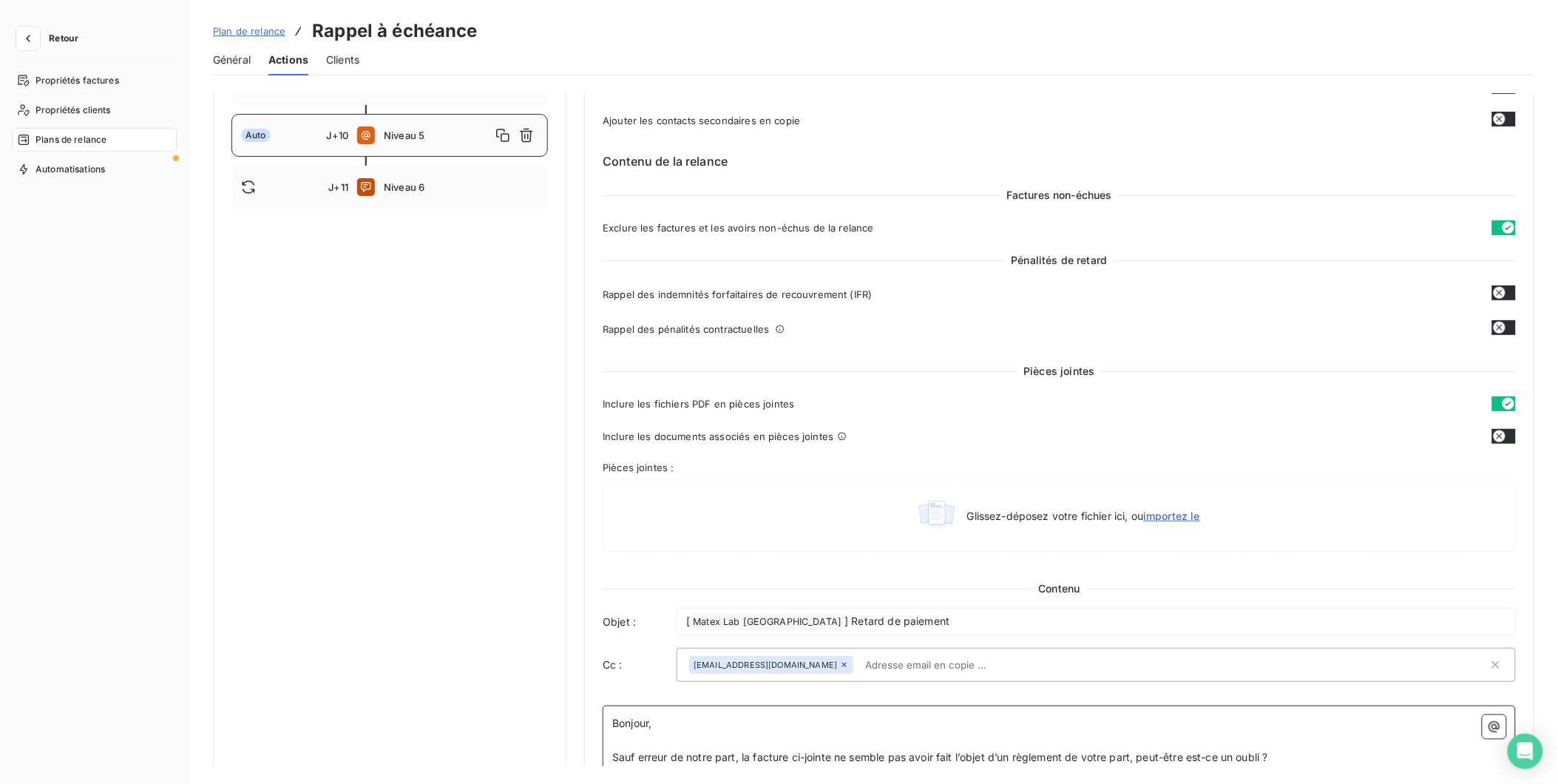
scroll to position [410, 0]
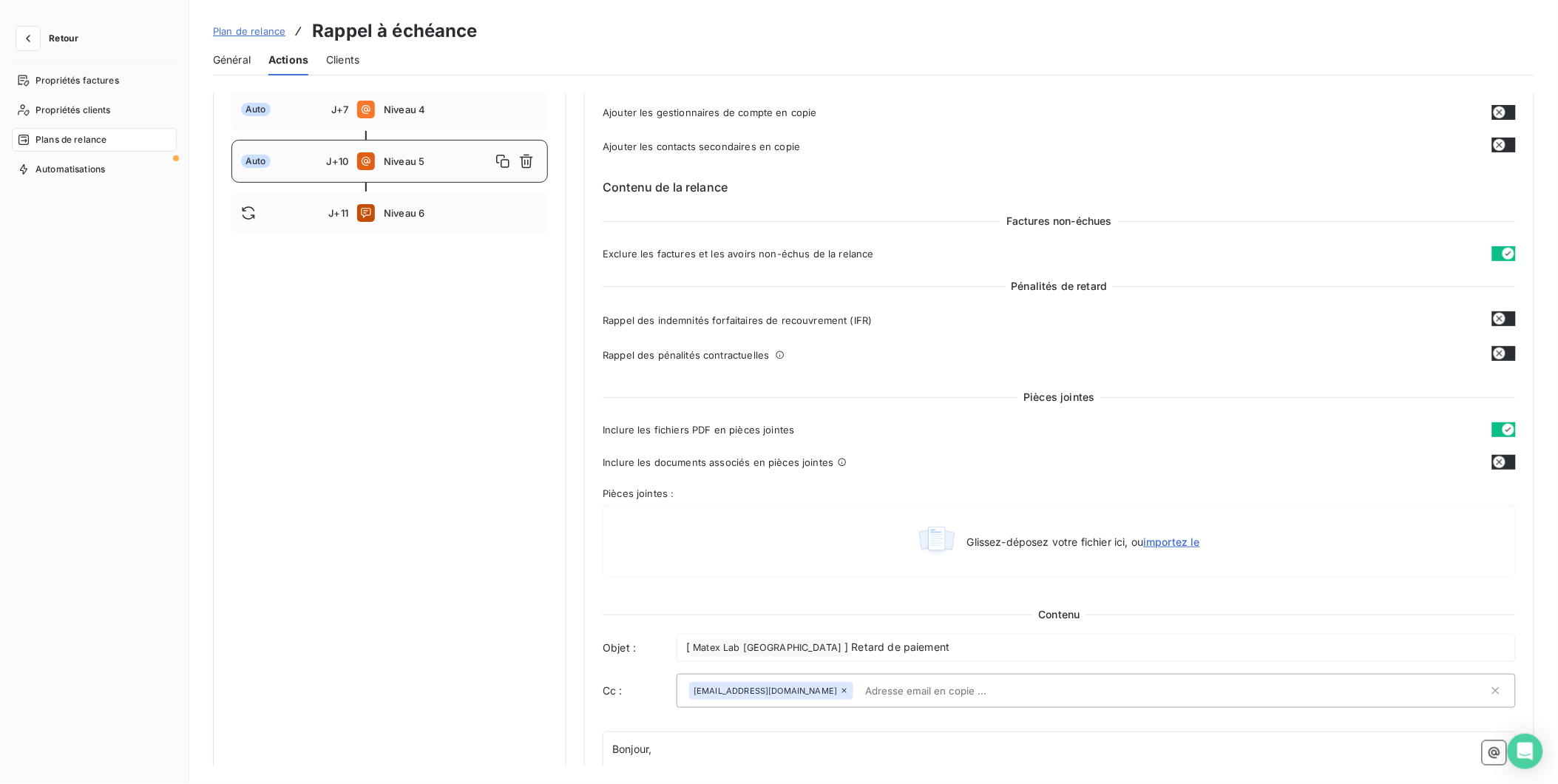
click at [1035, 503] on div "Pièces jointes : Glissez-déposez votre fichier ici, ou importez le" at bounding box center [1059, 532] width 913 height 90
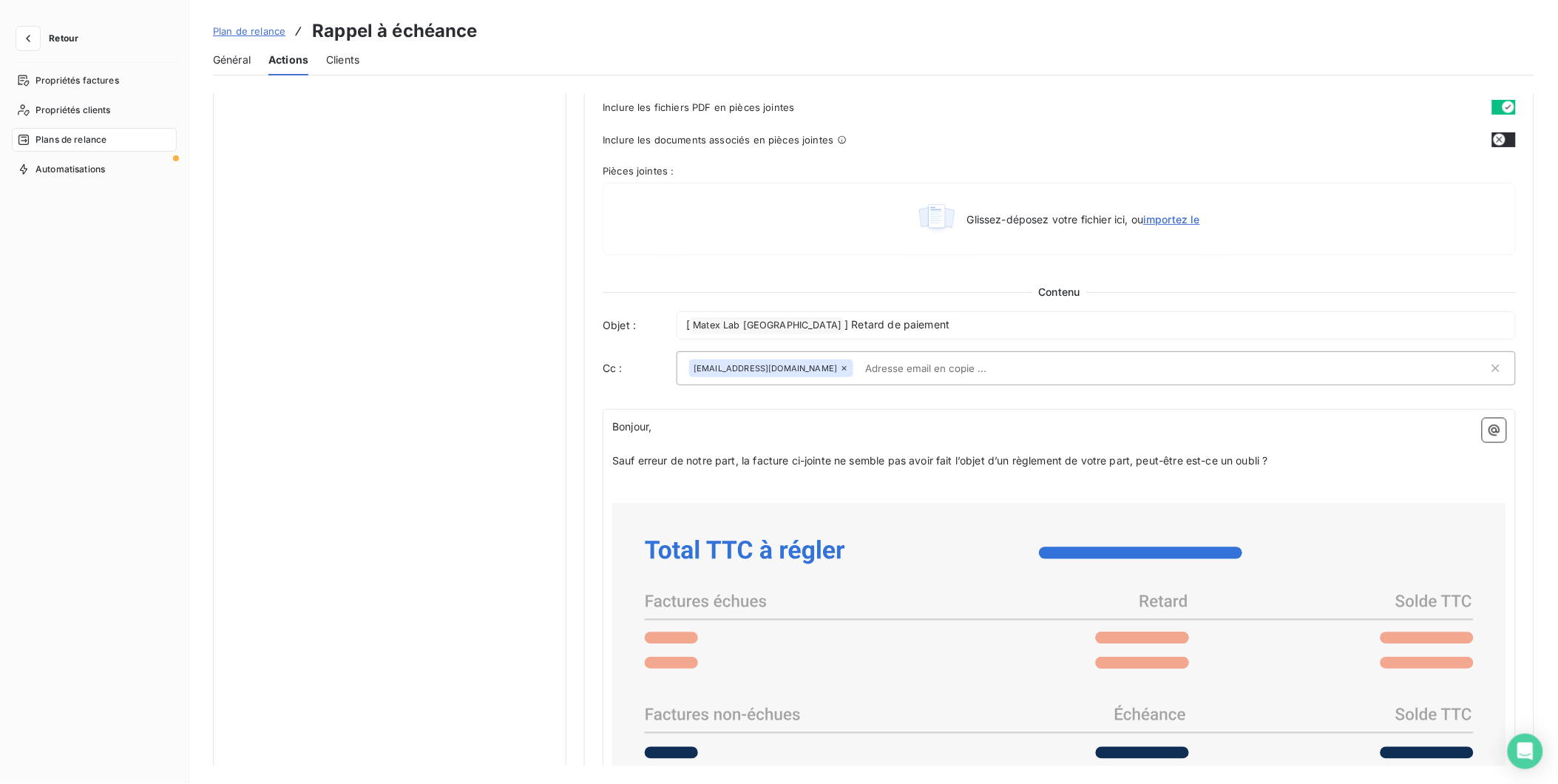
scroll to position [740, 0]
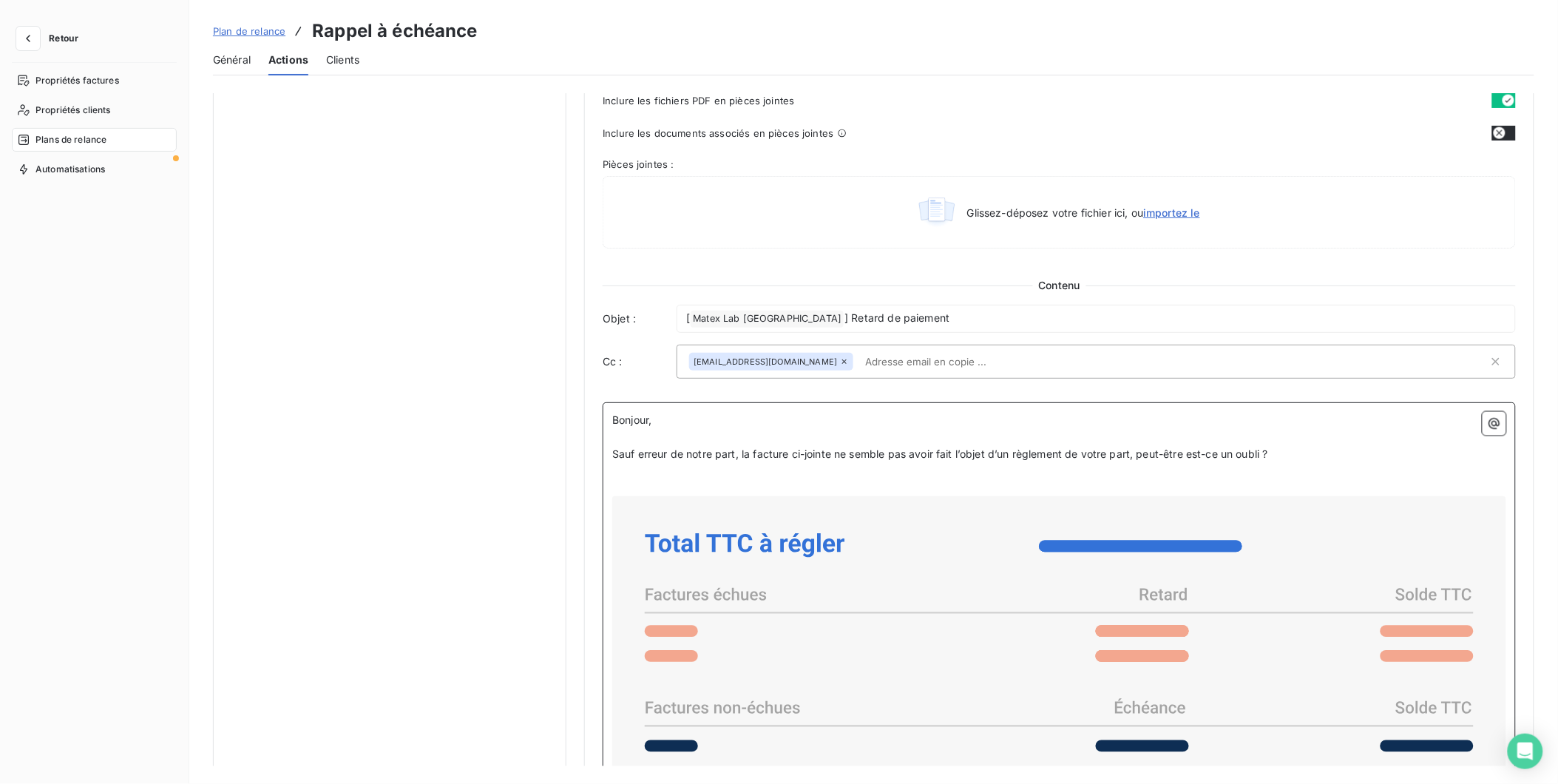
drag, startPoint x: 1001, startPoint y: 446, endPoint x: 1029, endPoint y: 452, distance: 28.6
click at [1001, 446] on p "Sauf erreur de notre part, la facture ci-jointe ne semble pas avoir fait l’obje…" at bounding box center [1059, 454] width 894 height 17
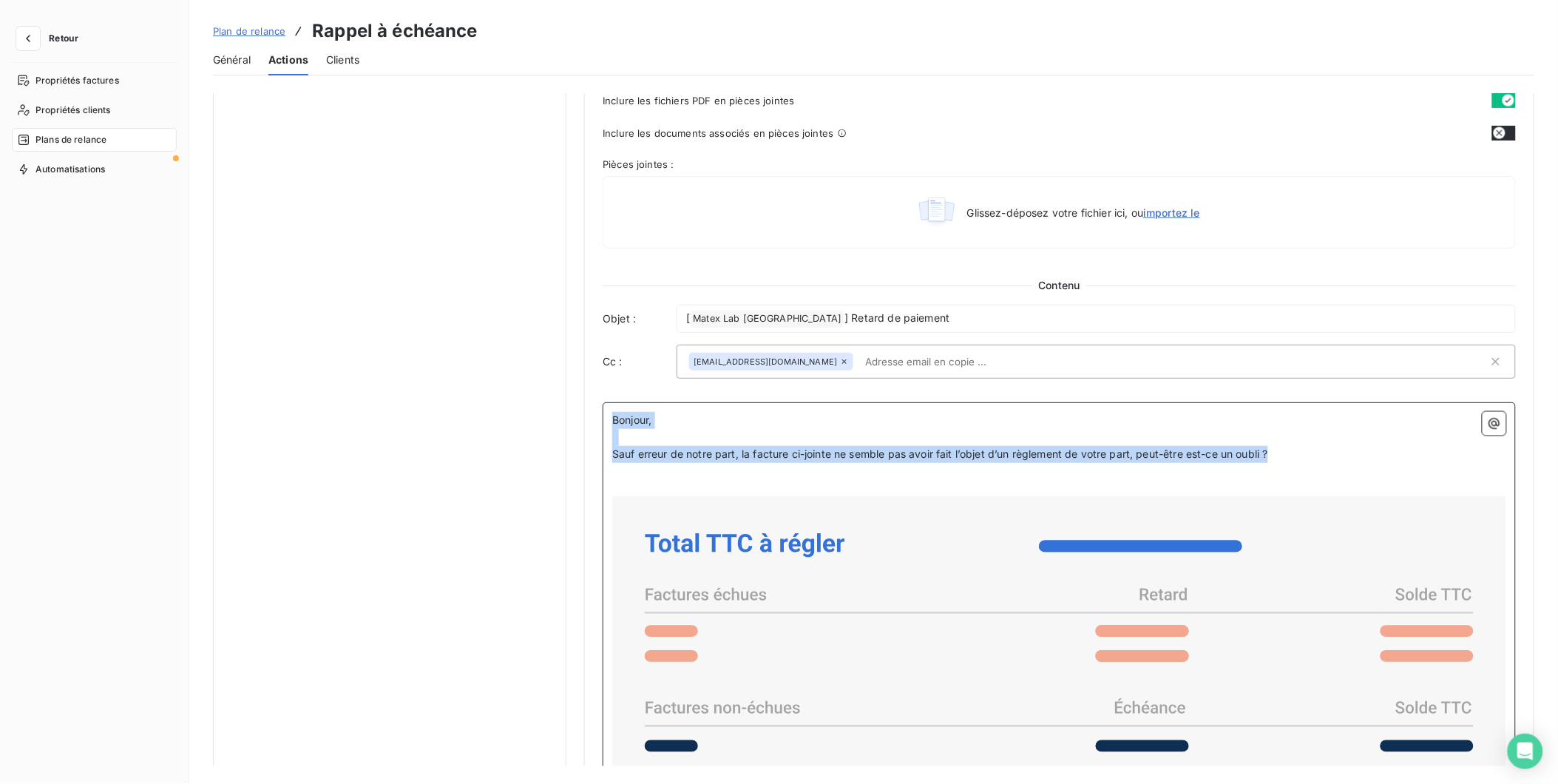
drag, startPoint x: 1014, startPoint y: 415, endPoint x: 589, endPoint y: 405, distance: 425.1
click at [589, 405] on div "Niveau 5 Paramètres Définir le nombre de jour après échéance 10 Envoi J+X après…" at bounding box center [1059, 267] width 950 height 1826
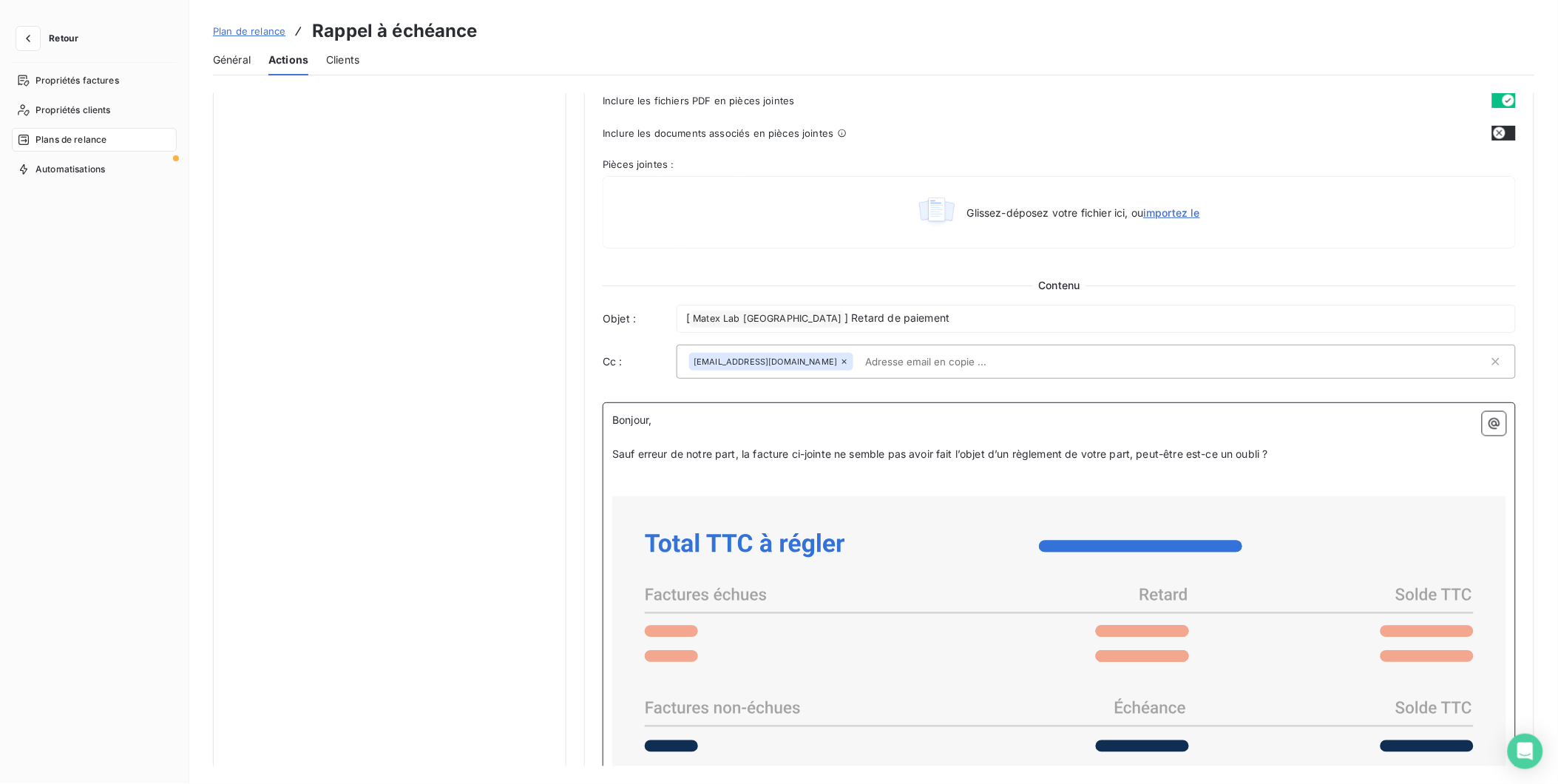
scroll to position [840, 0]
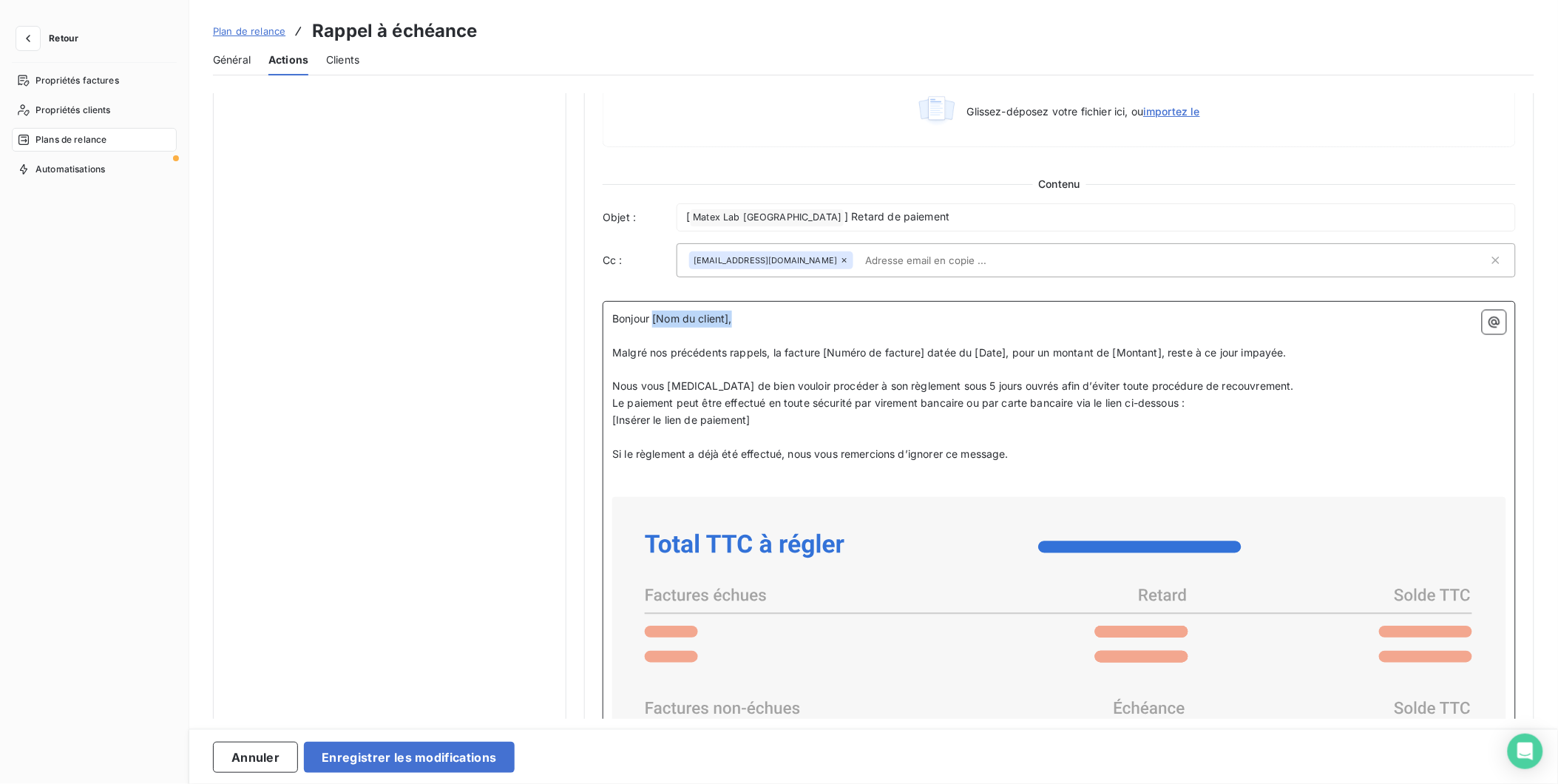
drag, startPoint x: 742, startPoint y: 318, endPoint x: 653, endPoint y: 315, distance: 89.1
click at [653, 315] on p "Bonjour [Nom du client]," at bounding box center [1059, 319] width 894 height 17
click at [875, 350] on span "Malgré nos précédents rappels, la facture [Numéro de facture] datée du [Date], …" at bounding box center [949, 352] width 674 height 13
drag, startPoint x: 1002, startPoint y: 352, endPoint x: 818, endPoint y: 349, distance: 184.0
click at [818, 349] on span "Malgré nos précédents rappels, la facture [Numéro de facture] datée du [Date], …" at bounding box center [949, 352] width 674 height 13
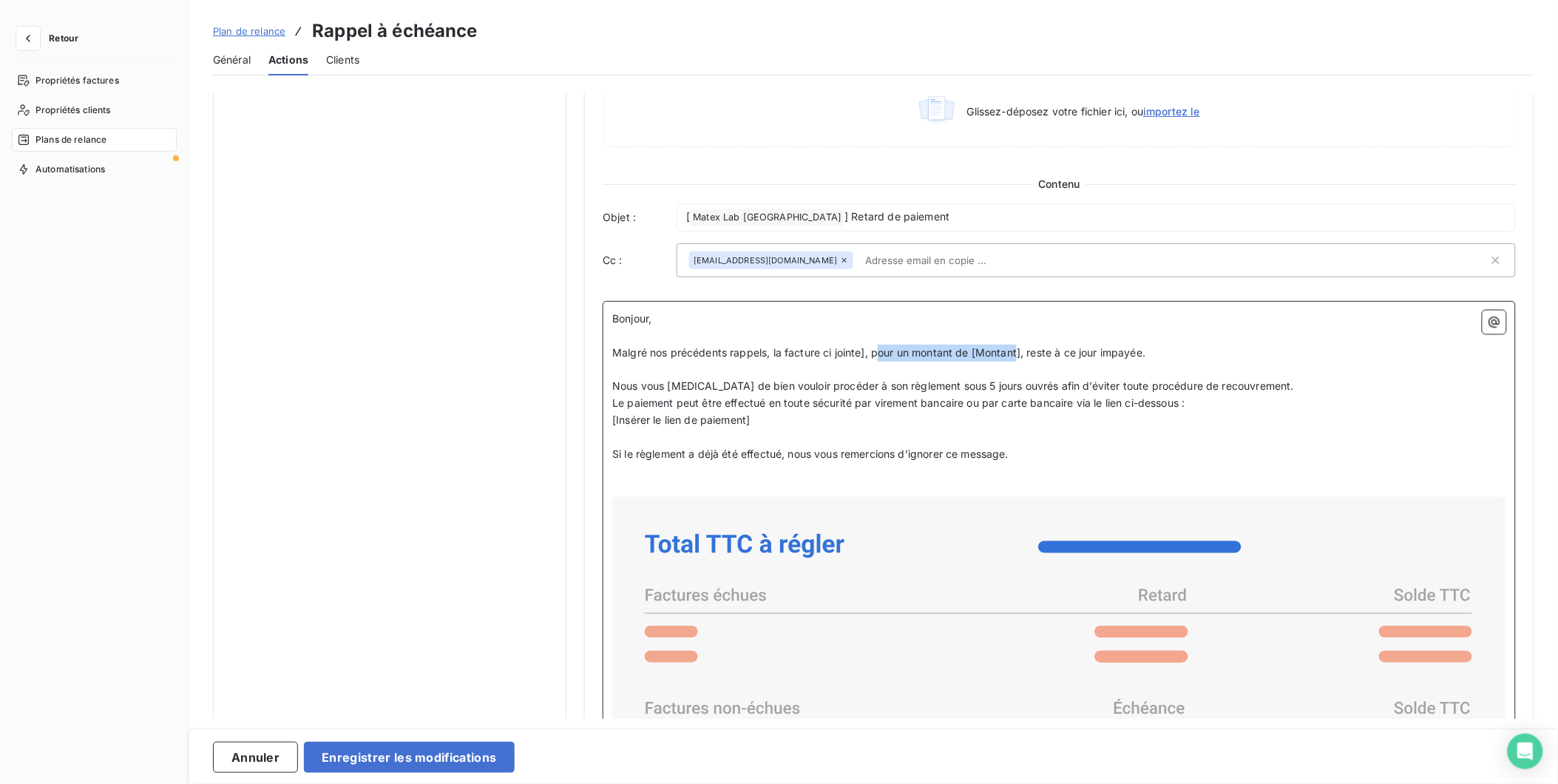
drag, startPoint x: 1019, startPoint y: 355, endPoint x: 874, endPoint y: 355, distance: 145.0
click at [874, 355] on span "Malgré nos précédents rappels, la facture ci jointe], pour un montant de [Monta…" at bounding box center [879, 352] width 533 height 13
click at [915, 386] on span "Nous vous prions de bien vouloir procéder à son règlement sous 5 jours ouvrés a…" at bounding box center [953, 386] width 682 height 13
drag, startPoint x: 765, startPoint y: 422, endPoint x: 605, endPoint y: 423, distance: 160.0
click at [605, 423] on div "Bonjour, ﻿ Malgré nos précédents rappels, la facture ci jointe reste à ce jour …" at bounding box center [1059, 731] width 913 height 861
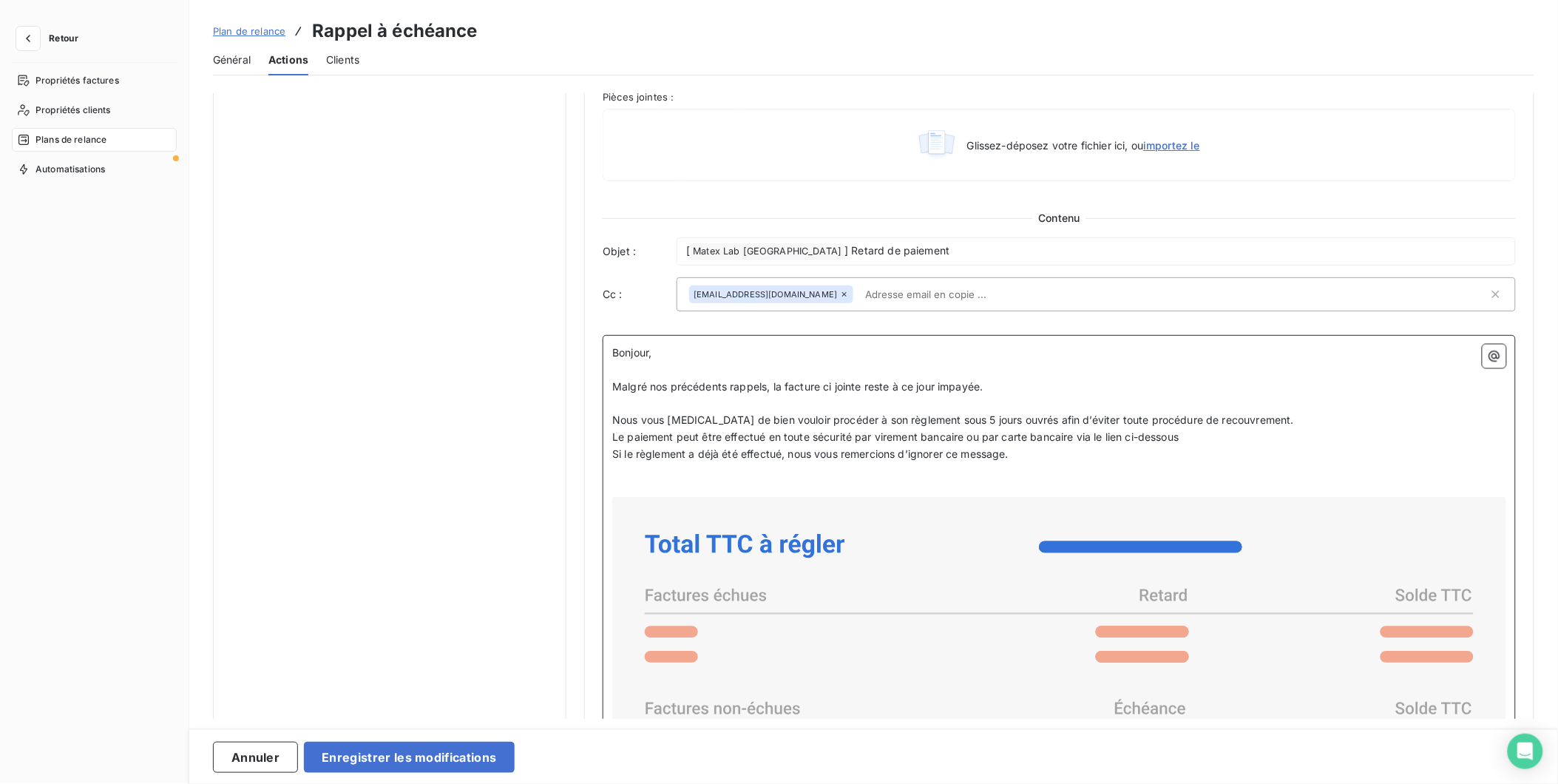
scroll to position [824, 0]
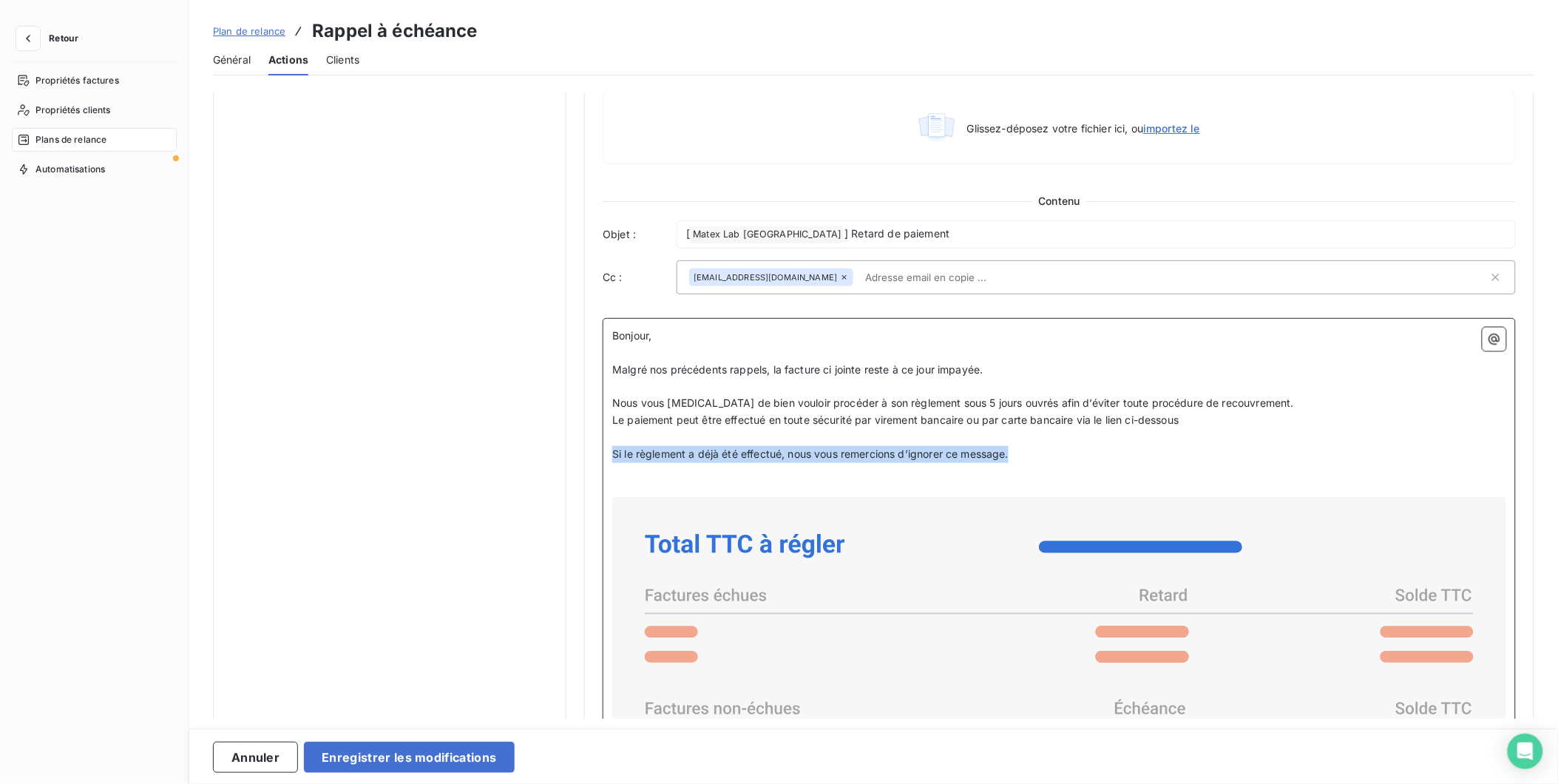
drag, startPoint x: 858, startPoint y: 445, endPoint x: 609, endPoint y: 452, distance: 249.1
click at [609, 452] on div "Bonjour, ﻿ Malgré nos précédents rappels, la facture ci jointe reste à ce jour …" at bounding box center [1059, 740] width 913 height 844
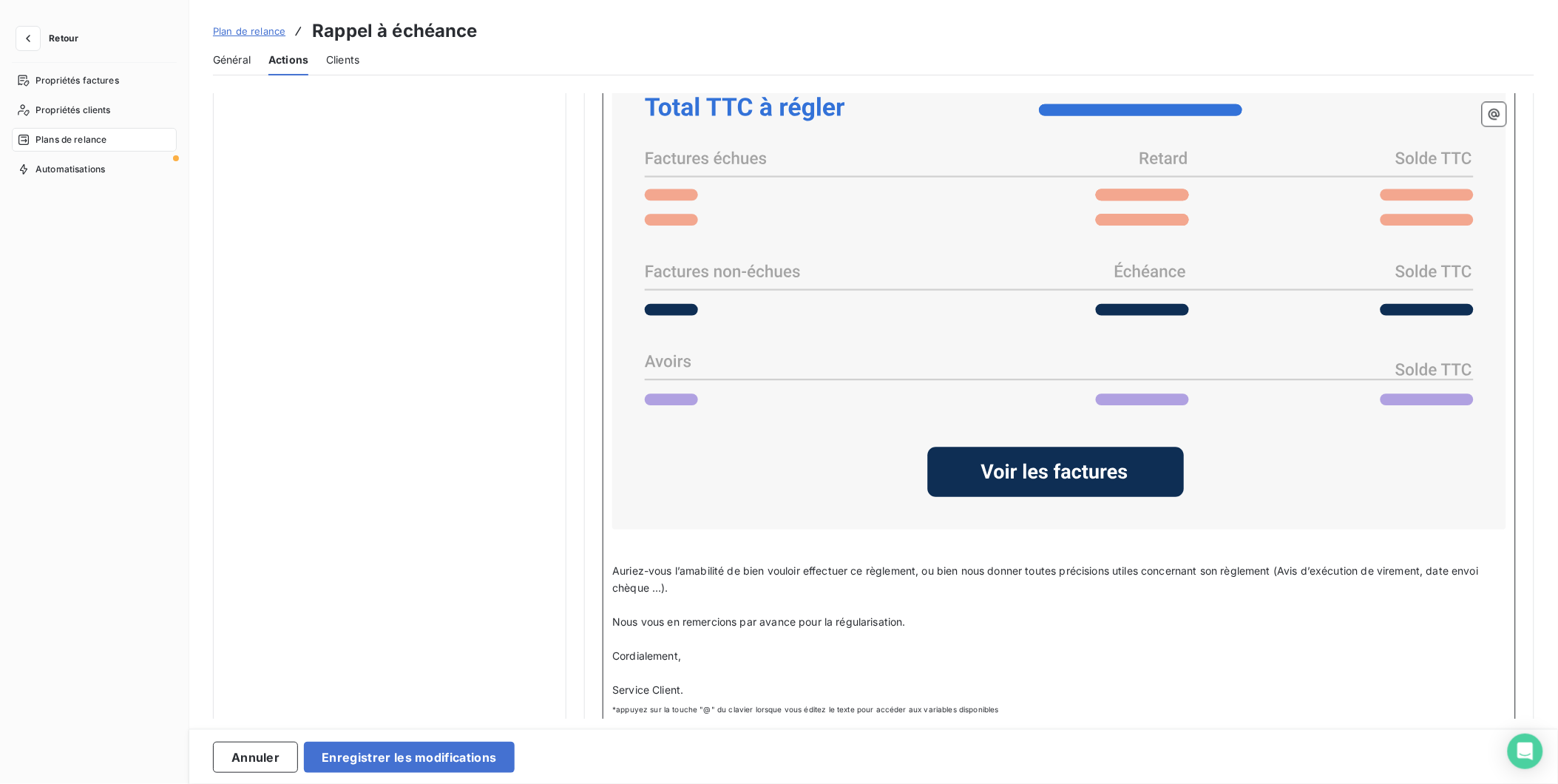
scroll to position [1267, 0]
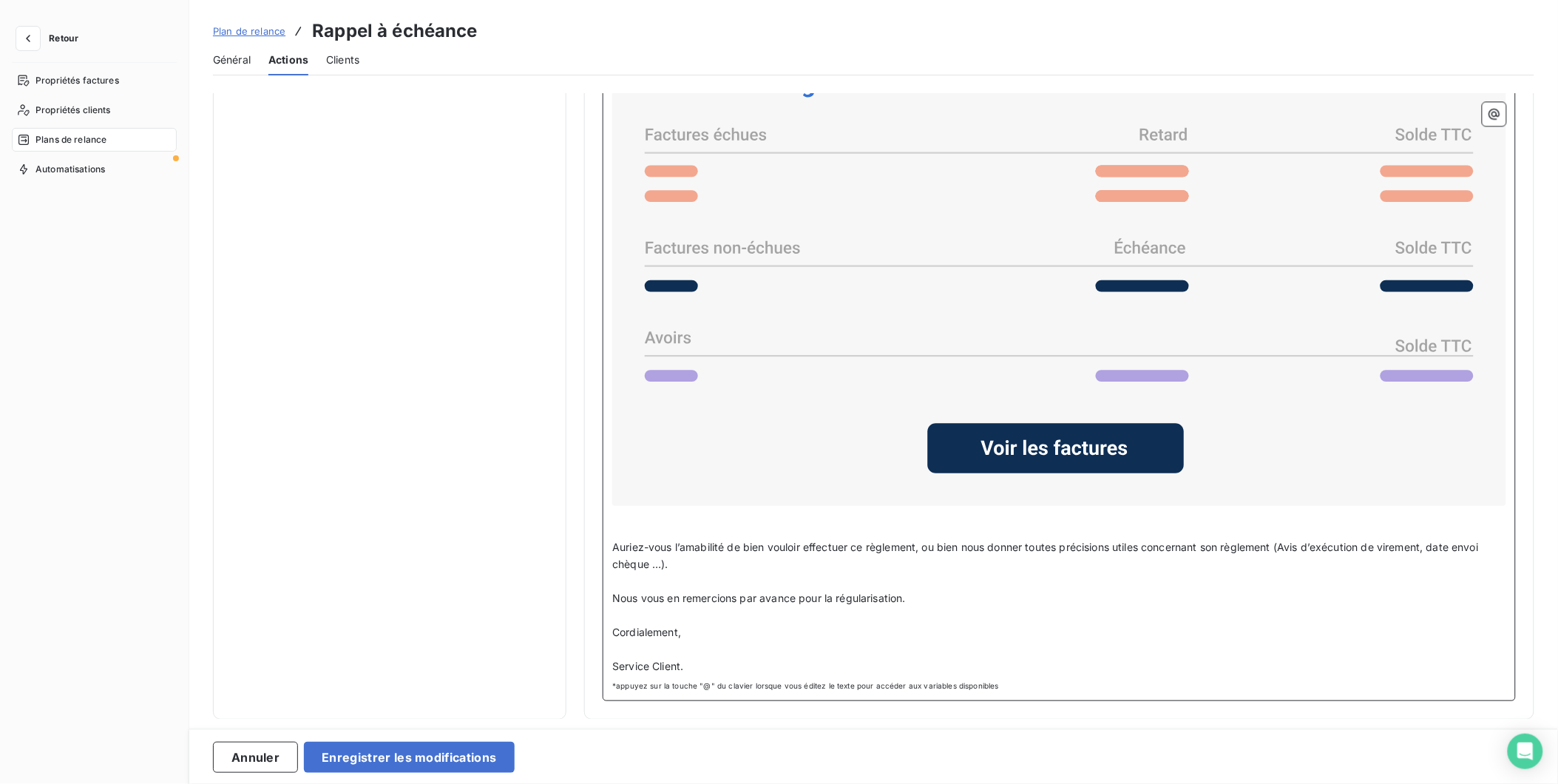
click at [688, 583] on p at bounding box center [1059, 581] width 894 height 17
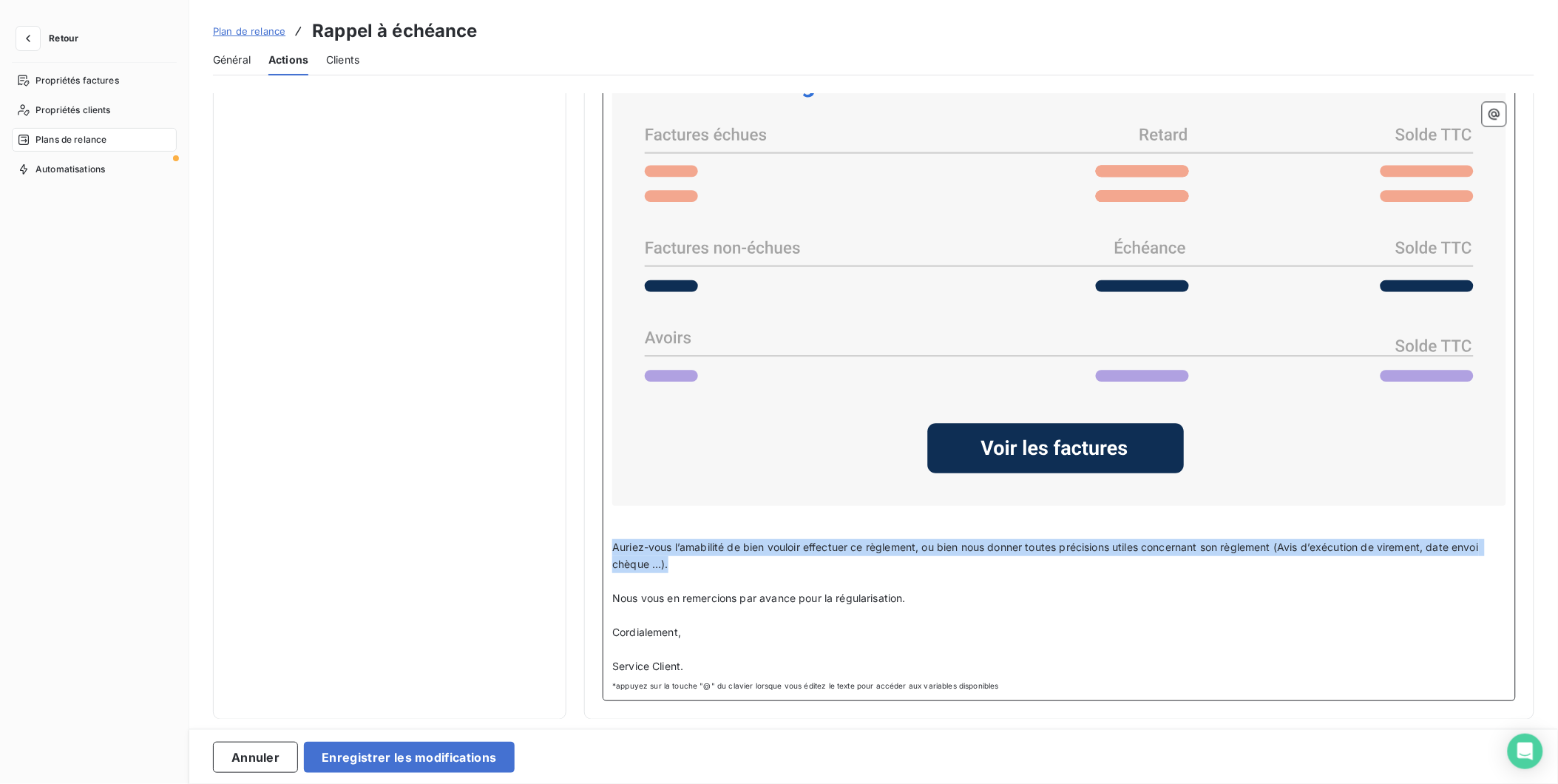
drag, startPoint x: 681, startPoint y: 566, endPoint x: 586, endPoint y: 548, distance: 96.7
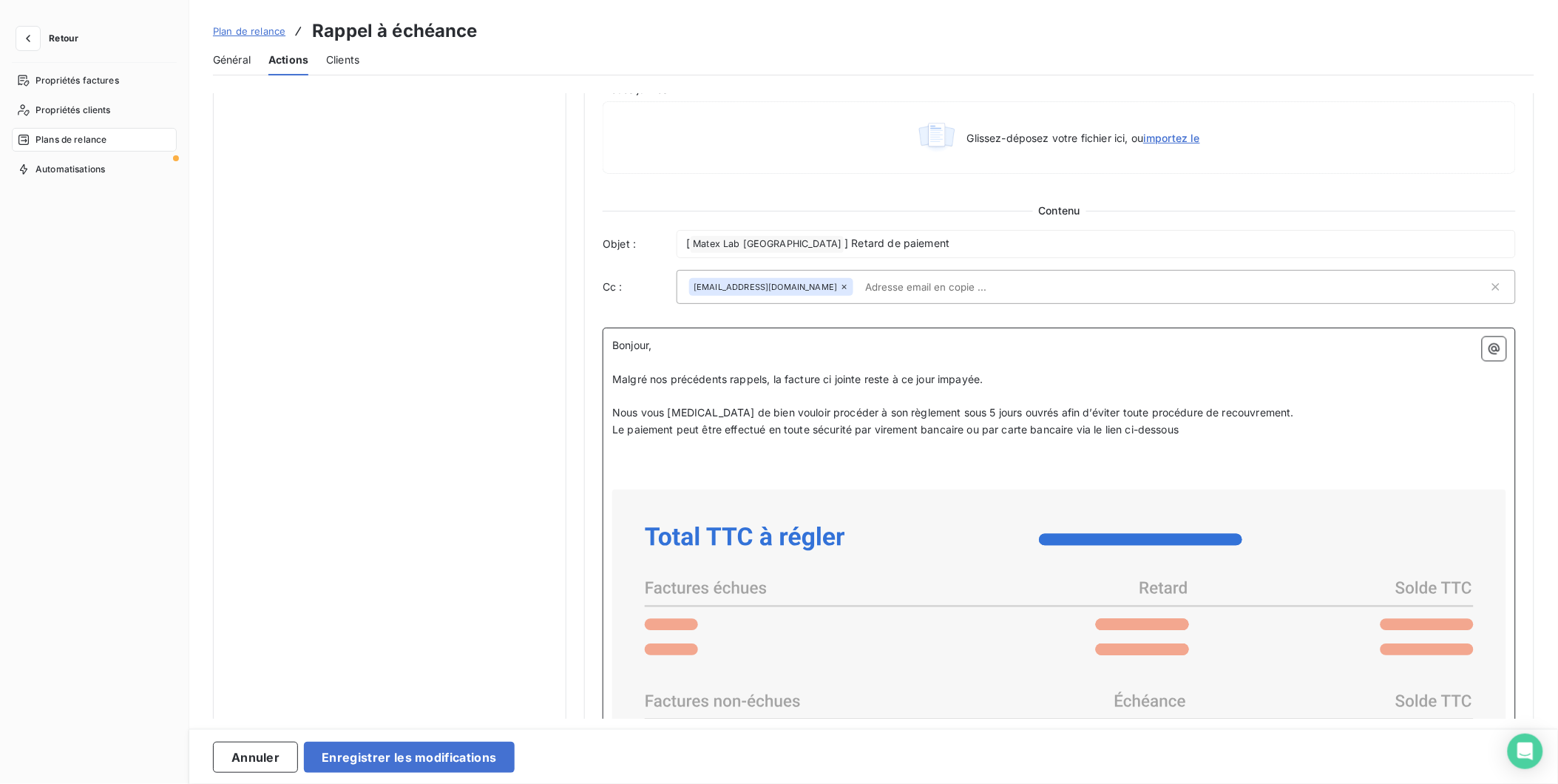
scroll to position [758, 0]
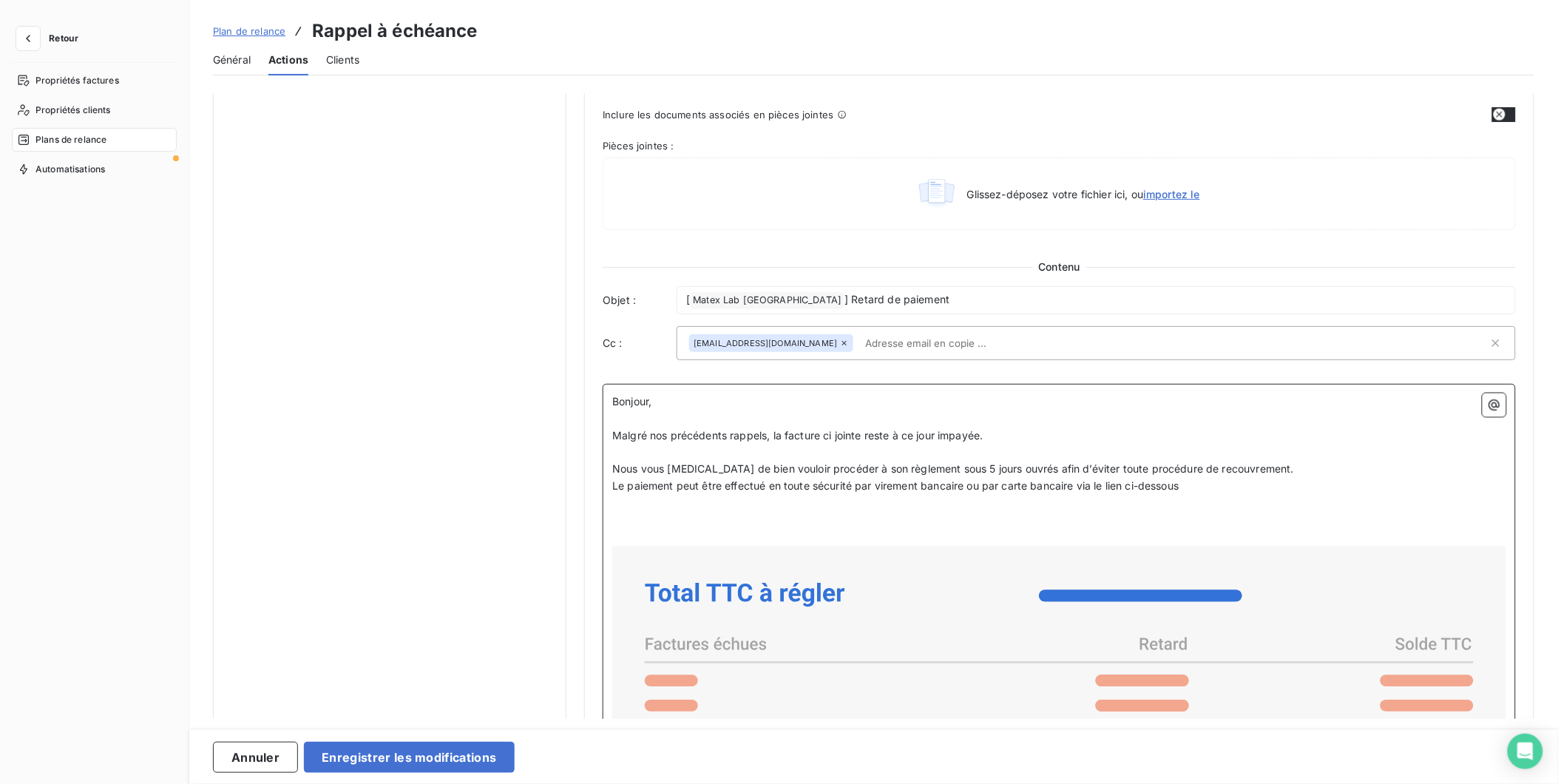
click at [1203, 488] on p "Le paiement peut être effectué en toute sécurité par virement bancaire ou par c…" at bounding box center [1059, 486] width 894 height 17
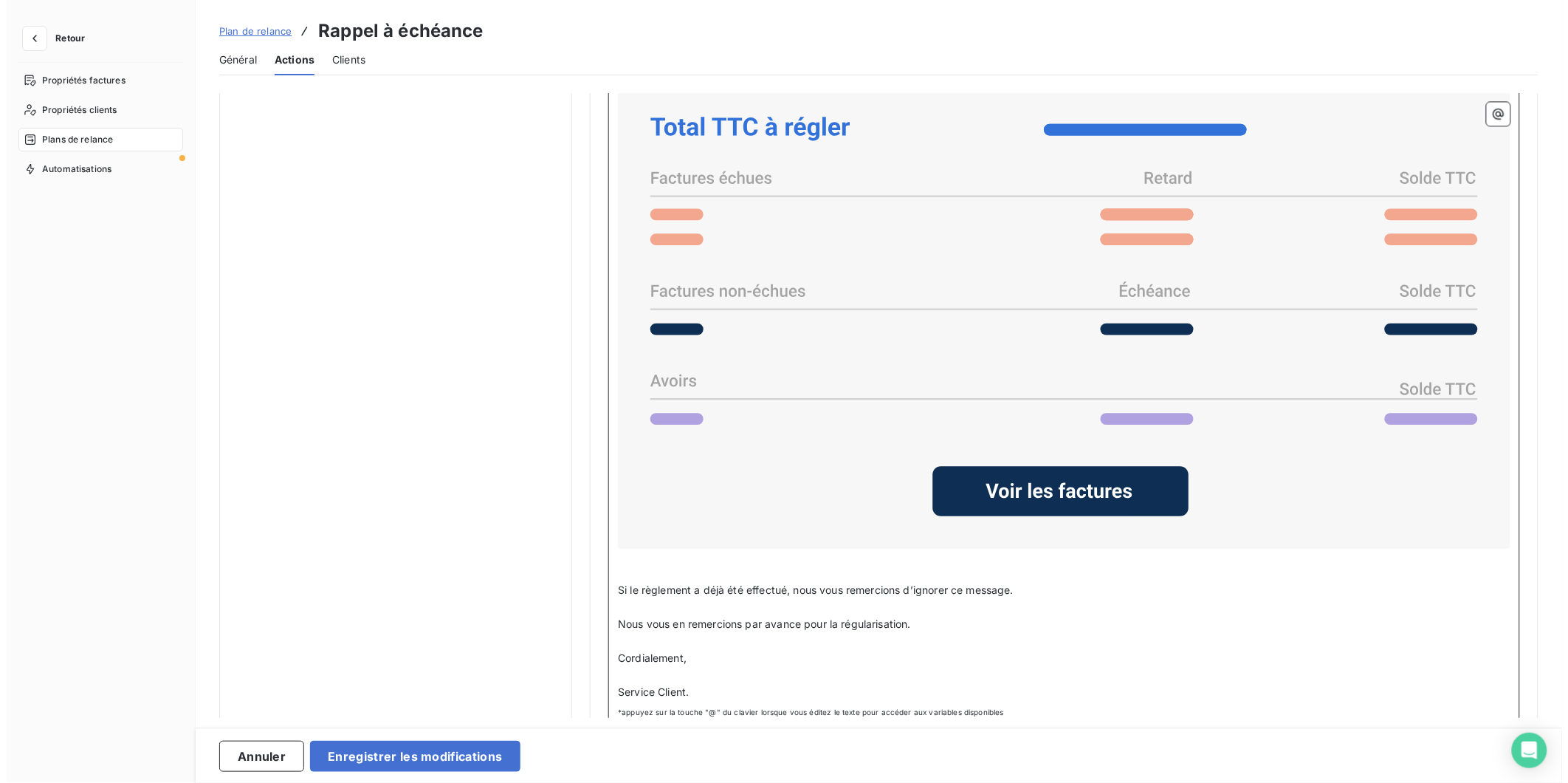
scroll to position [1248, 0]
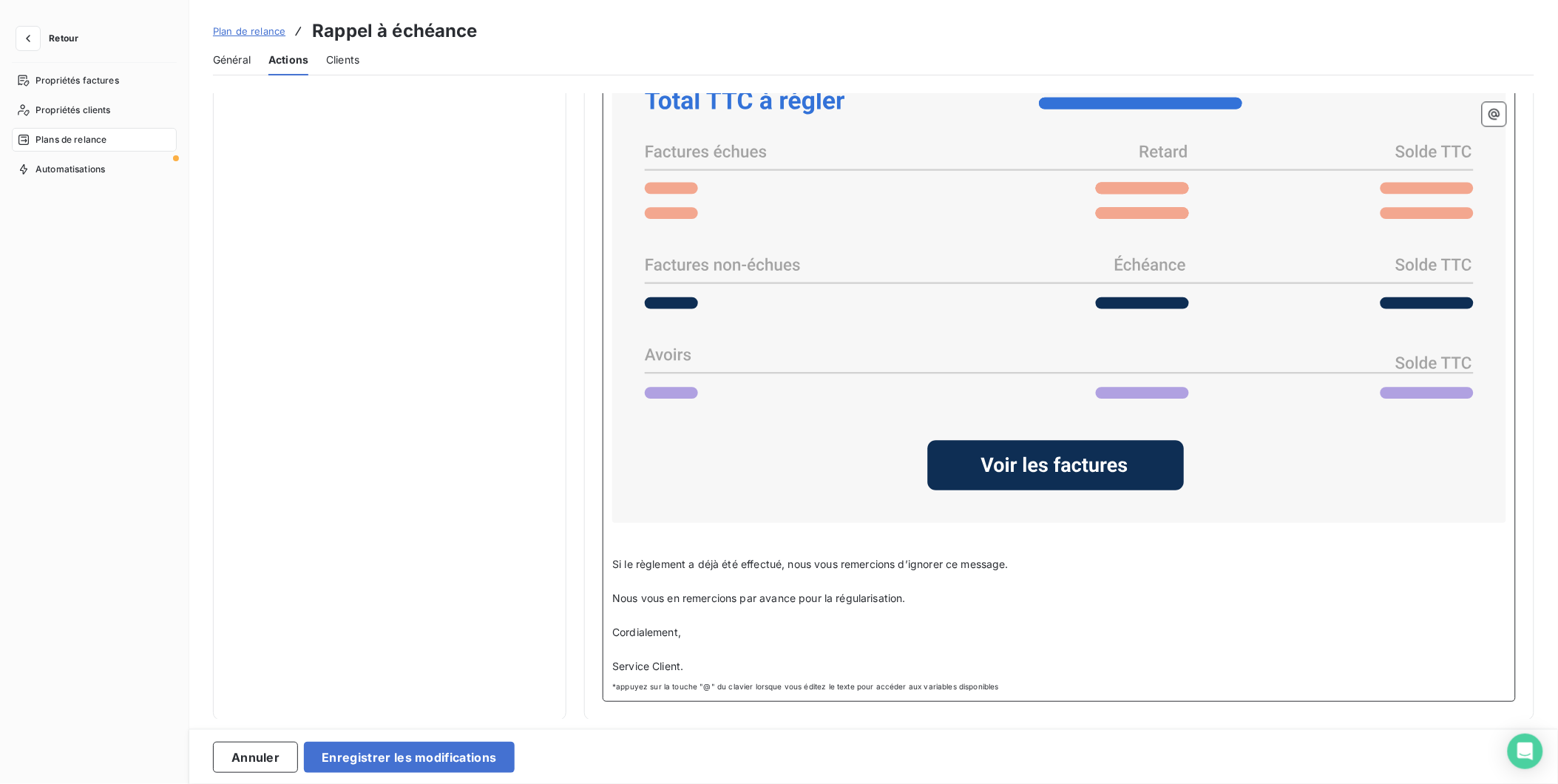
click at [680, 665] on span "Service Client." at bounding box center [648, 666] width 71 height 13
click at [448, 751] on button "Enregistrer les modifications" at bounding box center [409, 757] width 210 height 31
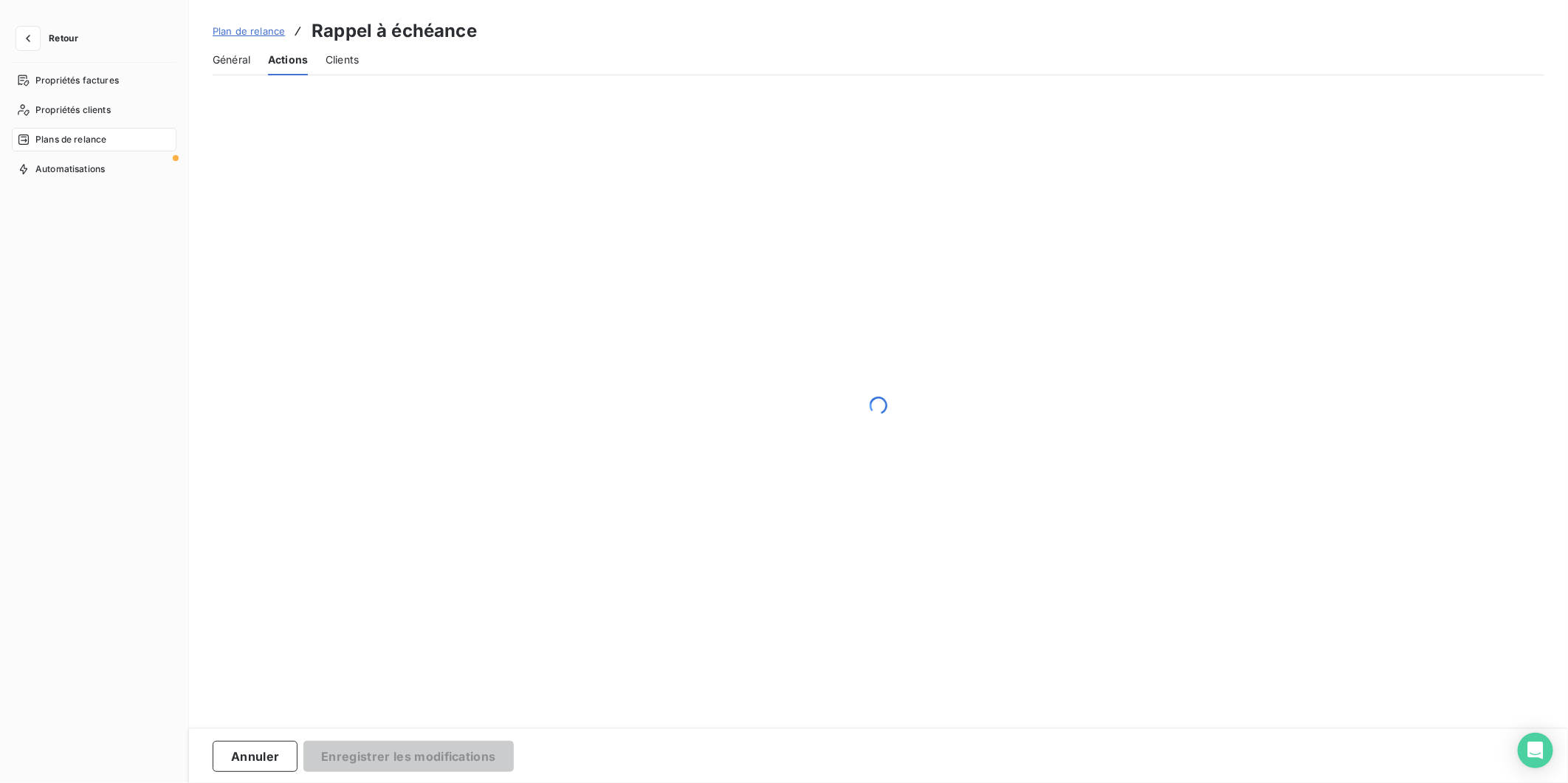
scroll to position [0, 0]
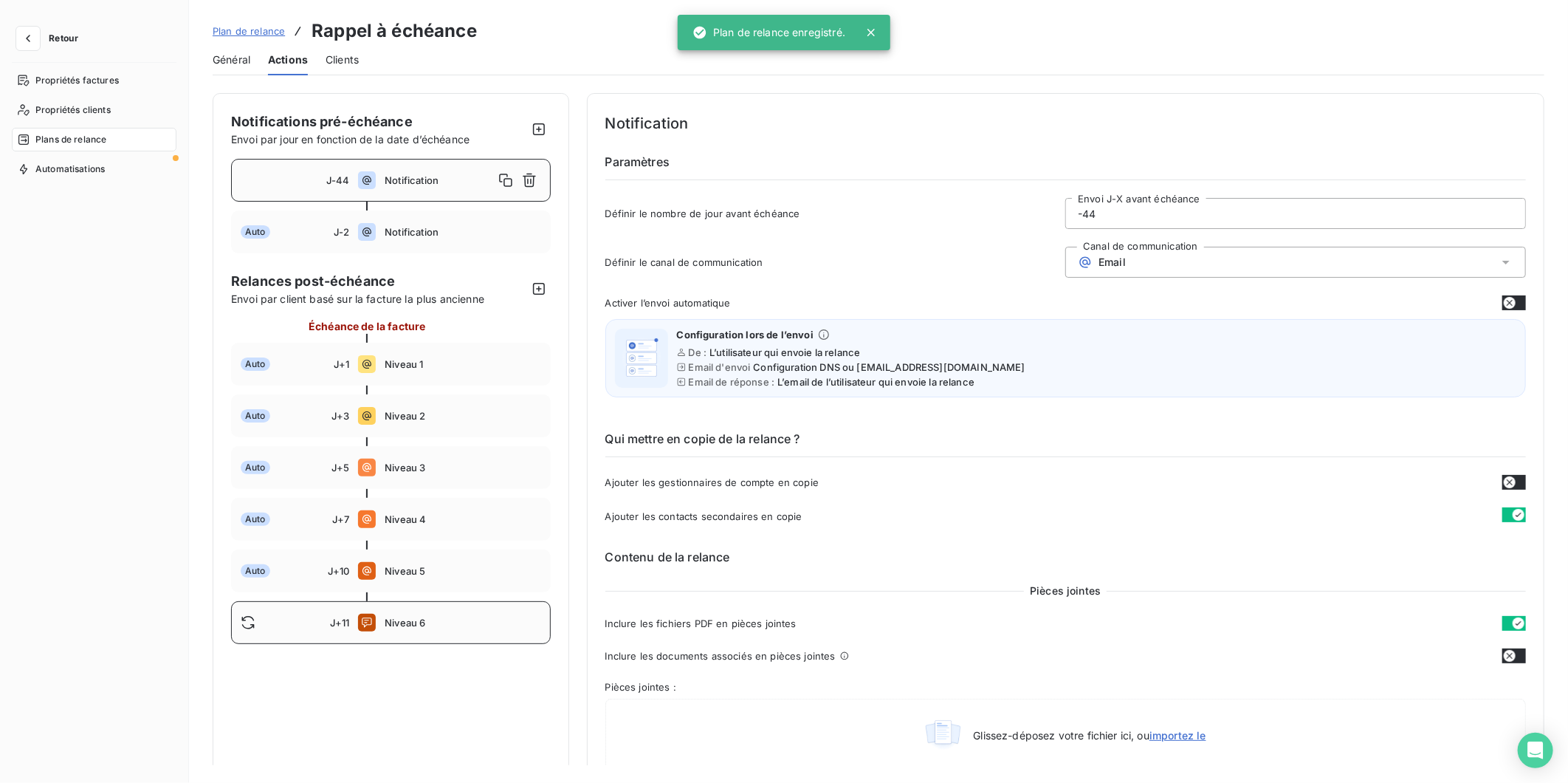
click at [426, 624] on span "Niveau 6" at bounding box center [462, 622] width 156 height 12
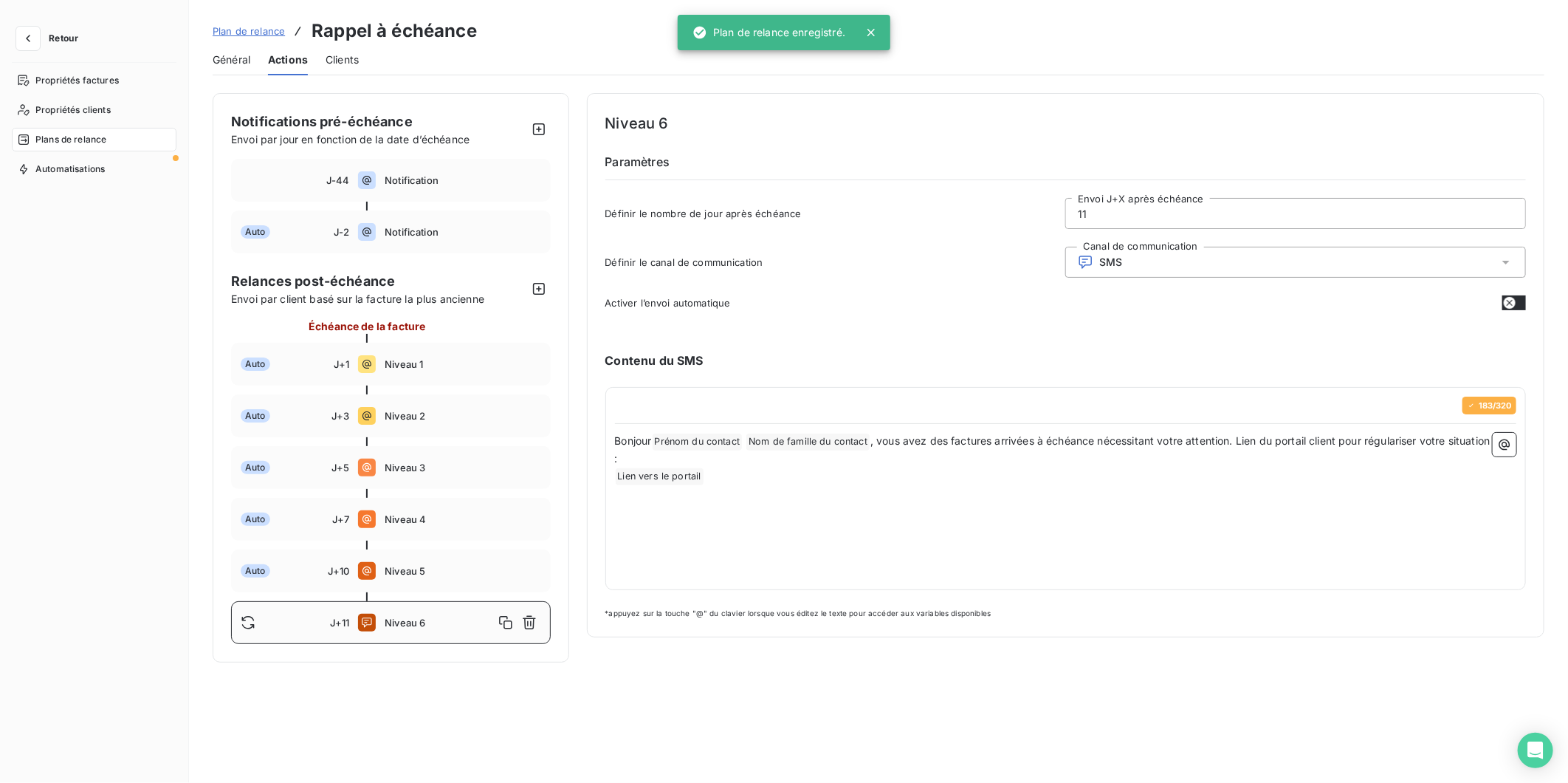
type input "11"
click at [49, 86] on span "Propriétés factures" at bounding box center [76, 80] width 84 height 13
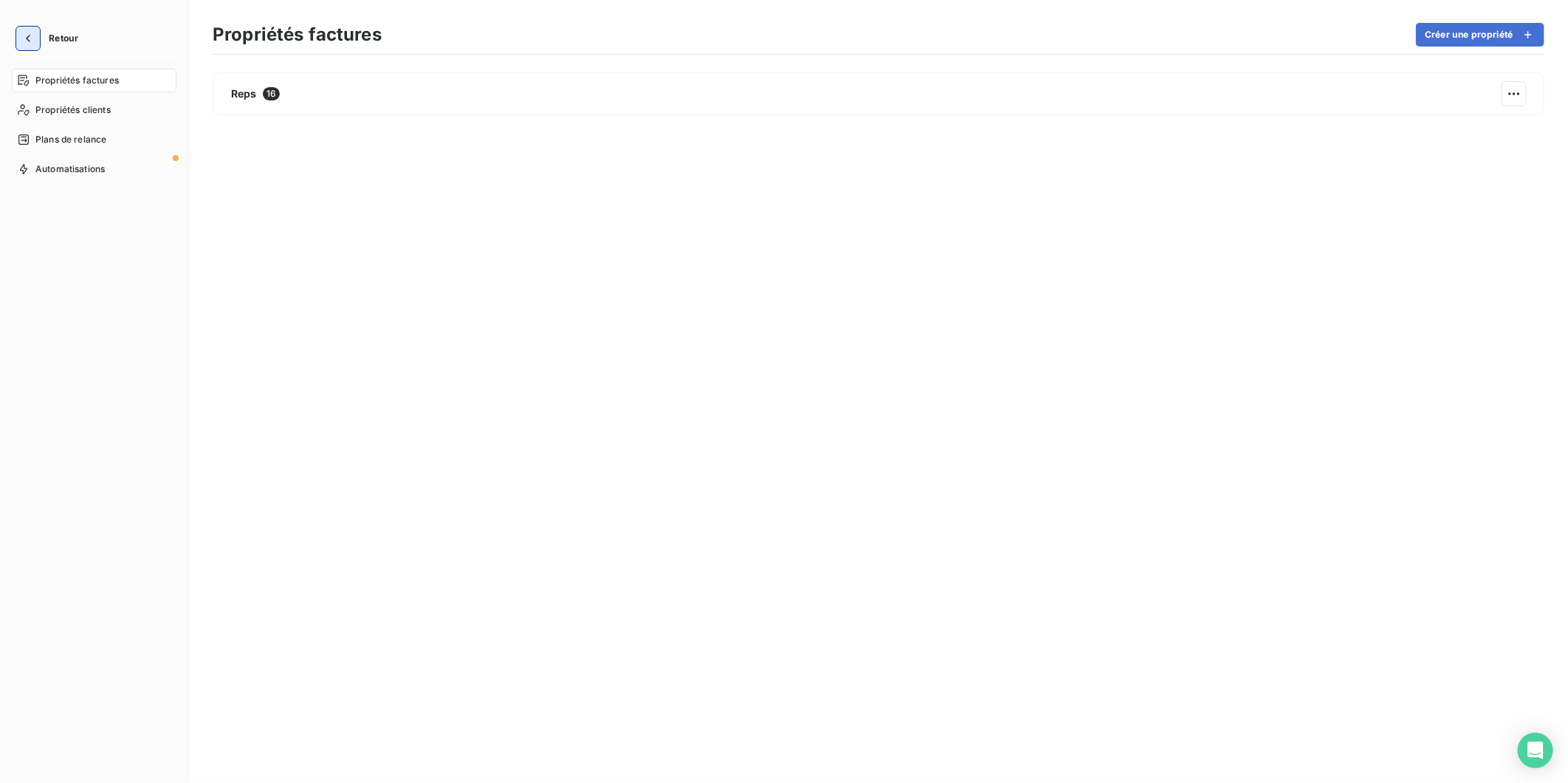
click at [30, 41] on icon "button" at bounding box center [28, 39] width 15 height 15
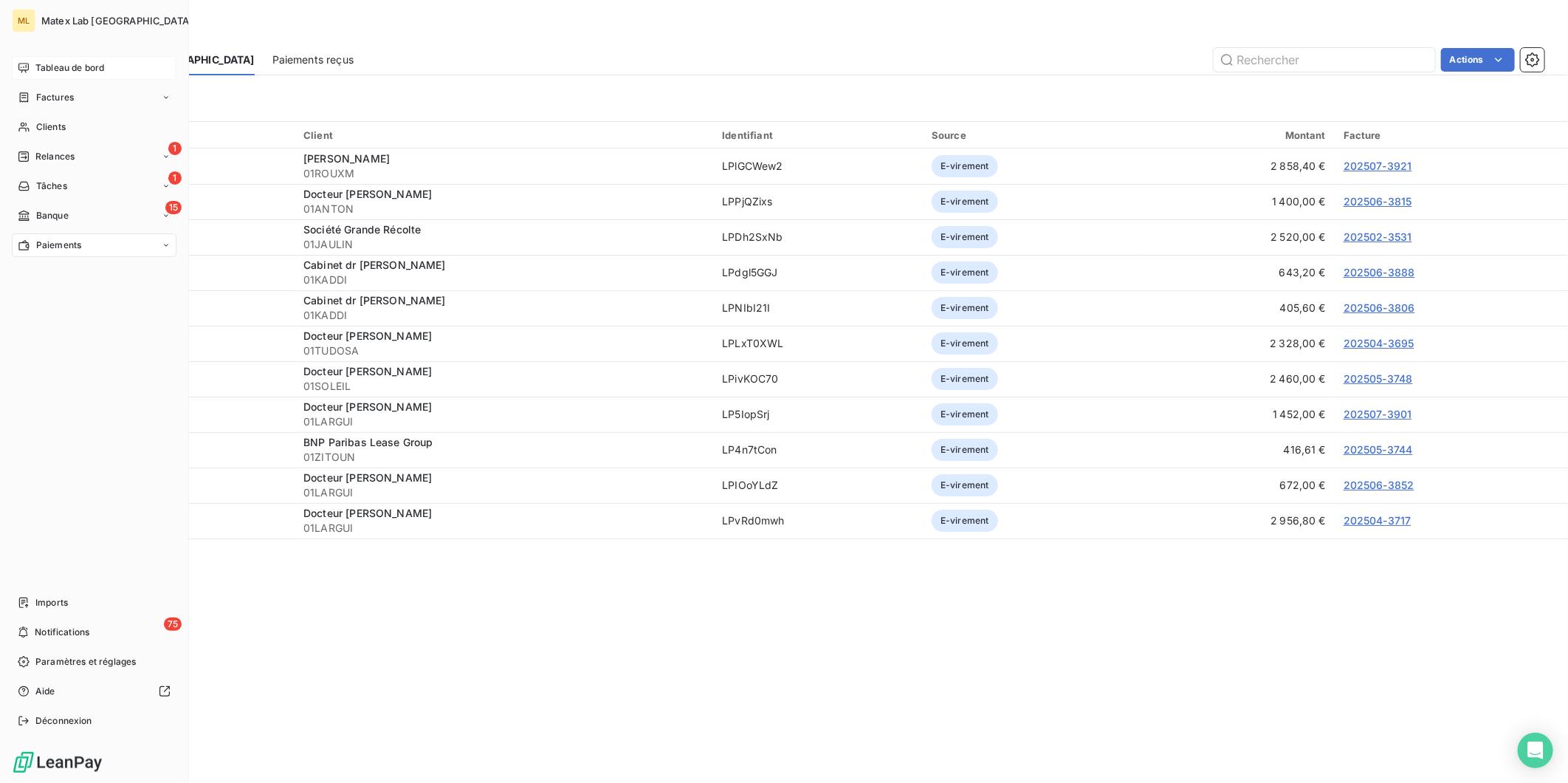
click at [67, 64] on span "Tableau de bord" at bounding box center [69, 68] width 69 height 13
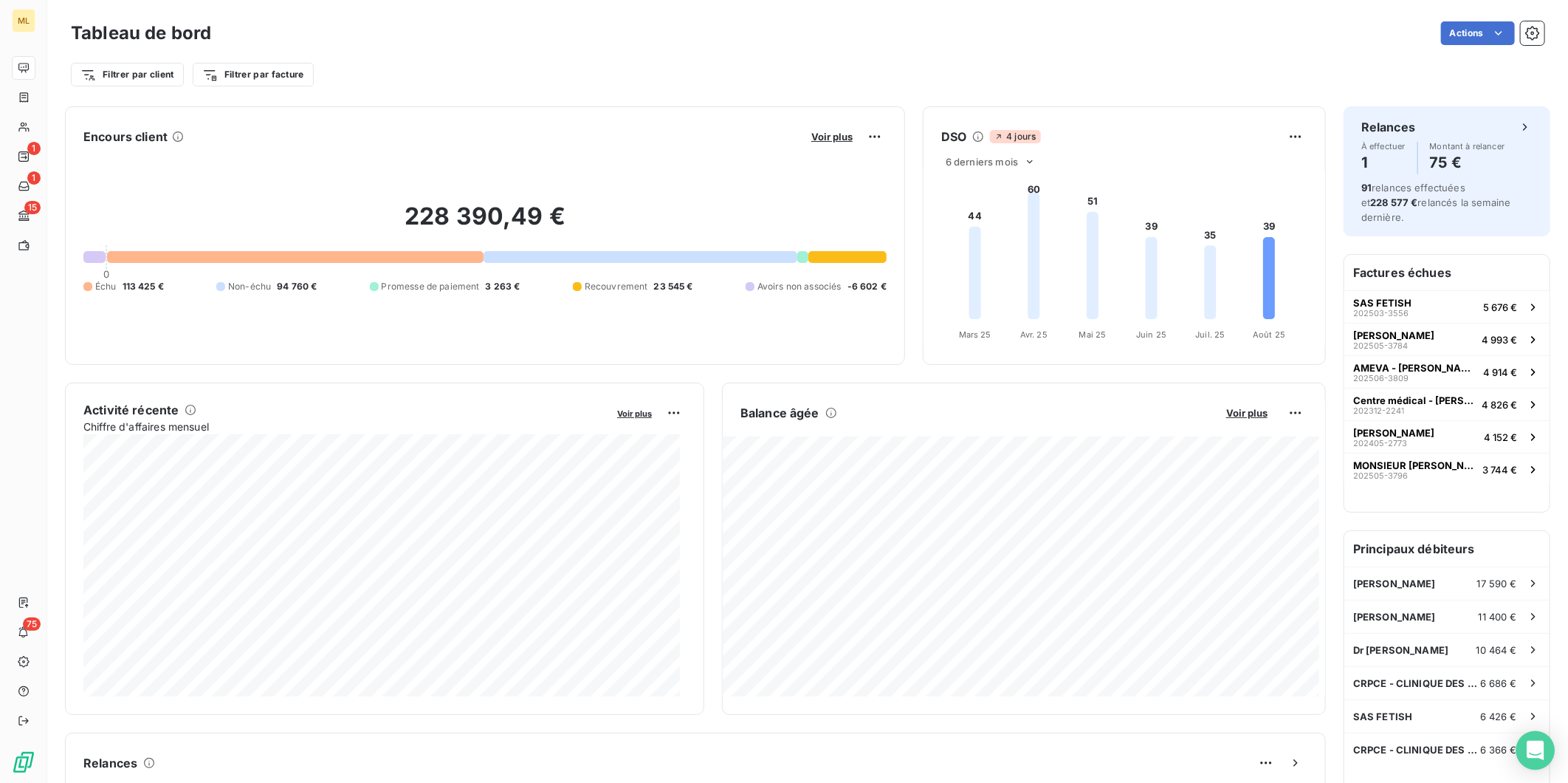
click at [1537, 749] on icon "Open Intercom Messenger" at bounding box center [1536, 750] width 17 height 19
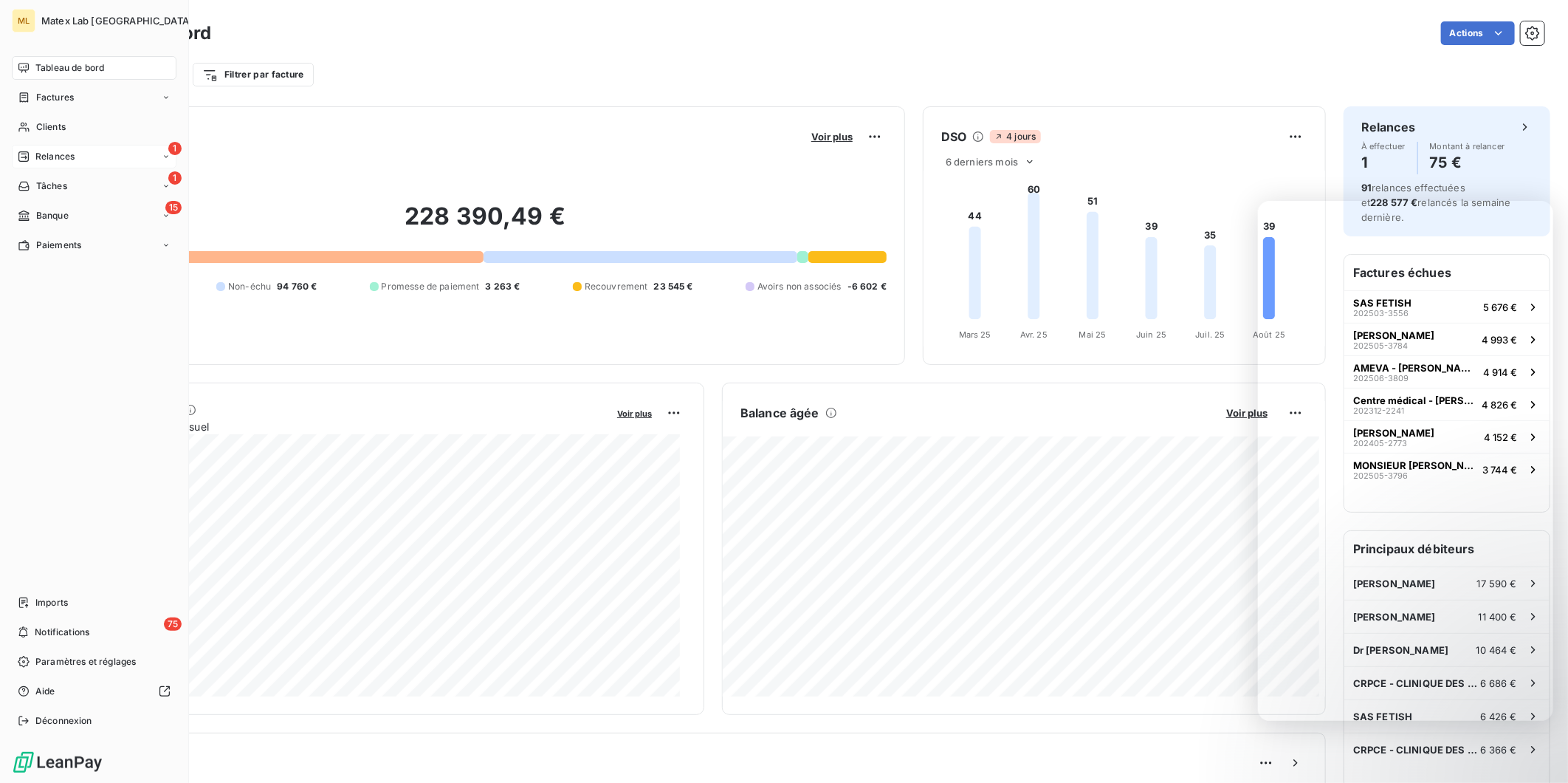
click at [83, 157] on div "1 Relances" at bounding box center [94, 157] width 165 height 24
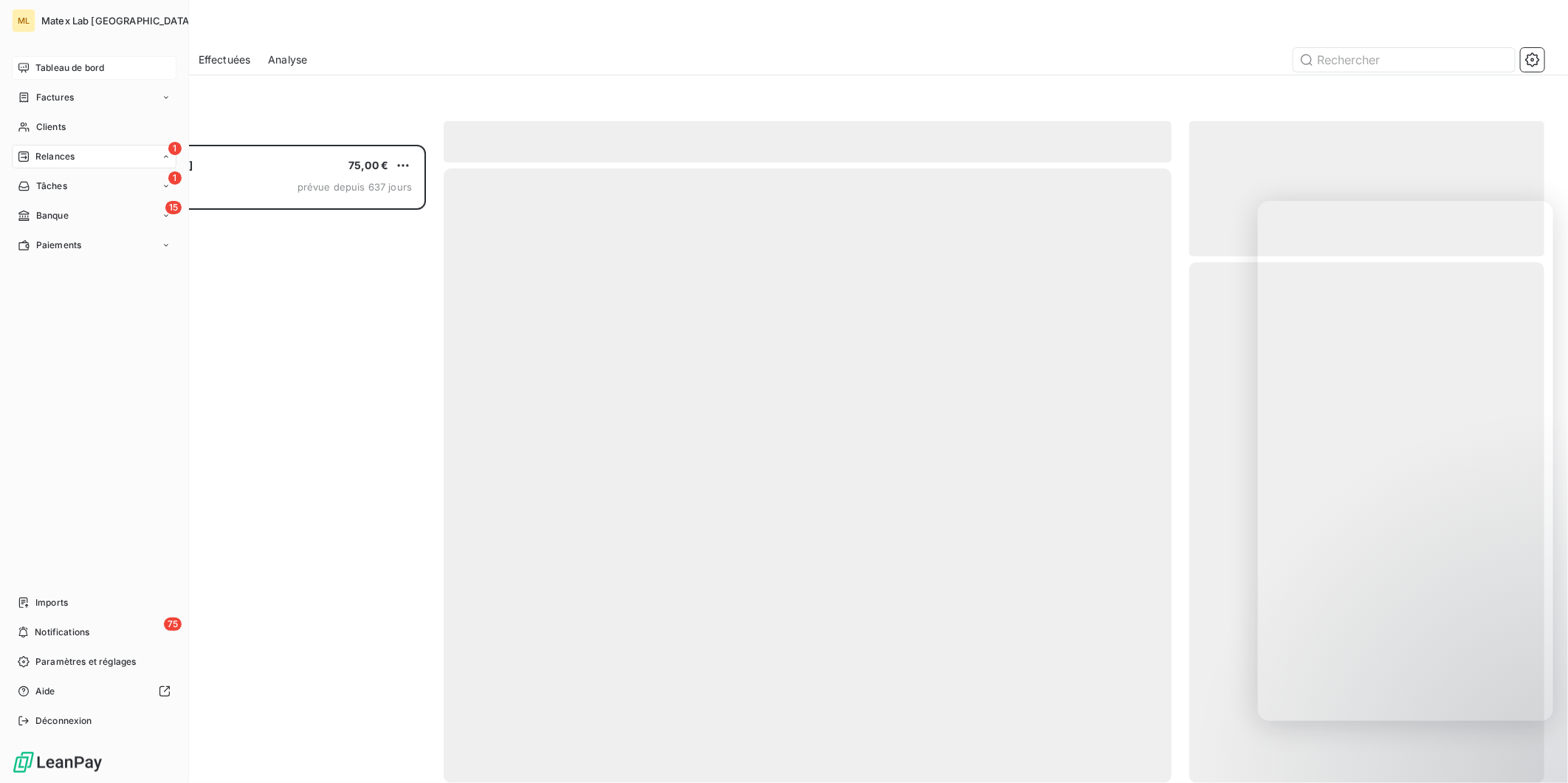
scroll to position [625, 343]
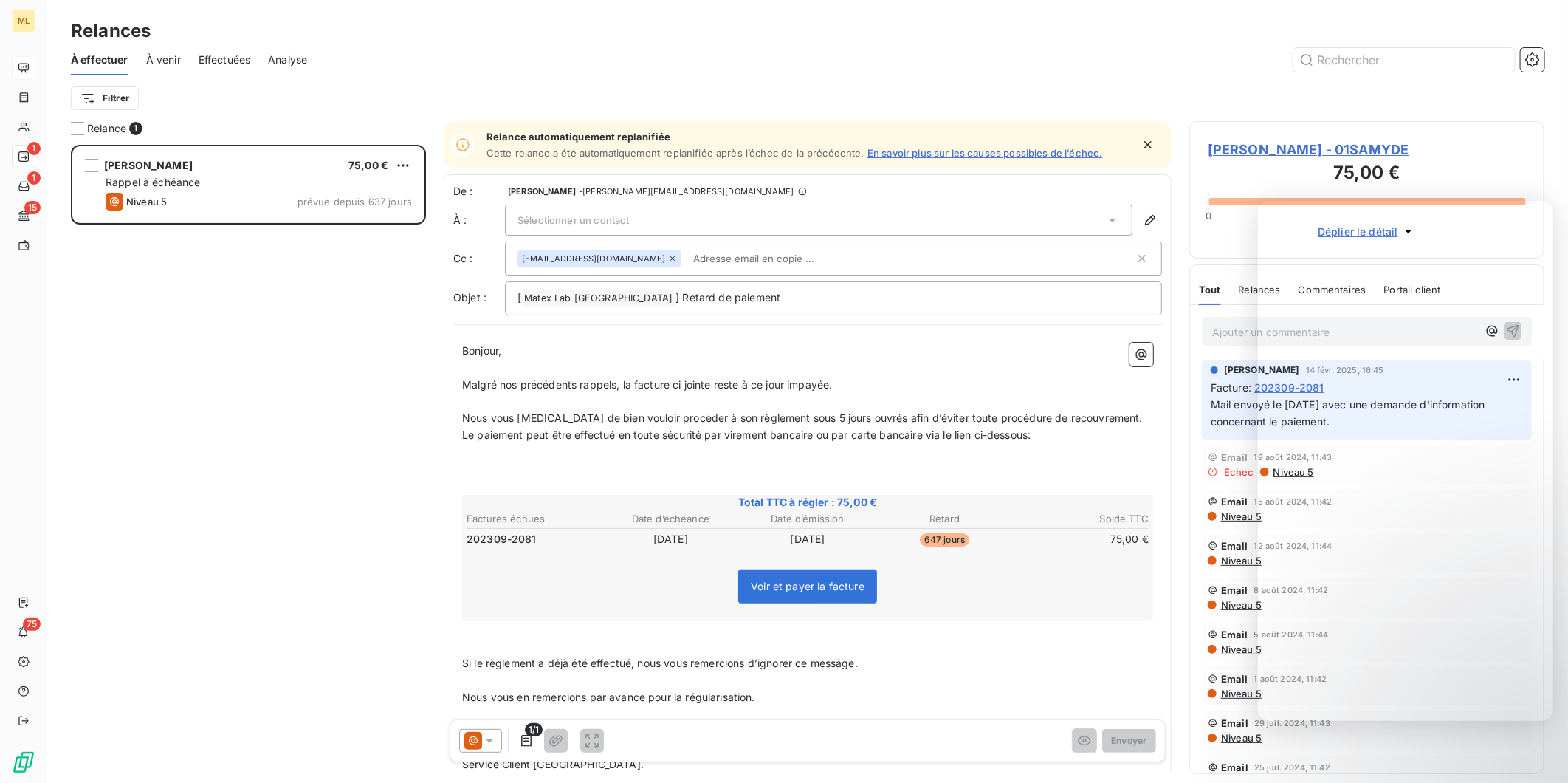
click at [238, 62] on span "Effectuées" at bounding box center [225, 60] width 53 height 15
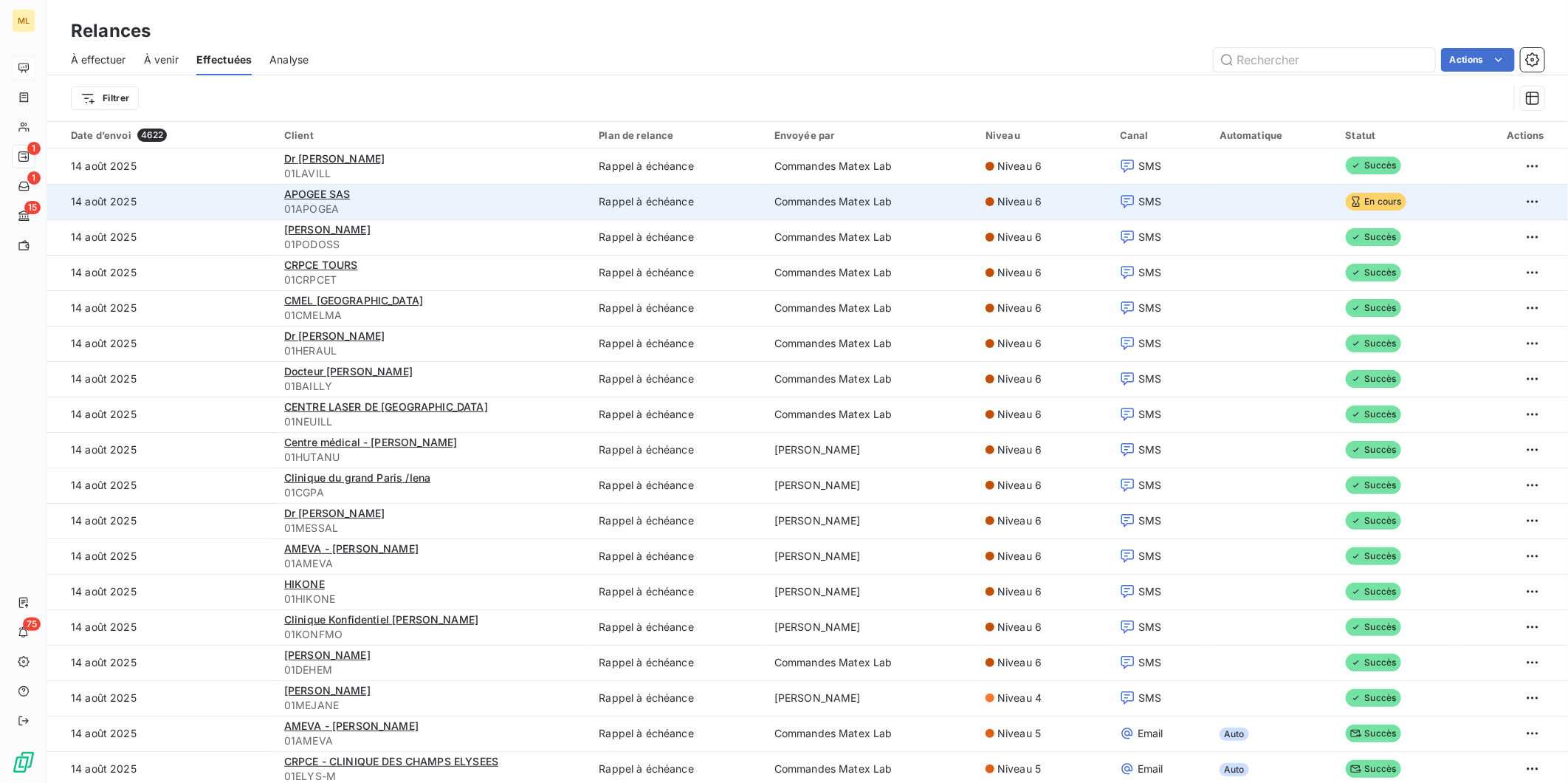
click at [1357, 197] on span "En cours" at bounding box center [1376, 201] width 61 height 18
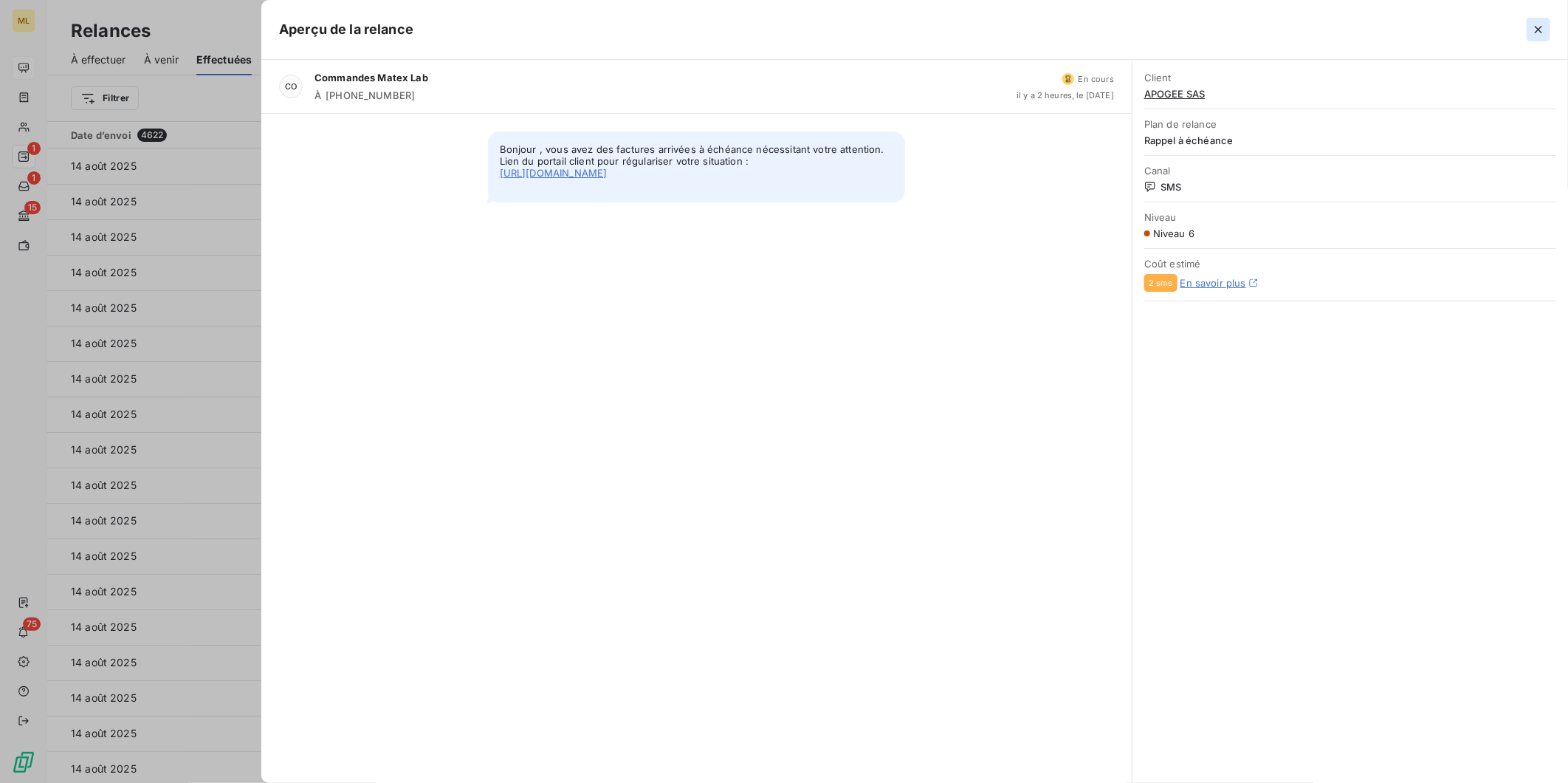
click at [1544, 33] on icon "button" at bounding box center [1539, 29] width 15 height 15
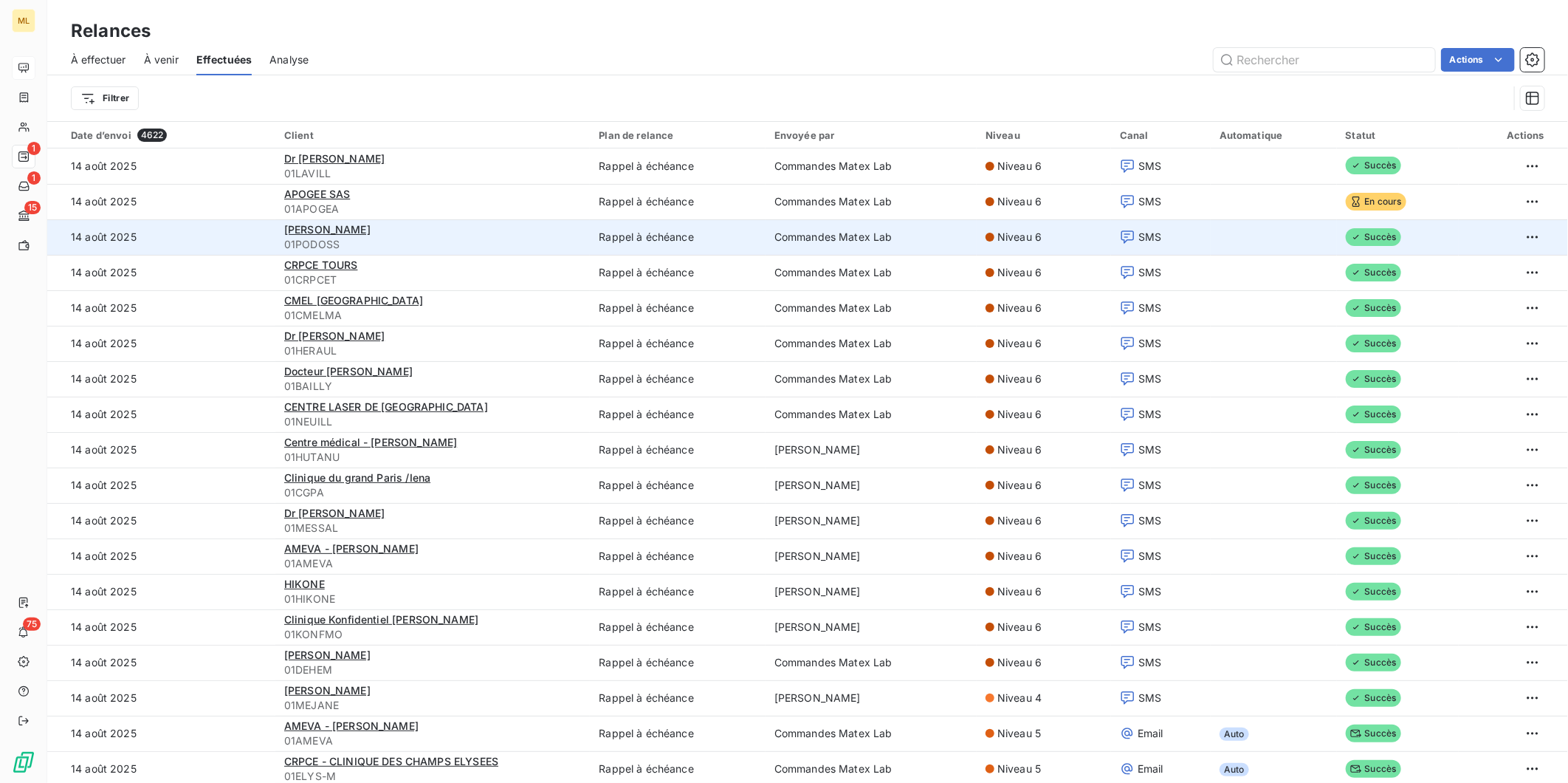
click at [1442, 228] on td "Succès" at bounding box center [1398, 237] width 122 height 35
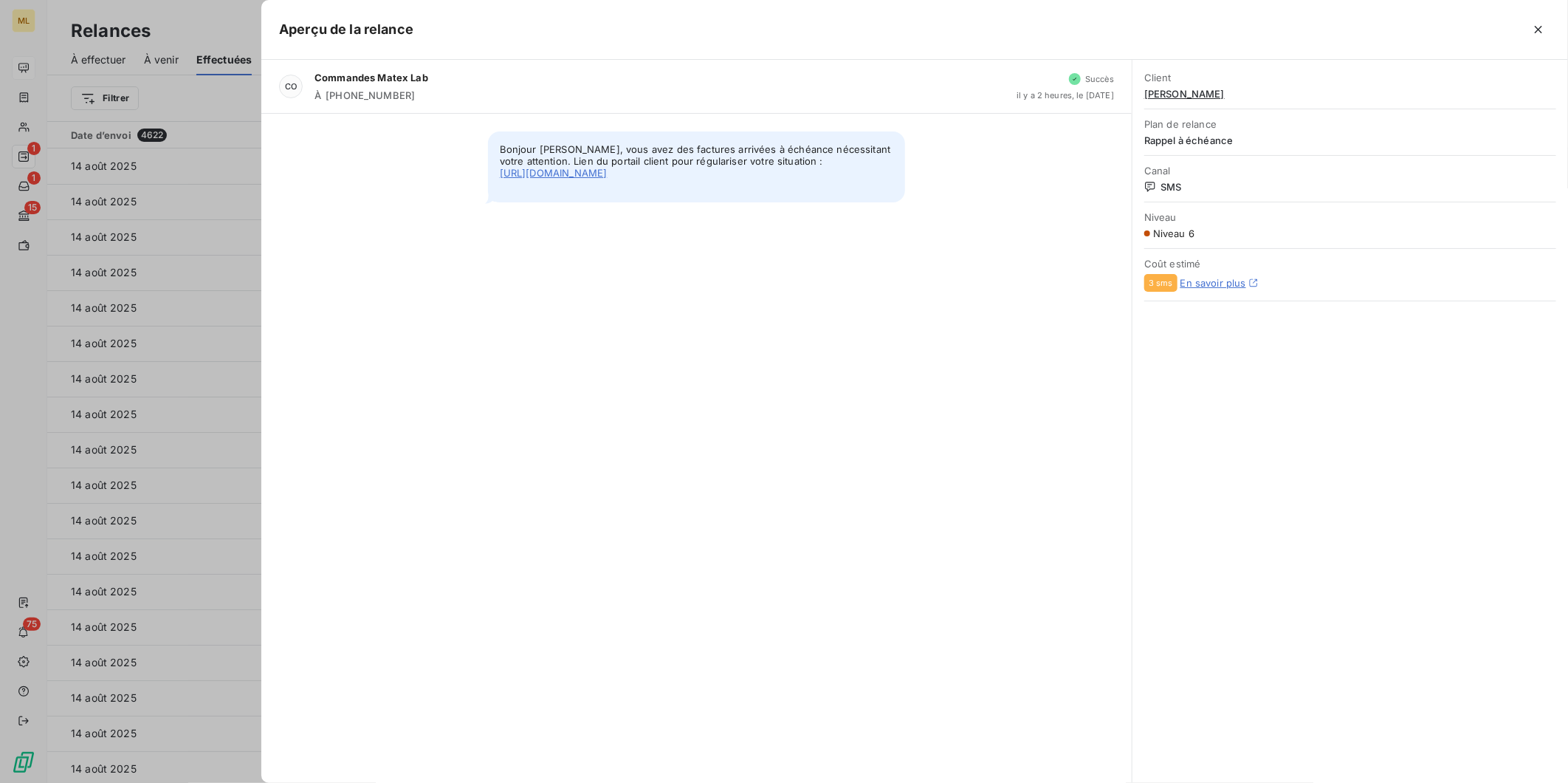
click at [1156, 284] on span "3 sms" at bounding box center [1161, 283] width 24 height 9
click at [1211, 283] on link "En savoir plus" at bounding box center [1213, 283] width 65 height 12
click at [1538, 35] on icon "button" at bounding box center [1539, 29] width 15 height 15
